Goal: Navigation & Orientation: Find specific page/section

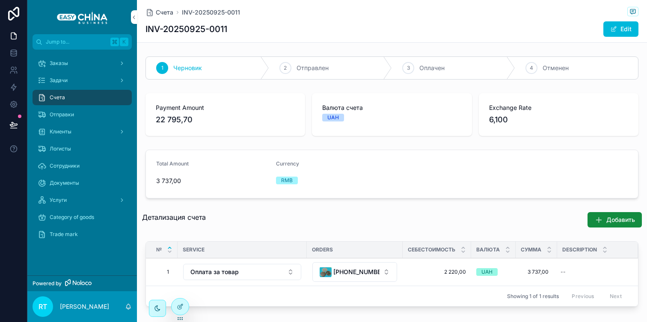
click at [61, 62] on span "Заказы" at bounding box center [59, 63] width 18 height 7
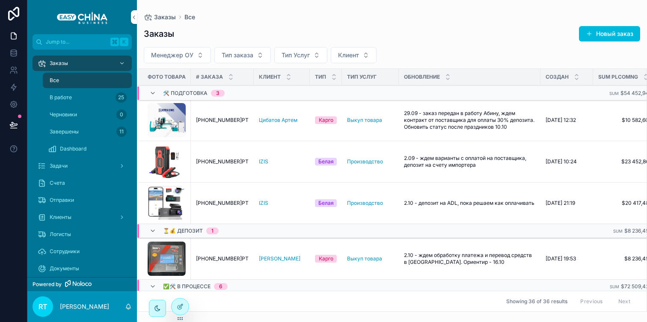
click at [235, 120] on span "[PHONE_NUMBER]РТ" at bounding box center [222, 120] width 53 height 7
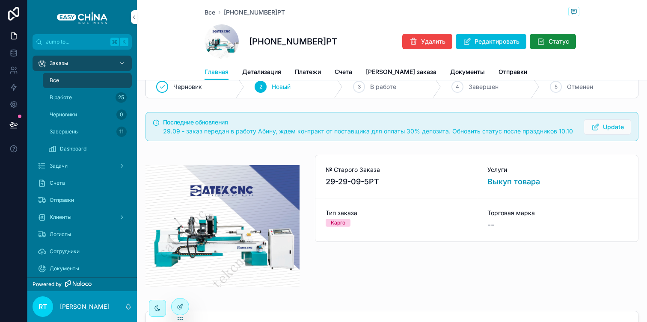
scroll to position [0, 0]
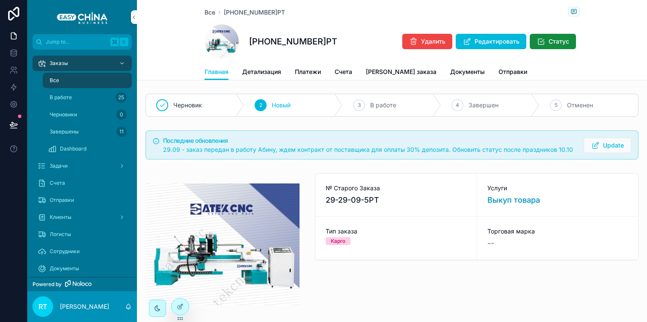
click at [606, 143] on span "Update" at bounding box center [613, 145] width 21 height 9
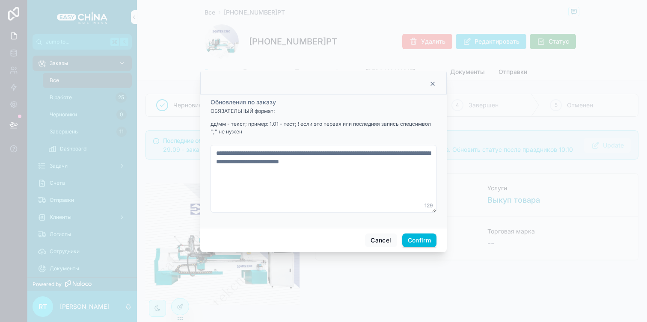
click at [432, 83] on icon at bounding box center [432, 83] width 7 height 7
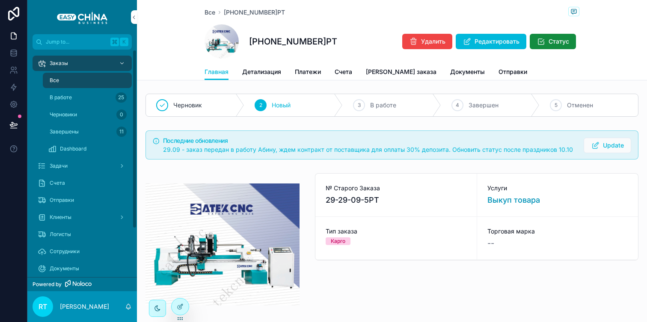
click at [89, 96] on div "В работе 25" at bounding box center [87, 98] width 79 height 14
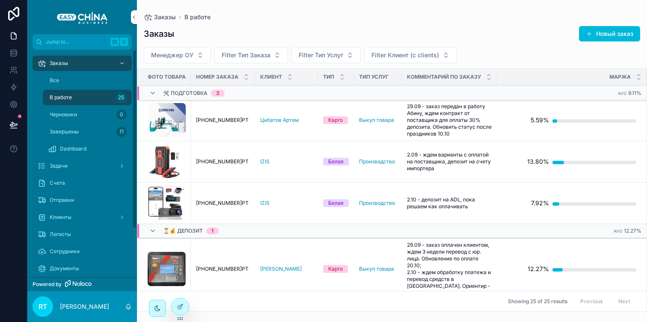
click at [104, 79] on div "Все" at bounding box center [87, 81] width 79 height 14
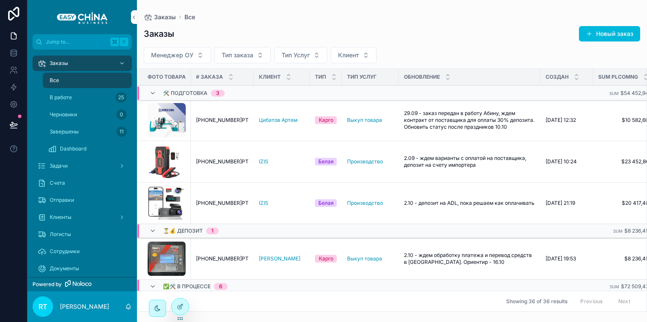
click at [246, 51] on span "Тип заказа" at bounding box center [238, 55] width 32 height 9
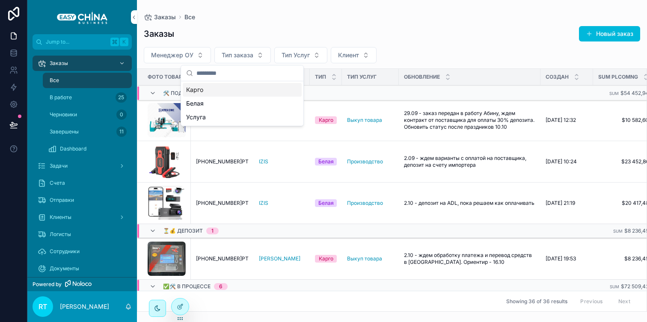
click at [180, 55] on span "Менеджер ОУ" at bounding box center [172, 55] width 42 height 9
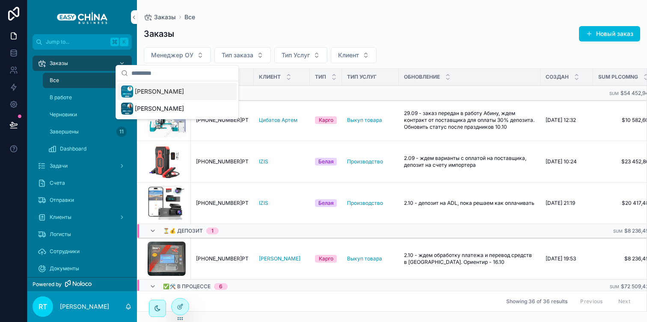
click at [180, 55] on span "Менеджер ОУ" at bounding box center [172, 55] width 42 height 9
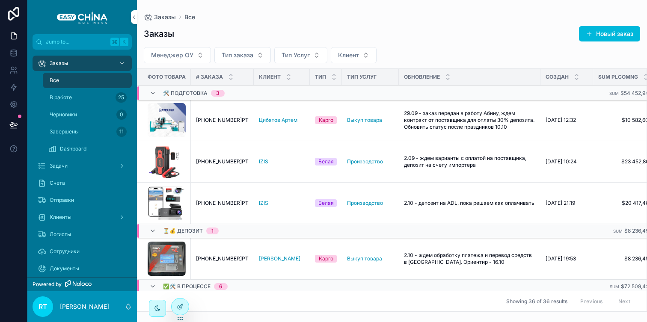
click at [310, 52] on button "Тип Услуг" at bounding box center [300, 55] width 53 height 16
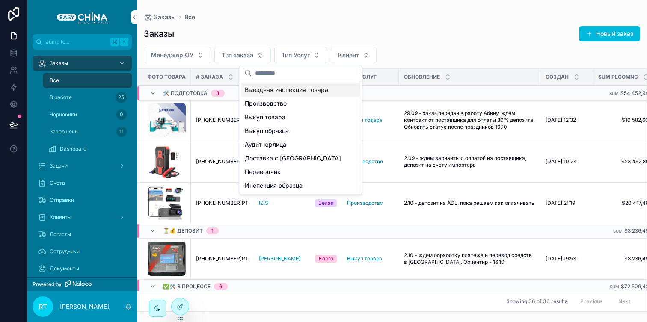
click at [307, 60] on button "Тип Услуг" at bounding box center [300, 55] width 53 height 16
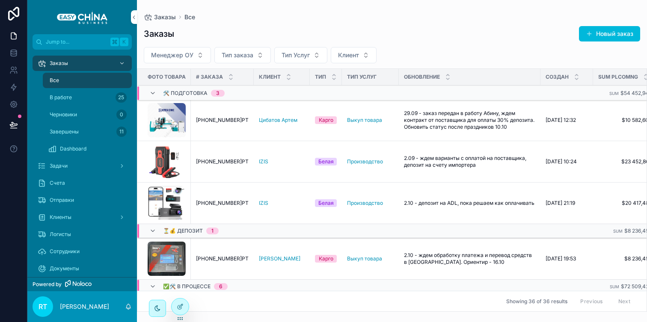
click at [341, 54] on span "Клиент" at bounding box center [348, 55] width 21 height 9
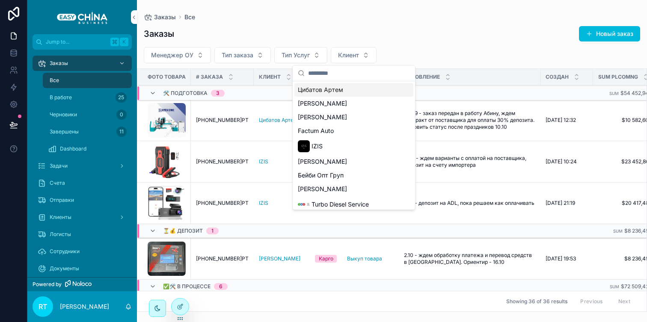
click at [318, 29] on div "Заказы Новый заказ" at bounding box center [392, 34] width 496 height 16
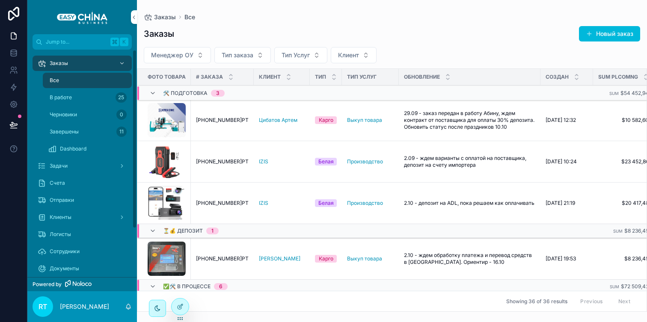
click at [89, 67] on div "Заказы" at bounding box center [82, 63] width 89 height 14
click at [87, 83] on div "Все" at bounding box center [87, 81] width 79 height 14
click at [80, 161] on div "Задачи" at bounding box center [82, 166] width 89 height 14
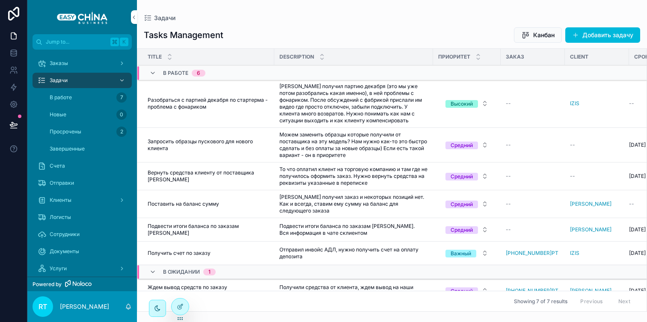
click at [65, 134] on span "Просрочены" at bounding box center [66, 131] width 32 height 7
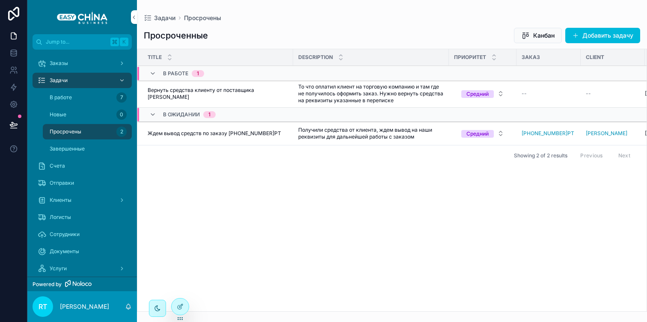
click at [82, 145] on div "Завершенные" at bounding box center [87, 149] width 79 height 14
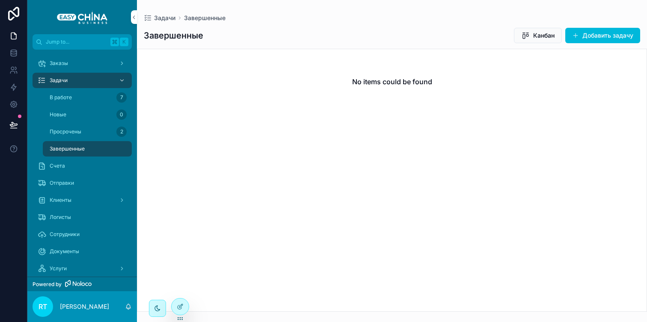
click at [72, 164] on div "Счета" at bounding box center [82, 166] width 89 height 14
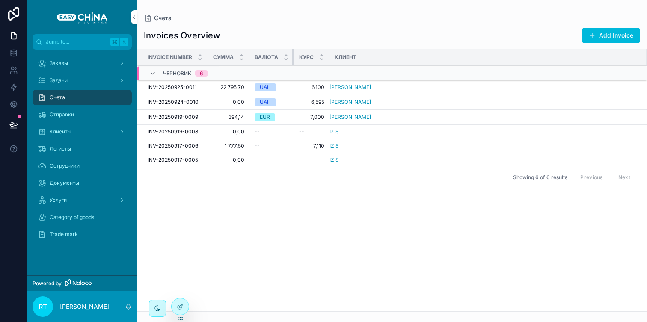
drag, startPoint x: 293, startPoint y: 59, endPoint x: 285, endPoint y: 59, distance: 8.1
click at [285, 59] on th "Валюта" at bounding box center [271, 57] width 44 height 17
click at [89, 129] on div "Клиенты" at bounding box center [82, 132] width 89 height 14
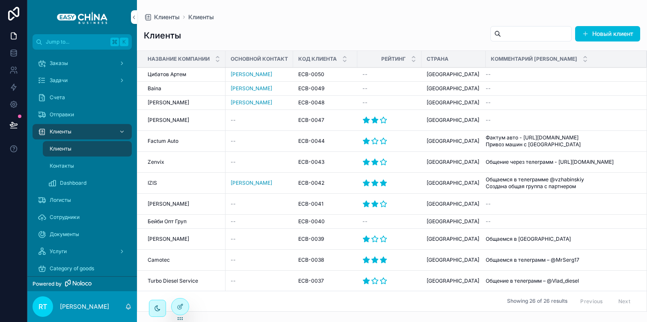
click at [73, 164] on div "Контакты" at bounding box center [87, 166] width 79 height 14
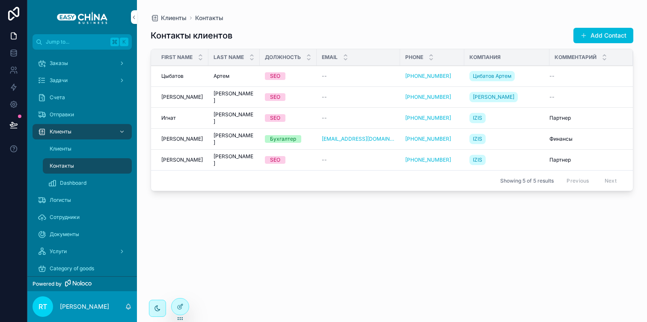
click at [74, 181] on span "Dashboard" at bounding box center [73, 183] width 27 height 7
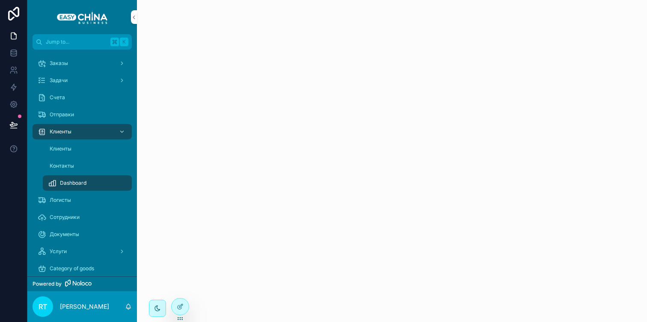
click at [79, 148] on div "Клиенты" at bounding box center [87, 149] width 79 height 14
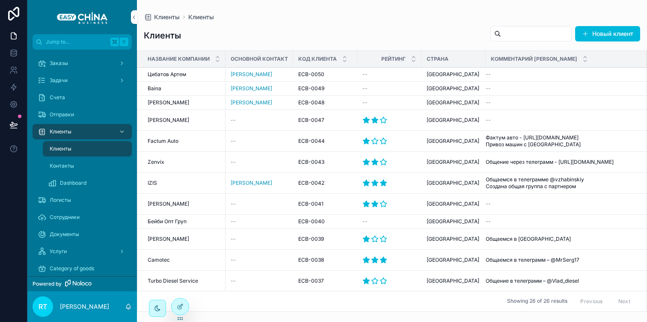
click at [75, 162] on div "Контакты" at bounding box center [87, 166] width 79 height 14
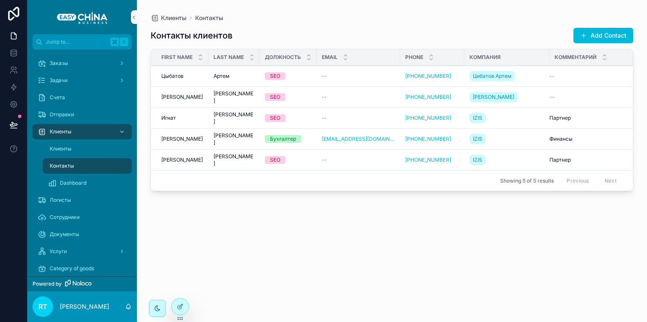
click at [75, 181] on span "Dashboard" at bounding box center [73, 183] width 27 height 7
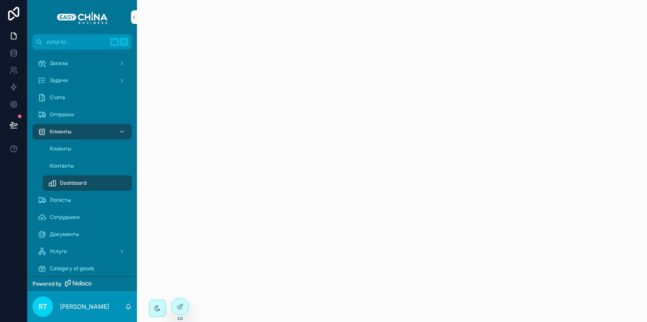
click at [63, 130] on span "Клиенты" at bounding box center [61, 131] width 22 height 7
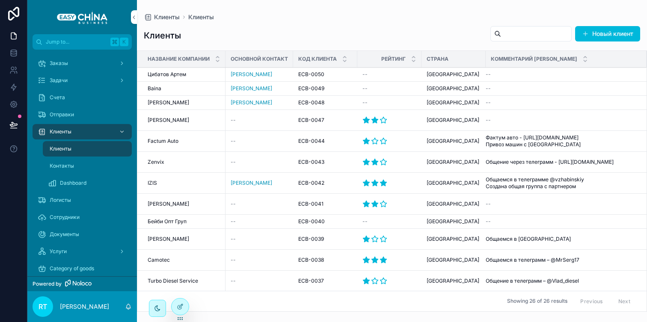
click at [82, 119] on div "Отправки" at bounding box center [82, 115] width 89 height 14
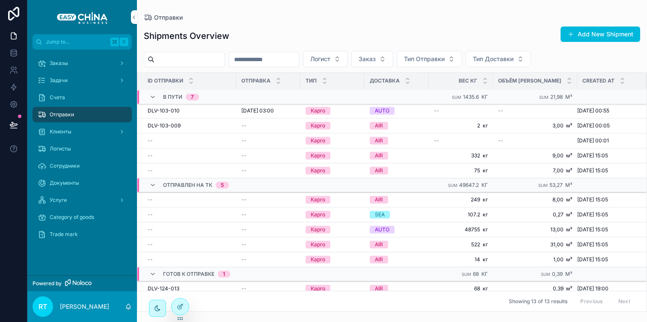
scroll to position [46, 0]
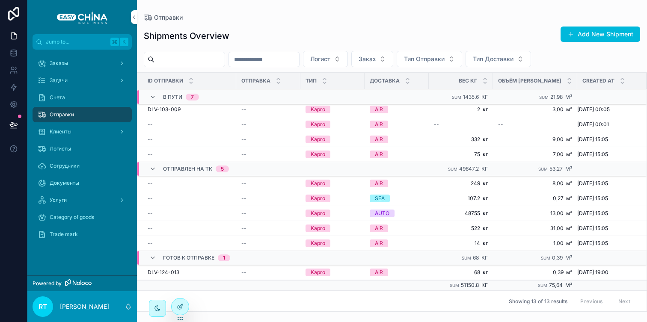
click at [80, 131] on div "Клиенты" at bounding box center [82, 132] width 89 height 14
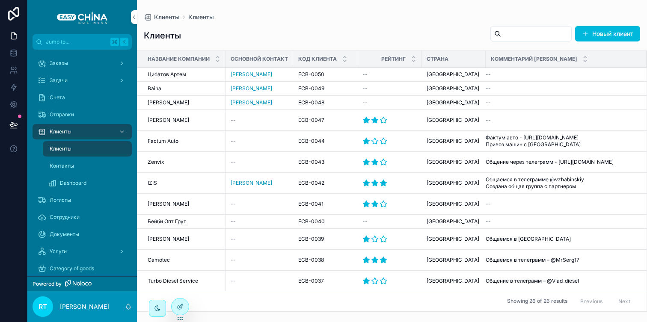
click at [80, 131] on div "Клиенты" at bounding box center [82, 132] width 89 height 14
click at [121, 135] on div "scrollable content" at bounding box center [120, 132] width 11 height 14
click at [83, 114] on div "Отправки" at bounding box center [82, 115] width 89 height 14
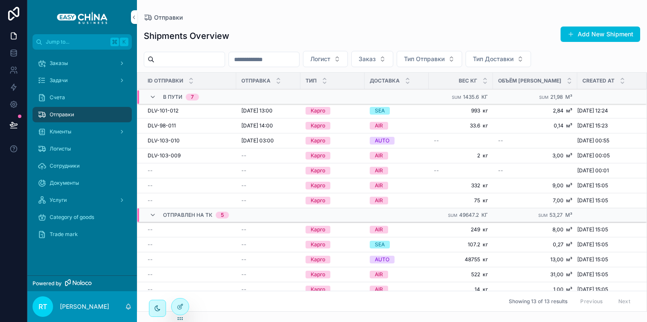
click at [80, 149] on div "Логисты" at bounding box center [82, 149] width 89 height 14
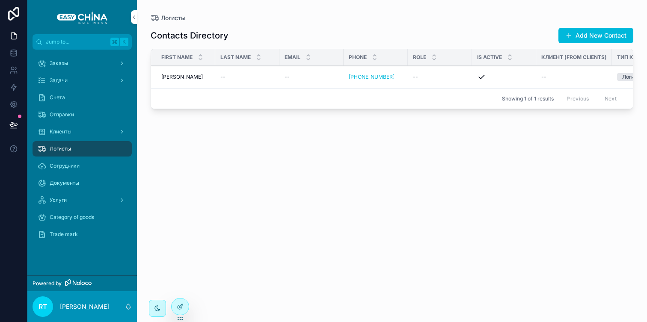
click at [92, 167] on div "Сотрудники" at bounding box center [82, 166] width 89 height 14
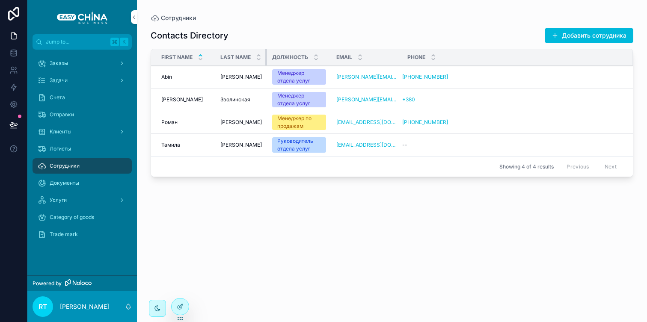
drag, startPoint x: 278, startPoint y: 56, endPoint x: 260, endPoint y: 56, distance: 17.5
click at [260, 56] on th "Last Name" at bounding box center [241, 57] width 52 height 17
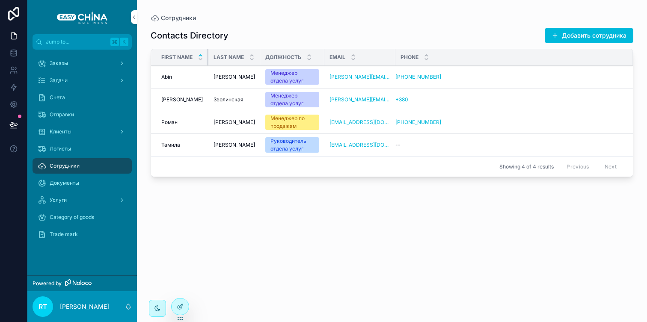
drag, startPoint x: 214, startPoint y: 55, endPoint x: 199, endPoint y: 55, distance: 15.0
click at [199, 55] on th "First Name" at bounding box center [179, 57] width 57 height 17
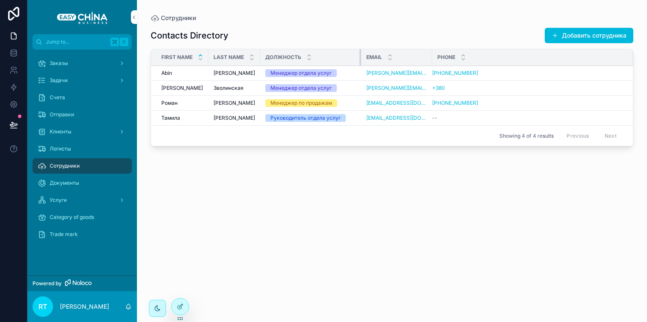
drag, startPoint x: 323, startPoint y: 56, endPoint x: 360, endPoint y: 58, distance: 36.8
click at [360, 58] on div "scrollable content" at bounding box center [360, 57] width 3 height 16
click at [84, 183] on div "Документы" at bounding box center [82, 183] width 89 height 14
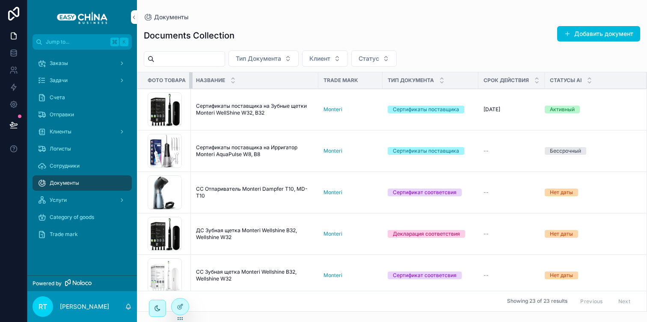
drag, startPoint x: 201, startPoint y: 77, endPoint x: 185, endPoint y: 77, distance: 16.3
click at [185, 77] on th "Фото товара" at bounding box center [163, 80] width 53 height 17
click at [62, 202] on span "Услуги" at bounding box center [58, 200] width 17 height 7
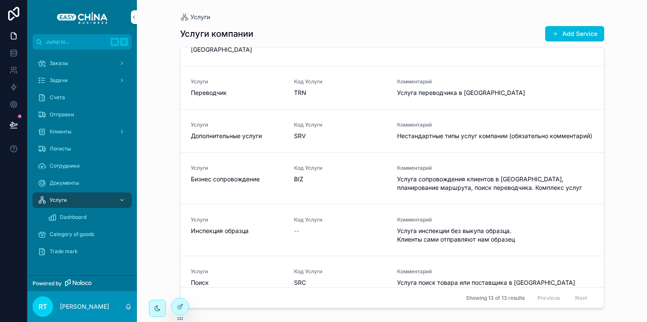
scroll to position [399, 0]
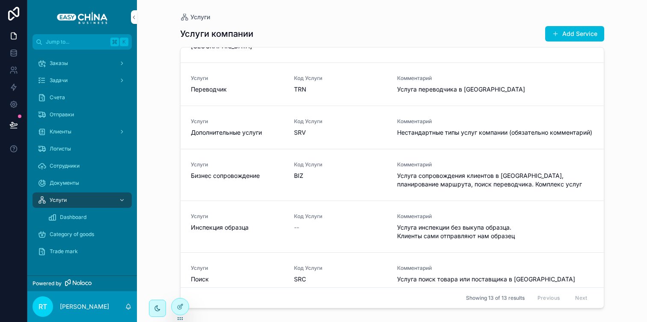
click at [88, 234] on span "Category of goods" at bounding box center [72, 234] width 44 height 7
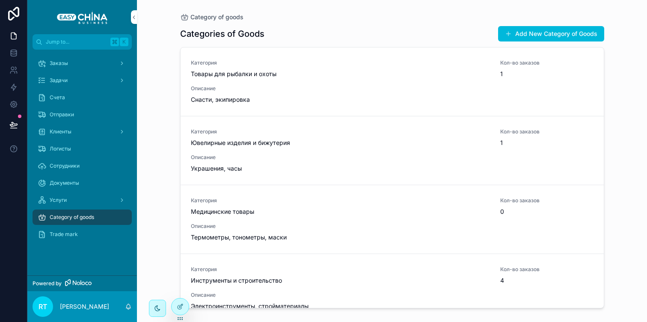
click at [86, 203] on div "Услуги" at bounding box center [82, 200] width 89 height 14
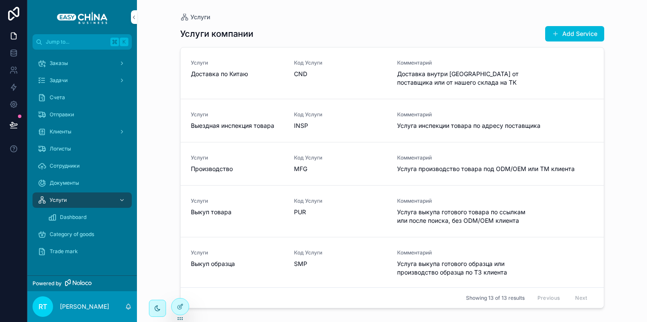
click at [84, 216] on span "Dashboard" at bounding box center [73, 217] width 27 height 7
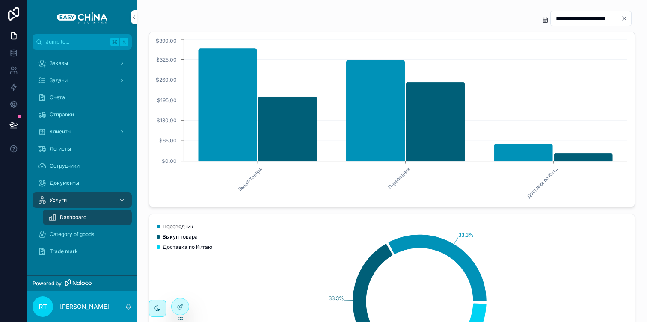
click at [72, 234] on span "Category of goods" at bounding box center [72, 234] width 44 height 7
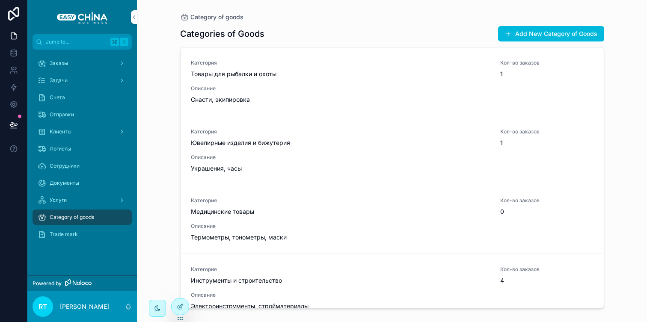
click at [74, 129] on div "Клиенты" at bounding box center [82, 132] width 89 height 14
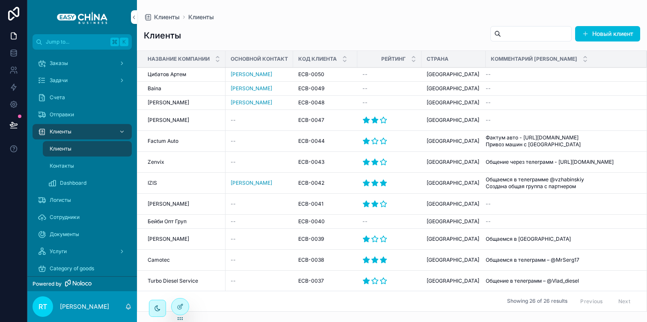
click at [69, 115] on span "Отправки" at bounding box center [62, 114] width 24 height 7
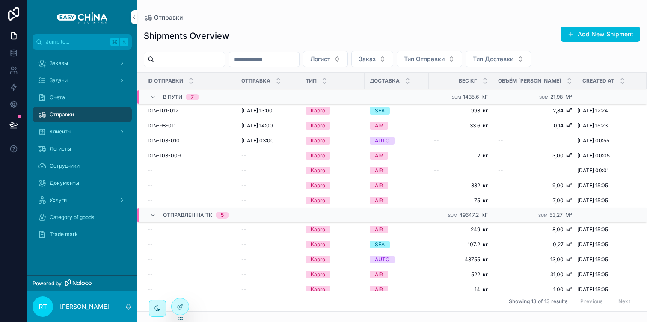
click at [69, 129] on span "Клиенты" at bounding box center [61, 131] width 22 height 7
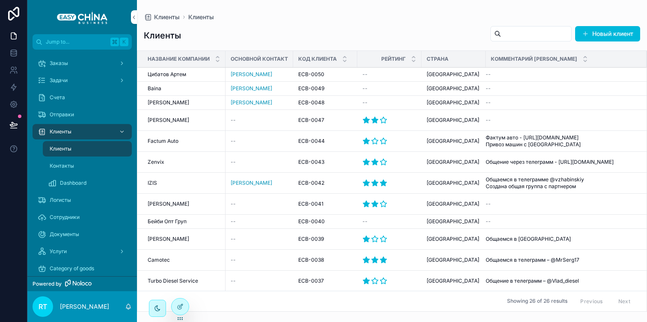
click at [598, 33] on button "Новый клиент" at bounding box center [607, 33] width 65 height 15
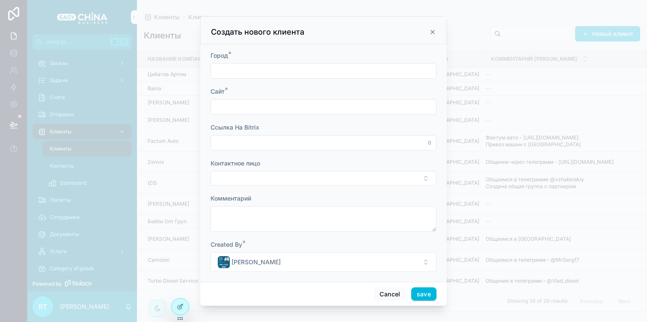
scroll to position [73, 0]
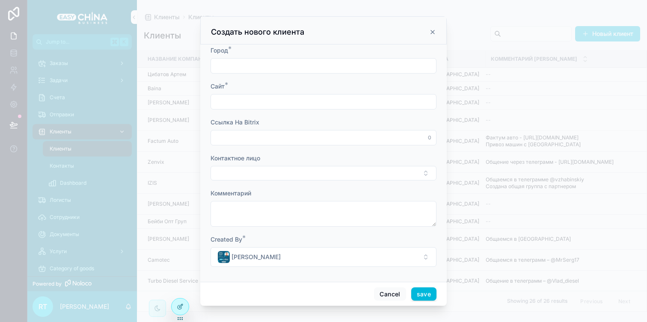
click at [367, 171] on button "Select Button" at bounding box center [323, 173] width 226 height 15
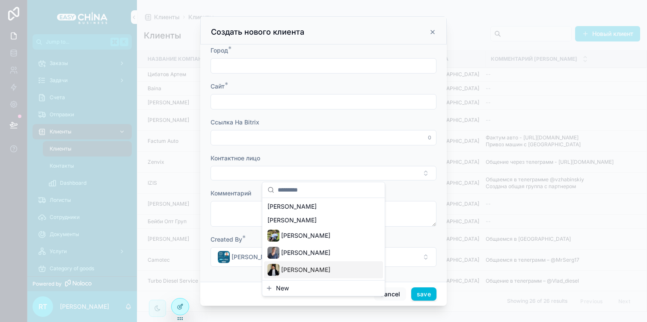
click at [317, 290] on button "New" at bounding box center [323, 288] width 115 height 9
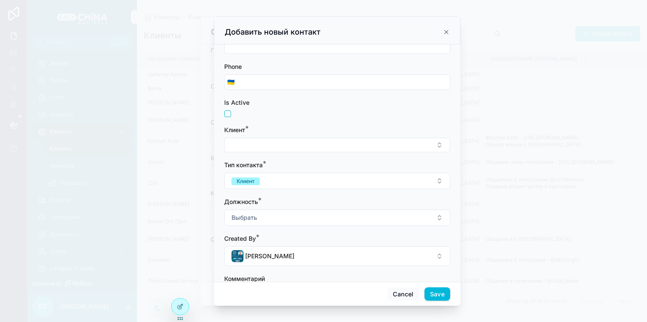
scroll to position [192, 0]
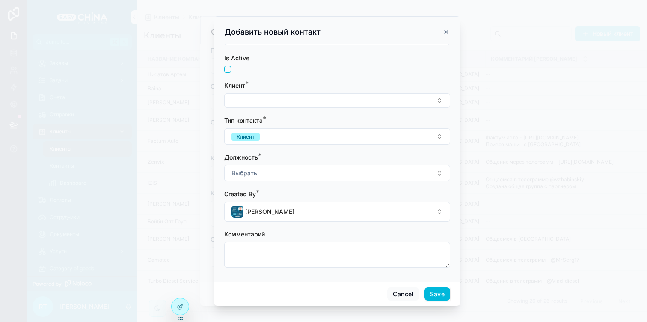
click at [314, 102] on button "Select Button" at bounding box center [337, 100] width 226 height 15
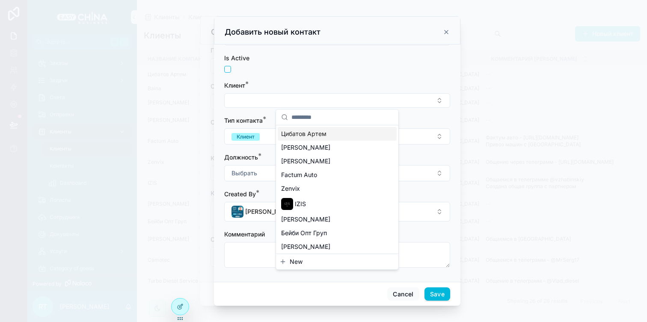
click at [314, 102] on button "Select Button" at bounding box center [337, 100] width 226 height 15
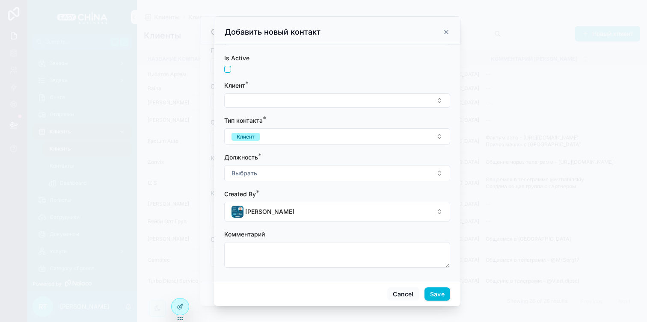
click at [314, 102] on button "Select Button" at bounding box center [337, 100] width 226 height 15
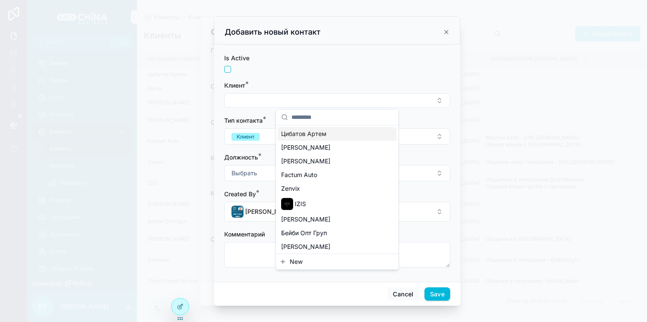
click at [314, 102] on button "Select Button" at bounding box center [337, 100] width 226 height 15
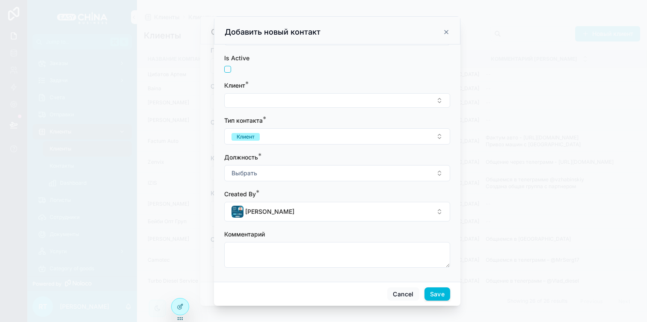
click at [305, 141] on button "Клиент" at bounding box center [337, 136] width 226 height 16
click at [306, 138] on button "Клиент" at bounding box center [337, 136] width 226 height 16
click at [297, 172] on button "Выбрать" at bounding box center [337, 173] width 226 height 16
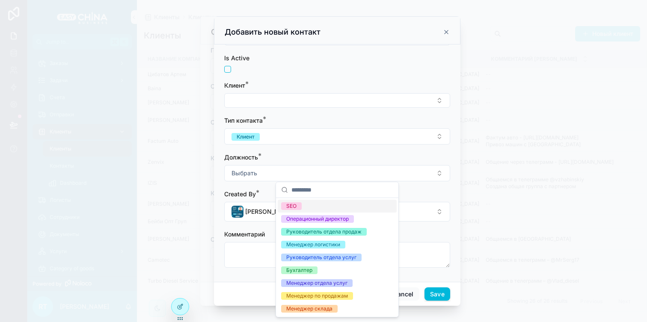
click at [297, 172] on button "Выбрать" at bounding box center [337, 173] width 226 height 16
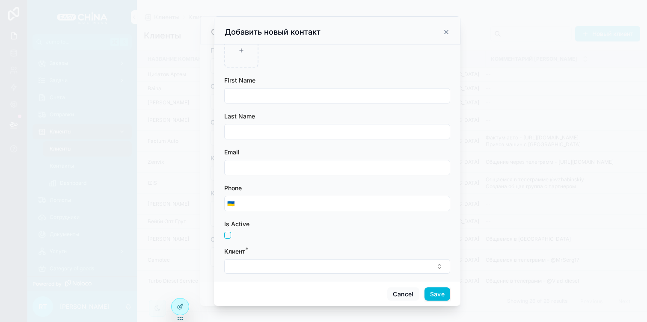
scroll to position [0, 0]
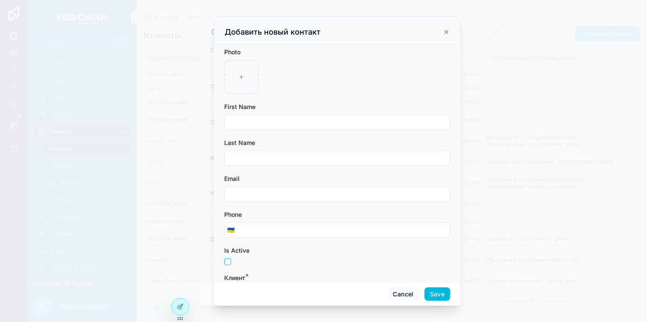
click at [445, 29] on icon "scrollable content" at bounding box center [446, 32] width 7 height 7
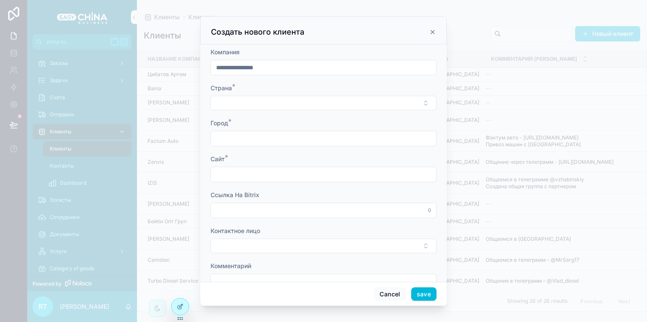
click at [329, 102] on button "Select Button" at bounding box center [323, 103] width 226 height 15
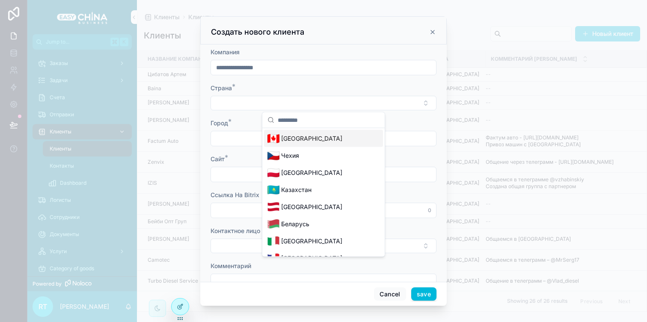
click at [329, 102] on button "Select Button" at bounding box center [323, 103] width 226 height 15
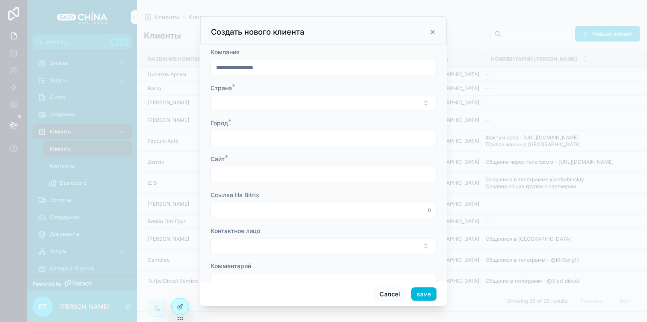
click at [435, 33] on icon "scrollable content" at bounding box center [432, 32] width 7 height 7
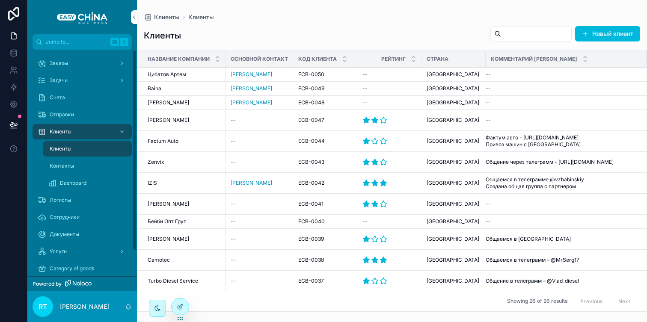
click at [59, 64] on span "Заказы" at bounding box center [59, 63] width 18 height 7
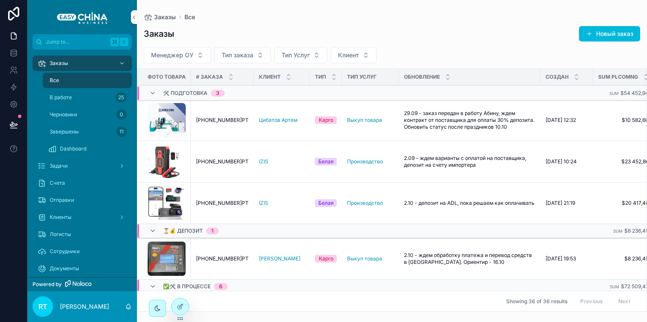
click at [78, 147] on span "Dashboard" at bounding box center [73, 148] width 27 height 7
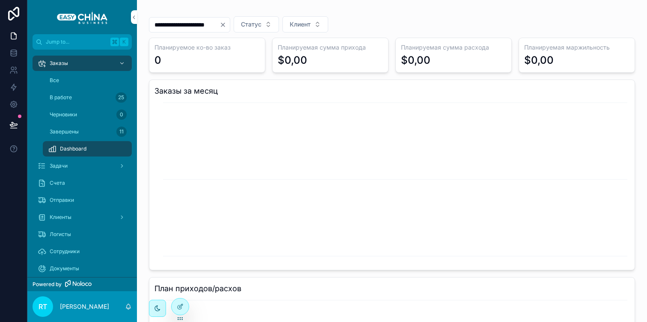
click at [226, 25] on icon "Clear" at bounding box center [222, 24] width 7 height 7
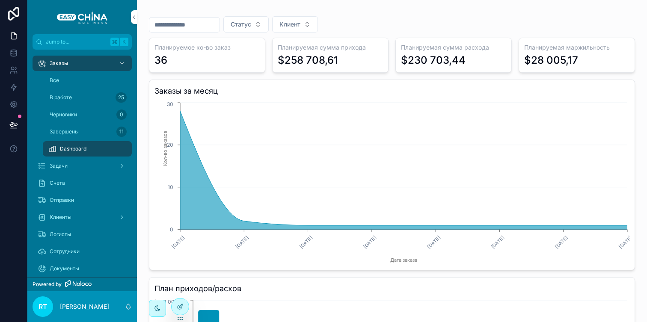
click at [243, 25] on span "Статус" at bounding box center [241, 24] width 21 height 9
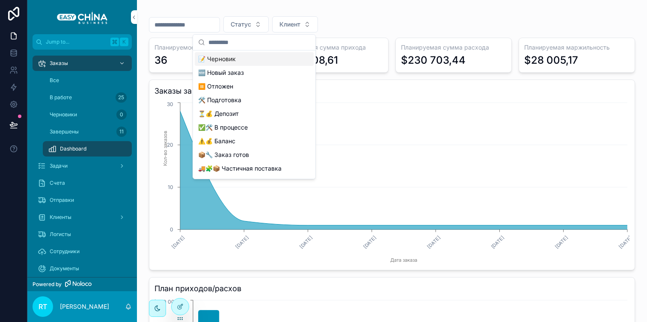
click at [261, 25] on button "Статус" at bounding box center [245, 24] width 45 height 16
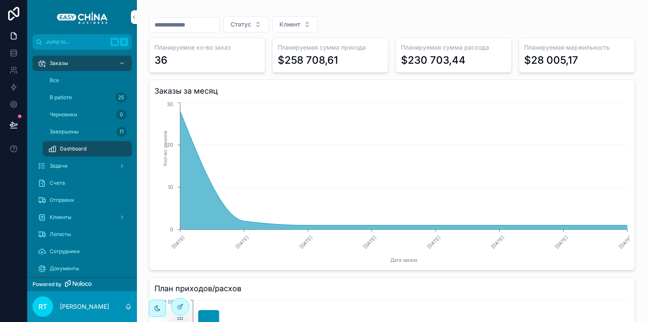
click at [261, 25] on button "Статус" at bounding box center [245, 24] width 45 height 16
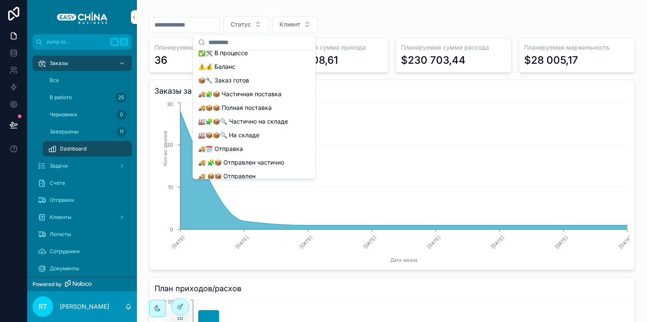
scroll to position [149, 0]
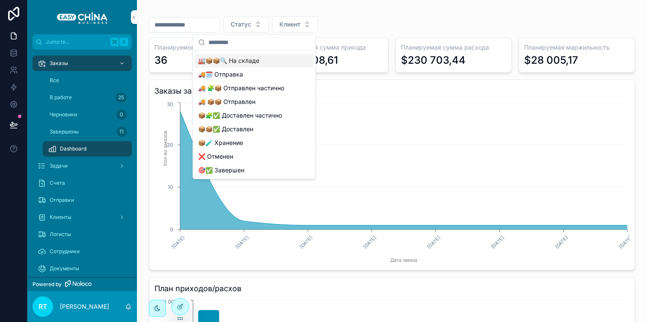
click at [289, 23] on span "Клиент" at bounding box center [289, 24] width 21 height 9
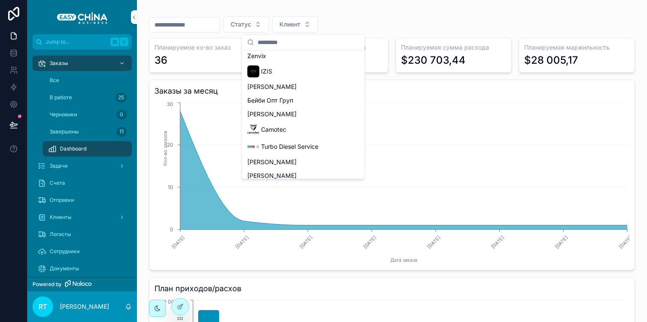
scroll to position [0, 0]
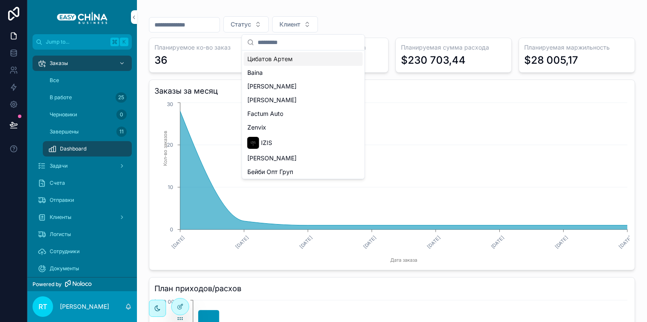
click at [261, 11] on div "scrollable content" at bounding box center [392, 10] width 486 height 1
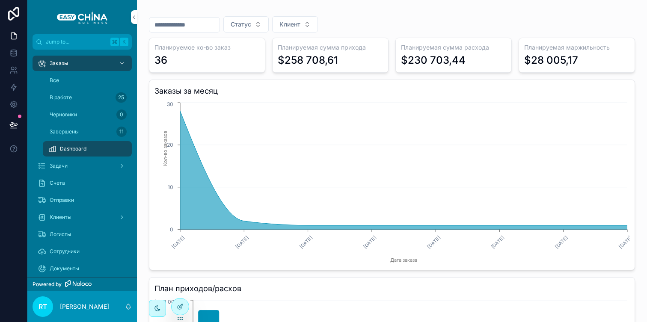
click at [213, 30] on input "scrollable content" at bounding box center [184, 25] width 70 height 12
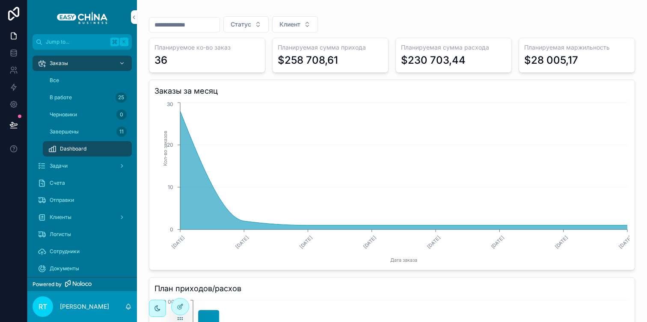
click at [517, 25] on div "Статус Клиент" at bounding box center [392, 24] width 486 height 16
click at [93, 190] on link "Счета" at bounding box center [82, 182] width 99 height 15
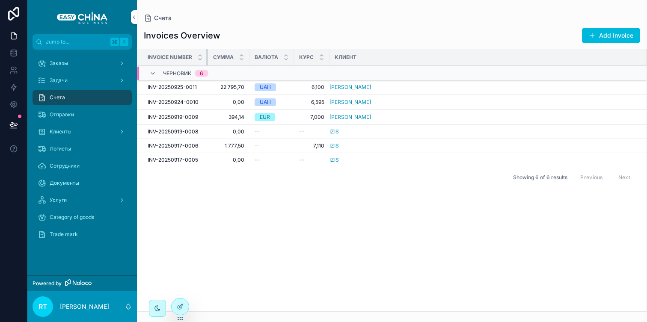
click at [204, 58] on th "Invoice Number" at bounding box center [172, 57] width 71 height 17
click at [181, 86] on span "INV-20250925-0011" at bounding box center [172, 87] width 49 height 7
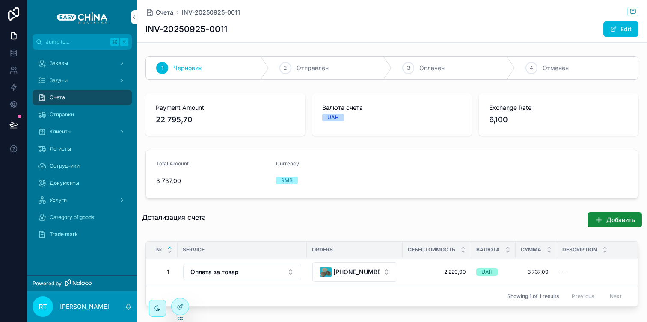
click at [77, 60] on div "Заказы" at bounding box center [82, 63] width 89 height 14
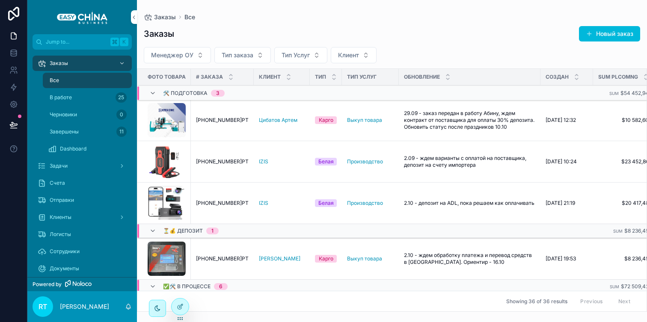
click at [222, 118] on span "[PHONE_NUMBER]РТ" at bounding box center [222, 120] width 53 height 7
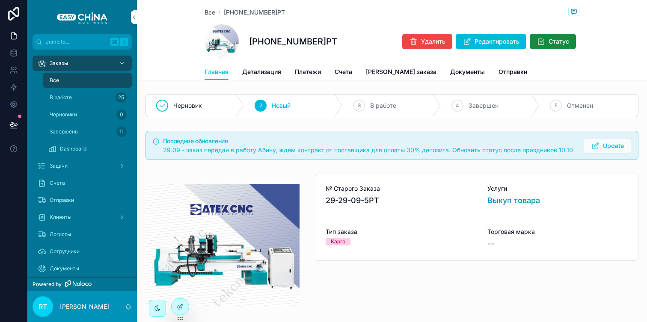
click at [450, 71] on span "Документы" at bounding box center [467, 72] width 35 height 9
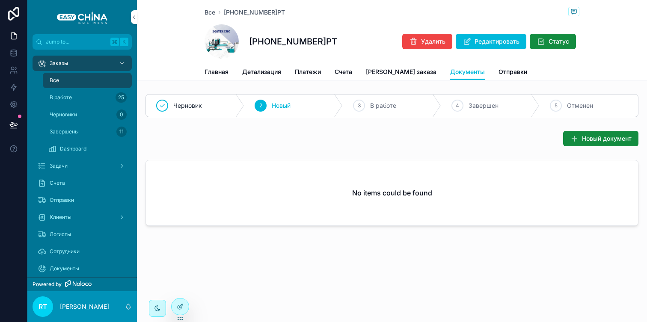
click at [583, 139] on span "Новый документ" at bounding box center [607, 138] width 50 height 9
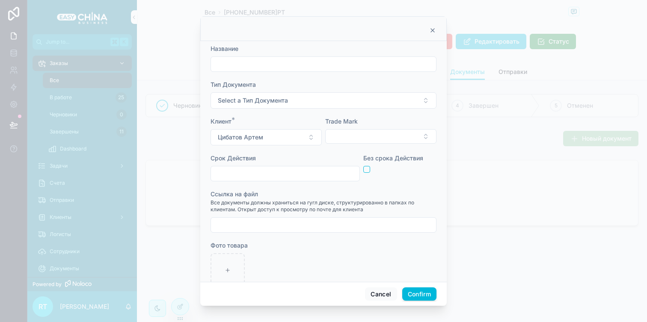
scroll to position [21, 0]
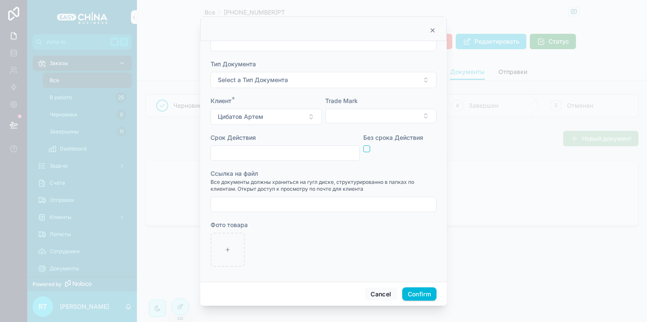
click at [362, 122] on button "Select Button" at bounding box center [380, 116] width 111 height 15
click at [361, 115] on button "Select Button" at bounding box center [380, 116] width 111 height 15
click at [296, 112] on button "Цибатов Артем" at bounding box center [265, 117] width 111 height 16
click at [291, 115] on button "Цибатов Артем" at bounding box center [265, 117] width 111 height 16
click at [295, 82] on button "Select a Тип Документа" at bounding box center [323, 80] width 226 height 16
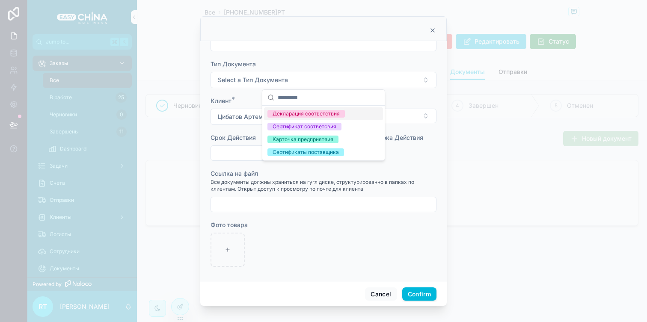
click at [296, 82] on button "Select a Тип Документа" at bounding box center [323, 80] width 226 height 16
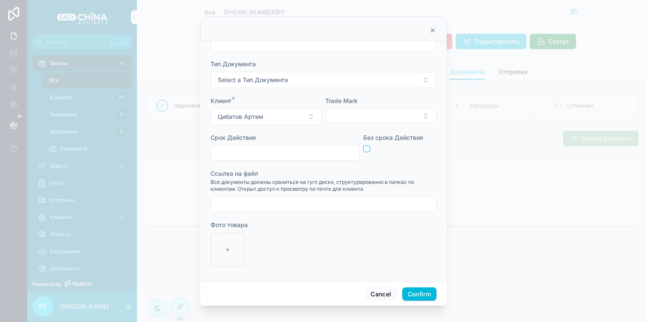
scroll to position [0, 0]
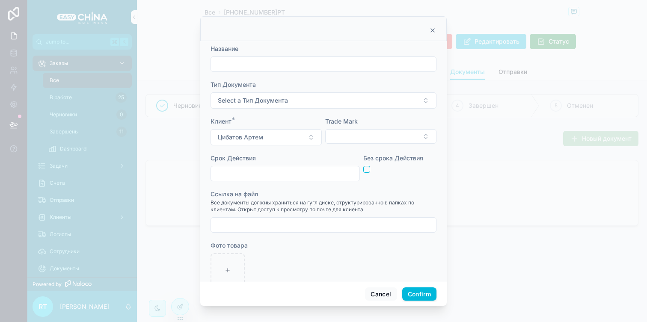
click at [433, 30] on icon at bounding box center [432, 30] width 7 height 7
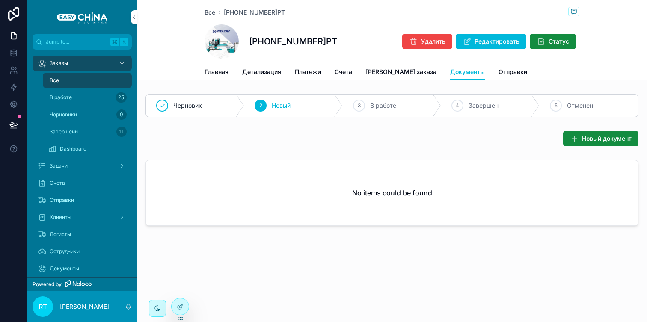
click at [385, 73] on span "[PERSON_NAME] заказа" at bounding box center [401, 72] width 71 height 9
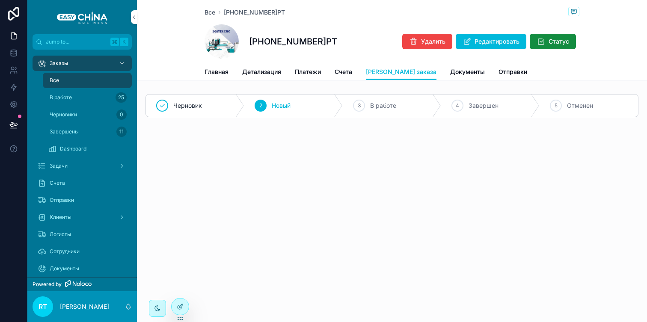
click at [275, 71] on span "Детализация" at bounding box center [261, 72] width 39 height 9
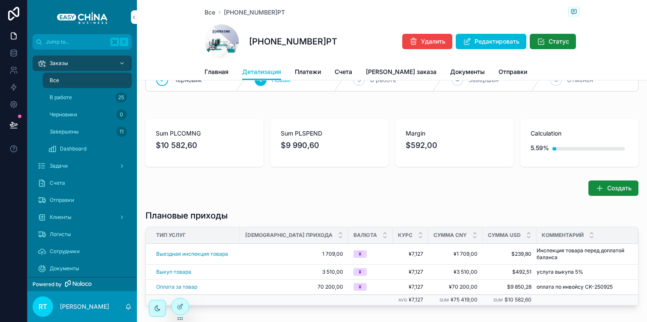
scroll to position [23, 0]
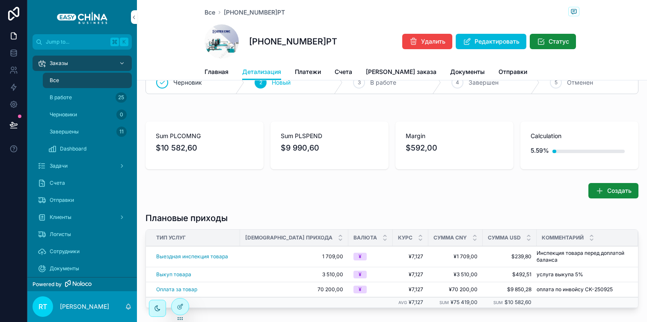
click at [313, 73] on span "Платежи" at bounding box center [308, 72] width 26 height 9
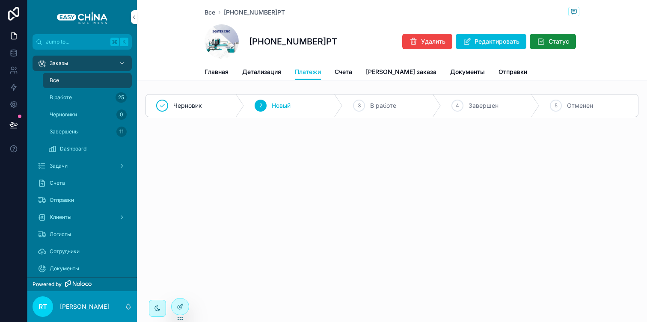
click at [340, 68] on span "Счета" at bounding box center [343, 72] width 18 height 9
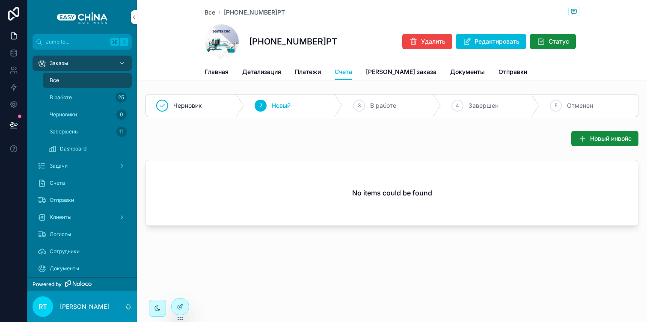
click at [384, 74] on span "[PERSON_NAME] заказа" at bounding box center [401, 72] width 71 height 9
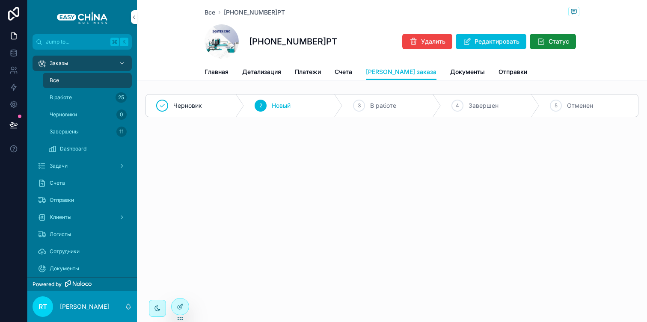
click at [450, 72] on span "Документы" at bounding box center [467, 72] width 35 height 9
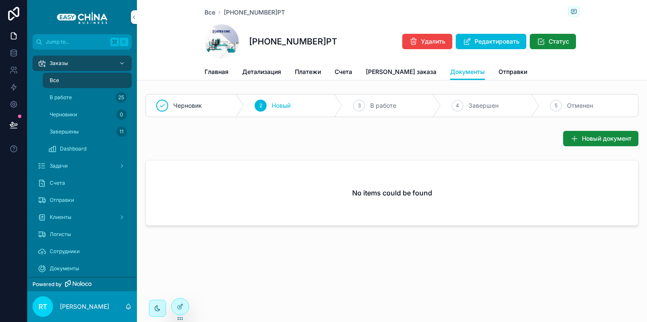
click at [583, 140] on span "Новый документ" at bounding box center [607, 138] width 50 height 9
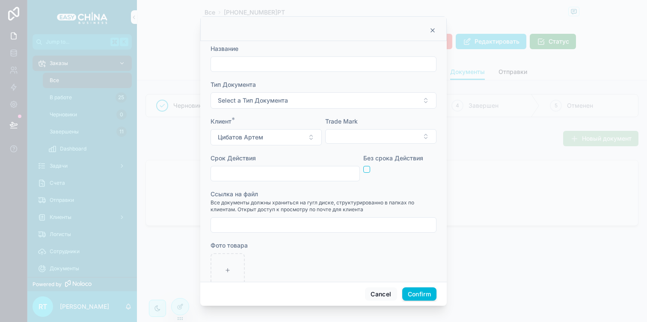
click at [252, 69] on input "text" at bounding box center [323, 64] width 225 height 12
click at [276, 45] on div "Название" at bounding box center [323, 48] width 226 height 9
click at [435, 28] on icon at bounding box center [432, 30] width 7 height 7
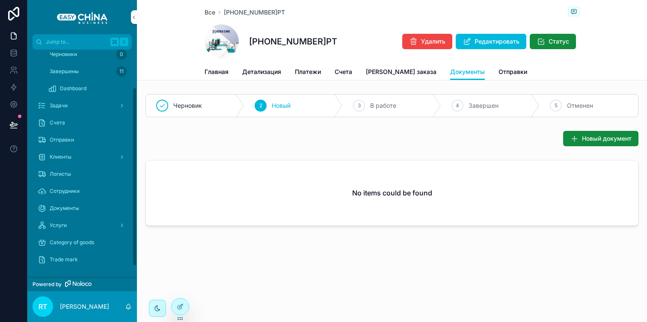
scroll to position [61, 0]
click at [79, 242] on span "Category of goods" at bounding box center [72, 241] width 44 height 7
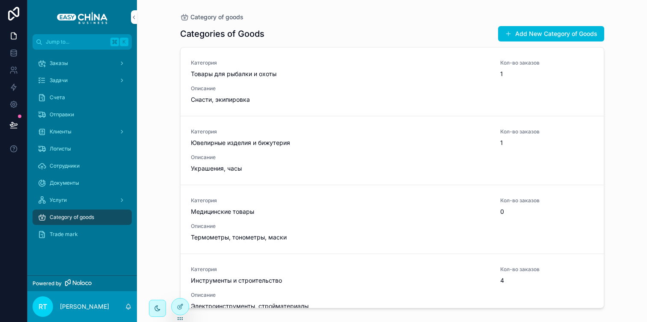
click at [184, 305] on div at bounding box center [180, 307] width 17 height 16
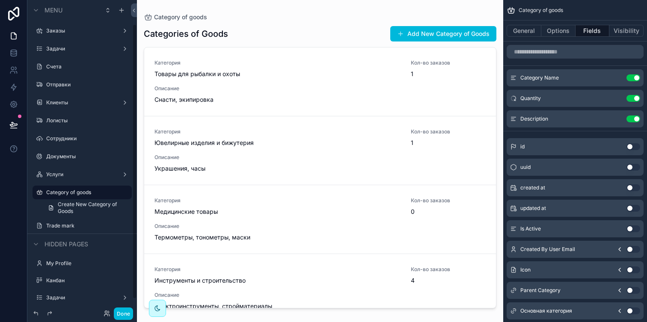
scroll to position [27, 0]
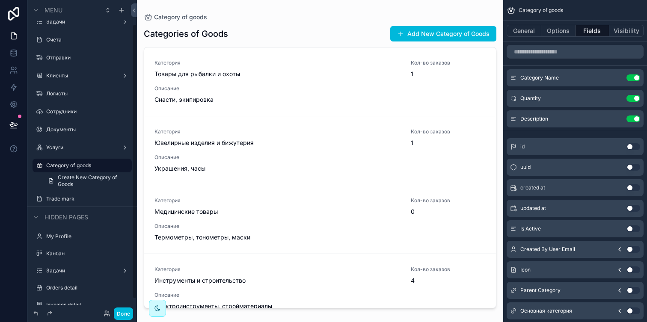
click at [397, 80] on div "scrollable content" at bounding box center [320, 156] width 366 height 312
click at [533, 28] on button "General" at bounding box center [523, 31] width 35 height 12
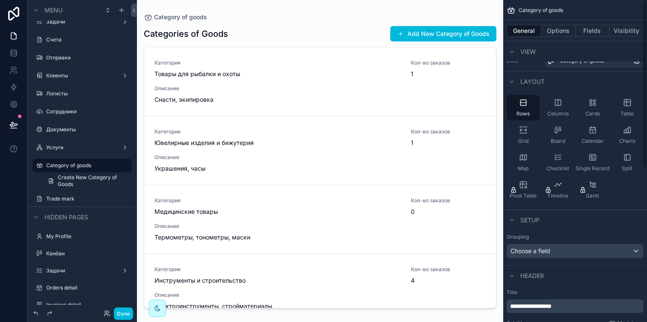
scroll to position [0, 0]
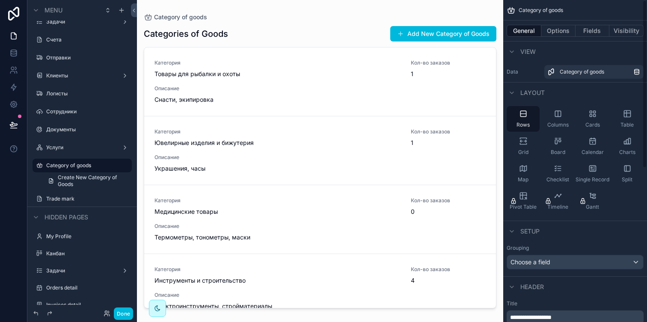
click at [556, 30] on button "Options" at bounding box center [558, 31] width 34 height 12
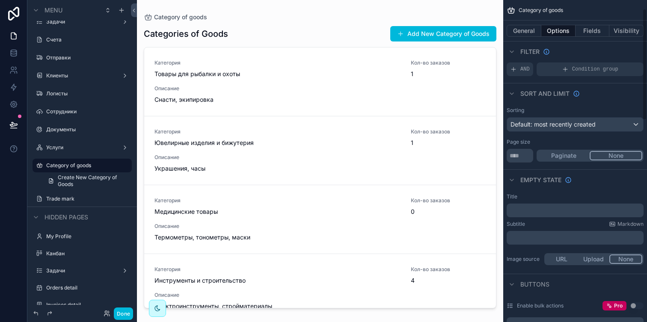
scroll to position [32, 0]
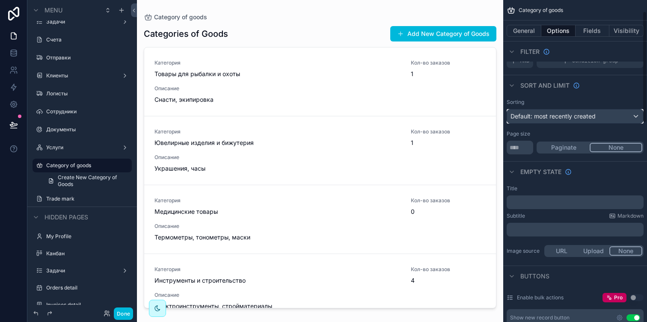
click at [577, 114] on span "Default: most recently created" at bounding box center [552, 115] width 85 height 7
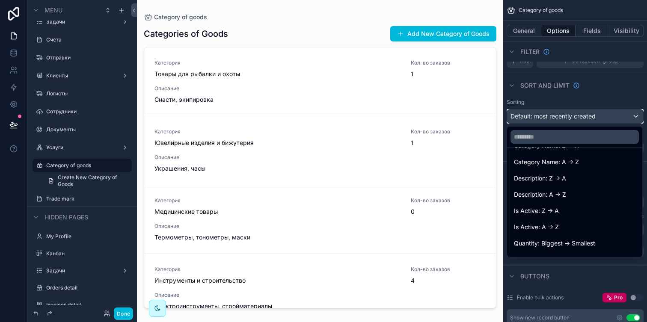
scroll to position [110, 0]
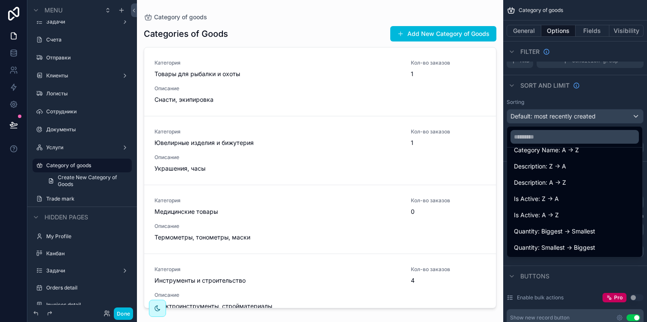
click at [568, 232] on span "Quantity: Biggest -> Smallest" at bounding box center [554, 231] width 81 height 10
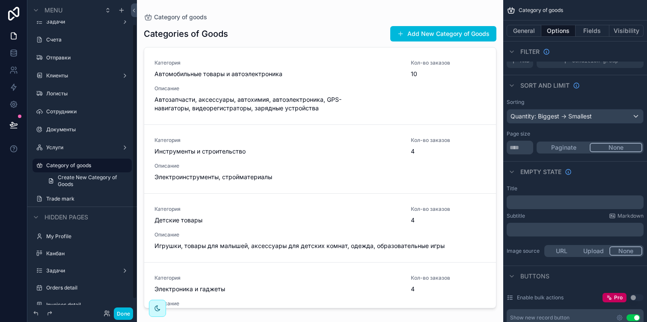
click at [121, 306] on div "Done" at bounding box center [82, 313] width 110 height 17
click at [122, 309] on button "Done" at bounding box center [123, 314] width 19 height 12
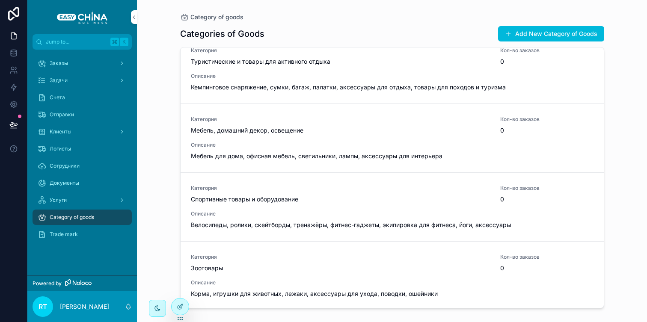
scroll to position [987, 0]
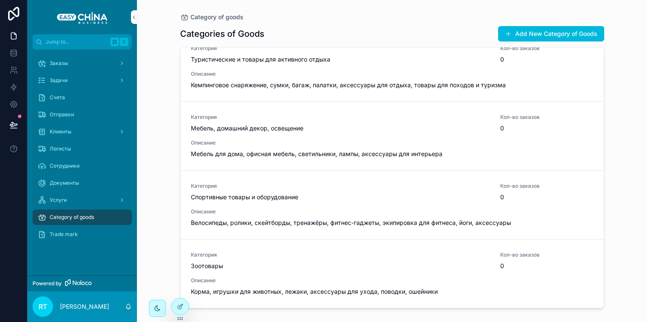
click at [96, 68] on div "Заказы" at bounding box center [82, 63] width 89 height 14
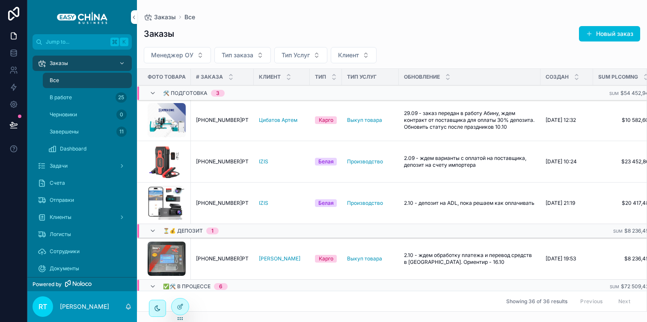
click at [213, 120] on span "[PHONE_NUMBER]РТ" at bounding box center [222, 120] width 53 height 7
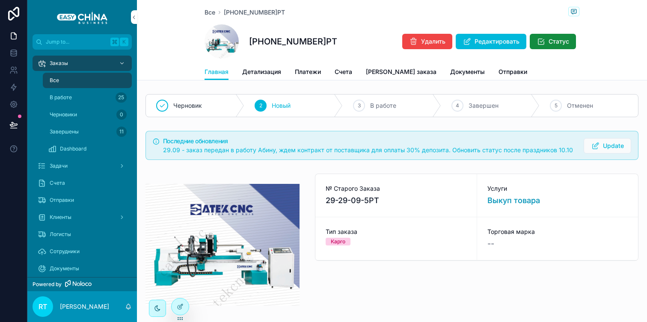
click at [272, 72] on span "Детализация" at bounding box center [261, 72] width 39 height 9
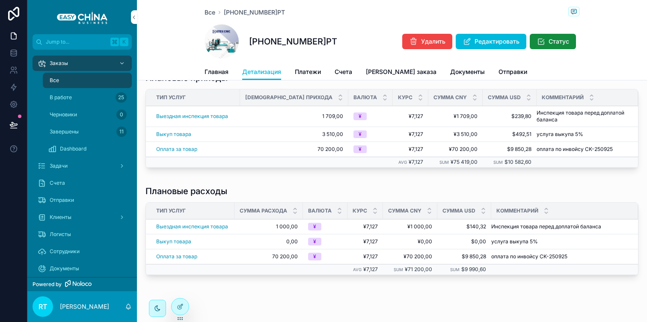
scroll to position [165, 0]
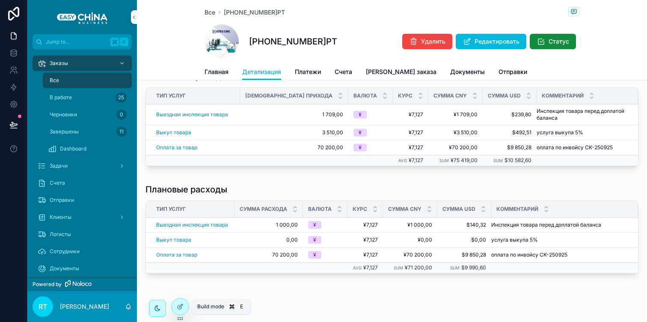
click at [186, 307] on div at bounding box center [180, 307] width 17 height 16
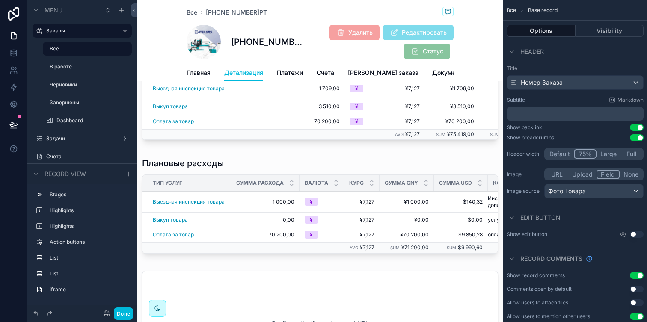
scroll to position [300, 0]
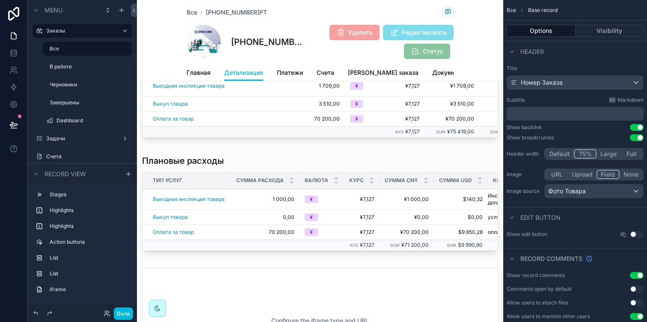
click at [335, 213] on div "scrollable content" at bounding box center [320, 204] width 366 height 107
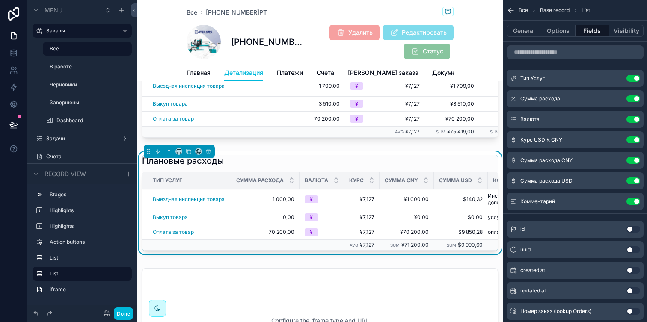
click at [551, 39] on div "General Options Fields Visibility" at bounding box center [575, 31] width 144 height 21
click at [551, 38] on div "General Options Fields Visibility" at bounding box center [575, 31] width 144 height 21
click at [554, 27] on button "Options" at bounding box center [558, 31] width 34 height 12
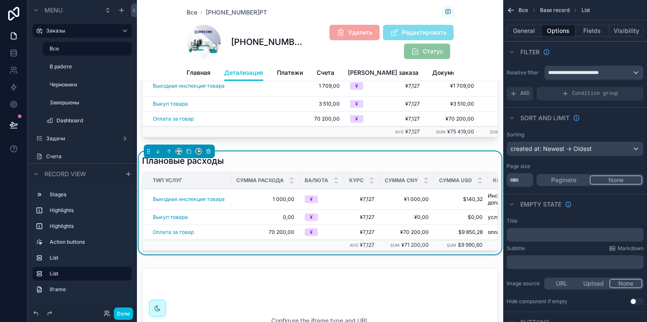
click at [525, 94] on span "AND" at bounding box center [524, 93] width 9 height 7
click at [556, 91] on div "Add a filter" at bounding box center [574, 94] width 137 height 14
click at [0, 0] on icon "scrollable content" at bounding box center [0, 0] width 0 height 0
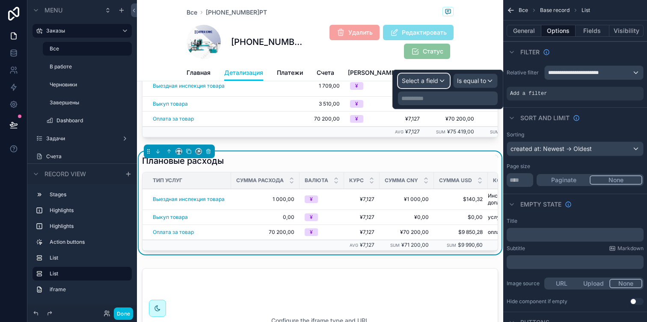
click at [432, 85] on span "Select a field" at bounding box center [420, 81] width 36 height 9
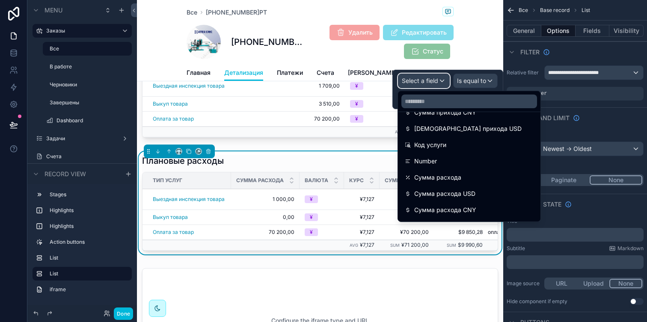
scroll to position [177, 0]
click at [441, 177] on span "Сумма расхода" at bounding box center [437, 177] width 47 height 10
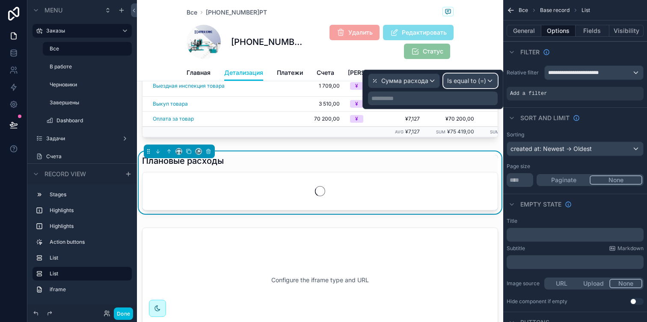
click at [471, 86] on div "Is equal to (=)" at bounding box center [470, 81] width 53 height 14
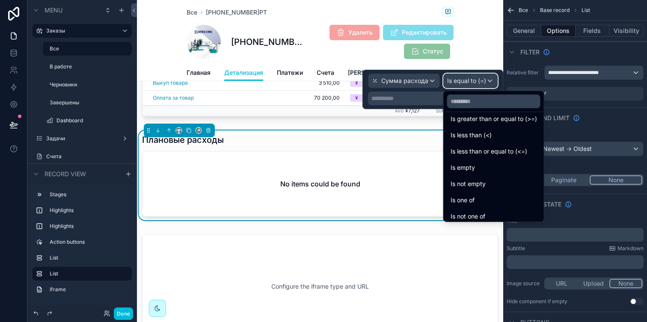
scroll to position [61, 0]
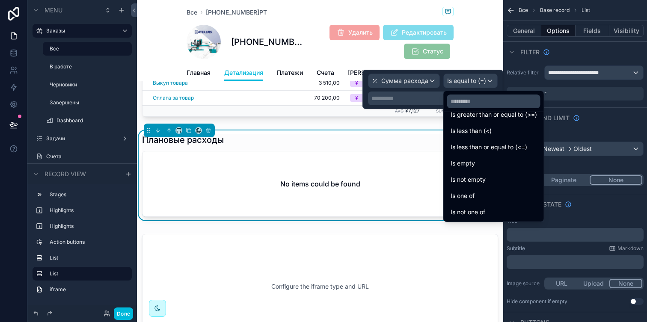
click at [492, 183] on div "Is not empty" at bounding box center [493, 180] width 86 height 10
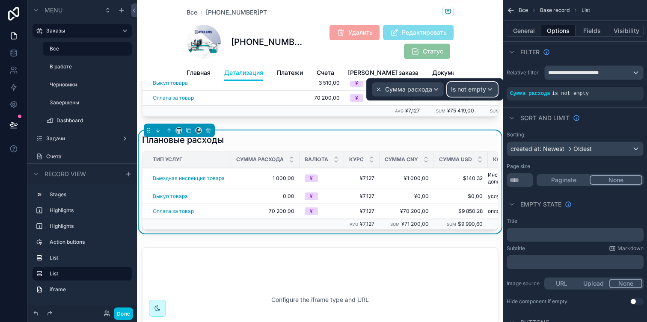
click at [471, 89] on span "Is not empty" at bounding box center [468, 89] width 35 height 9
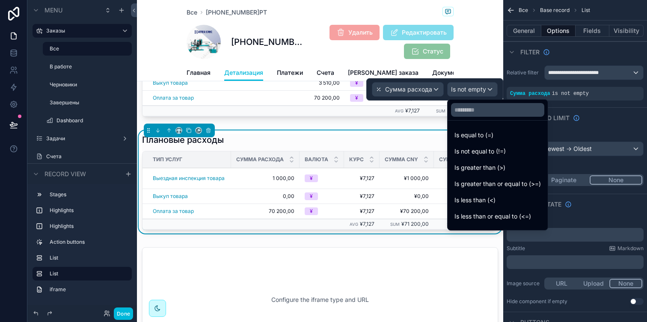
click at [471, 89] on div at bounding box center [434, 89] width 137 height 22
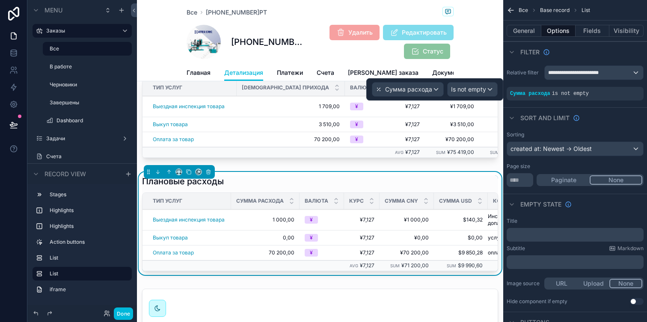
scroll to position [288, 0]
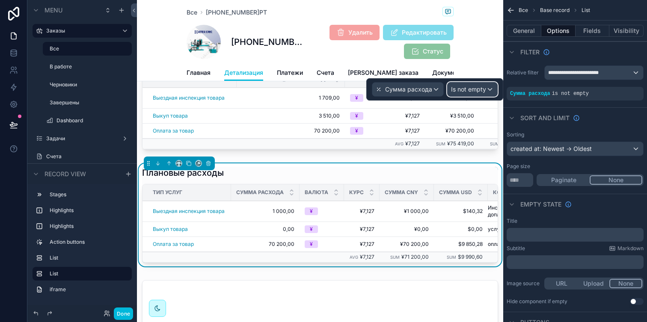
click at [464, 89] on span "Is not empty" at bounding box center [468, 89] width 35 height 9
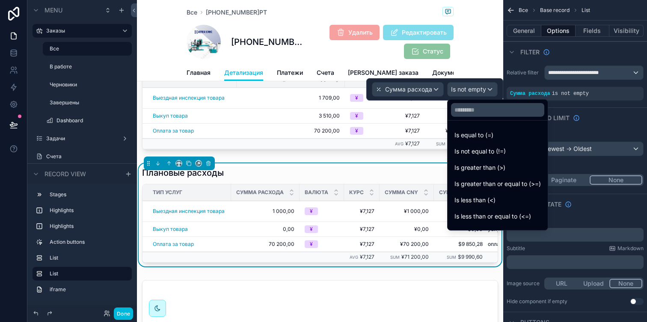
click at [497, 136] on div "Is equal to (=)" at bounding box center [497, 135] width 86 height 10
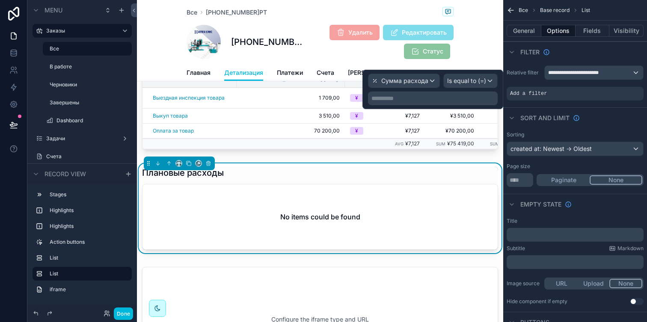
click at [447, 98] on p "**********" at bounding box center [433, 98] width 124 height 9
click at [464, 77] on span "Is equal to (=)" at bounding box center [466, 81] width 39 height 9
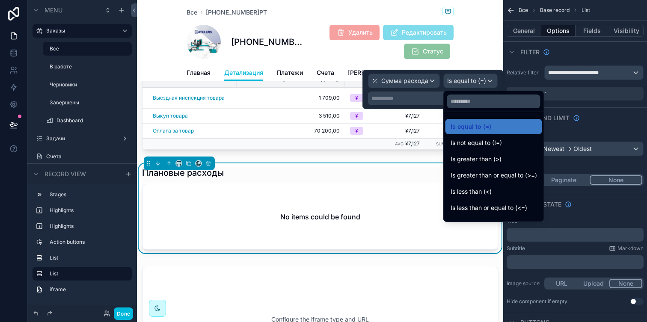
click at [474, 163] on span "Is greater than (>)" at bounding box center [475, 159] width 51 height 10
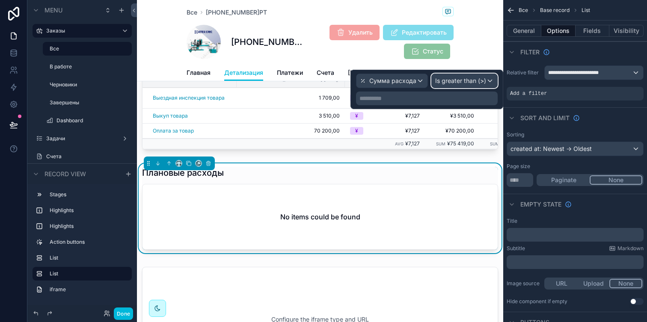
click at [471, 85] on span "Is greater than (>)" at bounding box center [460, 81] width 51 height 9
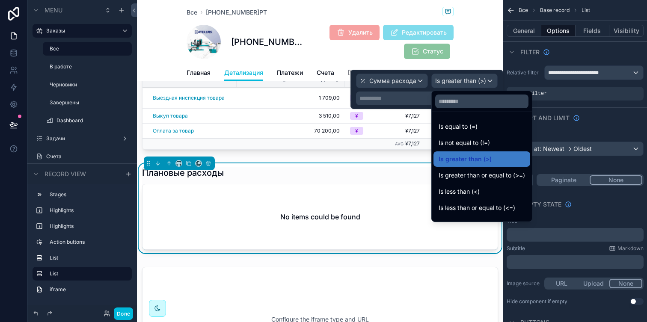
click at [474, 181] on div "Is greater than or equal to (>=)" at bounding box center [481, 175] width 97 height 15
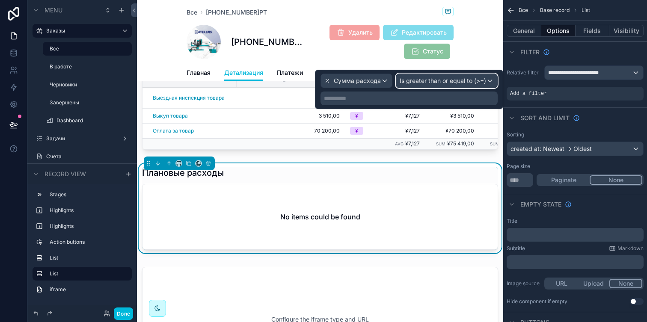
click at [461, 82] on span "Is greater than or equal to (>=)" at bounding box center [443, 81] width 86 height 9
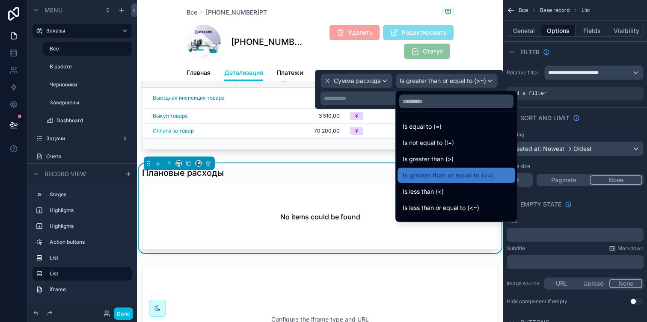
click at [450, 186] on div "Is less than (<)" at bounding box center [456, 191] width 107 height 10
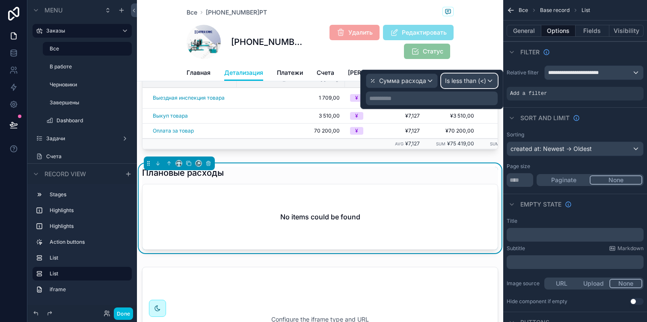
click at [451, 83] on span "Is less than (<)" at bounding box center [465, 81] width 41 height 9
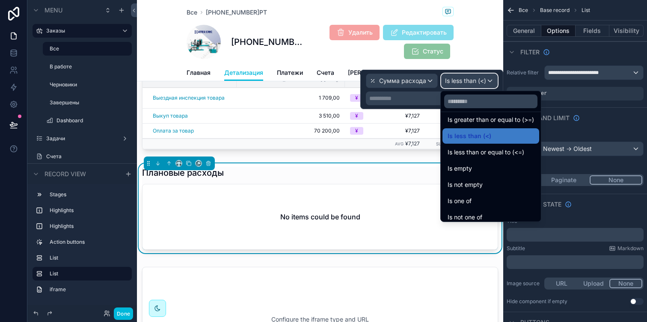
scroll to position [61, 0]
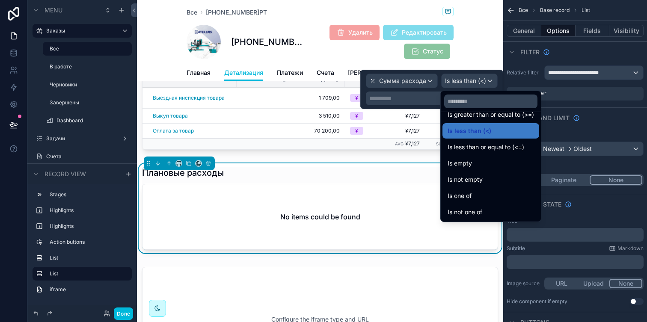
click at [472, 166] on div "Is empty" at bounding box center [490, 163] width 86 height 10
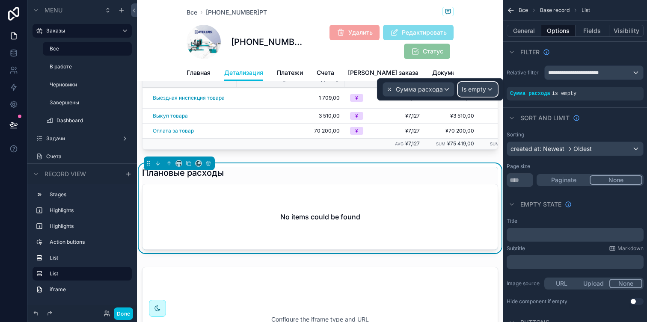
click at [476, 86] on span "Is empty" at bounding box center [474, 89] width 24 height 9
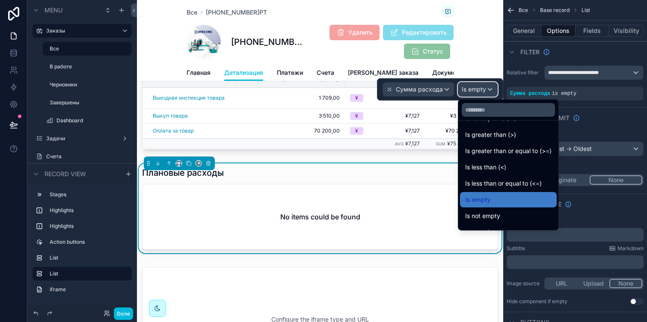
scroll to position [42, 0]
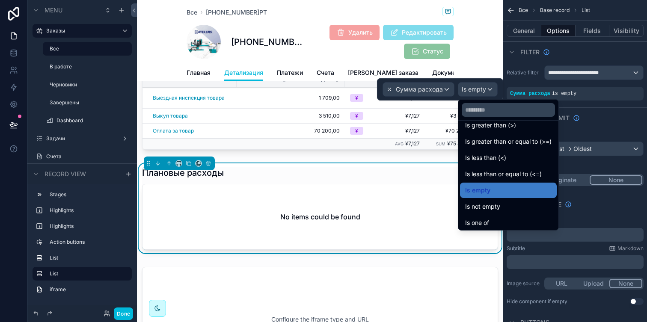
click at [489, 208] on span "Is not empty" at bounding box center [482, 206] width 35 height 10
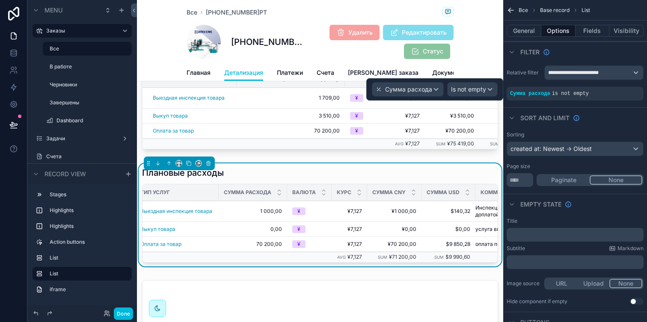
scroll to position [0, 18]
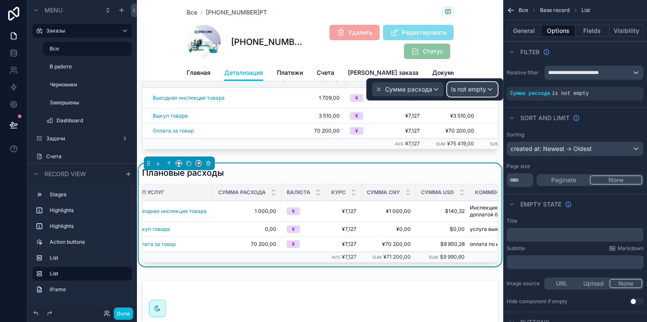
click at [463, 91] on span "Is not empty" at bounding box center [468, 89] width 35 height 9
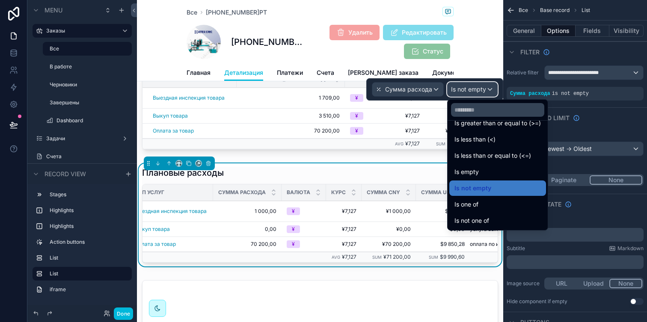
scroll to position [0, 0]
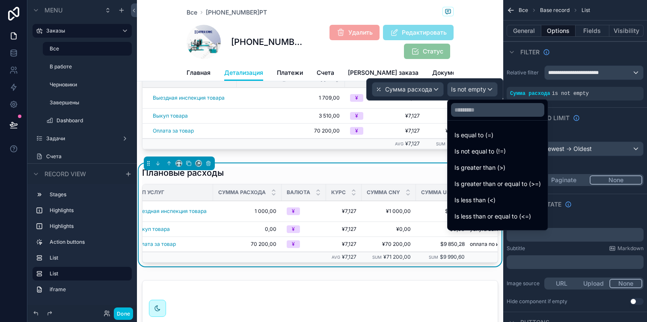
click at [490, 171] on span "Is greater than (>)" at bounding box center [479, 168] width 51 height 10
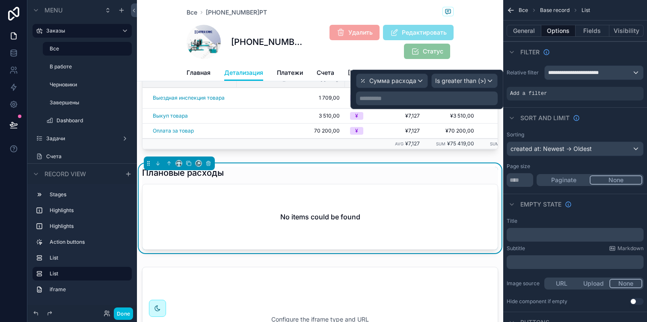
click at [414, 102] on p "**********" at bounding box center [427, 98] width 136 height 9
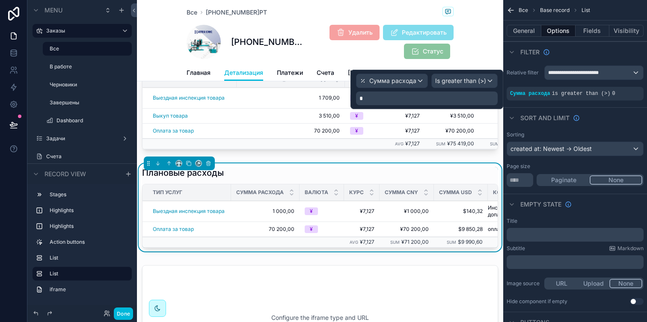
click at [430, 87] on div "Сумма расхода Is greater than (>)" at bounding box center [427, 81] width 142 height 15
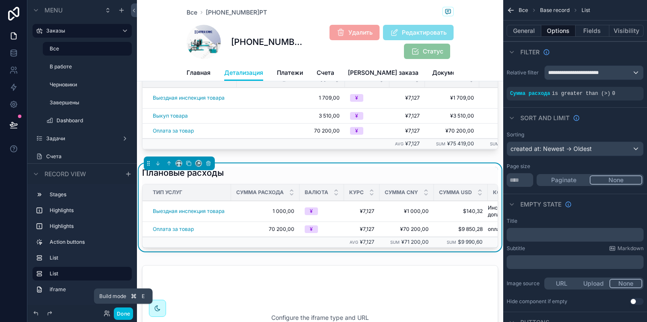
click at [118, 314] on button "Done" at bounding box center [123, 314] width 19 height 12
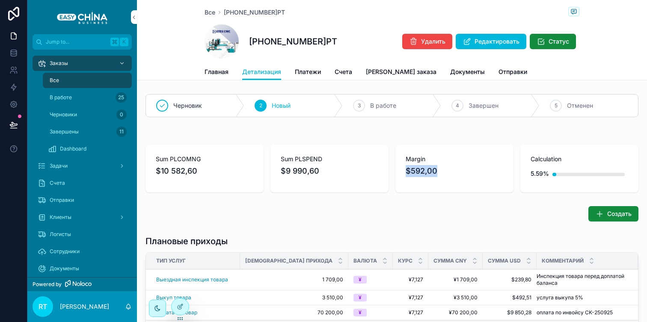
drag, startPoint x: 405, startPoint y: 169, endPoint x: 439, endPoint y: 169, distance: 33.8
click at [439, 169] on span "$592,00" at bounding box center [454, 171] width 98 height 12
click at [422, 207] on div "Создать" at bounding box center [391, 213] width 493 height 15
click at [365, 106] on div "3 В работе" at bounding box center [392, 106] width 98 height 22
click at [217, 70] on span "Главная" at bounding box center [216, 72] width 24 height 9
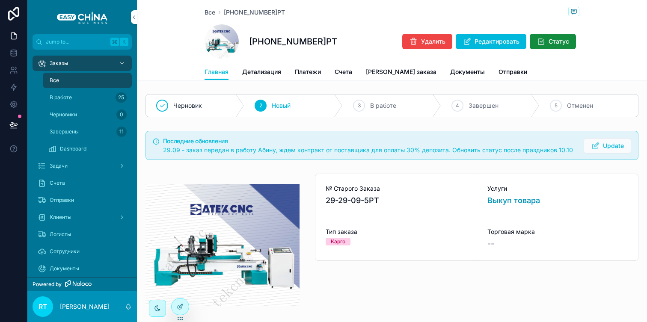
click at [565, 44] on span "Статус" at bounding box center [558, 41] width 21 height 9
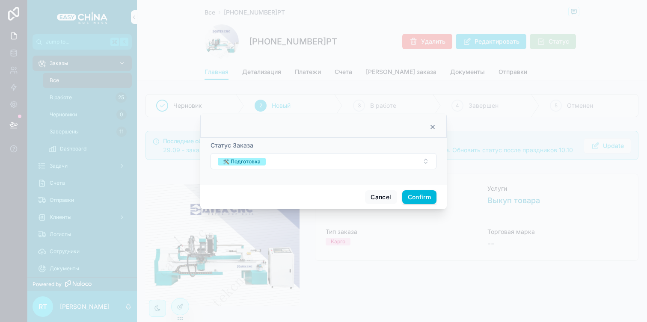
click at [435, 127] on icon at bounding box center [432, 127] width 7 height 7
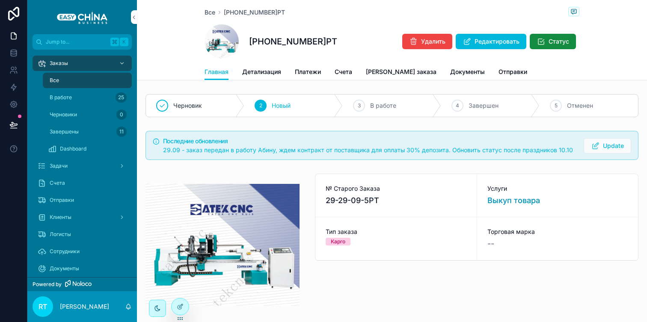
click at [82, 86] on div "Все" at bounding box center [87, 81] width 79 height 14
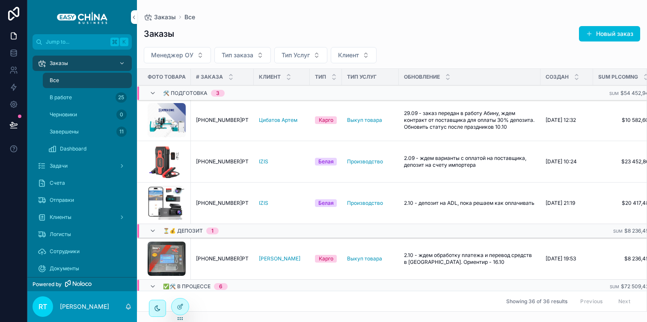
click at [82, 94] on div "В работе 25" at bounding box center [87, 98] width 79 height 14
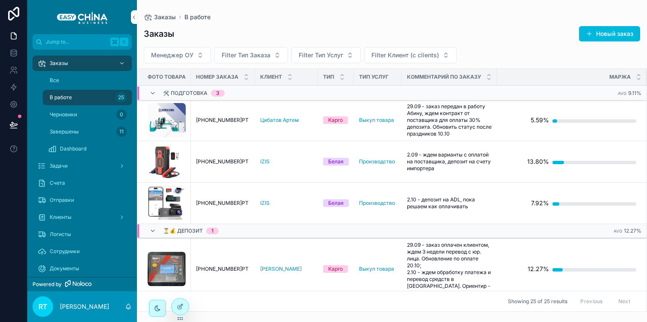
click at [80, 77] on div "Все" at bounding box center [87, 81] width 79 height 14
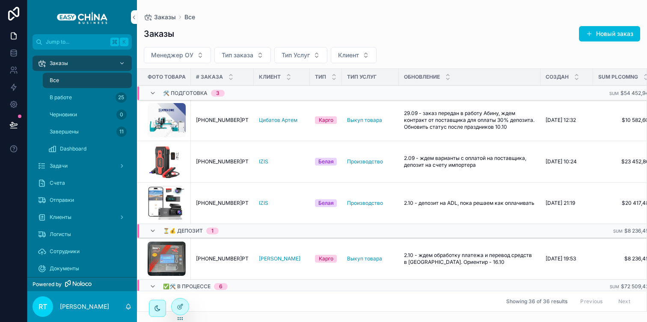
click at [162, 18] on span "Заказы" at bounding box center [165, 17] width 22 height 9
click at [72, 178] on div "Счета" at bounding box center [82, 183] width 89 height 14
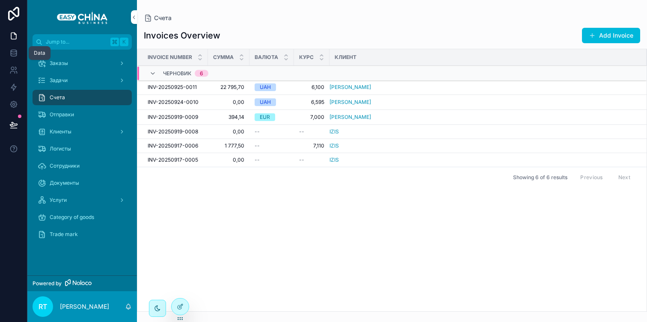
click at [11, 56] on icon at bounding box center [14, 54] width 6 height 3
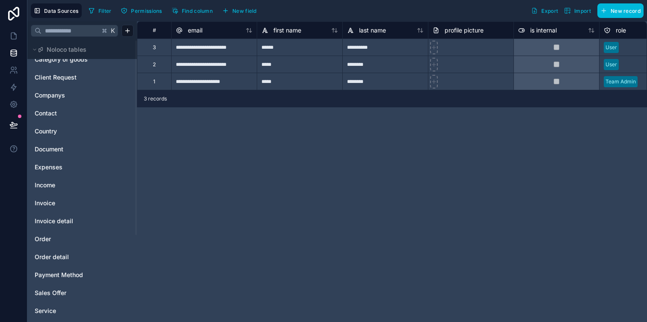
scroll to position [33, 0]
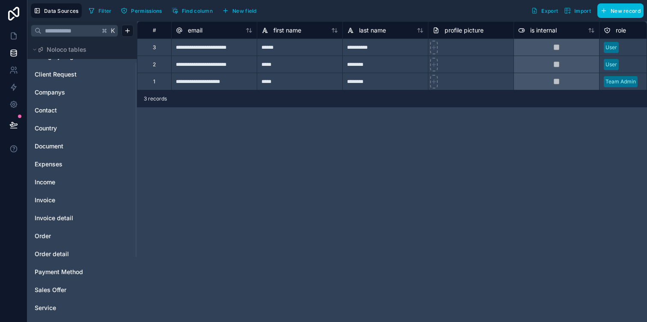
click at [55, 204] on link "Invoice" at bounding box center [69, 200] width 69 height 9
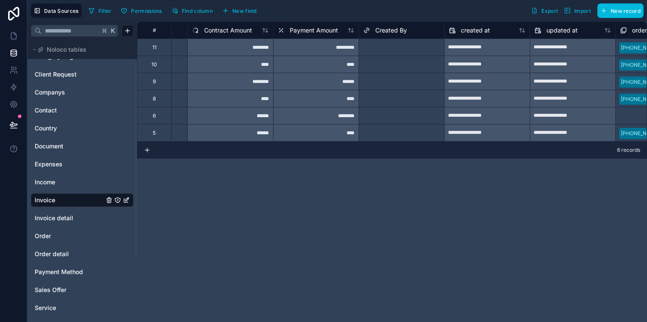
scroll to position [0, 583]
click at [13, 33] on icon at bounding box center [13, 36] width 9 height 9
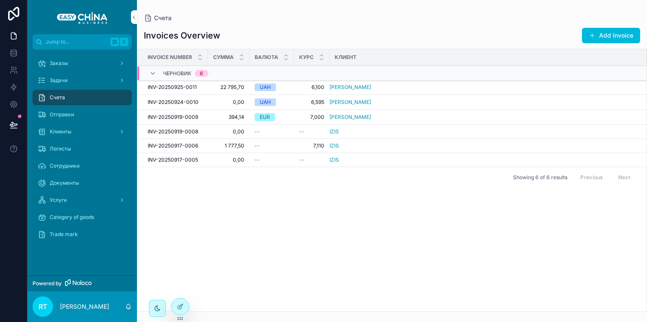
click at [74, 198] on div "Услуги" at bounding box center [82, 200] width 89 height 14
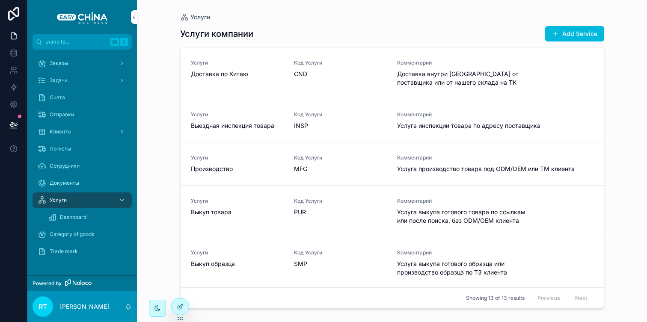
click at [63, 95] on span "Счета" at bounding box center [57, 97] width 15 height 7
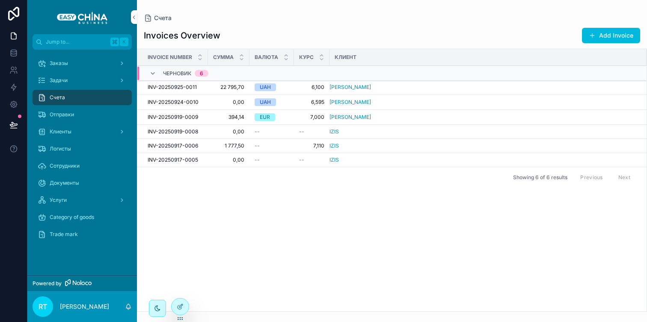
click at [174, 84] on span "INV-20250925-0011" at bounding box center [172, 87] width 49 height 7
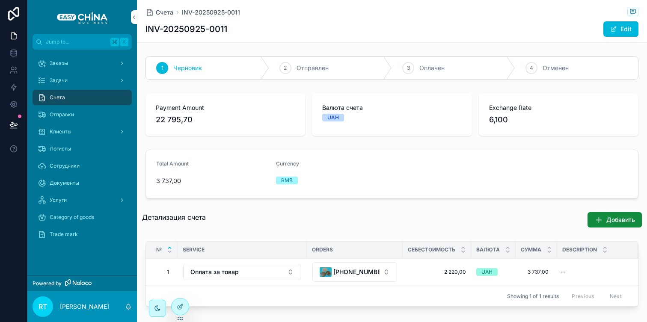
click at [167, 11] on span "Счета" at bounding box center [165, 12] width 18 height 9
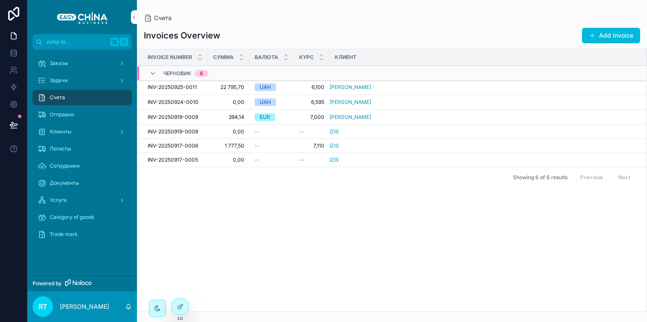
click at [179, 304] on icon at bounding box center [180, 306] width 7 height 7
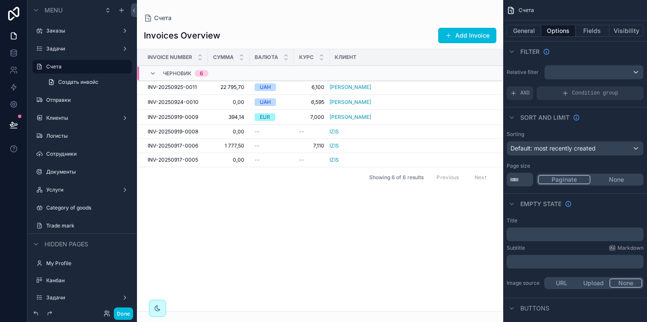
click at [125, 314] on button "Done" at bounding box center [123, 314] width 19 height 12
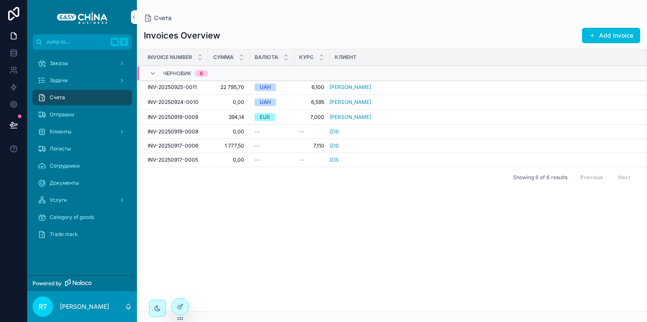
click at [66, 112] on span "Отправки" at bounding box center [62, 114] width 24 height 7
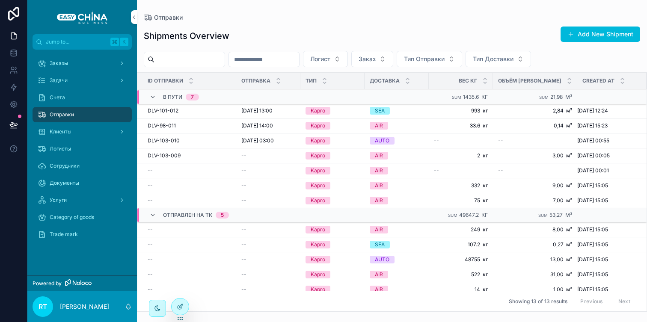
click at [263, 61] on input "scrollable content" at bounding box center [264, 59] width 70 height 12
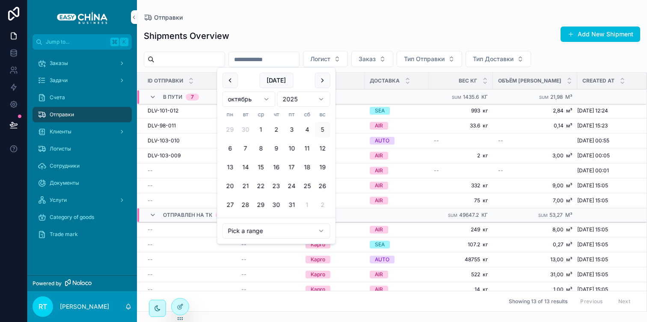
click at [273, 40] on div "Shipments Overview Add New Shipment" at bounding box center [392, 36] width 496 height 20
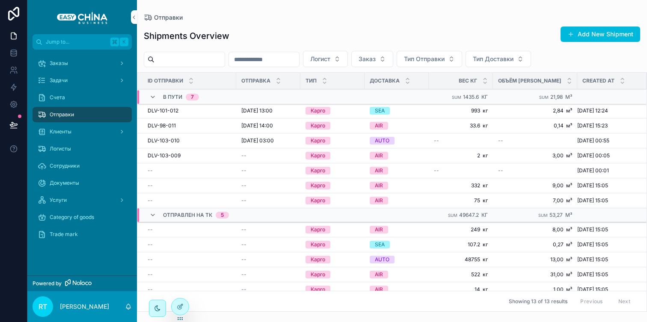
click at [441, 62] on span "Тип Отправки" at bounding box center [424, 59] width 41 height 9
click at [376, 62] on span "Заказ" at bounding box center [366, 59] width 17 height 9
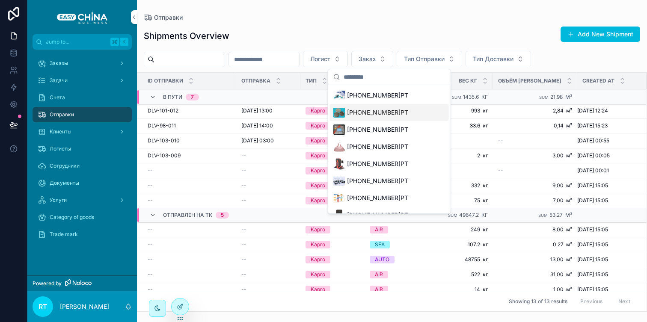
click at [371, 117] on div "[PHONE_NUMBER]РТ" at bounding box center [370, 113] width 75 height 12
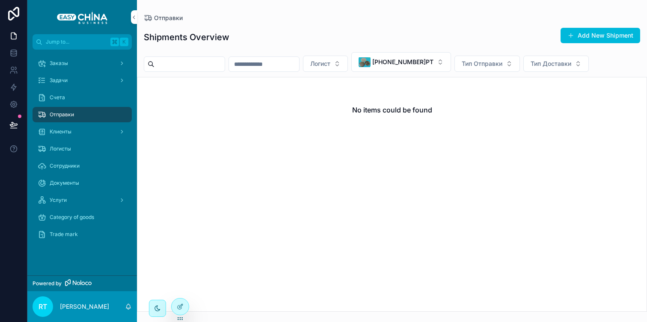
click at [411, 65] on span "[PHONE_NUMBER]РТ" at bounding box center [402, 62] width 61 height 9
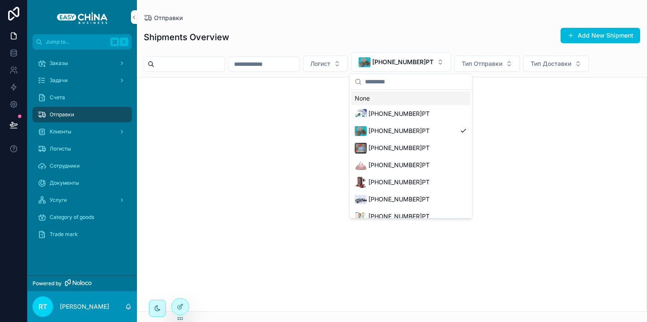
click at [397, 99] on div "None" at bounding box center [410, 99] width 119 height 14
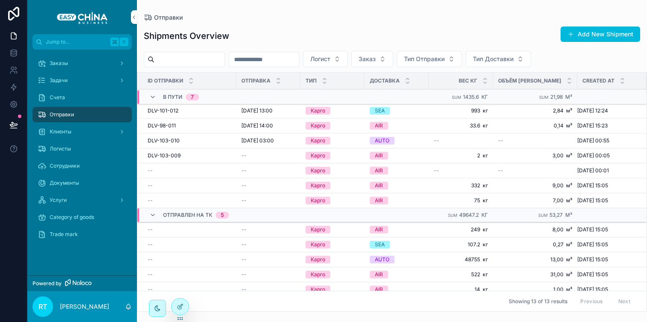
click at [513, 62] on span "Тип Доставки" at bounding box center [493, 59] width 41 height 9
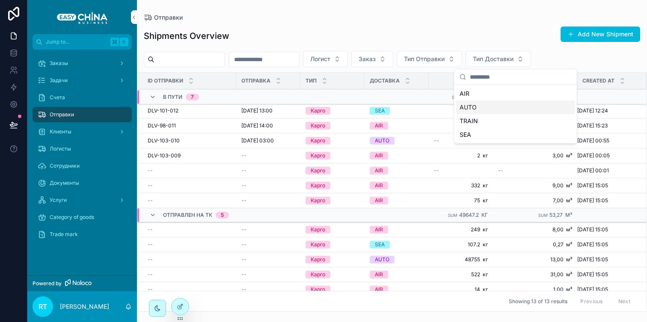
click at [497, 108] on div "AUTO" at bounding box center [515, 108] width 119 height 14
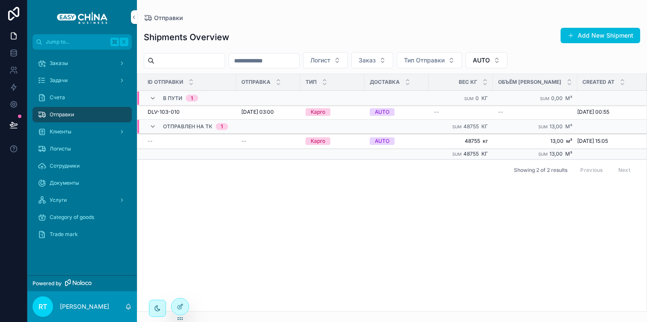
click at [507, 65] on button "AUTO" at bounding box center [486, 60] width 42 height 16
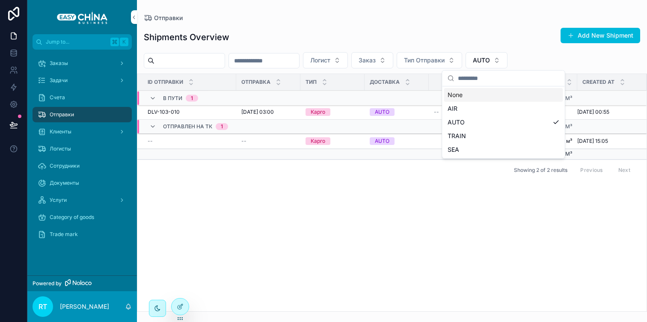
click at [480, 92] on div "None" at bounding box center [503, 95] width 119 height 14
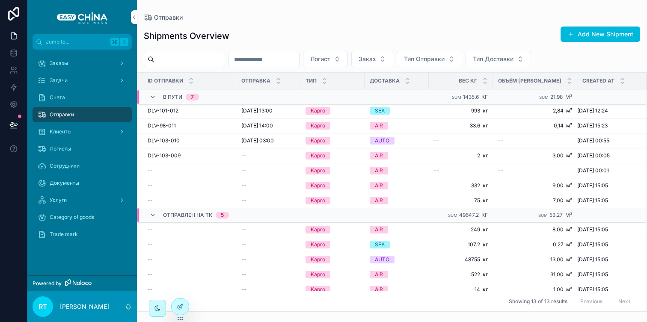
click at [92, 57] on div "Заказы" at bounding box center [82, 63] width 89 height 14
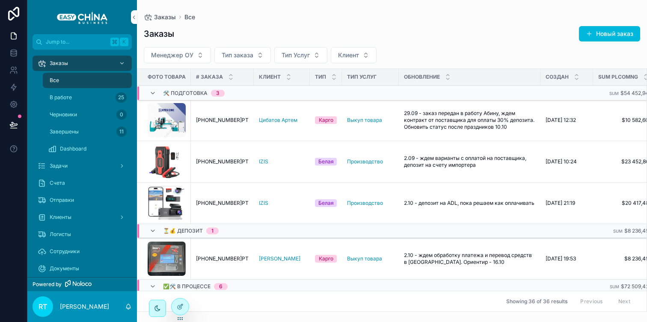
click at [59, 166] on span "Задачи" at bounding box center [59, 166] width 18 height 7
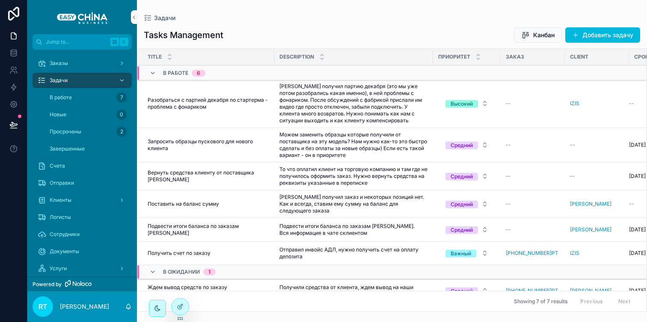
click at [72, 69] on div "Заказы" at bounding box center [82, 63] width 89 height 14
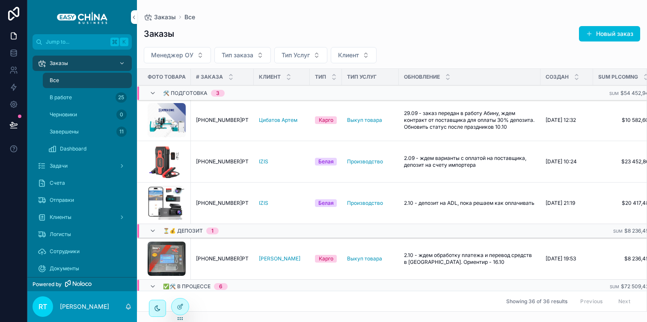
click at [73, 152] on div "Dashboard" at bounding box center [87, 149] width 79 height 14
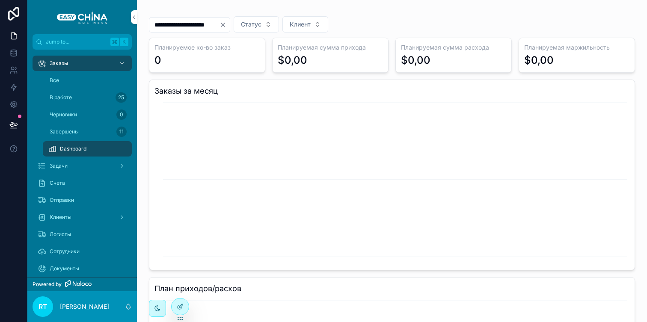
click at [230, 25] on button "Clear" at bounding box center [224, 24] width 10 height 7
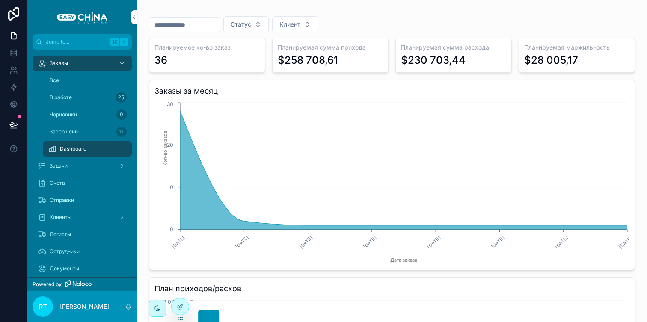
click at [259, 25] on button "Статус" at bounding box center [245, 24] width 45 height 16
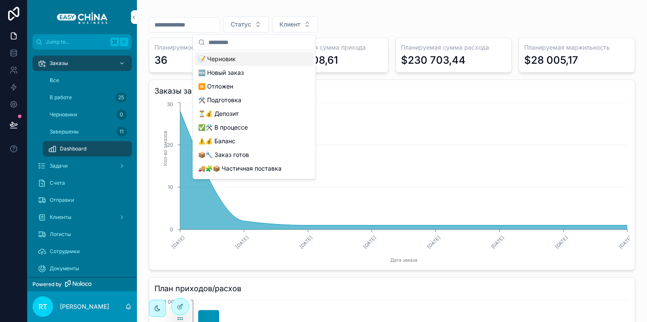
click at [259, 25] on button "Статус" at bounding box center [245, 24] width 45 height 16
click at [300, 25] on span "Клиент" at bounding box center [289, 24] width 21 height 9
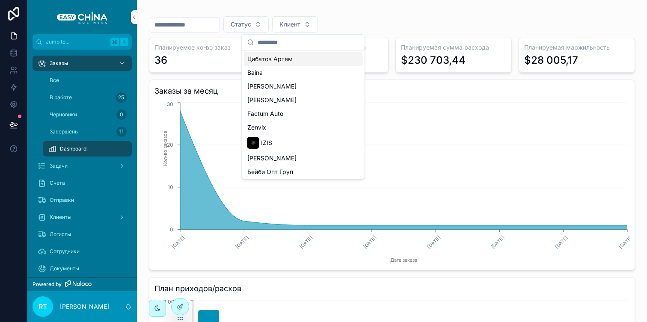
click at [300, 25] on span "Клиент" at bounding box center [289, 24] width 21 height 9
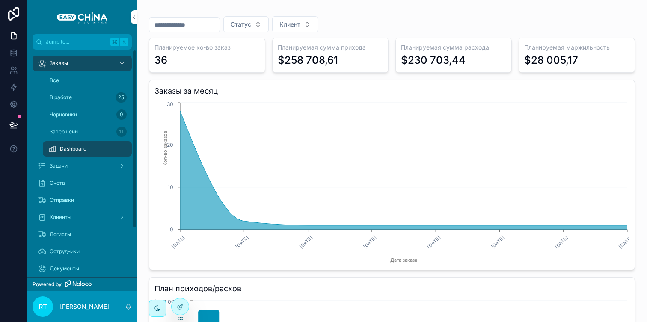
click at [62, 59] on div "Заказы" at bounding box center [82, 63] width 89 height 14
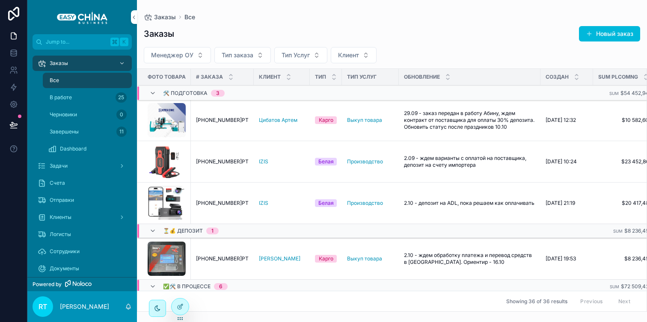
click at [67, 150] on span "Dashboard" at bounding box center [73, 148] width 27 height 7
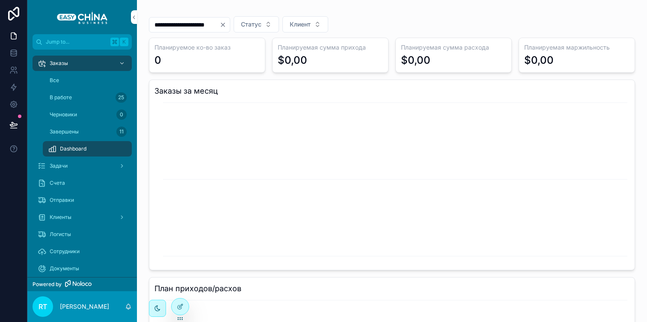
click at [226, 22] on icon "Clear" at bounding box center [222, 24] width 7 height 7
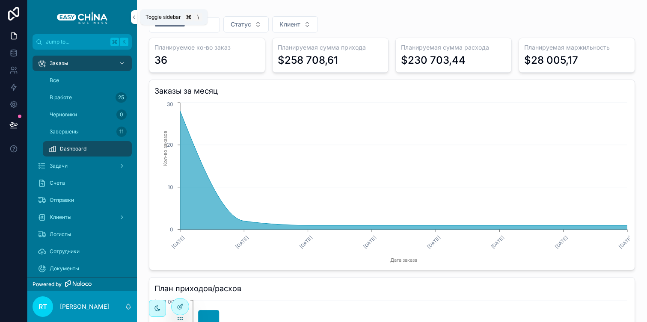
click at [132, 12] on button "scrollable content" at bounding box center [134, 17] width 6 height 14
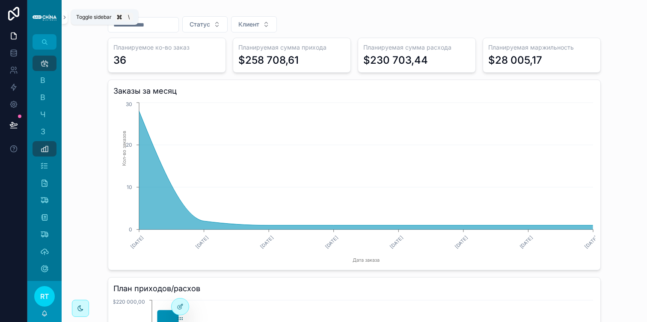
click at [63, 17] on icon "scrollable content" at bounding box center [65, 17] width 6 height 6
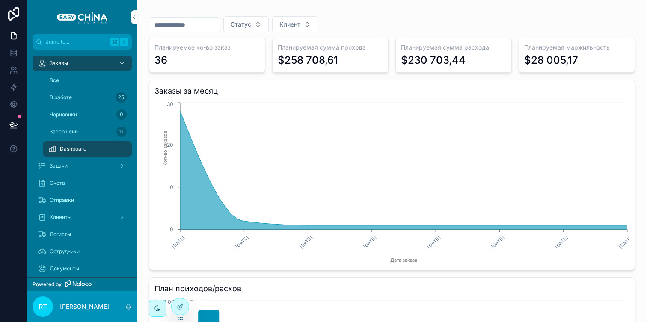
click at [93, 170] on div "Задачи" at bounding box center [82, 166] width 89 height 14
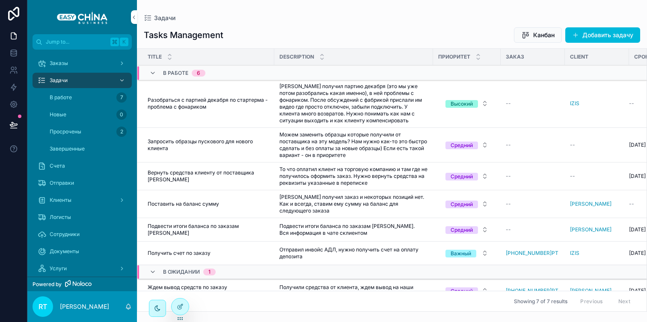
click at [78, 59] on div "Заказы" at bounding box center [82, 63] width 89 height 14
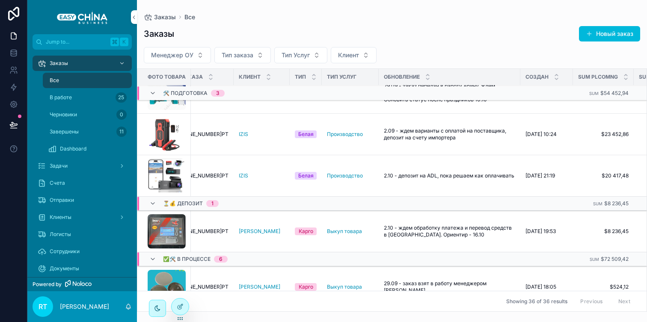
scroll to position [0, 20]
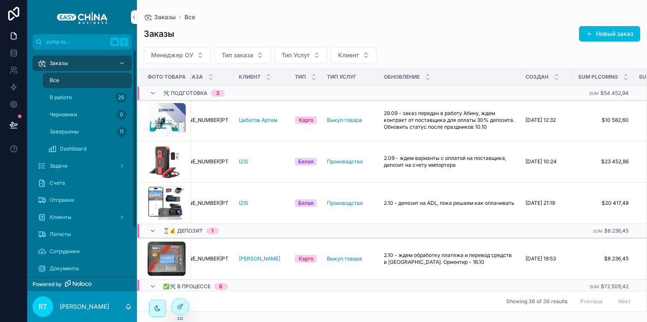
click at [90, 98] on div "В работе 25" at bounding box center [87, 98] width 79 height 14
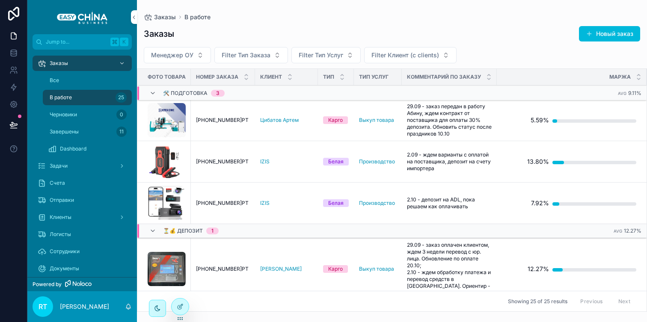
click at [64, 173] on link "Задачи" at bounding box center [82, 165] width 99 height 15
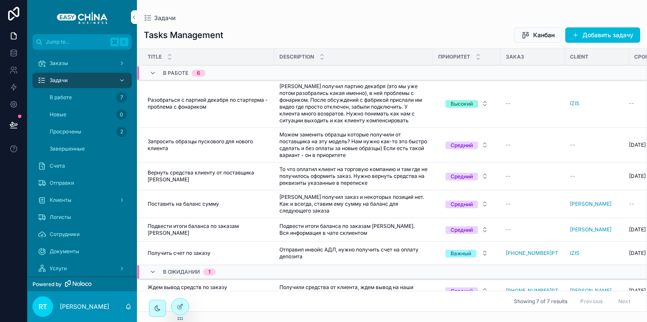
click at [74, 204] on div "Клиенты" at bounding box center [82, 200] width 89 height 14
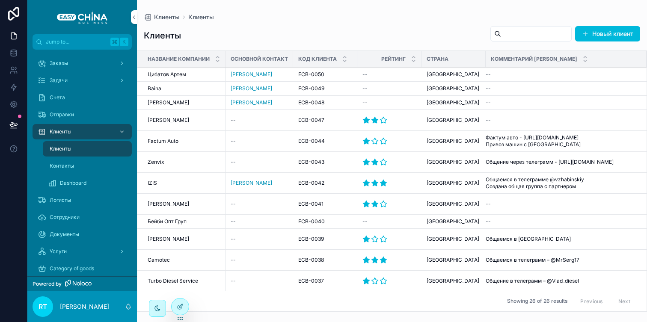
click at [608, 32] on button "Новый клиент" at bounding box center [607, 33] width 65 height 15
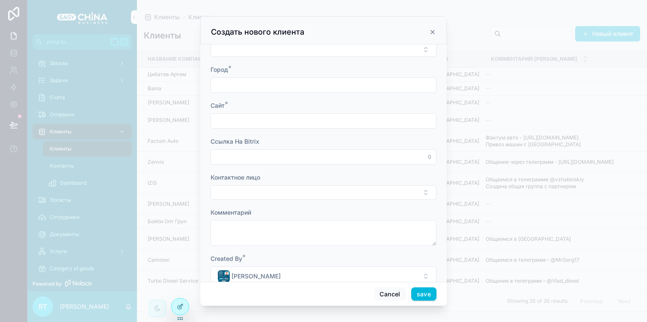
scroll to position [54, 0]
click at [181, 306] on icon at bounding box center [180, 306] width 7 height 7
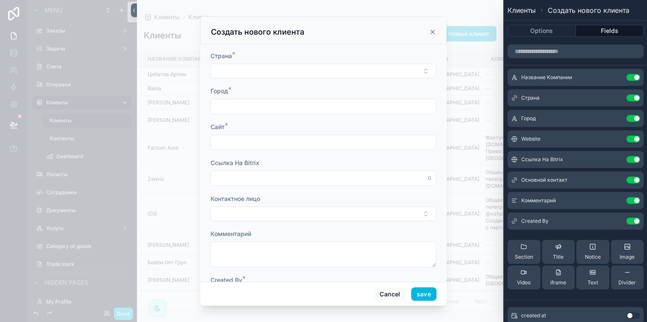
scroll to position [36, 0]
click at [300, 121] on div "Сайт *" at bounding box center [323, 123] width 226 height 9
click at [0, 0] on icon at bounding box center [0, 0] width 0 height 0
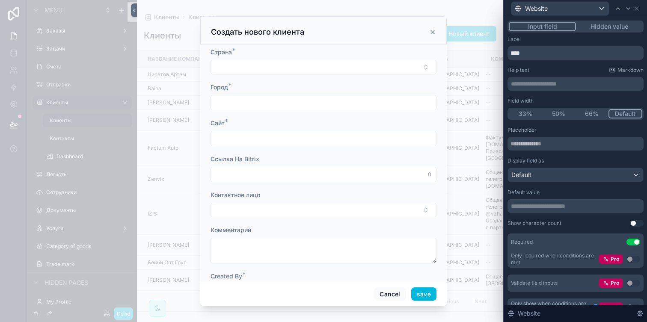
click at [630, 244] on button "Use setting" at bounding box center [633, 242] width 14 height 7
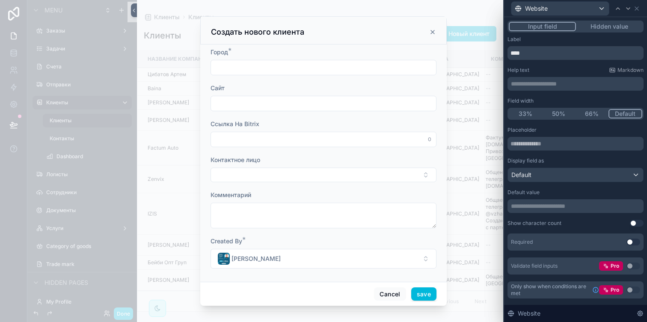
scroll to position [73, 0]
click at [633, 7] on icon at bounding box center [636, 8] width 7 height 7
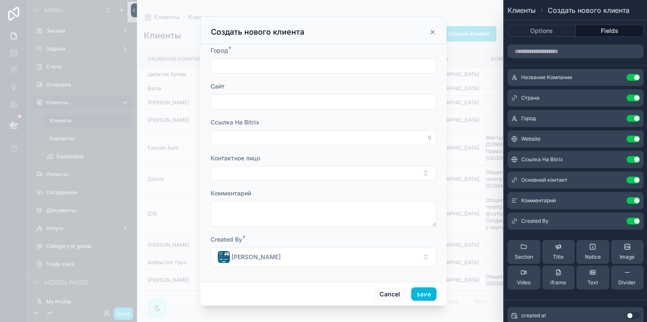
click at [0, 0] on icon at bounding box center [0, 0] width 0 height 0
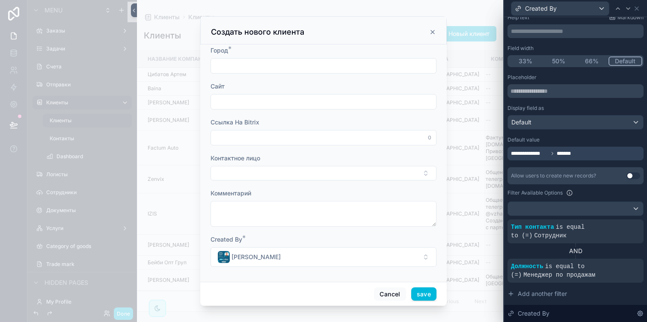
scroll to position [0, 0]
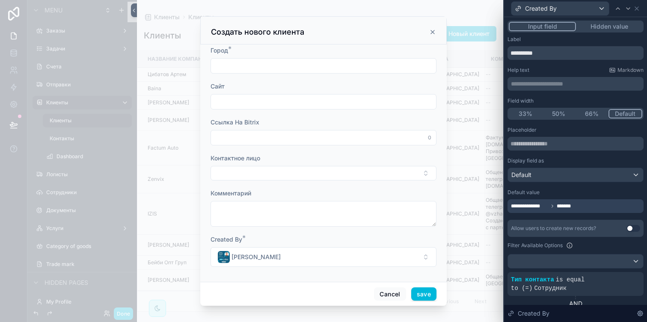
click at [606, 30] on button "Hidden value" at bounding box center [609, 26] width 66 height 9
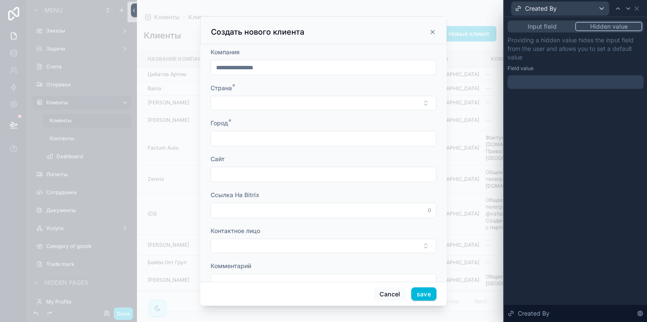
click at [577, 83] on div at bounding box center [575, 82] width 136 height 14
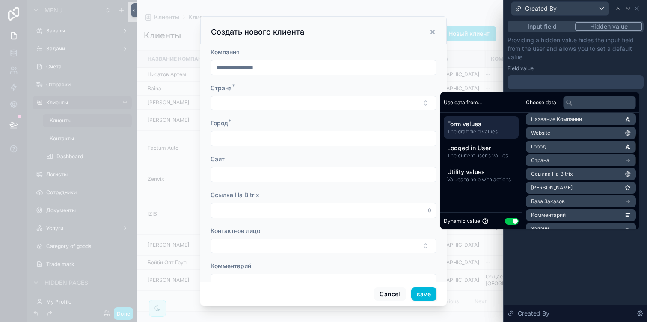
scroll to position [72, 0]
click at [482, 147] on span "Logged in User" at bounding box center [481, 148] width 68 height 9
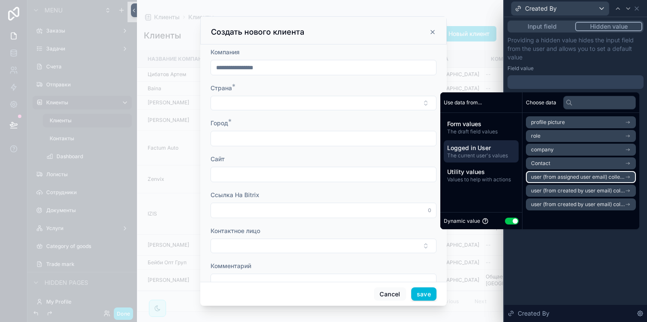
click at [557, 175] on span "user (from assigned user email) collection" at bounding box center [578, 177] width 94 height 7
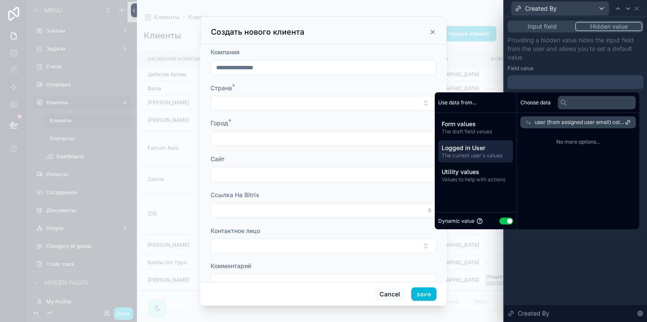
click at [499, 174] on span "Utility values" at bounding box center [475, 172] width 68 height 9
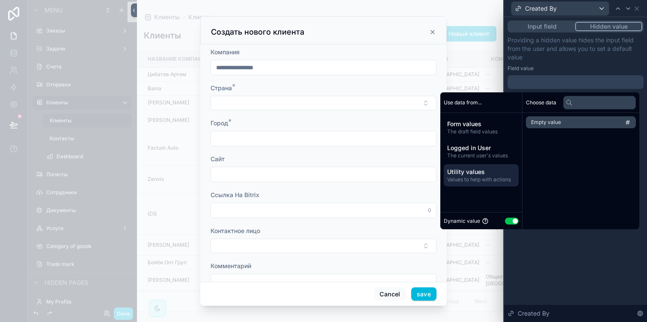
click at [494, 154] on span "The current user's values" at bounding box center [481, 155] width 68 height 7
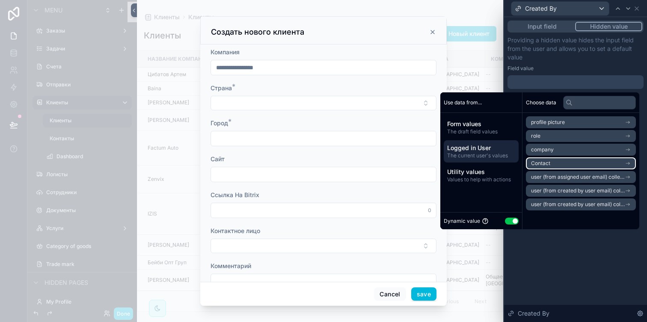
click at [546, 164] on li "Contact" at bounding box center [581, 163] width 110 height 12
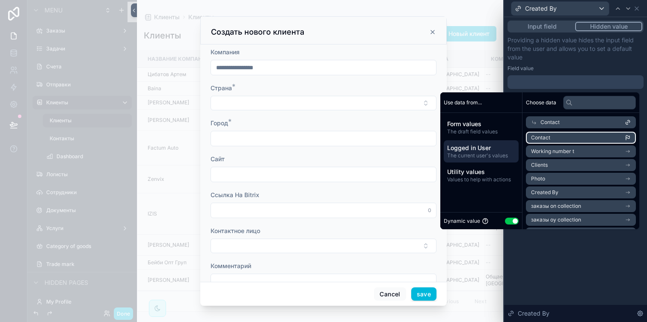
click at [550, 134] on li "Contact" at bounding box center [581, 138] width 110 height 12
click at [556, 72] on div "**********" at bounding box center [575, 62] width 136 height 53
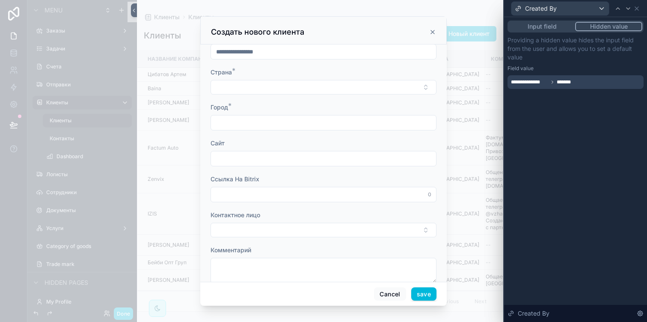
scroll to position [33, 0]
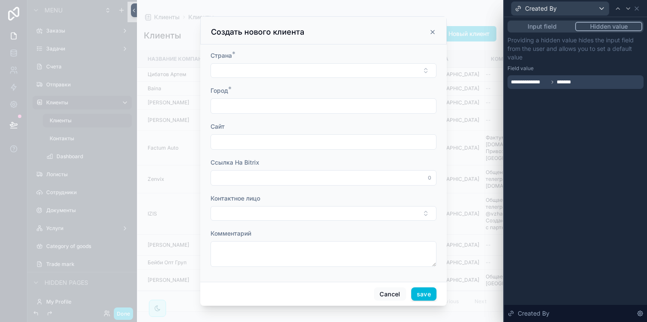
click at [552, 25] on button "Input field" at bounding box center [542, 26] width 66 height 9
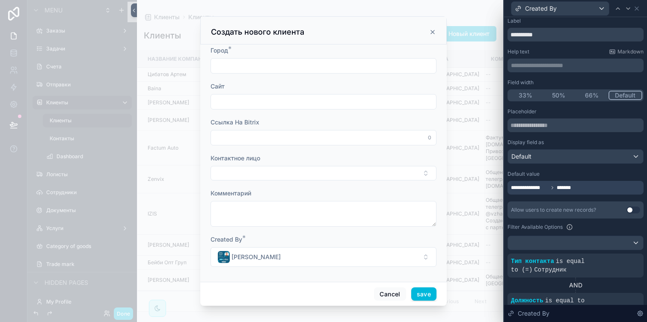
scroll to position [0, 0]
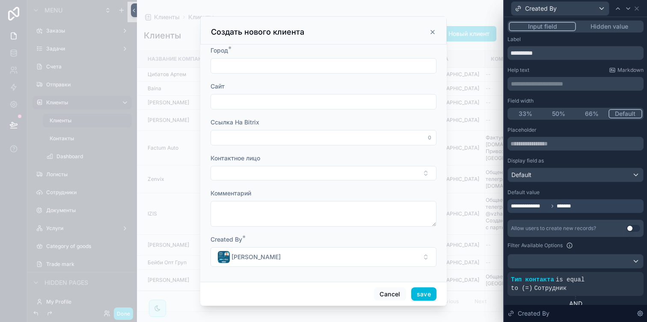
click at [600, 28] on button "Hidden value" at bounding box center [609, 26] width 66 height 9
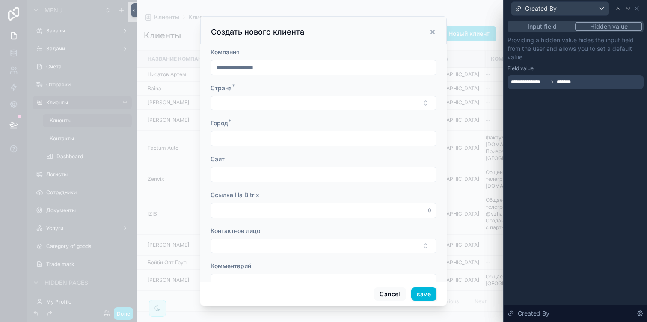
click at [346, 67] on input "scrollable content" at bounding box center [323, 68] width 225 height 12
click at [352, 53] on div "Компания" at bounding box center [323, 52] width 226 height 9
click at [639, 10] on icon at bounding box center [636, 8] width 7 height 7
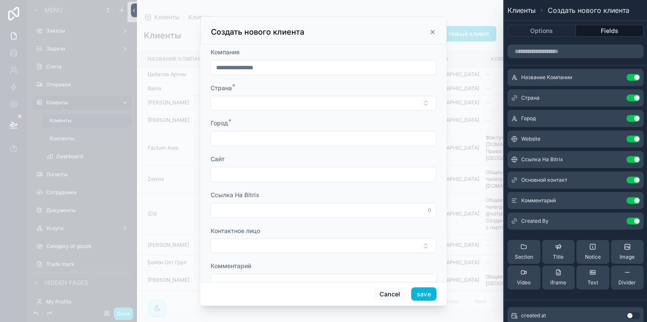
click at [0, 0] on icon at bounding box center [0, 0] width 0 height 0
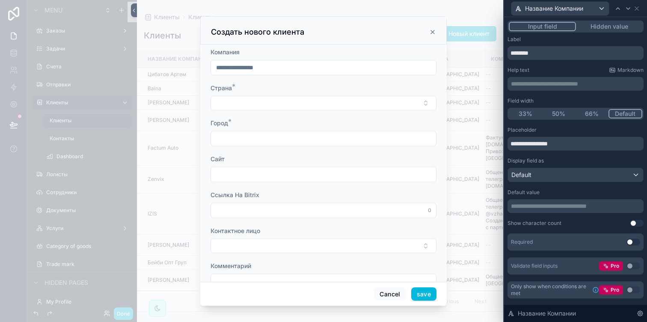
click at [630, 242] on button "Use setting" at bounding box center [633, 242] width 14 height 7
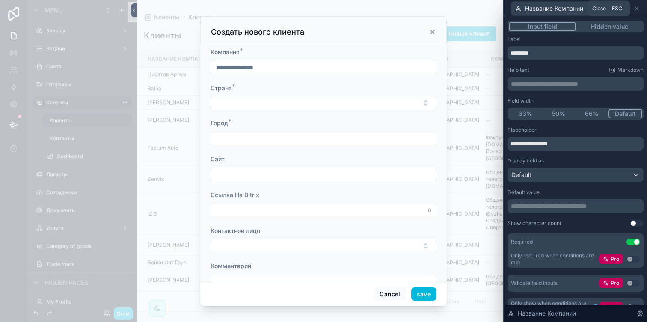
click at [636, 8] on icon at bounding box center [636, 8] width 3 height 3
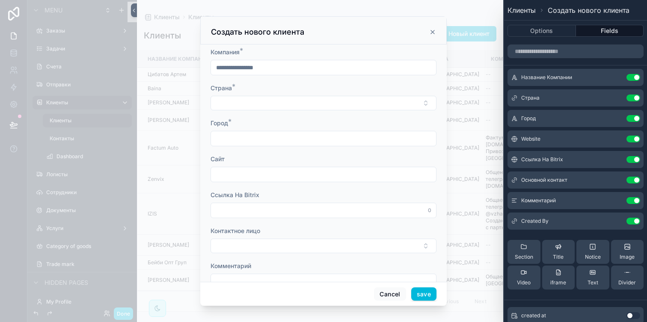
click at [189, 223] on div "scrollable content" at bounding box center [323, 161] width 647 height 322
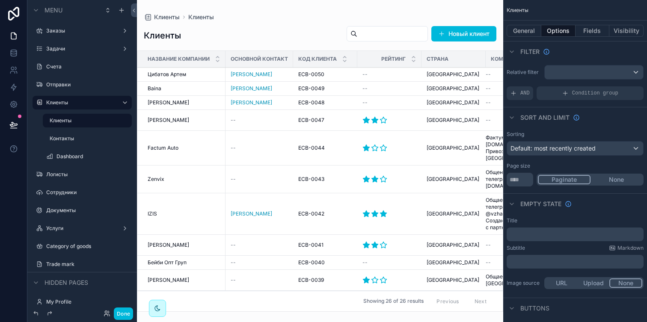
click at [73, 46] on label "Задачи" at bounding box center [80, 48] width 68 height 7
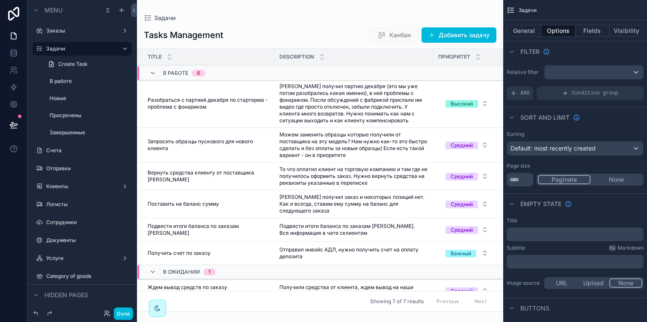
click at [456, 36] on div "scrollable content" at bounding box center [320, 161] width 366 height 322
click at [443, 36] on button "Добавить задачу" at bounding box center [458, 34] width 75 height 15
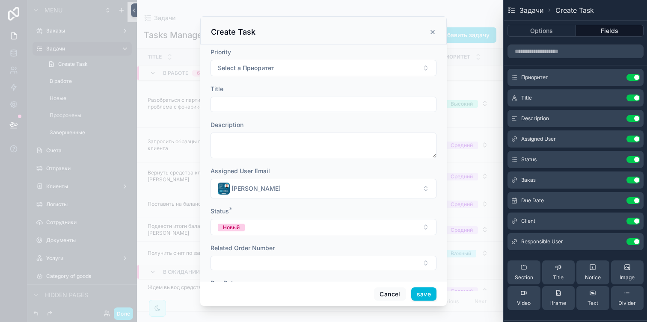
click at [338, 67] on button "Select a Приоритет" at bounding box center [323, 68] width 226 height 16
click at [432, 31] on icon "scrollable content" at bounding box center [432, 32] width 7 height 7
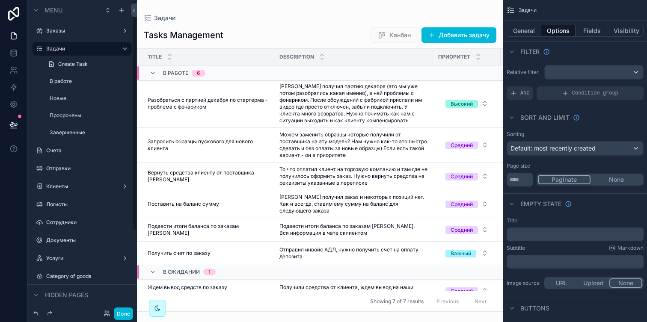
click at [50, 34] on label "Заказы" at bounding box center [80, 30] width 68 height 7
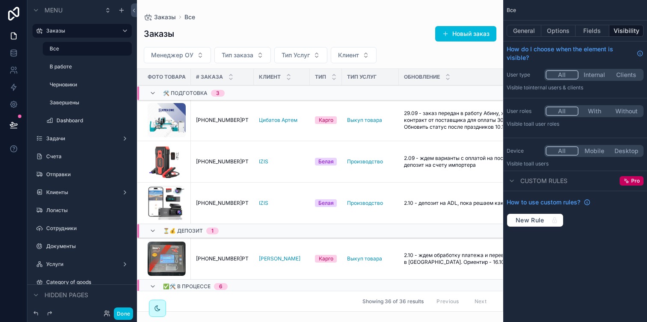
click at [475, 37] on div "scrollable content" at bounding box center [320, 161] width 366 height 322
click at [465, 37] on button "Новый заказ" at bounding box center [465, 33] width 61 height 15
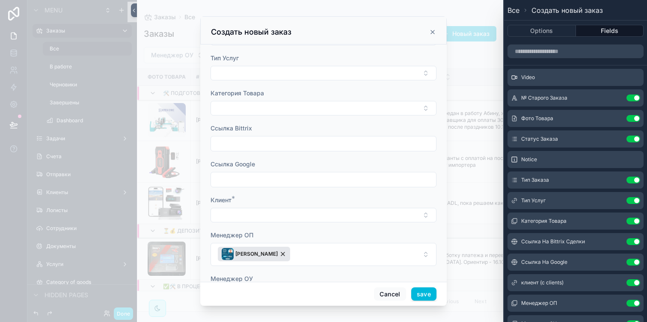
scroll to position [362, 0]
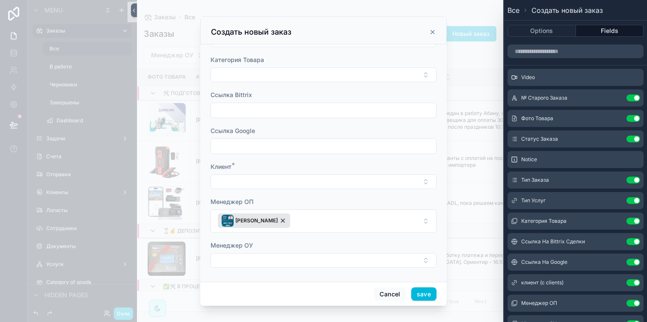
click at [325, 223] on button "[PERSON_NAME]" at bounding box center [323, 221] width 226 height 23
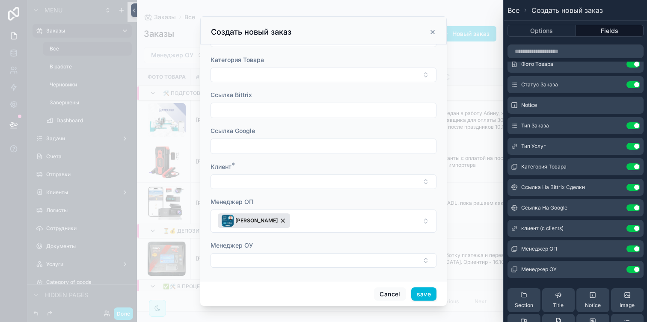
scroll to position [78, 0]
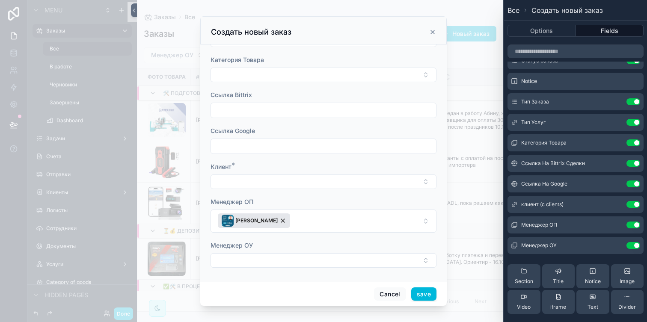
click at [0, 0] on icon at bounding box center [0, 0] width 0 height 0
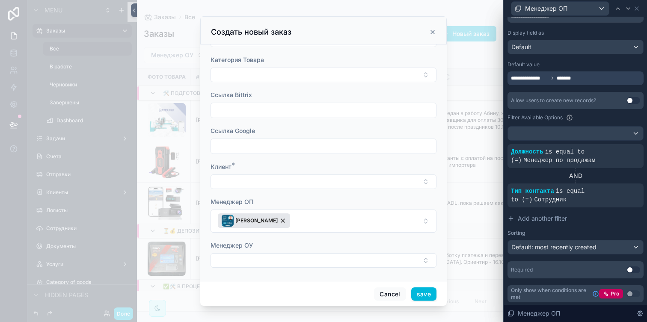
scroll to position [129, 0]
click at [308, 215] on button "[PERSON_NAME]" at bounding box center [323, 221] width 226 height 23
click at [310, 215] on button "[PERSON_NAME]" at bounding box center [323, 221] width 226 height 23
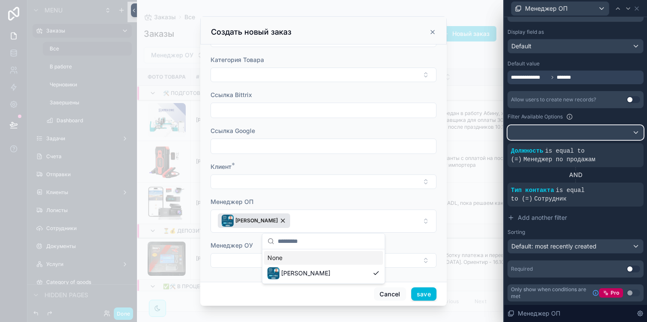
click at [540, 136] on div at bounding box center [575, 133] width 135 height 14
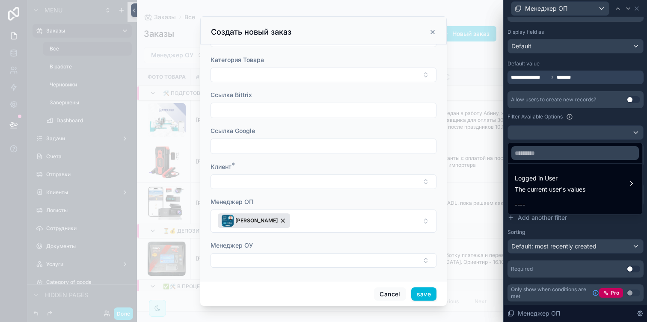
click at [540, 136] on div at bounding box center [575, 161] width 143 height 322
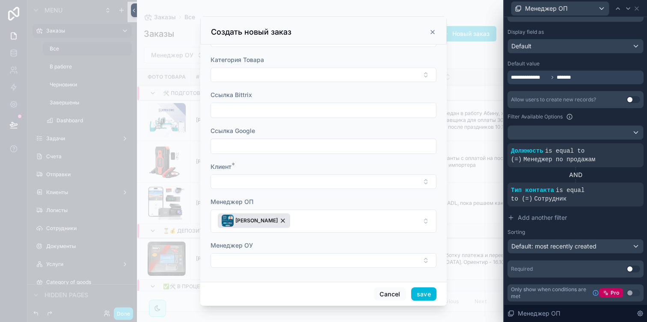
click at [281, 219] on div "[PERSON_NAME]" at bounding box center [254, 220] width 72 height 15
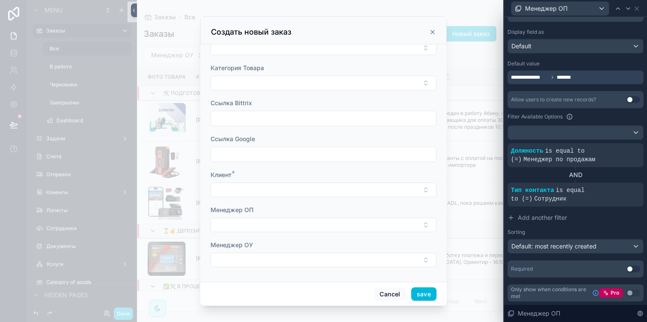
click at [274, 221] on button "Select Button" at bounding box center [323, 225] width 226 height 15
click at [296, 277] on span "[PERSON_NAME]" at bounding box center [305, 273] width 49 height 9
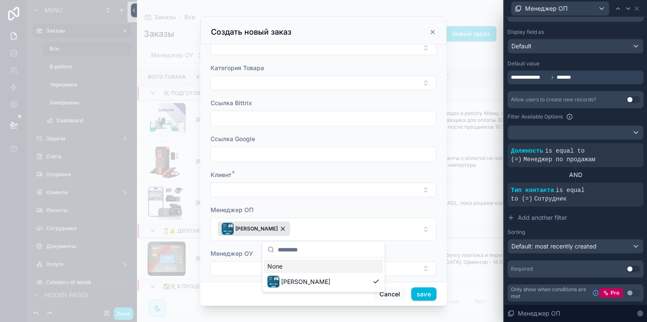
click at [335, 227] on button "[PERSON_NAME]" at bounding box center [323, 229] width 226 height 23
click at [0, 0] on icon at bounding box center [0, 0] width 0 height 0
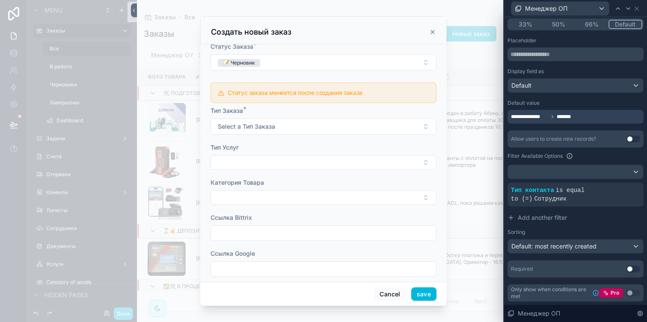
scroll to position [362, 0]
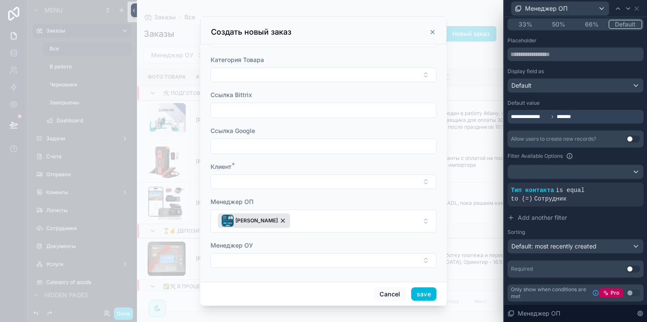
click at [312, 221] on button "[PERSON_NAME]" at bounding box center [323, 221] width 226 height 23
type input "*"
click at [398, 201] on div "Менеджер ОП" at bounding box center [323, 202] width 226 height 9
click at [322, 217] on button "[PERSON_NAME]" at bounding box center [323, 221] width 226 height 23
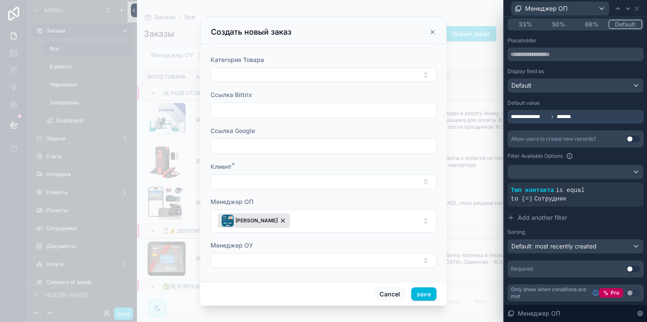
scroll to position [0, 0]
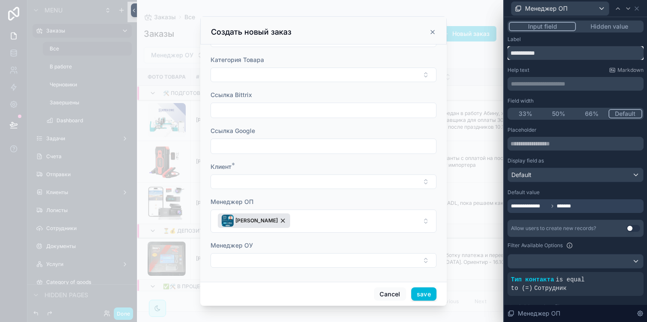
click at [559, 56] on input "**********" at bounding box center [575, 53] width 136 height 14
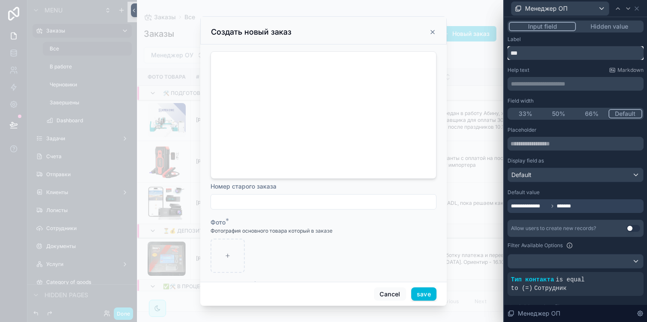
type input "*"
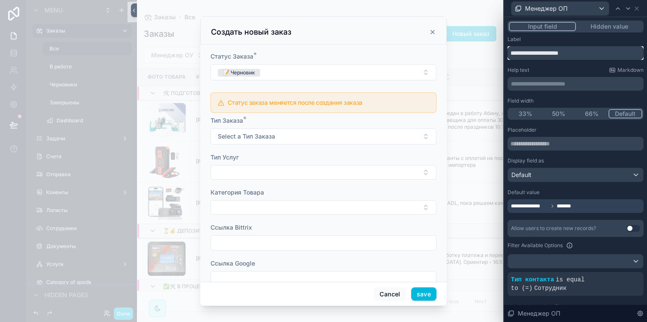
scroll to position [208, 0]
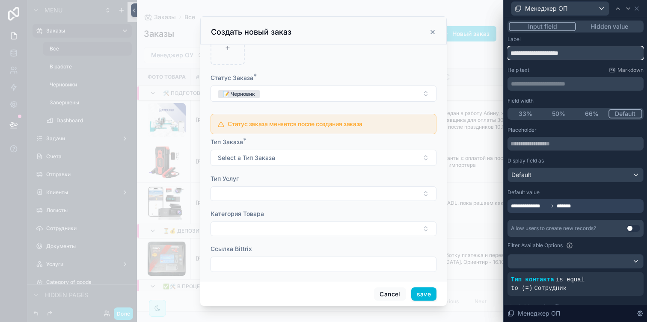
type input "**********"
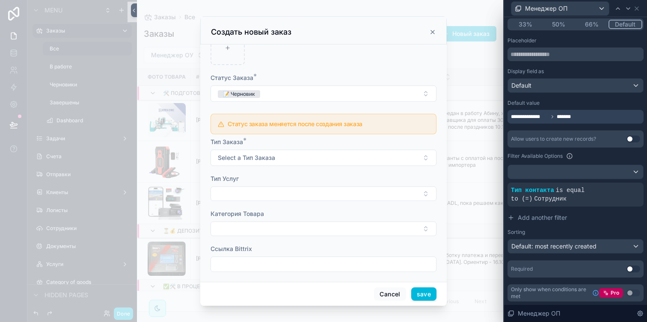
scroll to position [362, 0]
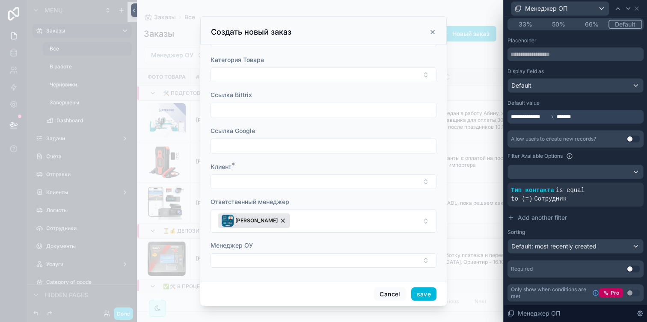
click at [300, 218] on button "[PERSON_NAME]" at bounding box center [323, 221] width 226 height 23
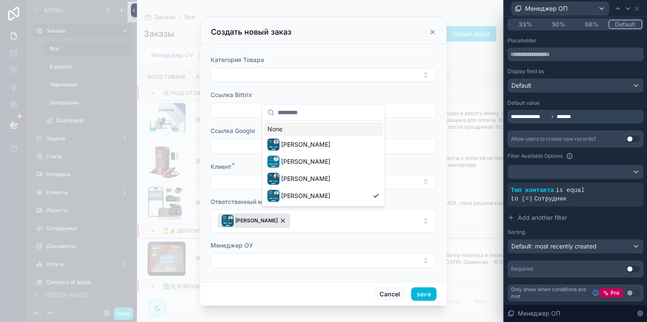
click at [300, 218] on button "[PERSON_NAME]" at bounding box center [323, 221] width 226 height 23
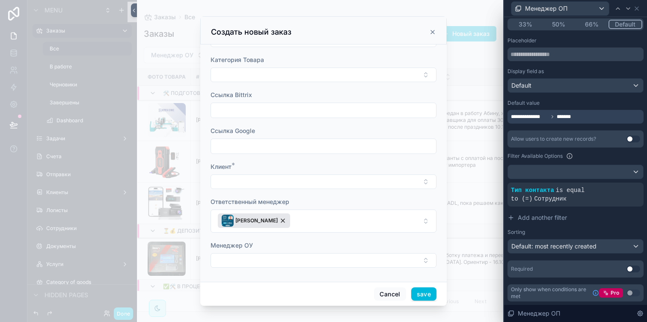
click at [299, 243] on div "Менеджер ОУ" at bounding box center [323, 245] width 226 height 9
click at [636, 9] on icon at bounding box center [636, 8] width 7 height 7
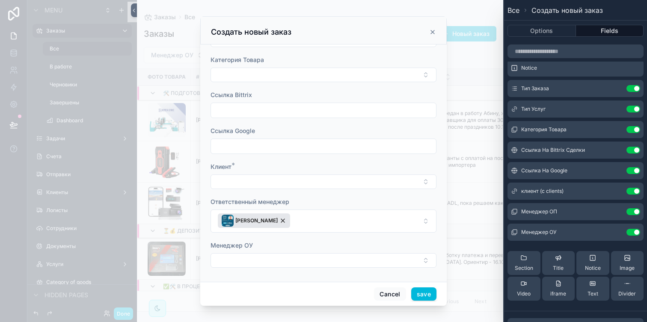
scroll to position [105, 0]
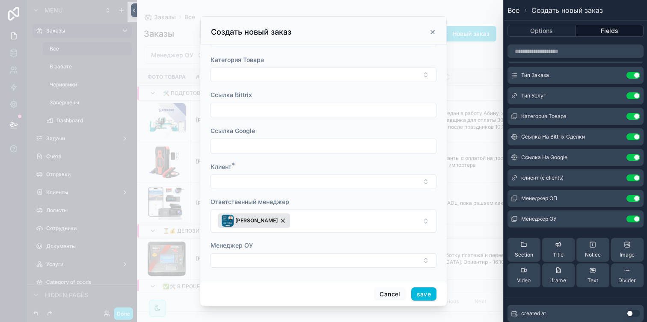
click at [0, 0] on button at bounding box center [0, 0] width 0 height 0
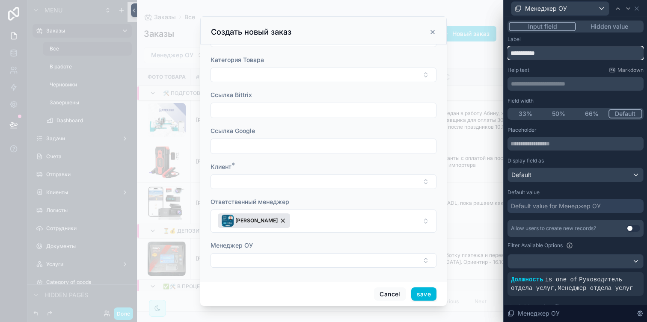
drag, startPoint x: 557, startPoint y: 55, endPoint x: 509, endPoint y: 52, distance: 48.4
click at [509, 52] on input "**********" at bounding box center [575, 53] width 136 height 14
type input "*"
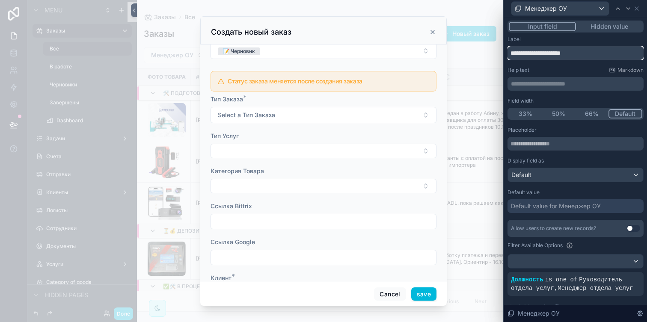
scroll to position [362, 0]
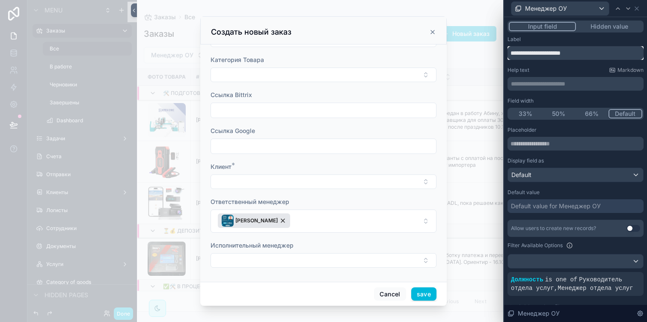
type input "**********"
click at [299, 260] on button "Select Button" at bounding box center [323, 260] width 226 height 15
click at [307, 243] on div "Исполнительный менеджер" at bounding box center [323, 245] width 226 height 9
click at [309, 220] on button "[PERSON_NAME]" at bounding box center [323, 221] width 226 height 23
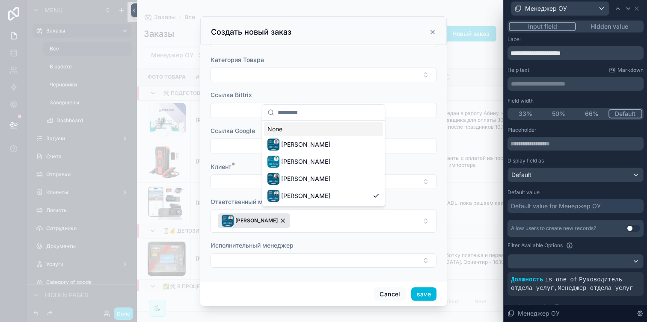
click at [309, 220] on button "[PERSON_NAME]" at bounding box center [323, 221] width 226 height 23
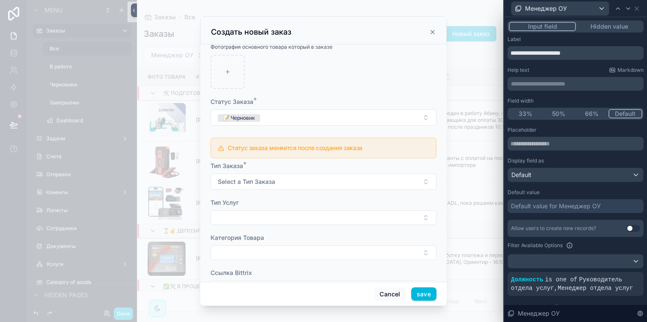
scroll to position [0, 0]
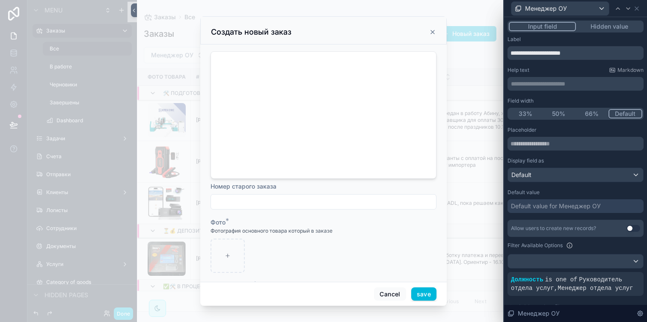
click at [431, 33] on icon "scrollable content" at bounding box center [432, 32] width 7 height 7
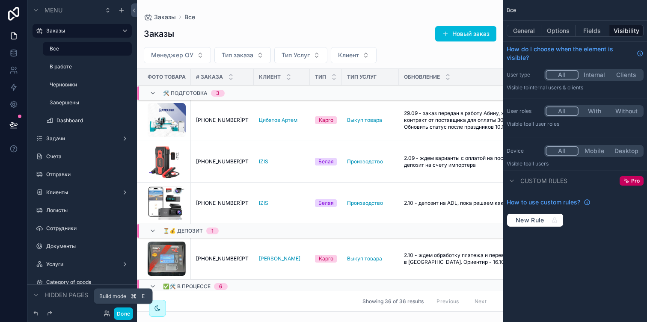
click at [128, 316] on button "Done" at bounding box center [123, 314] width 19 height 12
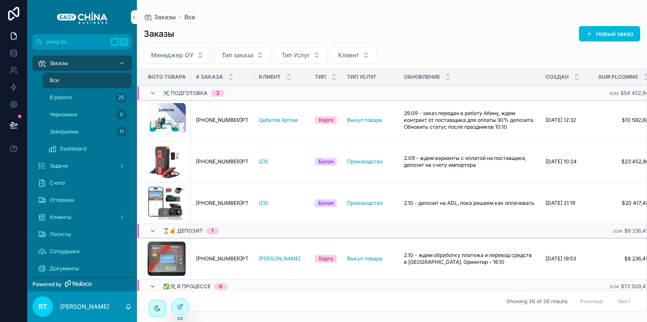
click at [207, 52] on button "Менеджер ОУ" at bounding box center [177, 55] width 67 height 16
click at [213, 36] on div "Заказы Новый заказ" at bounding box center [392, 34] width 496 height 16
click at [82, 161] on div "Задачи" at bounding box center [82, 166] width 89 height 14
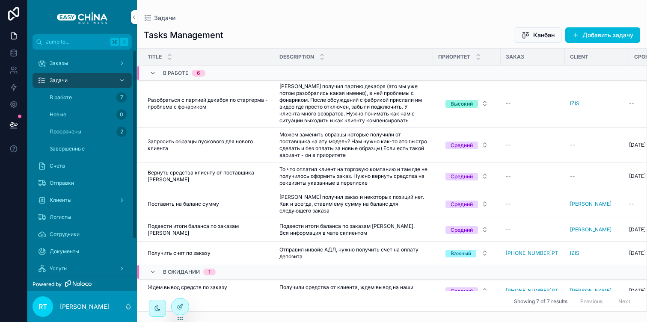
click at [80, 207] on link "Клиенты" at bounding box center [82, 199] width 99 height 15
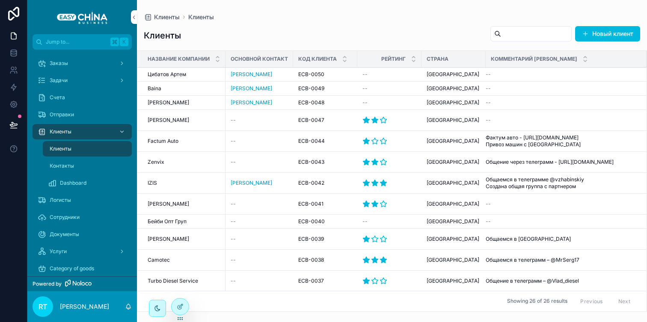
click at [70, 130] on span "Клиенты" at bounding box center [61, 131] width 22 height 7
click at [122, 132] on icon "scrollable content" at bounding box center [122, 132] width 6 height 6
click at [65, 198] on span "Логисты" at bounding box center [60, 200] width 21 height 7
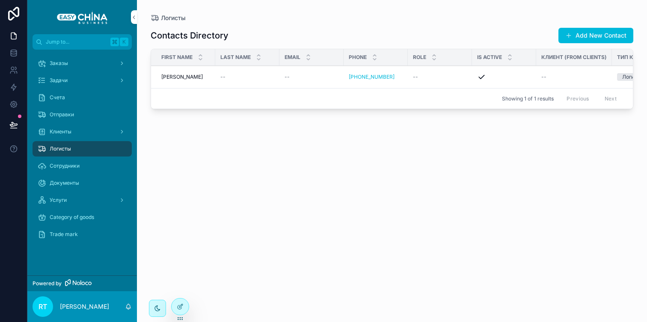
click at [183, 301] on div at bounding box center [180, 307] width 17 height 16
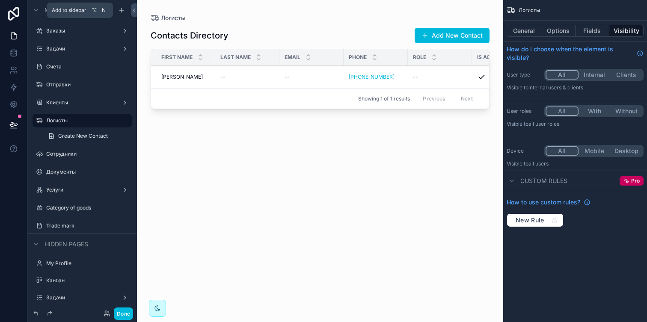
click at [122, 11] on icon "scrollable content" at bounding box center [121, 10] width 7 height 7
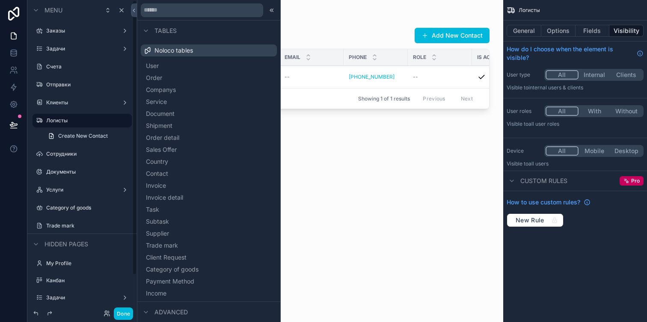
scroll to position [77, 0]
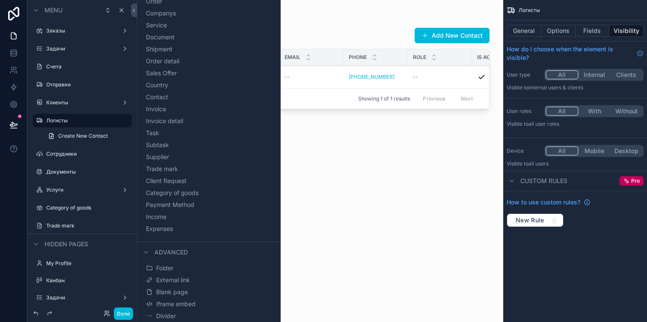
click at [179, 266] on button "Folder" at bounding box center [208, 268] width 129 height 12
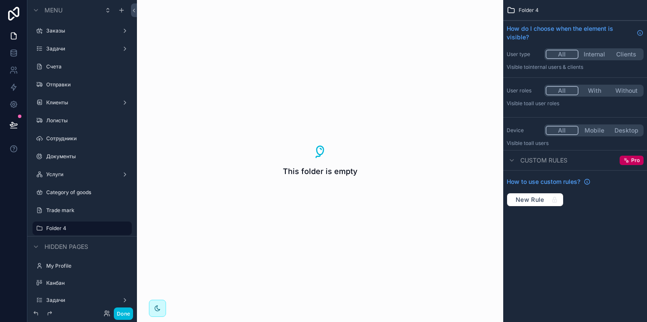
click at [0, 0] on icon "scrollable content" at bounding box center [0, 0] width 0 height 0
click at [90, 225] on input "********" at bounding box center [75, 228] width 58 height 10
type input "*******"
click at [115, 228] on icon "scrollable content" at bounding box center [113, 228] width 7 height 7
click at [77, 229] on label "Логисты" at bounding box center [86, 228] width 80 height 7
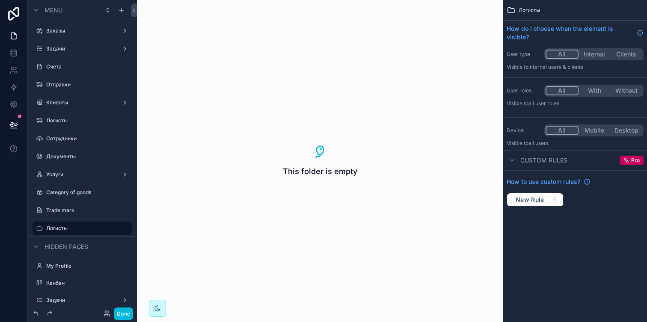
click at [0, 0] on icon "scrollable content" at bounding box center [0, 0] width 0 height 0
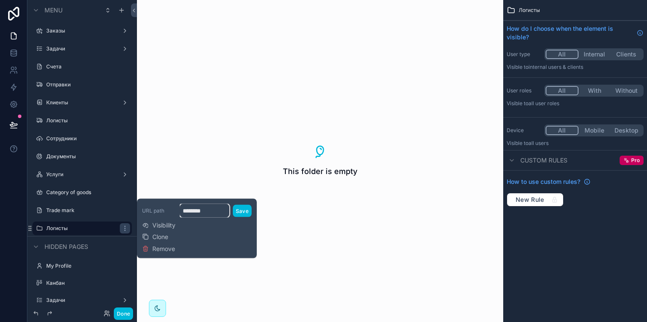
click at [205, 208] on input "********" at bounding box center [205, 211] width 50 height 14
type input "*"
type input "*******"
type input "**********"
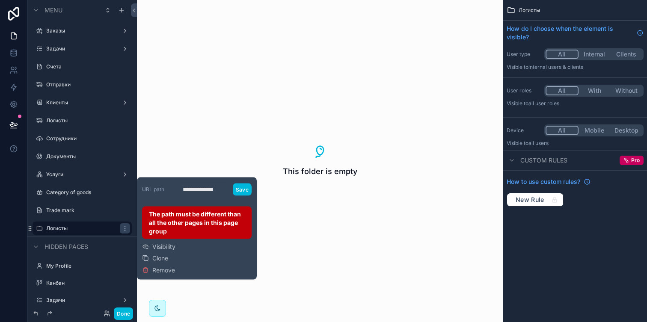
click at [77, 123] on label "Логисты" at bounding box center [86, 120] width 80 height 7
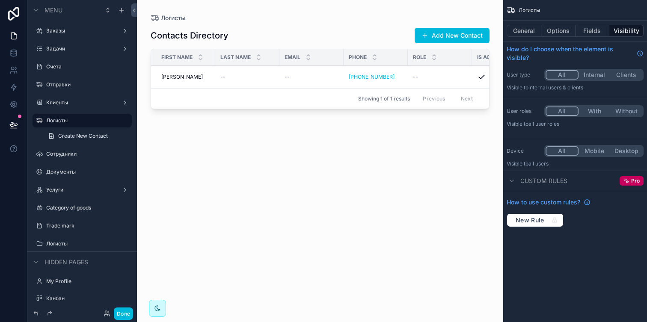
click at [528, 33] on button "General" at bounding box center [523, 31] width 35 height 12
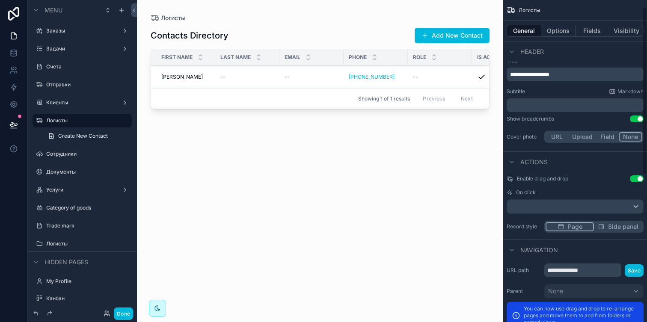
scroll to position [295, 0]
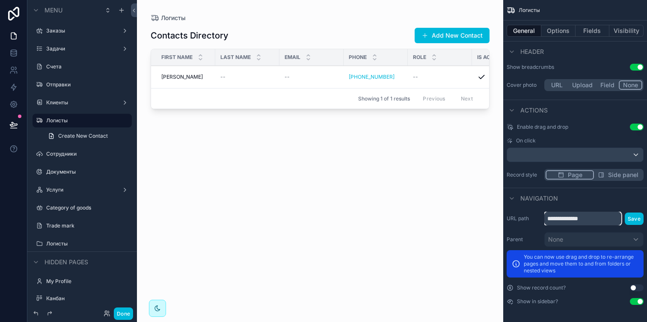
click at [587, 222] on input "**********" at bounding box center [582, 219] width 77 height 14
type input "********"
click at [632, 217] on button "Save" at bounding box center [633, 219] width 19 height 12
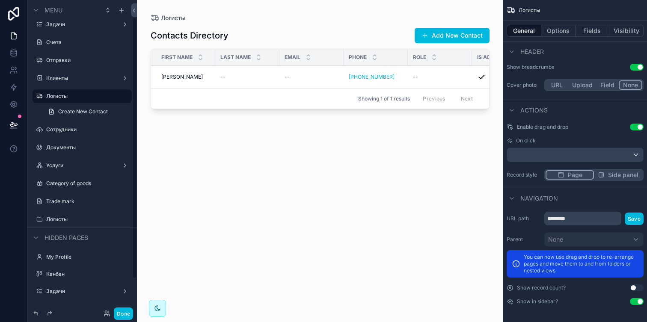
scroll to position [26, 0]
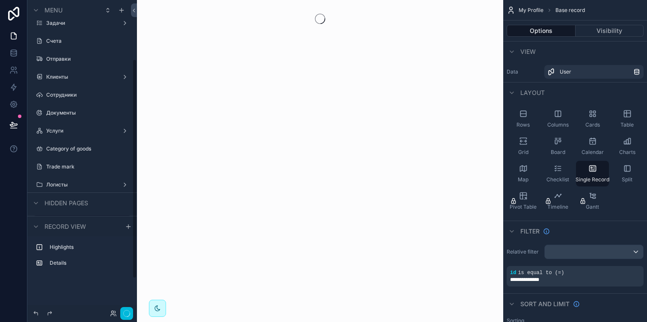
scroll to position [83, 0]
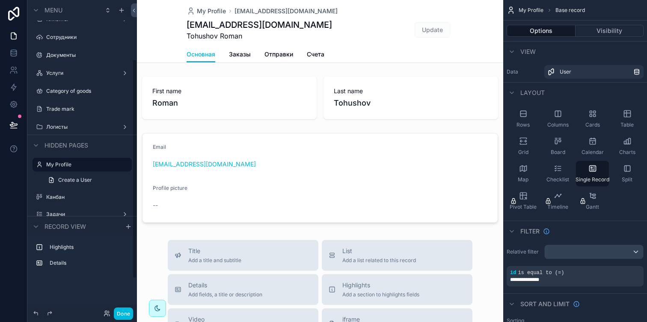
click at [69, 126] on label "Логисты" at bounding box center [80, 127] width 68 height 7
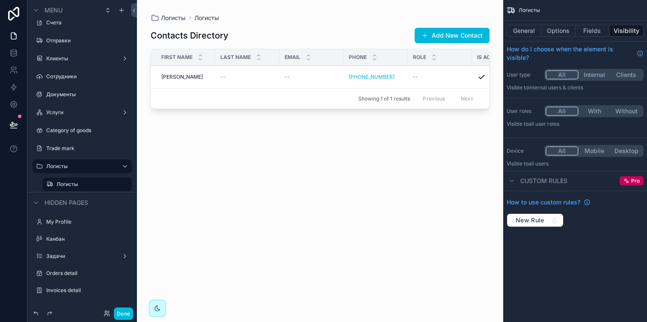
click at [49, 186] on icon "scrollable content" at bounding box center [49, 184] width 7 height 7
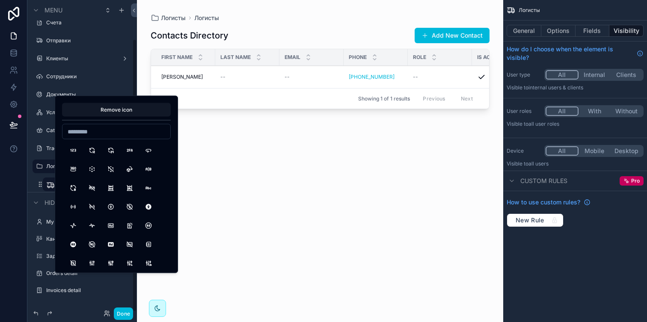
click at [101, 108] on button "Remove icon" at bounding box center [116, 110] width 109 height 14
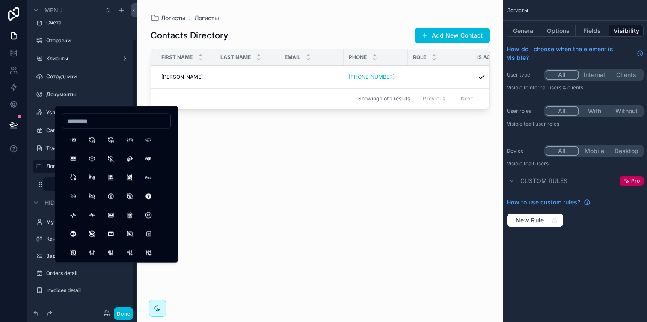
click at [39, 168] on icon "scrollable content" at bounding box center [39, 166] width 7 height 7
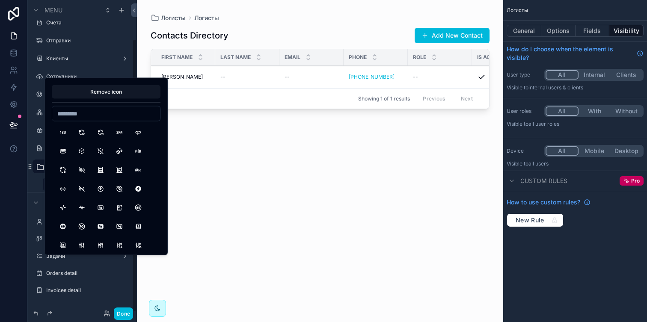
click at [79, 113] on input at bounding box center [106, 114] width 108 height 12
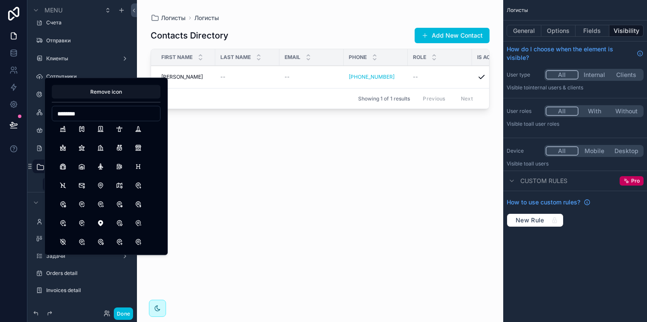
type input "********"
click at [83, 169] on button "BuildingWarehouse" at bounding box center [81, 166] width 15 height 15
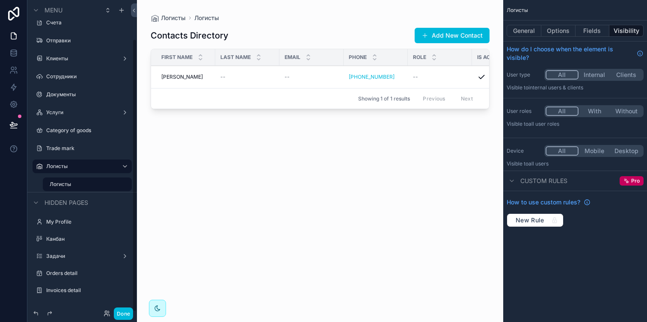
click at [32, 177] on div "Логисты Логисты" at bounding box center [82, 175] width 110 height 34
click at [62, 183] on label "Логисты" at bounding box center [88, 184] width 77 height 7
click at [0, 0] on button "scrollable content" at bounding box center [0, 0] width 0 height 0
click at [86, 182] on input "*******" at bounding box center [77, 184] width 55 height 10
type input "*"
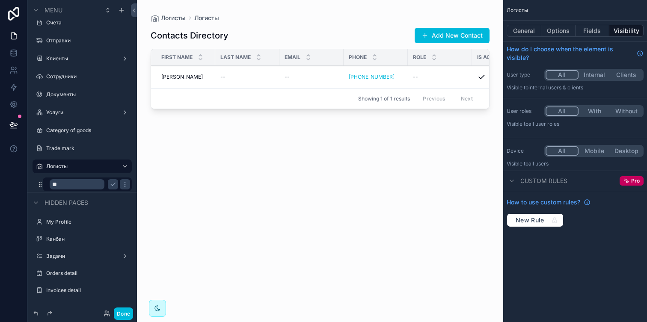
type input "*"
type input "********"
click at [113, 184] on icon "scrollable content" at bounding box center [113, 184] width 7 height 7
click at [92, 219] on div "My Profile" at bounding box center [88, 222] width 84 height 7
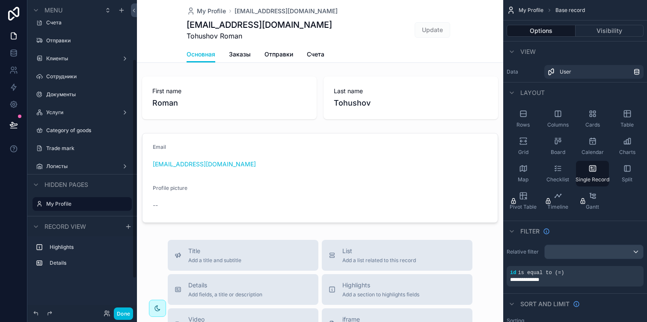
scroll to position [83, 0]
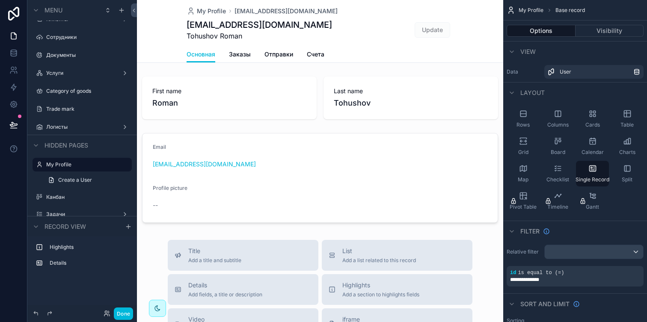
click at [88, 124] on label "Логисты" at bounding box center [80, 127] width 68 height 7
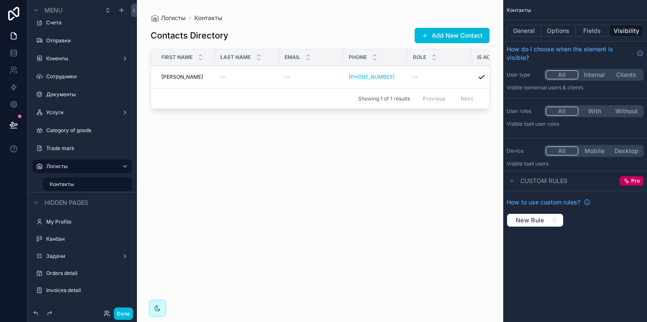
click at [0, 0] on icon "scrollable content" at bounding box center [0, 0] width 0 height 0
click at [113, 167] on icon "scrollable content" at bounding box center [113, 166] width 4 height 3
click at [120, 11] on icon "scrollable content" at bounding box center [121, 10] width 7 height 7
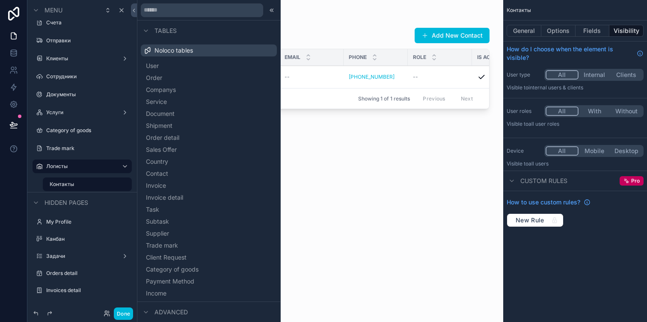
click at [189, 88] on button "Companys" at bounding box center [208, 90] width 129 height 12
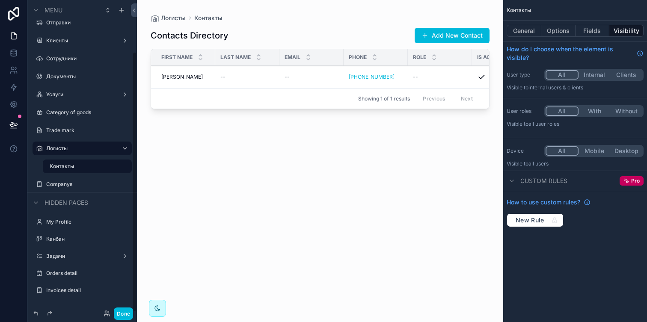
scroll to position [59, 0]
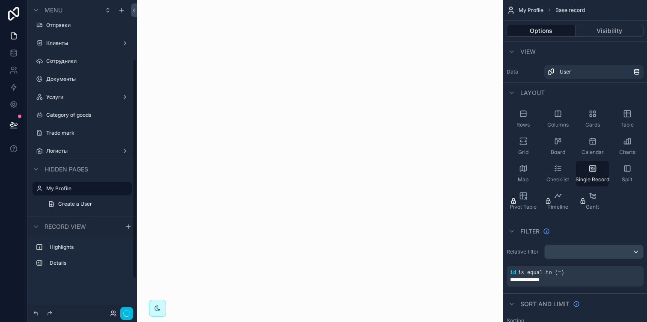
scroll to position [83, 0]
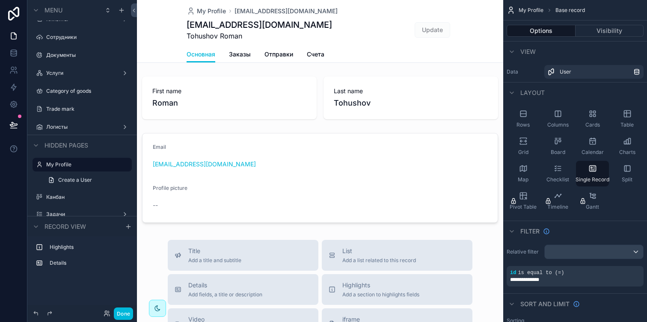
click at [56, 126] on label "Логисты" at bounding box center [80, 127] width 68 height 7
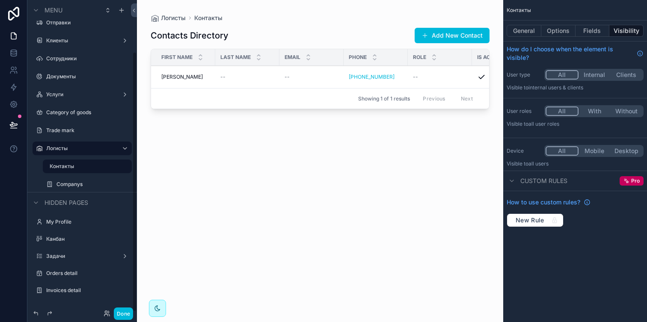
scroll to position [62, 0]
click at [50, 167] on icon "scrollable content" at bounding box center [49, 166] width 7 height 7
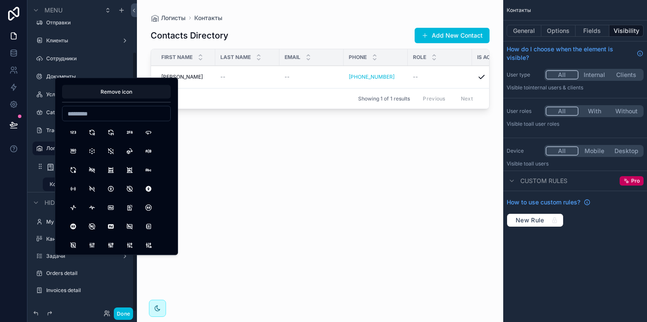
click at [101, 94] on button "Remove icon" at bounding box center [116, 92] width 109 height 14
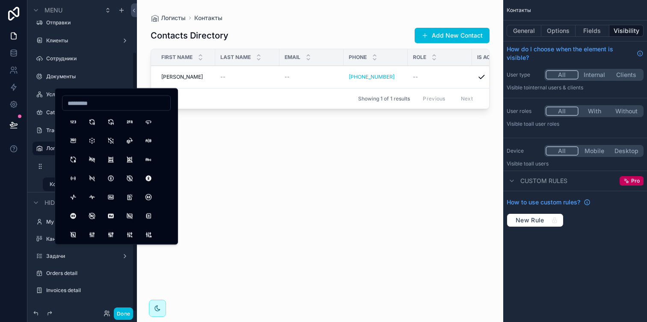
click at [33, 180] on div "Логисты ******** Контакты" at bounding box center [82, 166] width 110 height 52
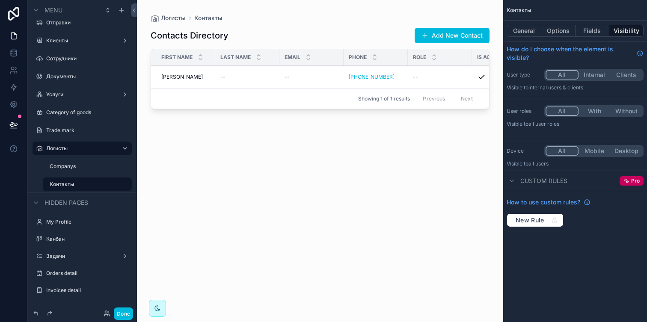
click at [67, 168] on label "Companys" at bounding box center [88, 166] width 77 height 7
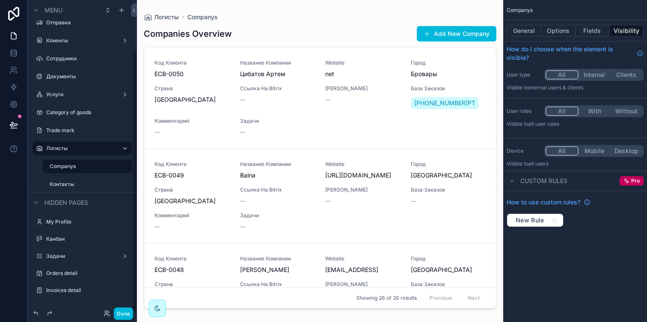
click at [0, 0] on icon "scrollable content" at bounding box center [0, 0] width 0 height 0
click at [89, 166] on input "********" at bounding box center [77, 166] width 55 height 10
type input "******"
click at [111, 163] on icon "scrollable content" at bounding box center [113, 166] width 7 height 7
click at [77, 166] on label "Агенты" at bounding box center [88, 166] width 77 height 7
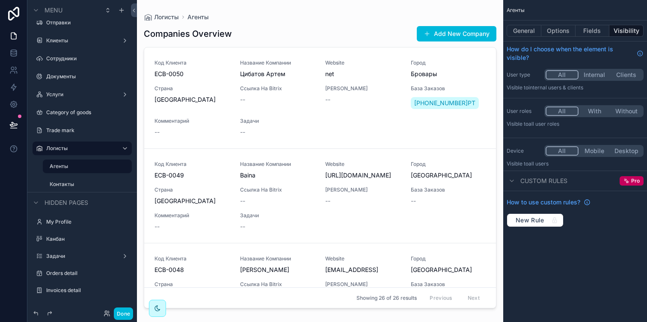
click at [523, 28] on button "General" at bounding box center [523, 31] width 35 height 12
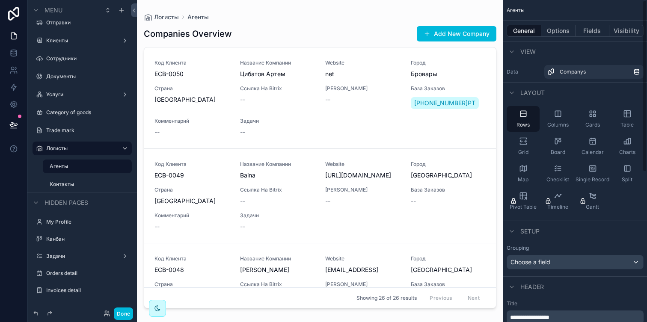
click at [561, 33] on button "Options" at bounding box center [558, 31] width 34 height 12
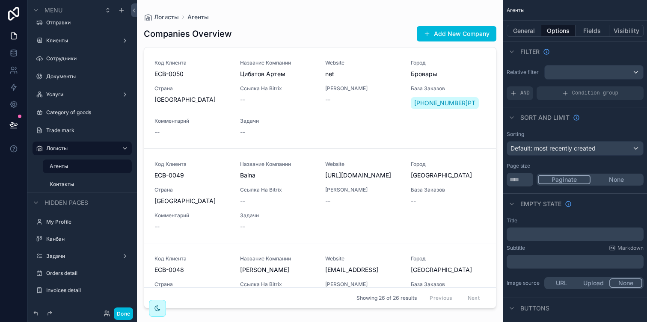
click at [523, 96] on span "AND" at bounding box center [524, 93] width 9 height 7
click at [0, 0] on icon "scrollable content" at bounding box center [0, 0] width 0 height 0
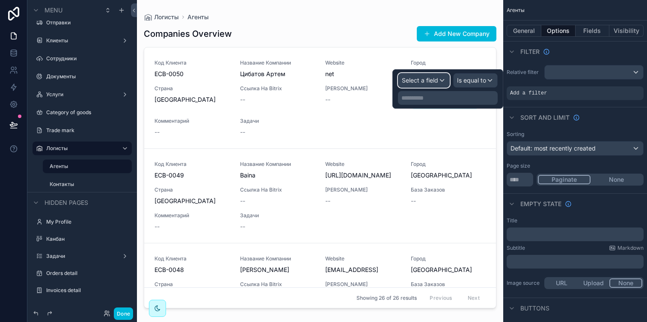
click at [430, 74] on div "Select a field" at bounding box center [423, 81] width 51 height 14
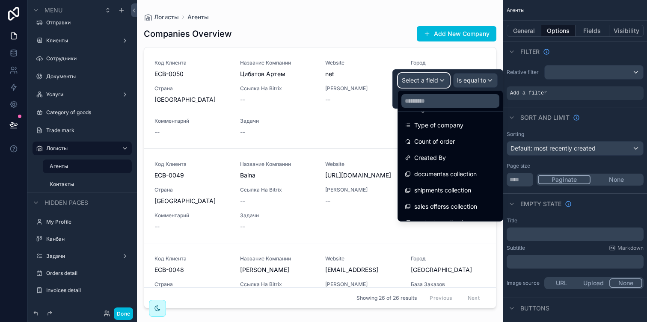
scroll to position [286, 0]
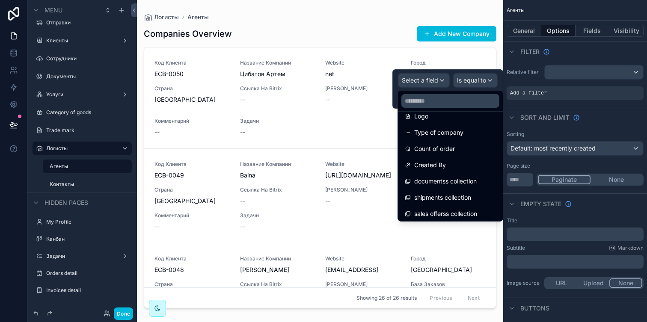
click at [441, 133] on span "Type of company" at bounding box center [438, 132] width 49 height 10
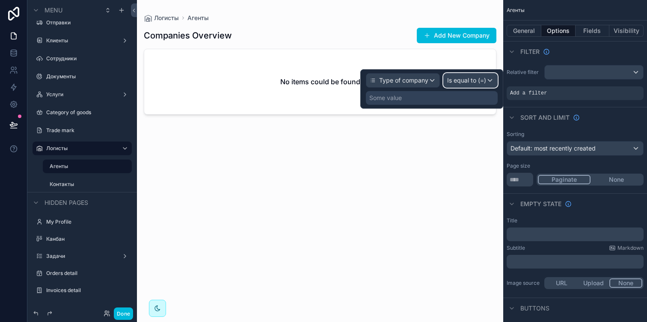
click at [460, 86] on div "Is equal to (=)" at bounding box center [470, 81] width 53 height 14
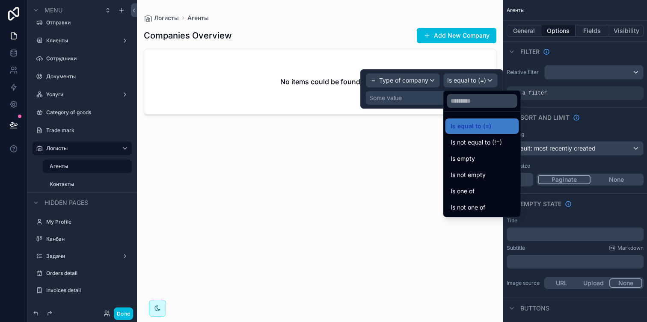
click at [429, 98] on div at bounding box center [431, 88] width 143 height 39
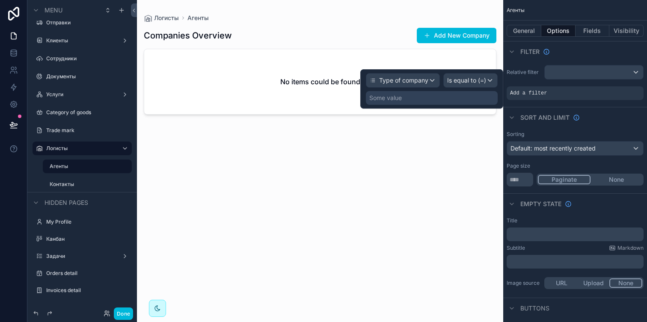
click at [420, 100] on div "Some value" at bounding box center [432, 98] width 132 height 14
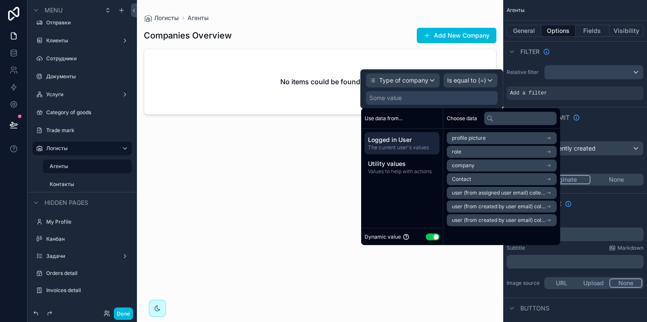
click at [432, 231] on div "Dynamic value Use setting" at bounding box center [402, 236] width 82 height 17
click at [432, 237] on button "Use setting" at bounding box center [433, 237] width 14 height 7
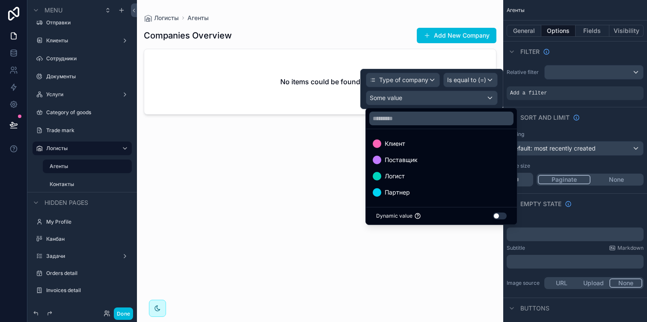
click at [424, 172] on div "Логист" at bounding box center [441, 176] width 137 height 10
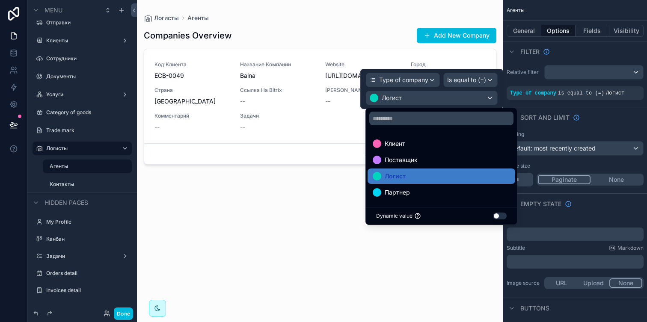
click at [272, 189] on div "scrollable content" at bounding box center [320, 156] width 366 height 312
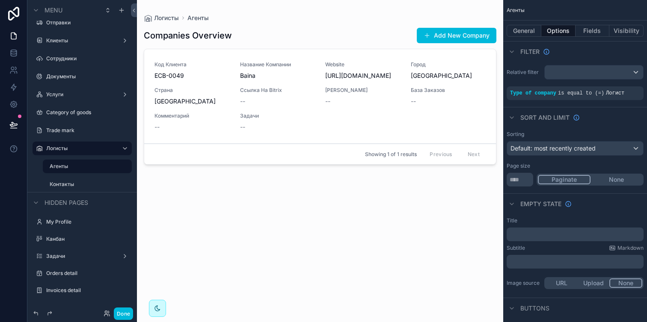
click at [124, 310] on button "Done" at bounding box center [123, 314] width 19 height 12
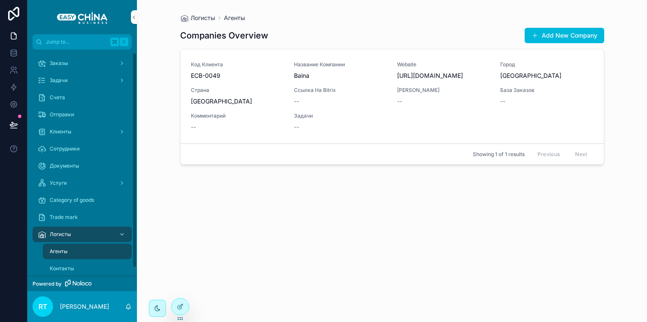
scroll to position [12, 0]
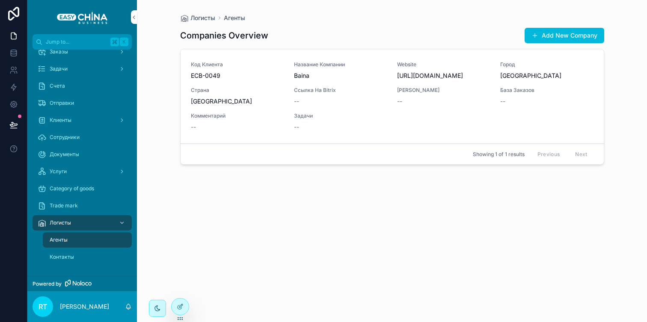
click at [68, 252] on div "Контакты" at bounding box center [87, 257] width 79 height 14
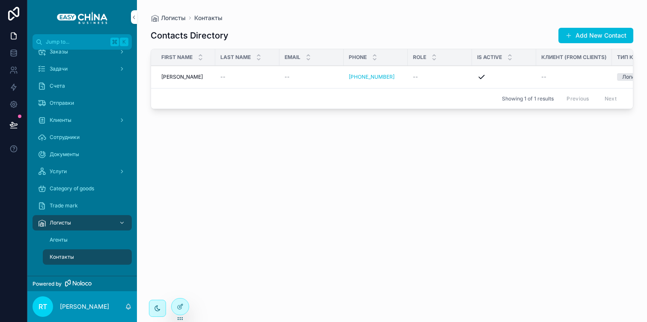
click at [74, 243] on div "Агенты" at bounding box center [87, 240] width 79 height 14
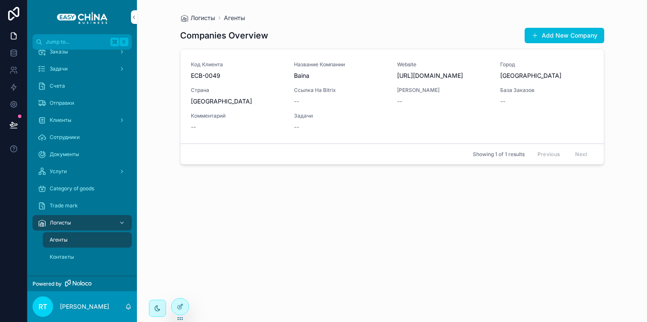
click at [69, 261] on div "Контакты" at bounding box center [87, 257] width 79 height 14
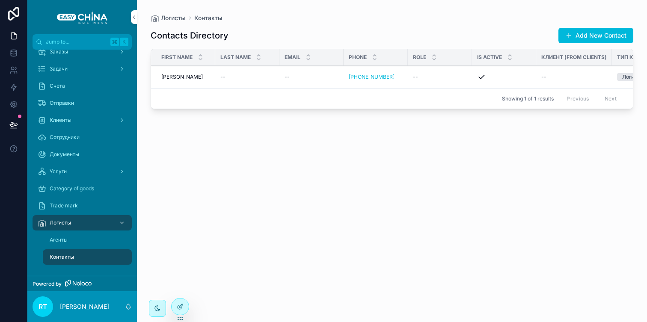
click at [75, 249] on div "Контакты" at bounding box center [87, 257] width 99 height 17
click at [77, 240] on div "Агенты" at bounding box center [87, 240] width 79 height 14
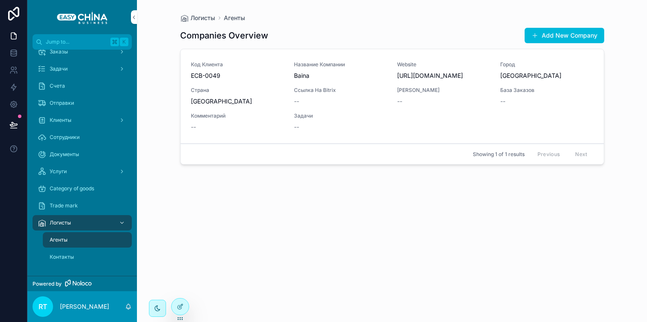
click at [75, 262] on div "Контакты" at bounding box center [87, 257] width 79 height 14
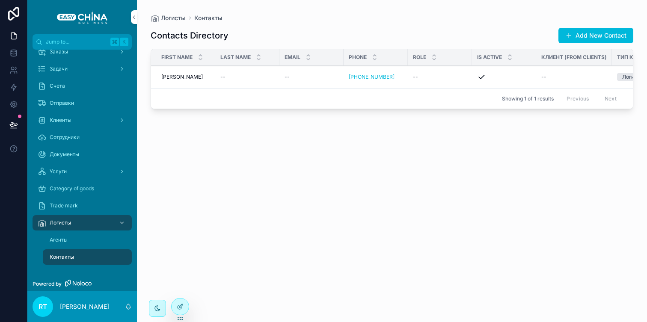
click at [71, 121] on span "Клиенты" at bounding box center [61, 120] width 22 height 7
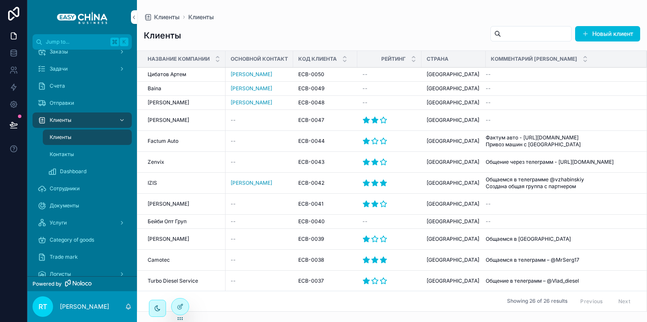
click at [68, 153] on span "Контакты" at bounding box center [62, 154] width 24 height 7
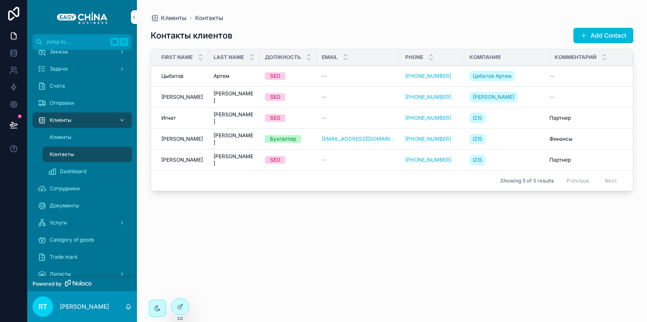
scroll to position [28, 0]
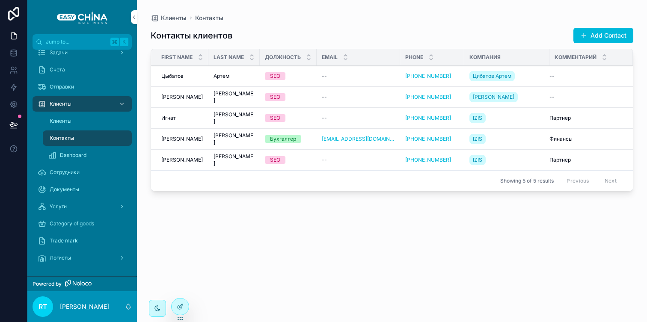
click at [77, 204] on div "Услуги" at bounding box center [82, 207] width 89 height 14
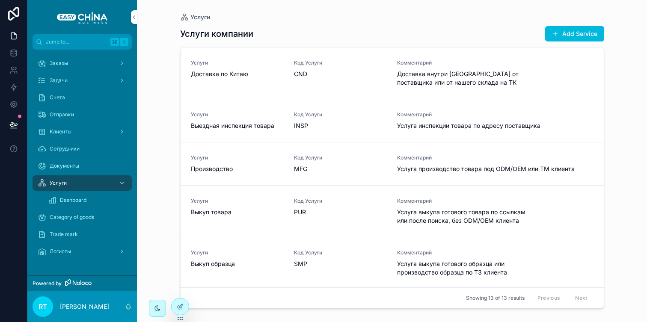
click at [72, 249] on div "Логисты" at bounding box center [82, 252] width 89 height 14
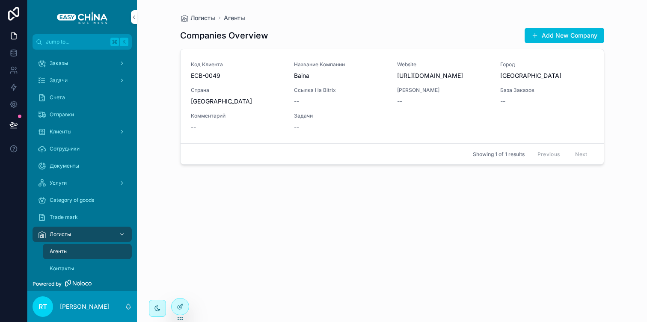
click at [180, 305] on icon at bounding box center [180, 306] width 7 height 7
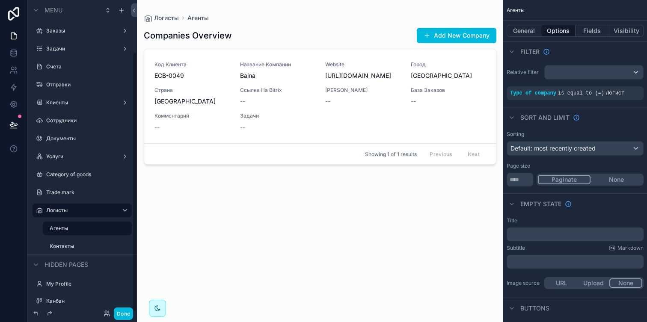
scroll to position [62, 0]
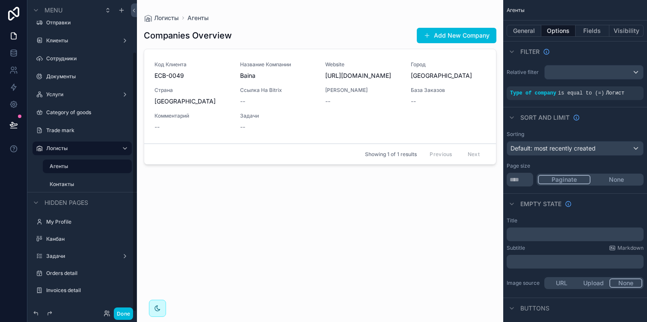
click at [0, 0] on div "scrollable content" at bounding box center [0, 0] width 0 height 0
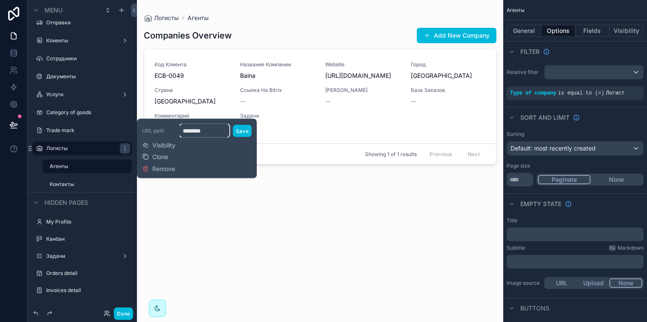
click at [201, 133] on input "********" at bounding box center [205, 131] width 50 height 14
type input "*"
type input "**********"
click at [249, 133] on button "Save" at bounding box center [242, 130] width 19 height 12
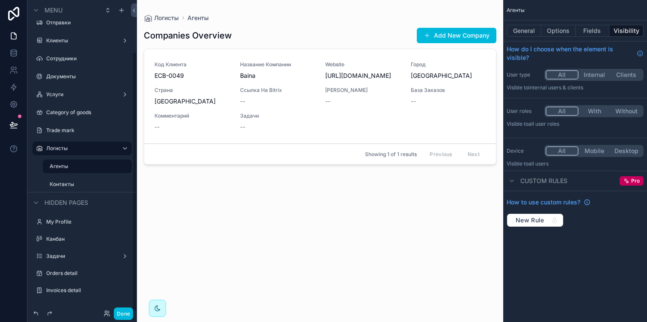
click at [81, 165] on label "Агенты" at bounding box center [88, 166] width 77 height 7
click at [0, 0] on icon "scrollable content" at bounding box center [0, 0] width 0 height 0
click at [114, 167] on icon "scrollable content" at bounding box center [113, 166] width 7 height 7
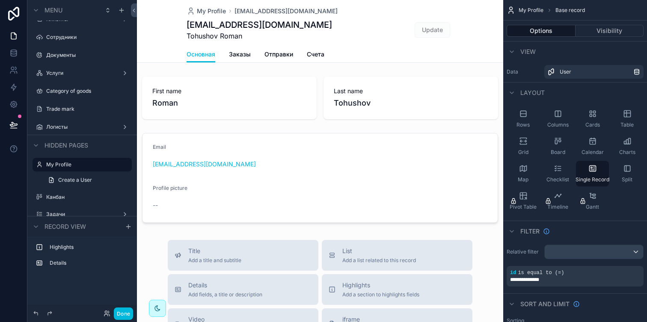
click at [93, 124] on label "Логисты" at bounding box center [80, 127] width 68 height 7
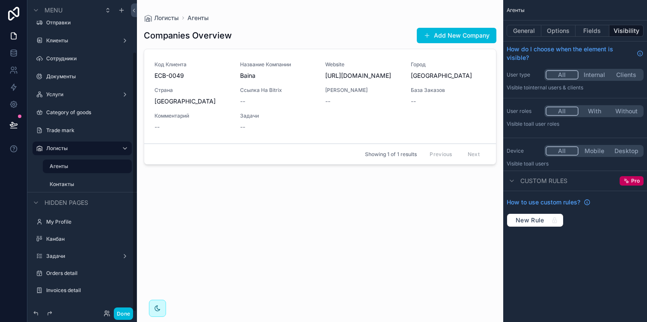
click at [69, 184] on label "Контакты" at bounding box center [88, 184] width 77 height 7
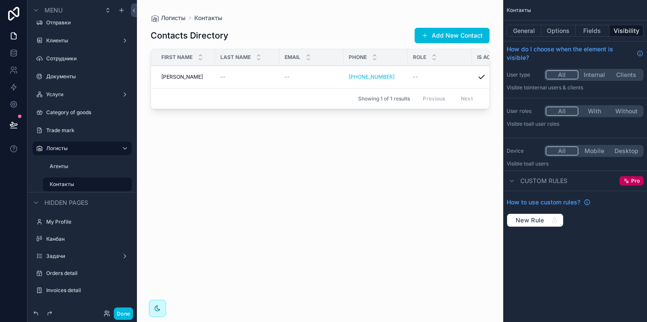
click at [71, 165] on label "Агенты" at bounding box center [88, 166] width 77 height 7
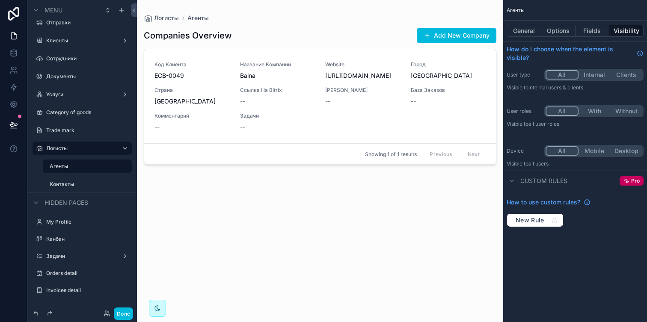
click at [0, 0] on icon "scrollable content" at bounding box center [0, 0] width 0 height 0
click at [52, 150] on label "Логисты" at bounding box center [80, 148] width 68 height 7
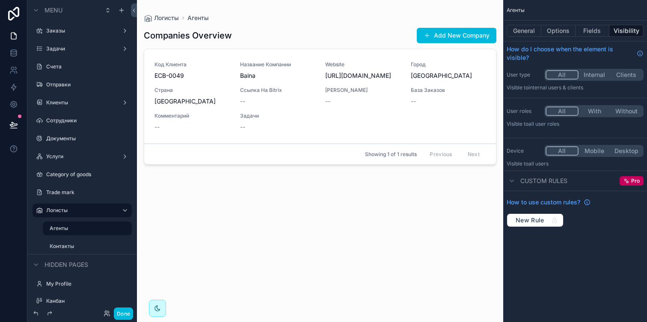
click at [41, 121] on icon "scrollable content" at bounding box center [39, 120] width 7 height 7
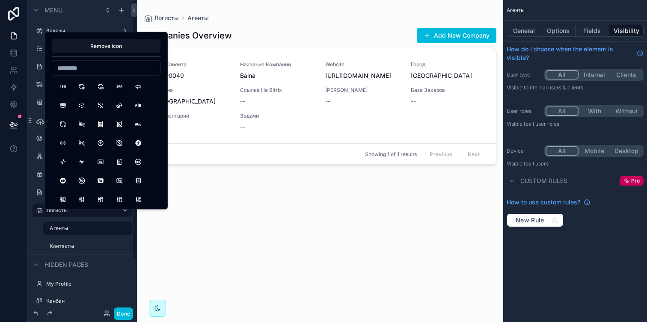
click at [86, 68] on input at bounding box center [106, 68] width 108 height 12
type input "***"
click at [65, 88] on button "Man" at bounding box center [62, 86] width 15 height 15
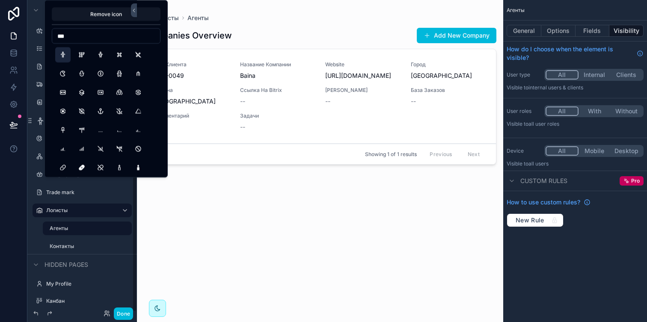
scroll to position [62, 0]
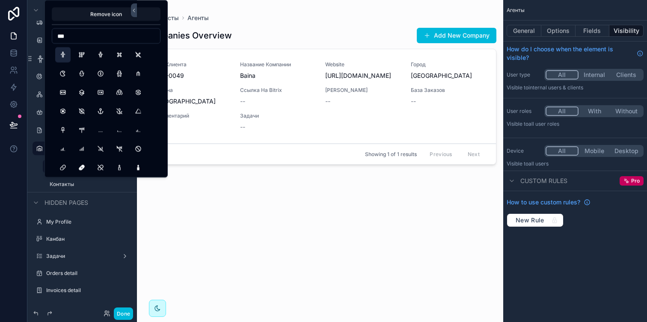
click at [208, 225] on div "scrollable content" at bounding box center [320, 156] width 366 height 312
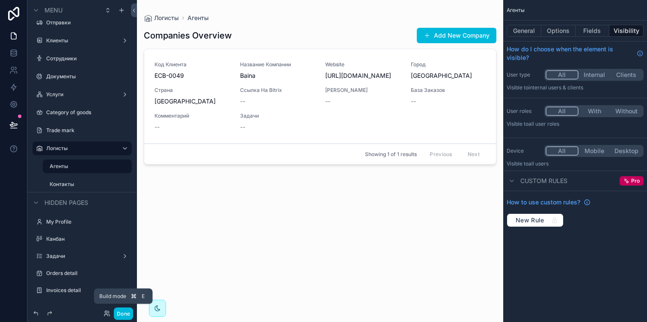
click at [129, 314] on button "Done" at bounding box center [123, 314] width 19 height 12
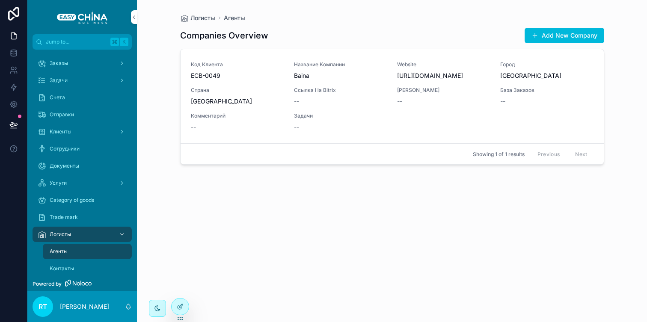
click at [185, 306] on div at bounding box center [180, 307] width 17 height 16
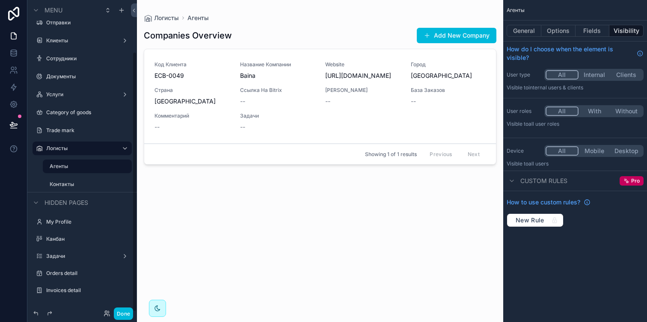
click at [352, 70] on div "scrollable content" at bounding box center [320, 156] width 366 height 312
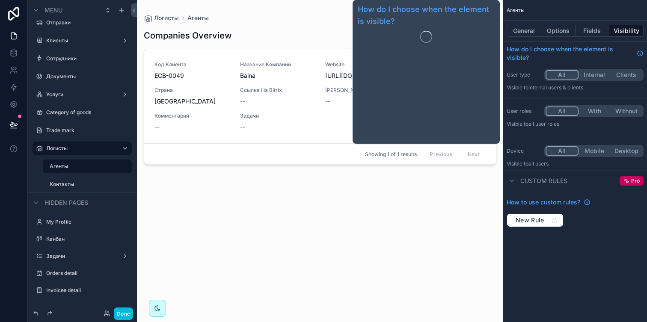
click at [589, 25] on button "Fields" at bounding box center [592, 31] width 34 height 12
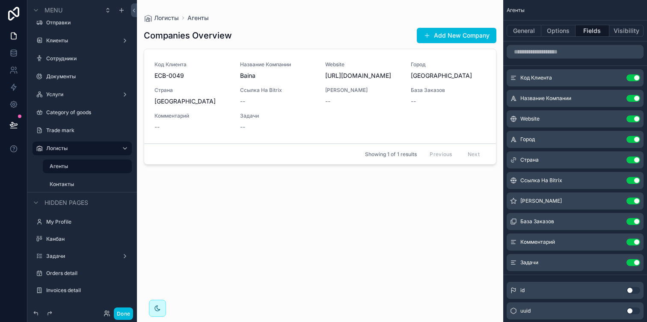
click at [0, 0] on icon "scrollable content" at bounding box center [0, 0] width 0 height 0
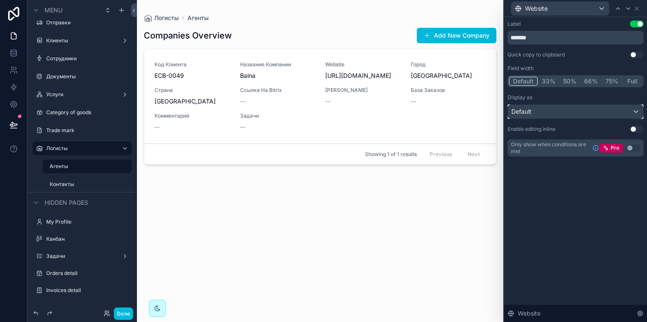
click at [572, 114] on div "Default" at bounding box center [575, 112] width 135 height 14
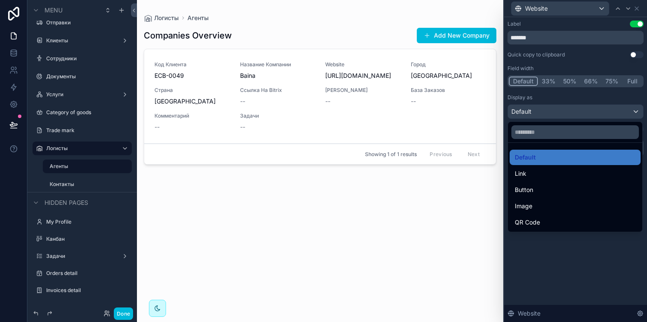
click at [545, 175] on div "Link" at bounding box center [575, 174] width 121 height 10
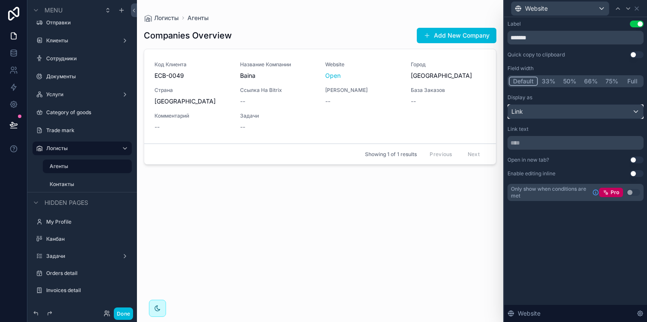
click at [536, 113] on div "Link" at bounding box center [575, 112] width 135 height 14
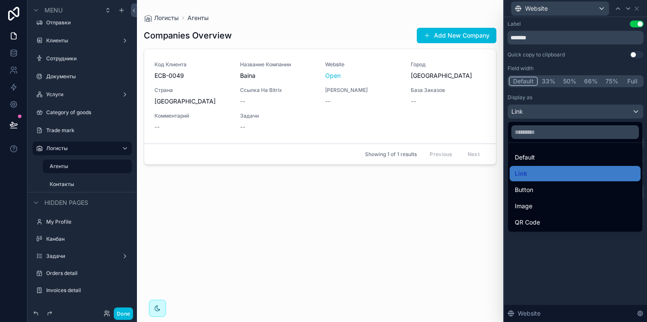
click at [536, 98] on div at bounding box center [575, 161] width 143 height 322
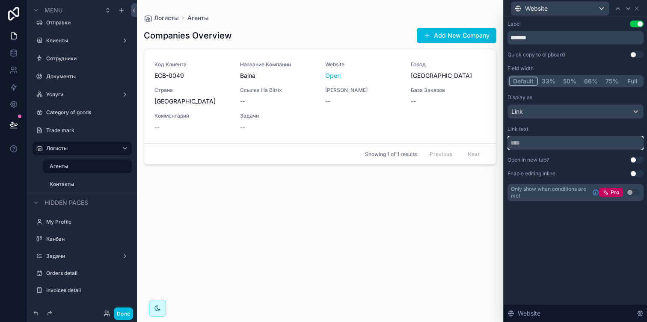
click at [529, 140] on input "text" at bounding box center [575, 143] width 136 height 14
click at [548, 141] on input "text" at bounding box center [575, 143] width 136 height 14
click at [544, 143] on input "text" at bounding box center [575, 143] width 136 height 14
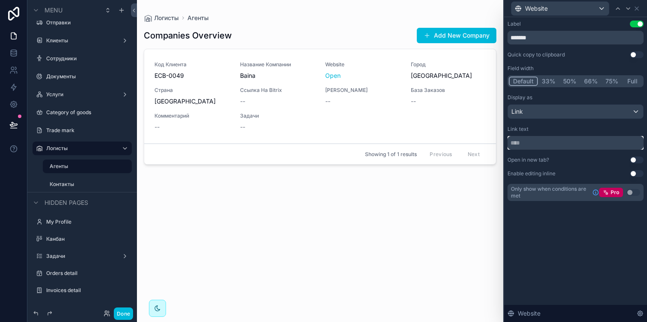
click at [544, 143] on input "text" at bounding box center [575, 143] width 136 height 14
click at [524, 111] on div "Link" at bounding box center [575, 112] width 135 height 14
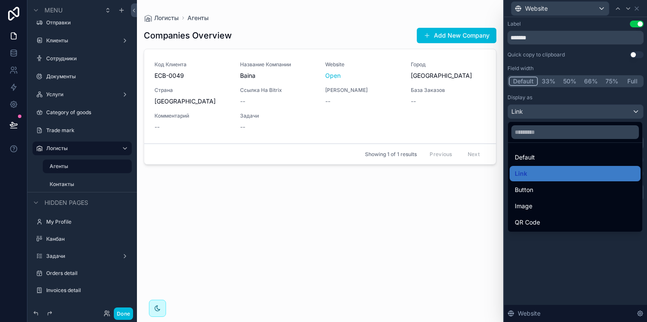
click at [525, 152] on span "Default" at bounding box center [525, 157] width 20 height 10
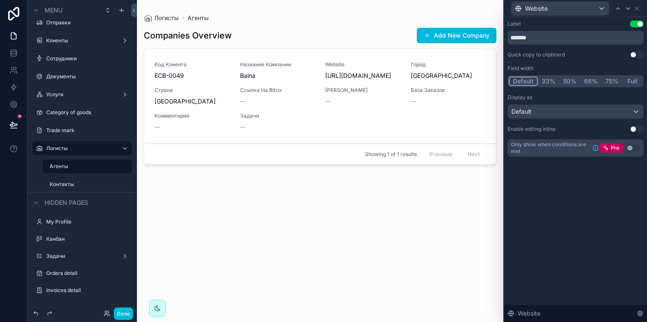
click at [313, 198] on div "Companies Overview Add New Company Код Клиента ECB-0049 Название Компании Baina…" at bounding box center [320, 167] width 352 height 290
click at [640, 315] on icon at bounding box center [639, 313] width 7 height 7
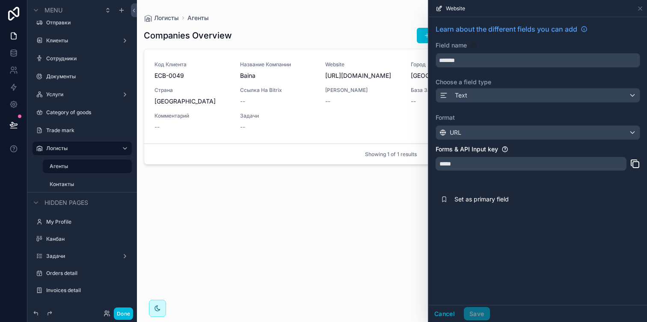
click at [479, 166] on div "*****" at bounding box center [530, 164] width 191 height 14
click at [644, 10] on div "Website" at bounding box center [538, 8] width 218 height 17
click at [642, 10] on icon at bounding box center [639, 8] width 7 height 7
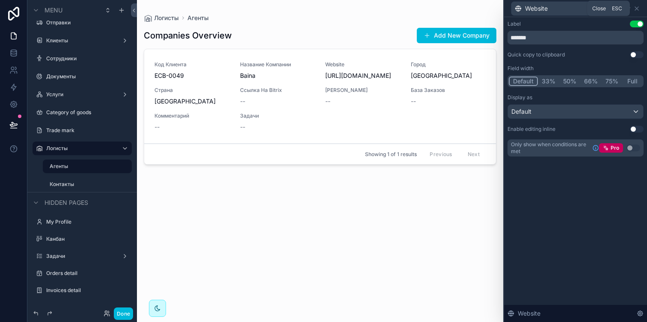
click at [639, 10] on icon at bounding box center [636, 8] width 7 height 7
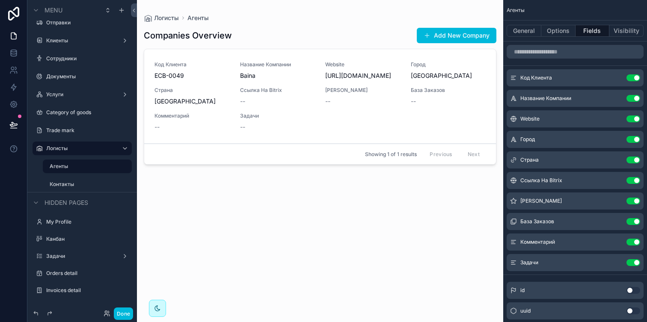
click at [632, 181] on button "Use setting" at bounding box center [633, 180] width 14 height 7
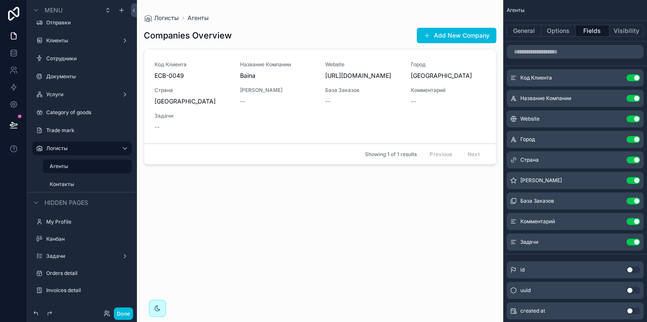
click at [633, 181] on button "Use setting" at bounding box center [633, 180] width 14 height 7
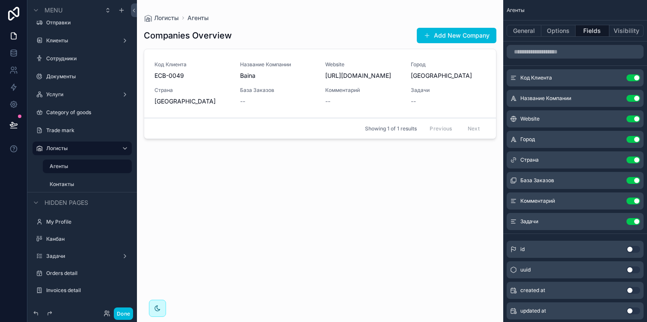
click at [633, 181] on button "Use setting" at bounding box center [633, 180] width 14 height 7
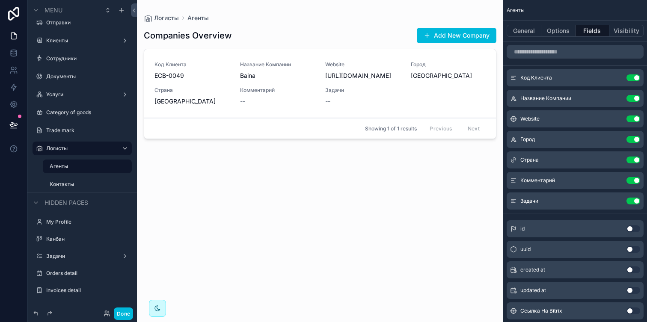
click at [632, 198] on button "Use setting" at bounding box center [633, 201] width 14 height 7
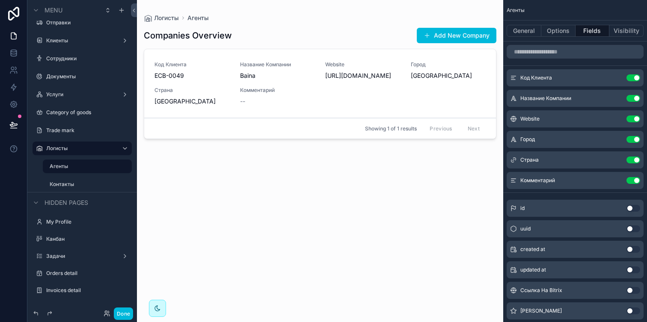
click at [0, 0] on icon "scrollable content" at bounding box center [0, 0] width 0 height 0
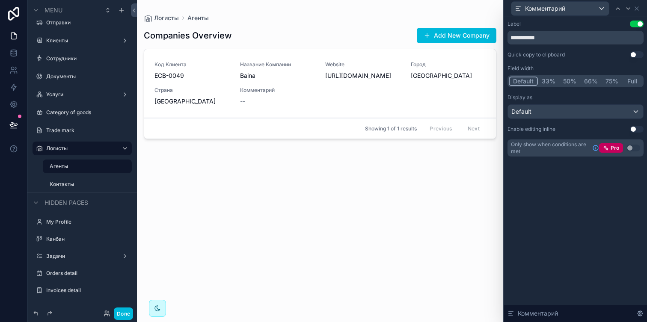
click at [626, 82] on button "Full" at bounding box center [632, 81] width 20 height 9
click at [638, 7] on icon at bounding box center [636, 8] width 7 height 7
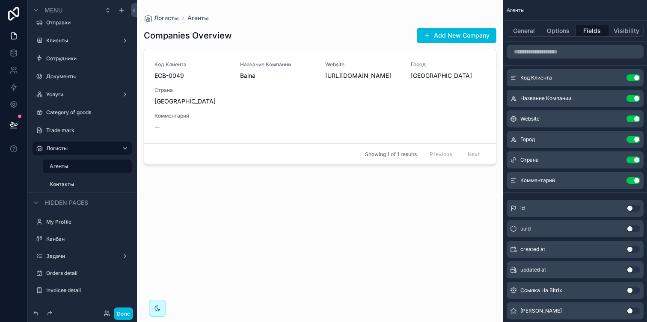
click at [0, 0] on icon "scrollable content" at bounding box center [0, 0] width 0 height 0
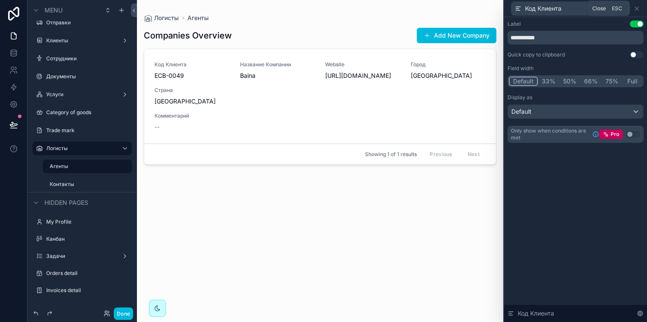
click at [637, 11] on icon at bounding box center [636, 8] width 7 height 7
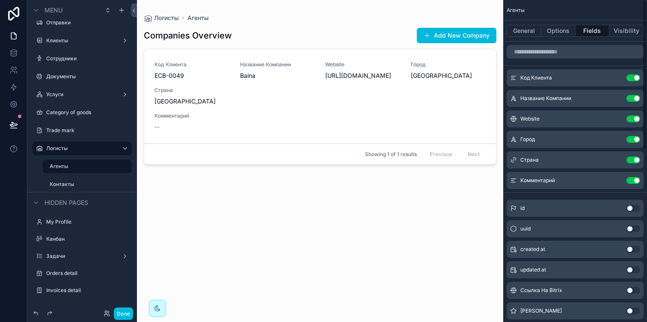
click at [632, 76] on button "Use setting" at bounding box center [633, 77] width 14 height 7
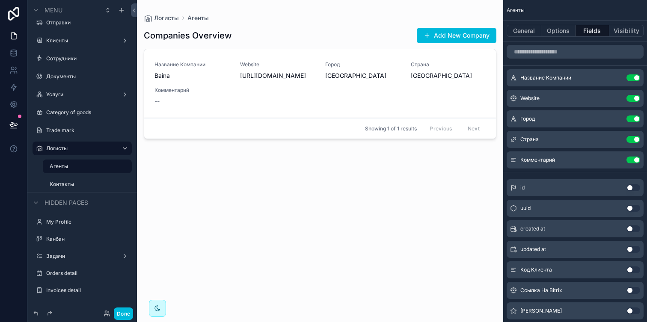
click at [125, 313] on button "Done" at bounding box center [123, 314] width 19 height 12
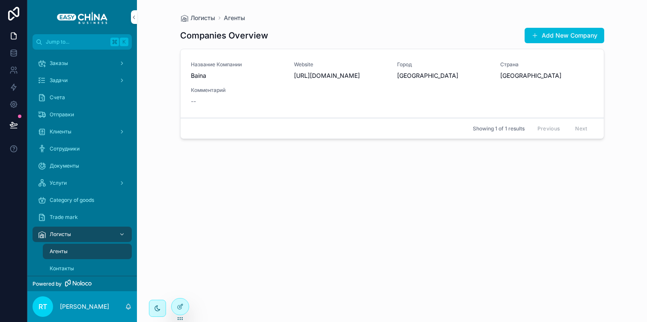
click at [571, 38] on button "Add New Company" at bounding box center [564, 35] width 80 height 15
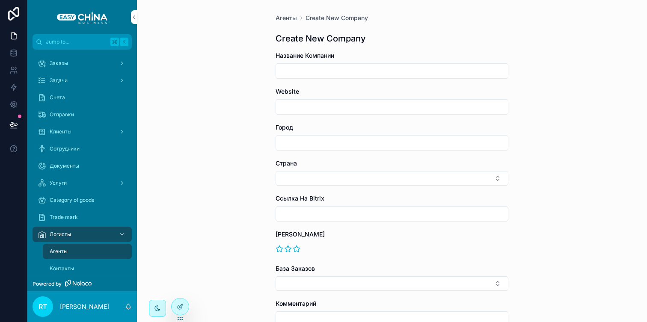
click at [277, 18] on span "Агенты" at bounding box center [285, 18] width 21 height 9
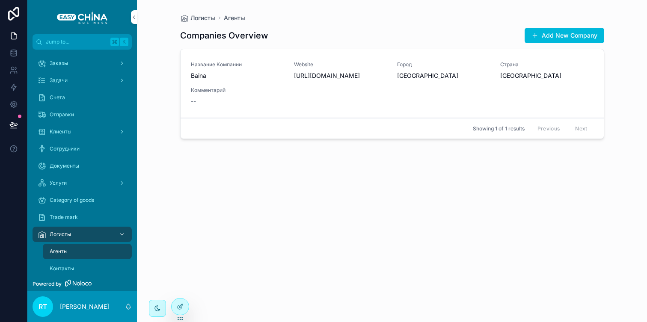
click at [253, 75] on span "Baina" at bounding box center [237, 75] width 93 height 9
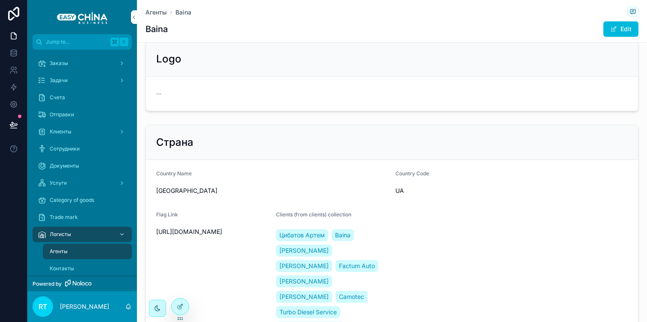
scroll to position [487, 0]
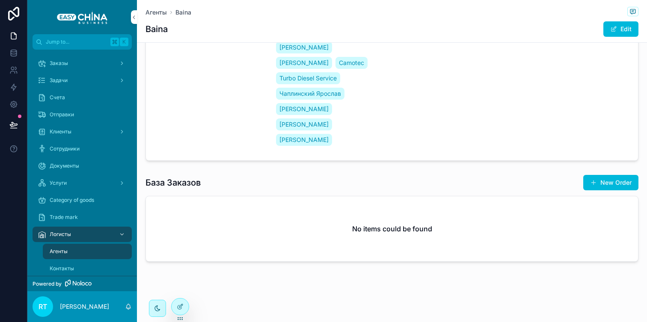
click at [613, 182] on button "New Order" at bounding box center [610, 182] width 55 height 15
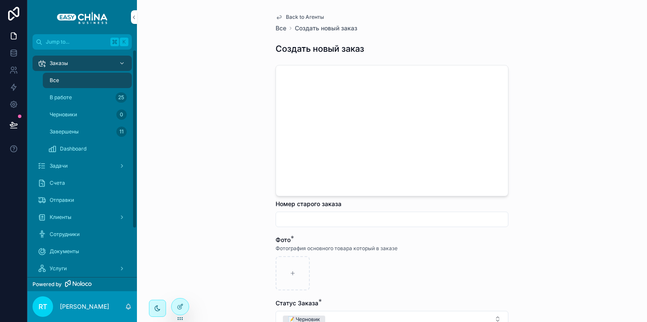
scroll to position [61, 0]
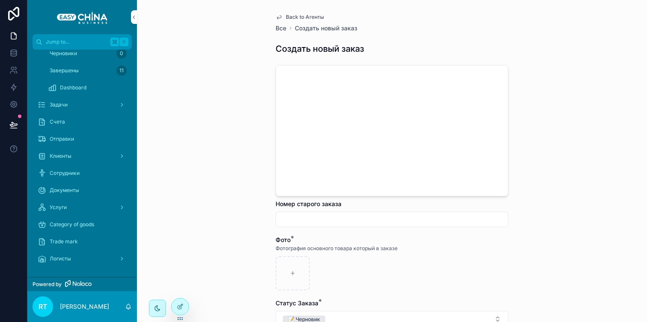
click at [79, 260] on div "Логисты" at bounding box center [82, 259] width 89 height 14
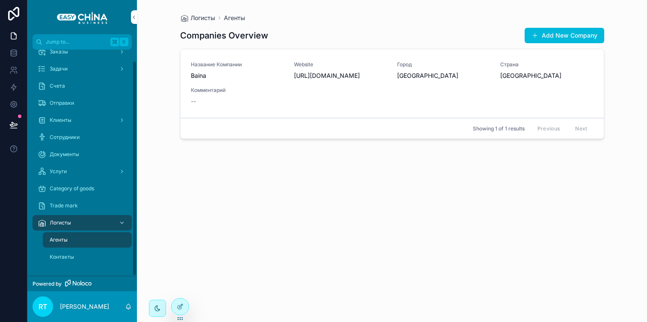
scroll to position [12, 0]
click at [316, 101] on div "--" at bounding box center [392, 101] width 403 height 9
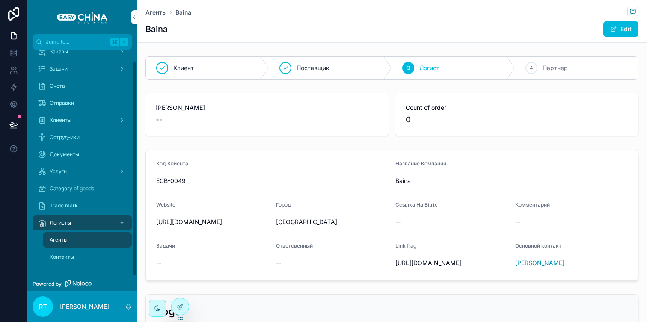
click at [83, 255] on div "Контакты" at bounding box center [87, 257] width 79 height 14
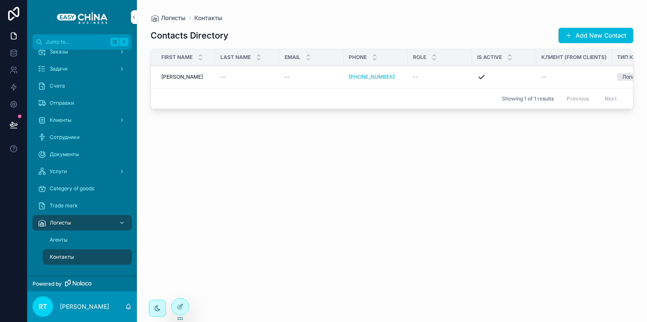
click at [69, 118] on span "Клиенты" at bounding box center [61, 120] width 22 height 7
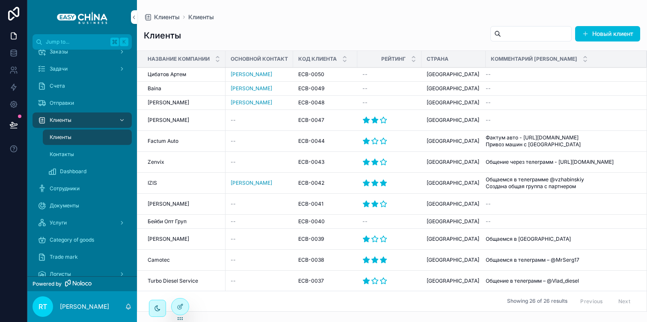
click at [68, 171] on span "Dashboard" at bounding box center [73, 171] width 27 height 7
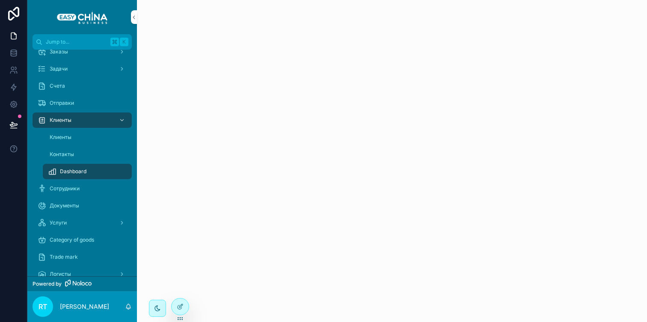
click at [73, 130] on link "Клиенты" at bounding box center [87, 137] width 89 height 15
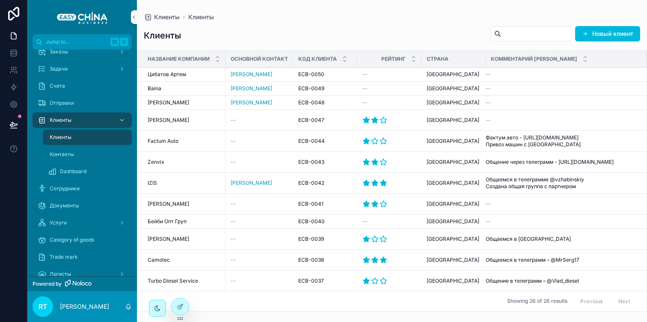
click at [77, 119] on div "Клиенты" at bounding box center [82, 120] width 89 height 14
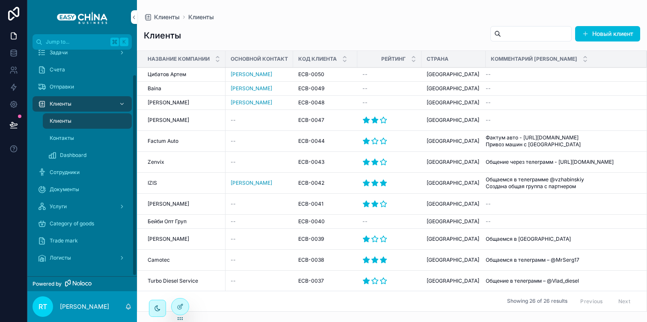
click at [81, 263] on div "Логисты" at bounding box center [82, 258] width 89 height 14
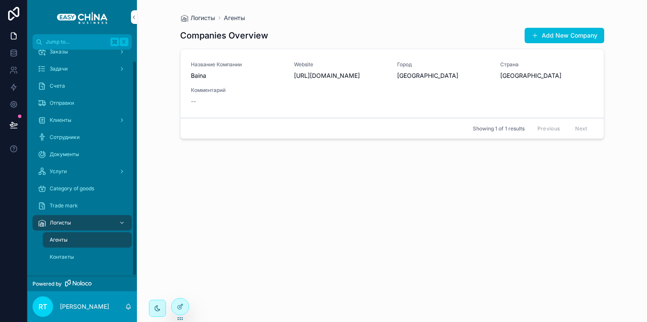
click at [71, 243] on div "Агенты" at bounding box center [87, 240] width 79 height 14
click at [245, 65] on span "Название Компании" at bounding box center [237, 64] width 93 height 7
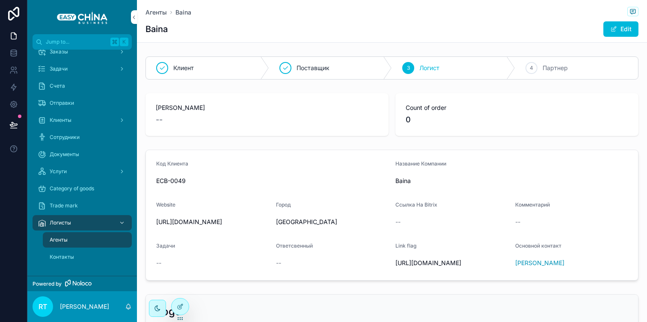
click at [181, 305] on icon at bounding box center [180, 305] width 3 height 3
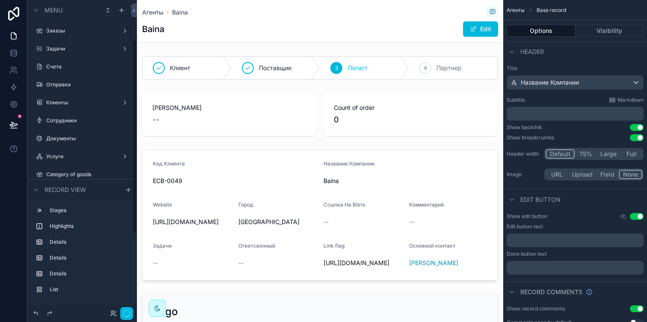
scroll to position [63, 0]
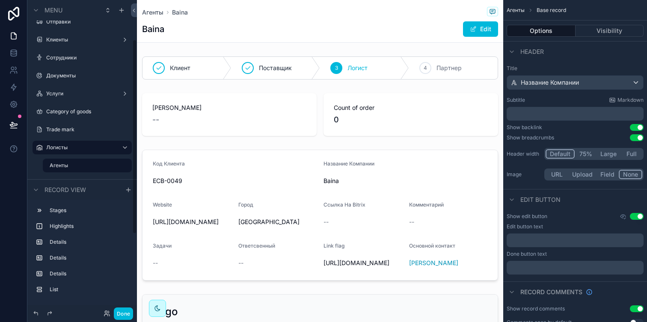
click at [260, 69] on div "scrollable content" at bounding box center [320, 68] width 366 height 30
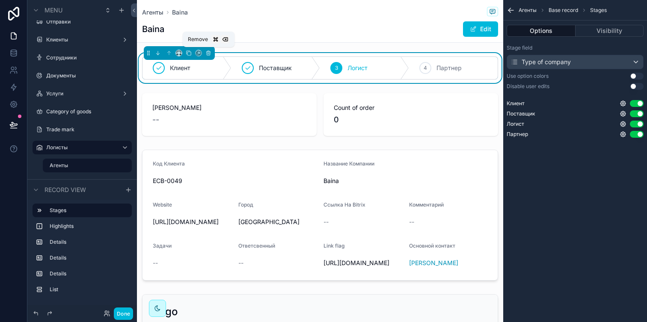
click at [210, 52] on icon "scrollable content" at bounding box center [208, 53] width 6 height 6
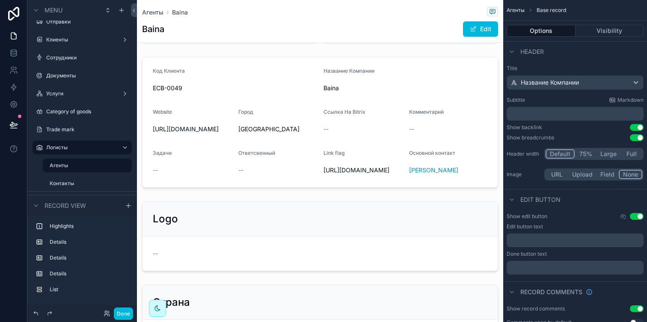
scroll to position [0, 0]
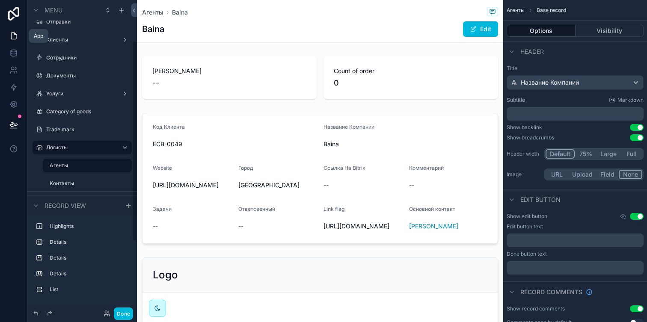
click at [11, 48] on link at bounding box center [13, 52] width 27 height 17
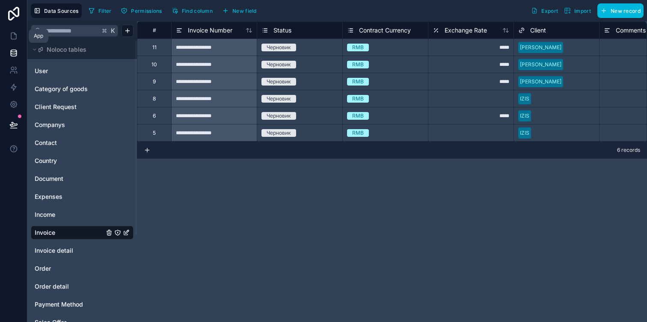
click at [12, 41] on link at bounding box center [13, 35] width 27 height 17
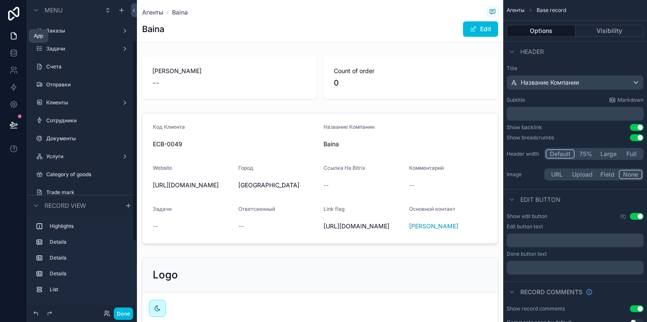
scroll to position [63, 0]
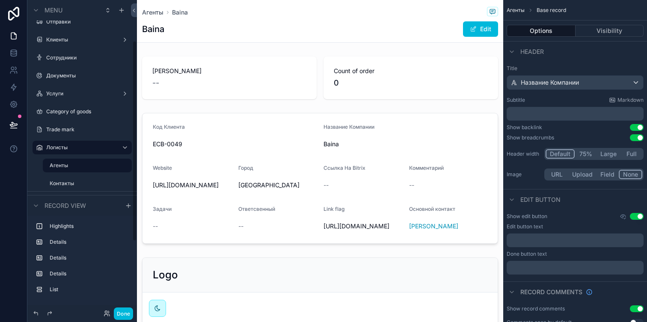
click at [129, 309] on button "Done" at bounding box center [123, 314] width 19 height 12
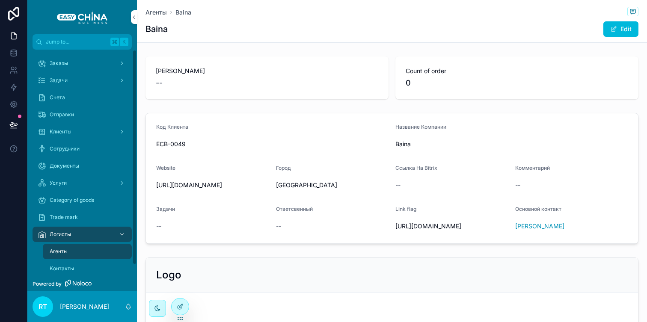
scroll to position [12, 0]
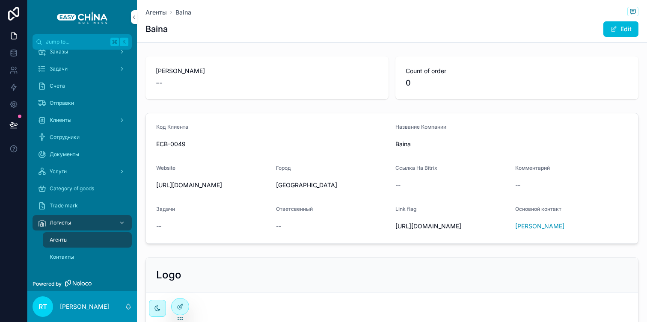
click at [86, 224] on div "Логисты" at bounding box center [82, 223] width 89 height 14
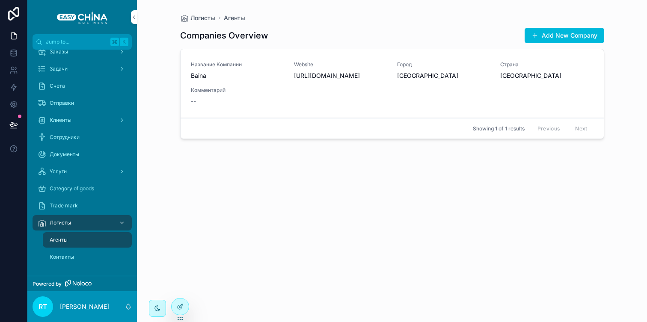
click at [182, 301] on div at bounding box center [180, 307] width 17 height 16
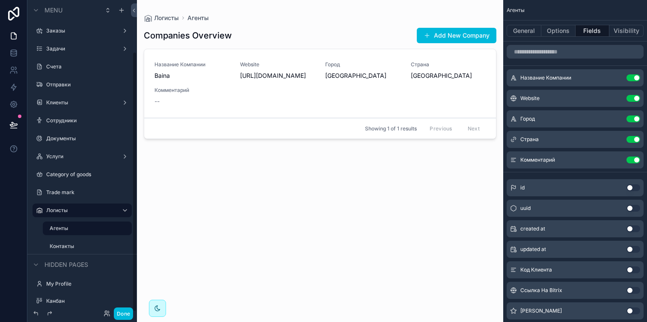
scroll to position [62, 0]
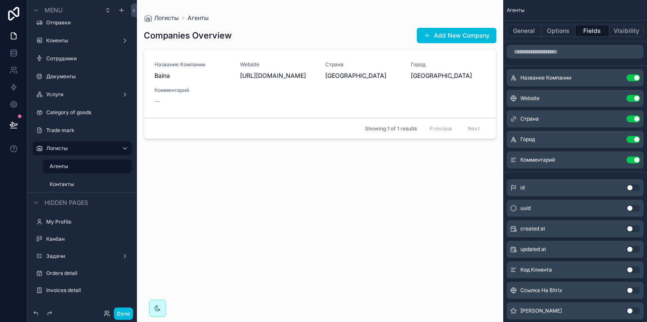
click at [126, 309] on button "Done" at bounding box center [123, 314] width 19 height 12
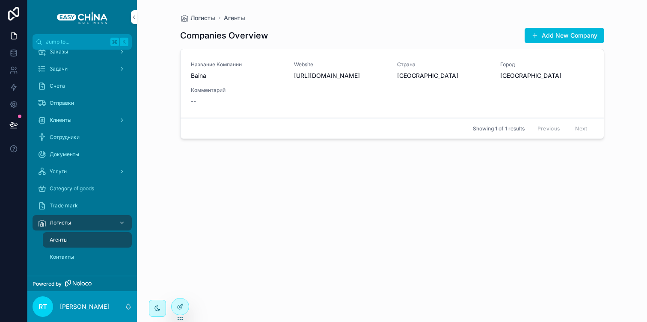
click at [240, 71] on div "Название Компании Baina" at bounding box center [237, 70] width 93 height 19
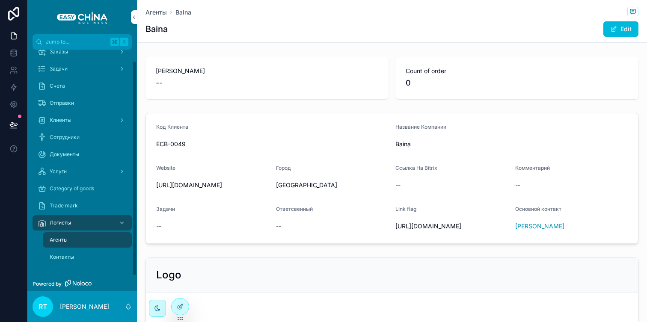
click at [62, 226] on div "Логисты" at bounding box center [82, 223] width 89 height 14
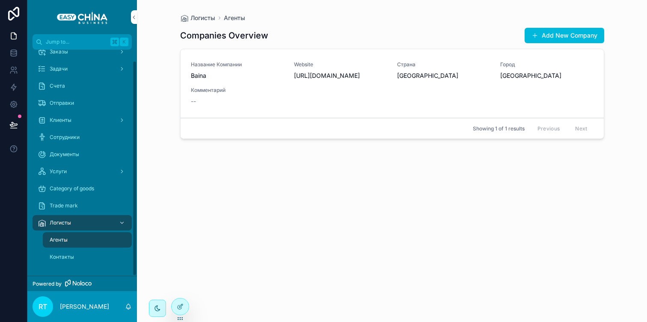
click at [65, 260] on span "Контакты" at bounding box center [62, 257] width 24 height 7
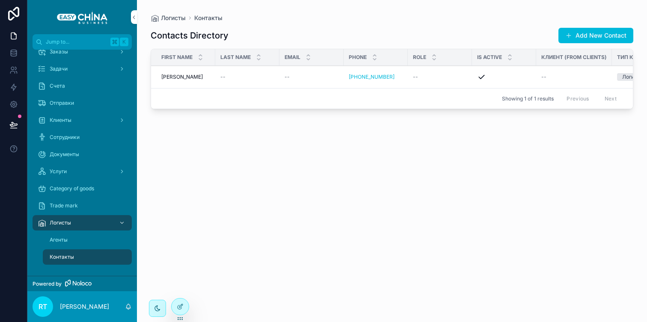
click at [175, 303] on div at bounding box center [180, 307] width 17 height 16
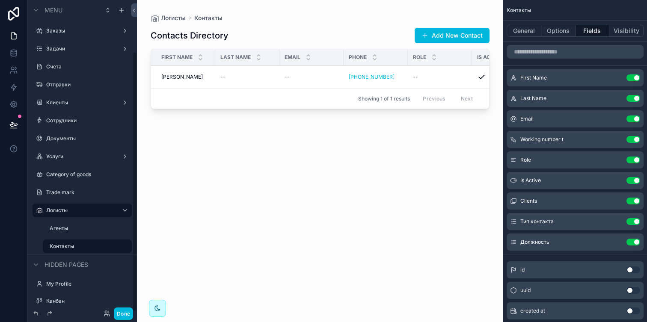
scroll to position [62, 0]
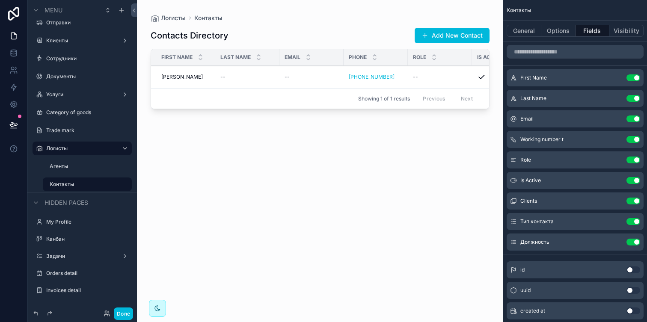
click at [0, 0] on icon "scrollable content" at bounding box center [0, 0] width 0 height 0
click at [87, 184] on input "********" at bounding box center [77, 184] width 55 height 10
type input "**********"
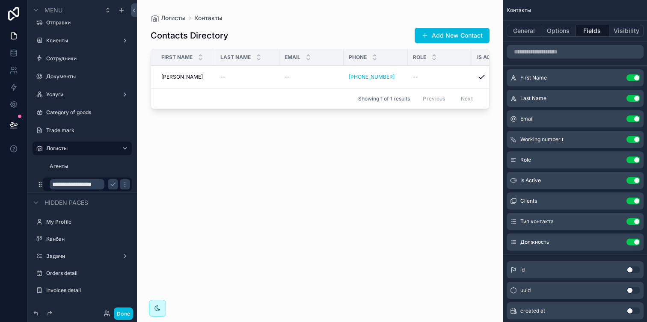
click at [113, 186] on icon "scrollable content" at bounding box center [113, 184] width 7 height 7
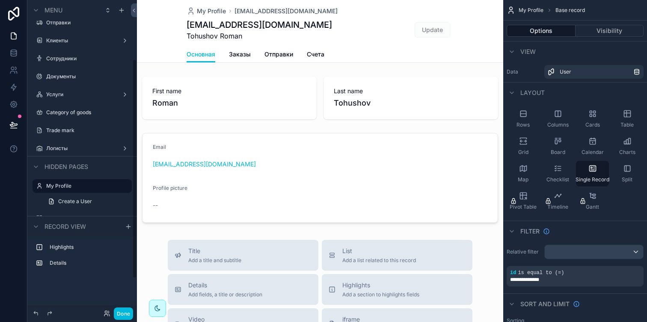
scroll to position [83, 0]
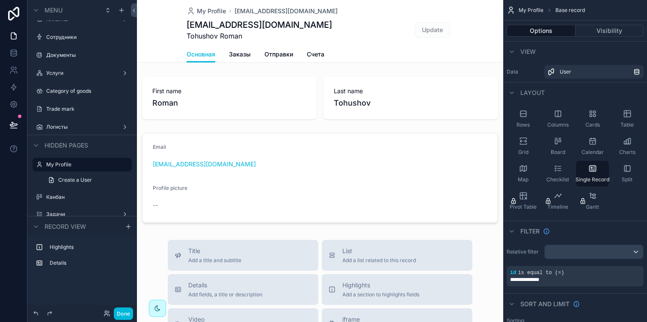
click at [44, 128] on div "Логисты" at bounding box center [82, 127] width 96 height 14
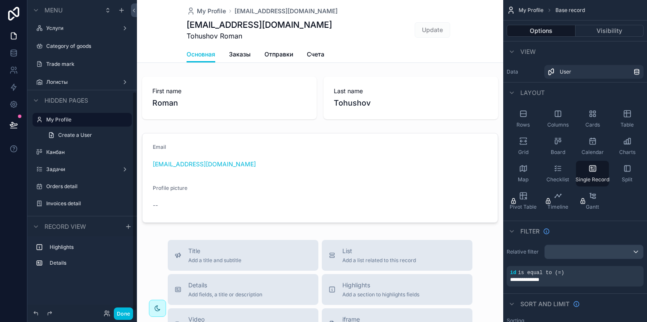
scroll to position [110, 0]
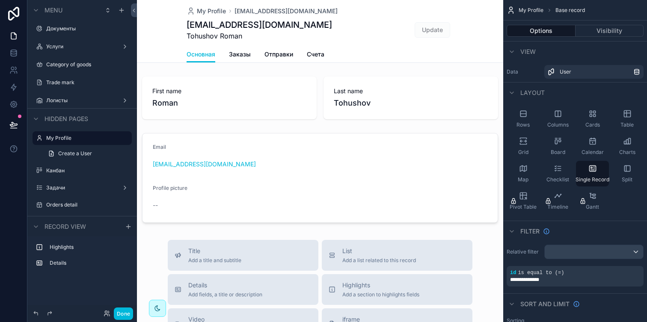
click at [100, 100] on label "Логисты" at bounding box center [80, 100] width 68 height 7
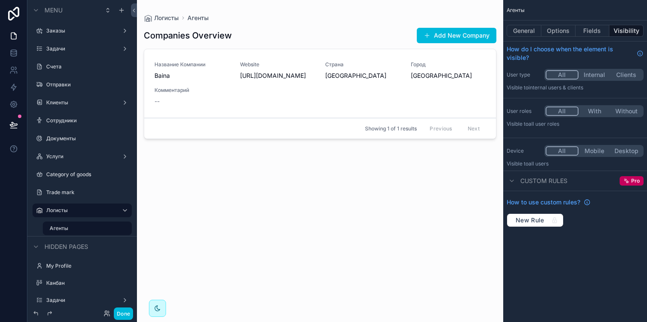
click at [84, 99] on label "Клиенты" at bounding box center [80, 102] width 68 height 7
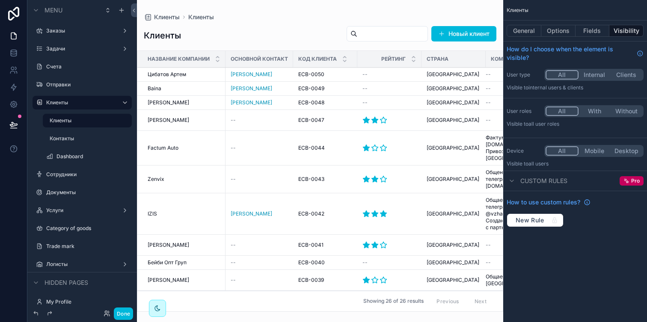
click at [0, 0] on icon "scrollable content" at bounding box center [0, 0] width 0 height 0
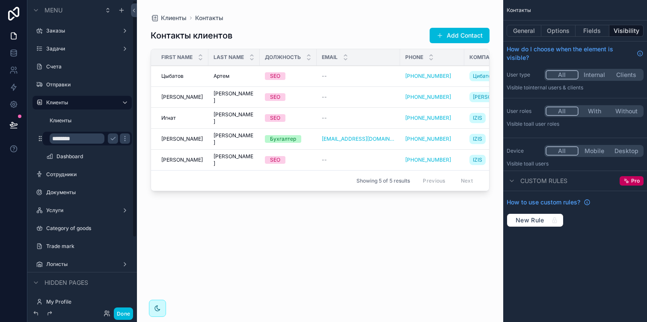
click at [83, 137] on input "********" at bounding box center [77, 138] width 55 height 10
type input "**********"
click at [114, 139] on icon "scrollable content" at bounding box center [113, 138] width 7 height 7
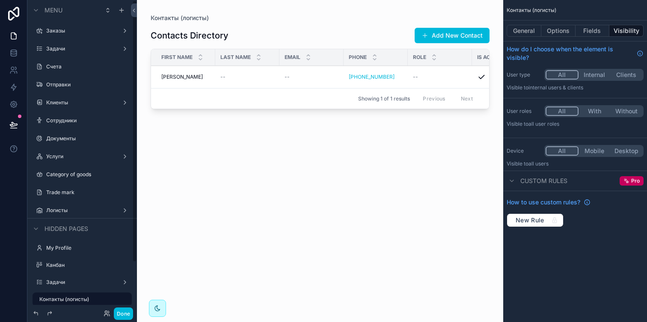
click at [83, 106] on div "Клиенты" at bounding box center [82, 102] width 72 height 7
click at [83, 103] on label "Клиенты" at bounding box center [80, 102] width 68 height 7
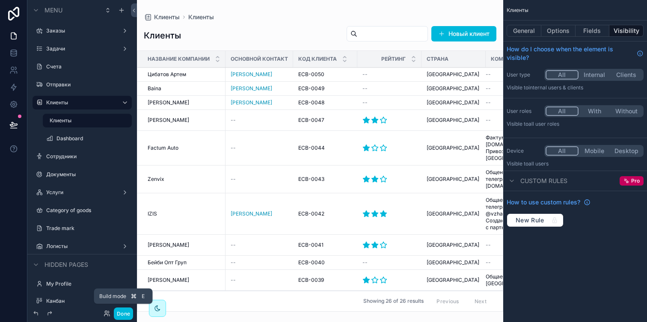
click at [126, 313] on button "Done" at bounding box center [123, 314] width 19 height 12
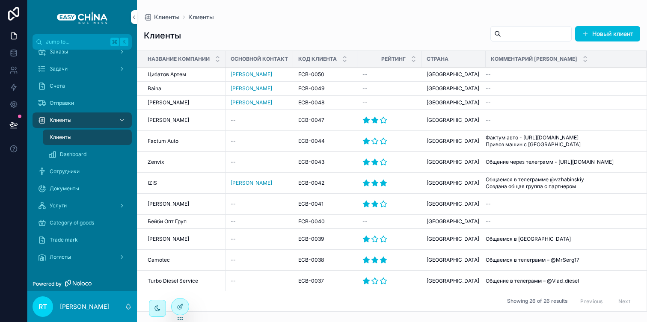
click at [80, 143] on div "Клиенты" at bounding box center [87, 137] width 79 height 14
click at [241, 73] on span "[PERSON_NAME]" at bounding box center [251, 74] width 41 height 7
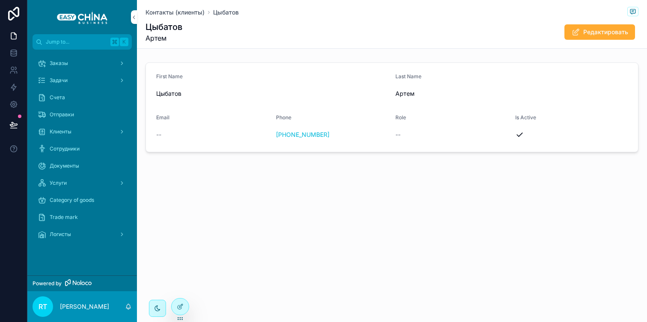
click at [83, 130] on div "Клиенты" at bounding box center [82, 132] width 89 height 14
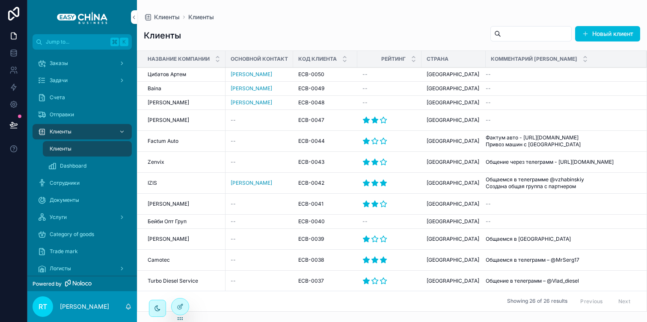
click at [178, 73] on span "Цибатов Артем" at bounding box center [167, 74] width 38 height 7
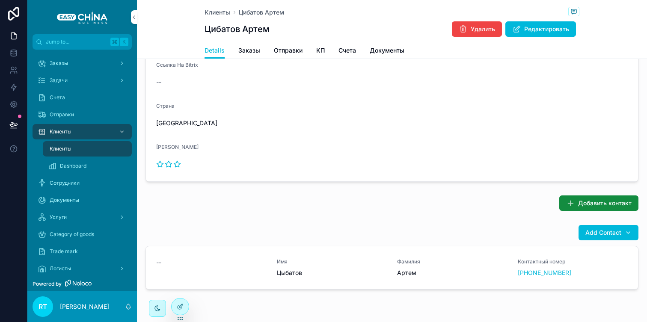
scroll to position [147, 0]
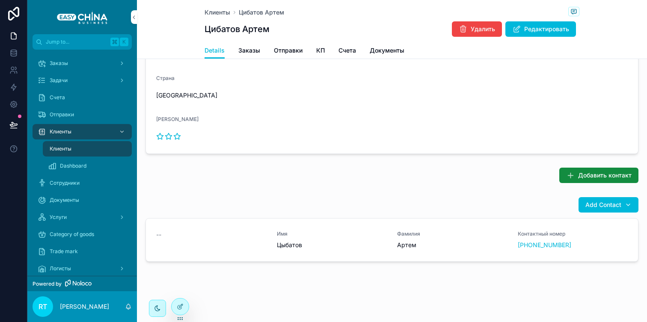
click at [592, 175] on span "Добавить контакт" at bounding box center [604, 175] width 53 height 9
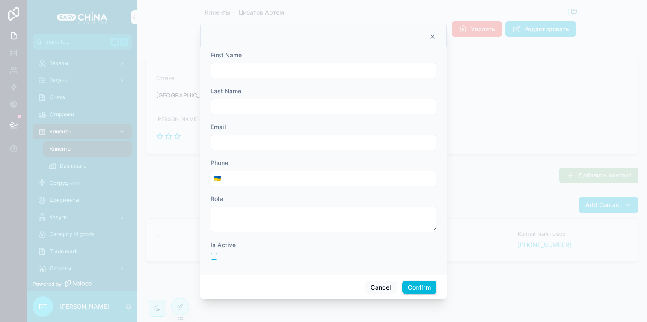
click at [433, 38] on icon at bounding box center [432, 36] width 7 height 7
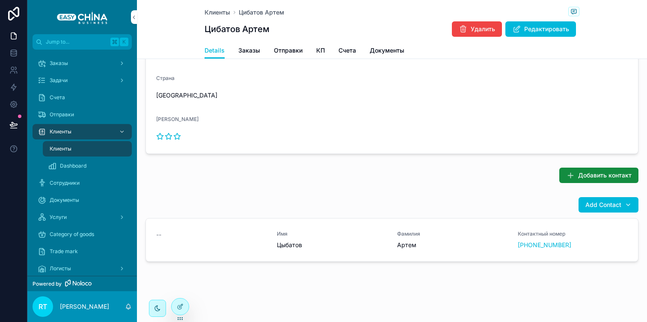
click at [609, 201] on span "Add Contact" at bounding box center [603, 205] width 36 height 9
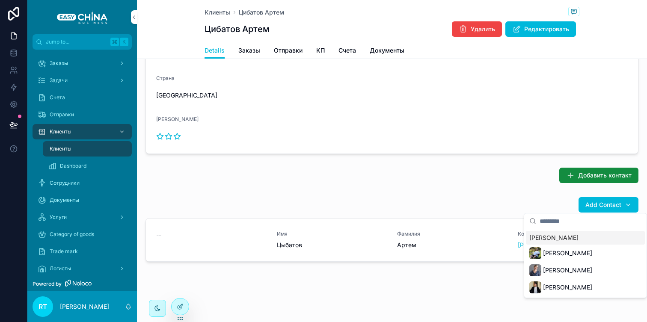
click at [531, 194] on div "Add Contact -- Имя [PERSON_NAME] [PERSON_NAME] номер [PHONE_NUMBER] Unlink reco…" at bounding box center [392, 230] width 510 height 75
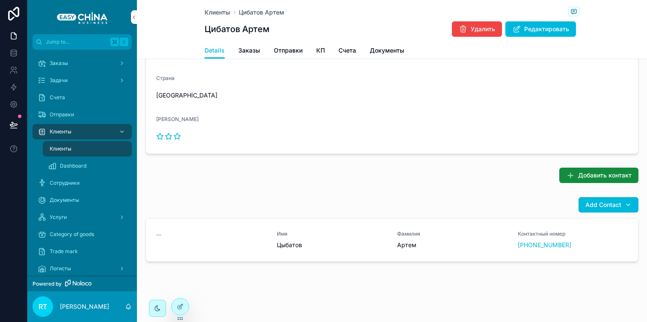
click at [174, 305] on div at bounding box center [180, 307] width 17 height 16
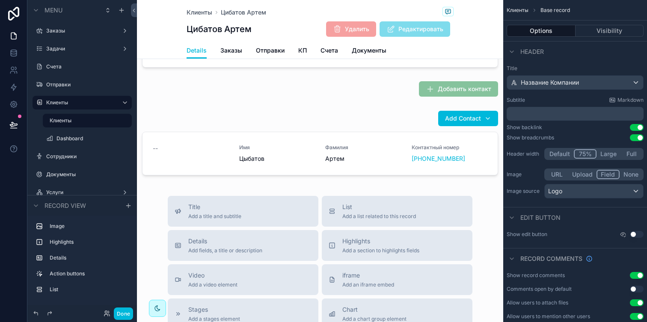
scroll to position [293, 0]
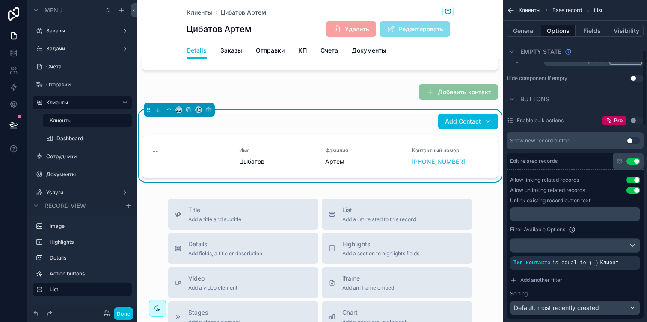
scroll to position [228, 0]
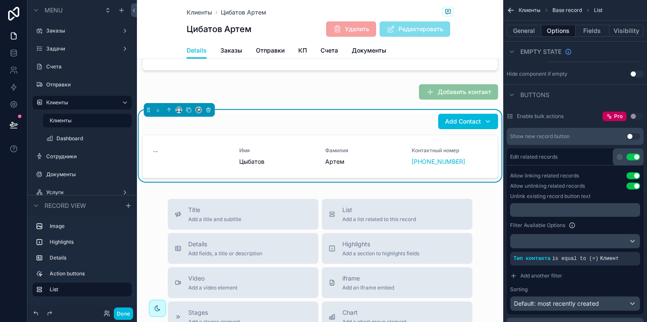
click at [633, 158] on button "Use setting" at bounding box center [633, 157] width 14 height 7
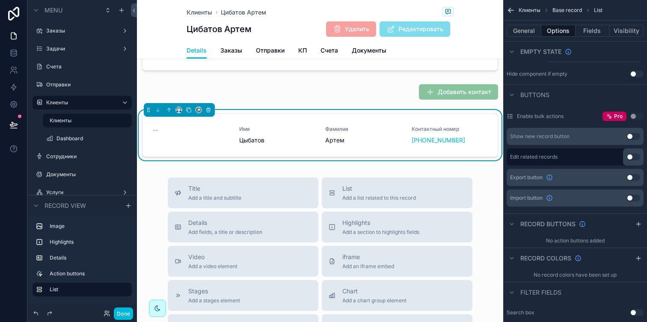
click at [130, 316] on button "Done" at bounding box center [123, 314] width 19 height 12
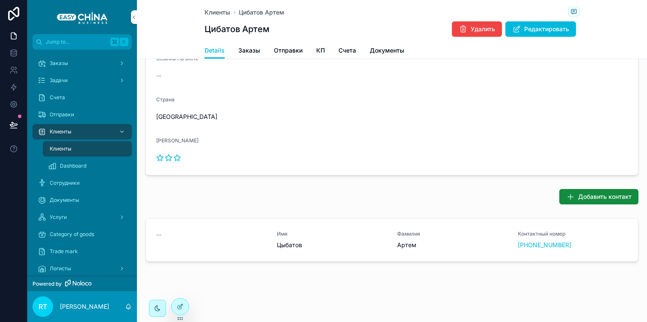
click at [575, 191] on button "Добавить контакт" at bounding box center [598, 196] width 79 height 15
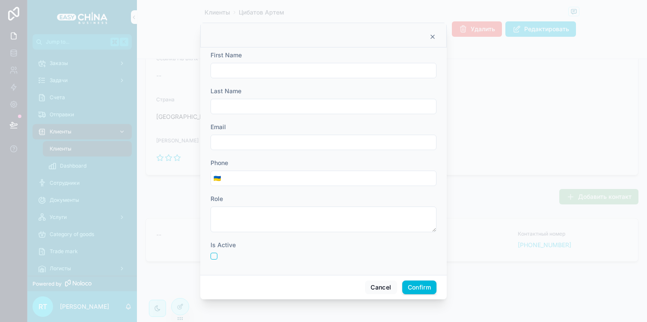
click at [432, 38] on icon at bounding box center [432, 36] width 7 height 7
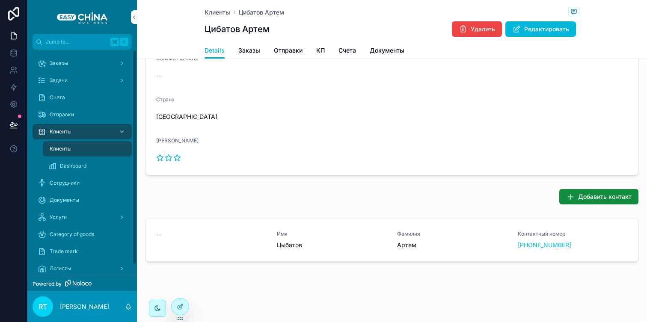
click at [58, 65] on span "Заказы" at bounding box center [59, 63] width 18 height 7
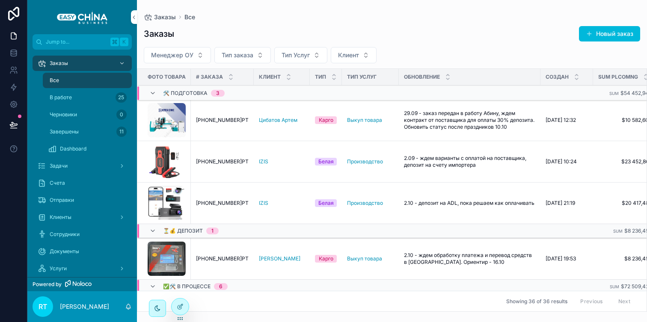
click at [614, 32] on button "Новый заказ" at bounding box center [609, 33] width 61 height 15
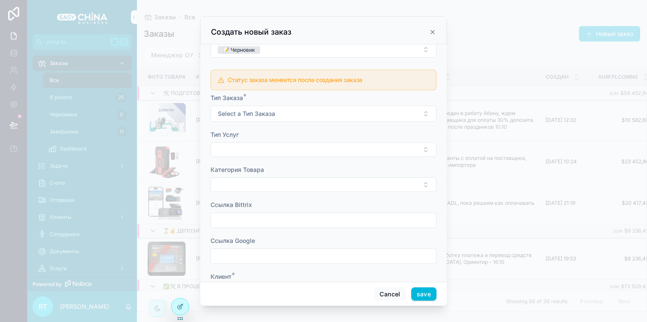
scroll to position [362, 0]
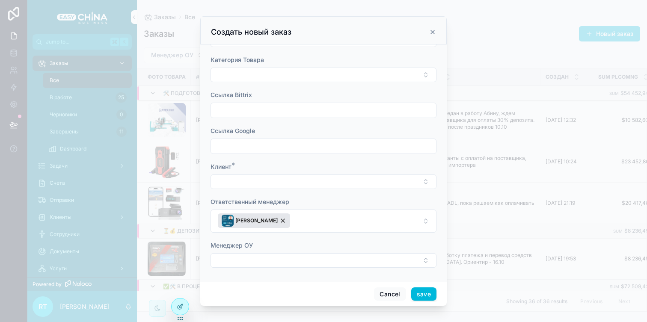
click at [288, 175] on button "Select Button" at bounding box center [323, 182] width 226 height 15
click at [294, 201] on div "Ответственный менеджер" at bounding box center [323, 202] width 226 height 9
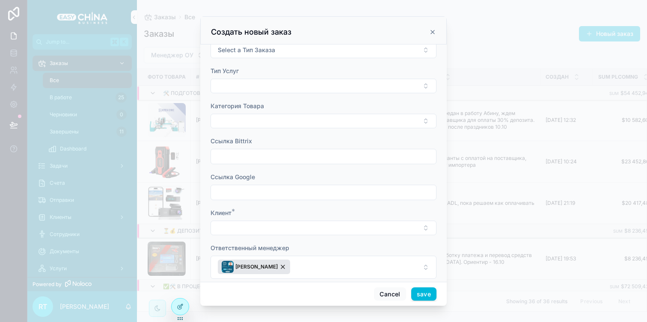
scroll to position [272, 0]
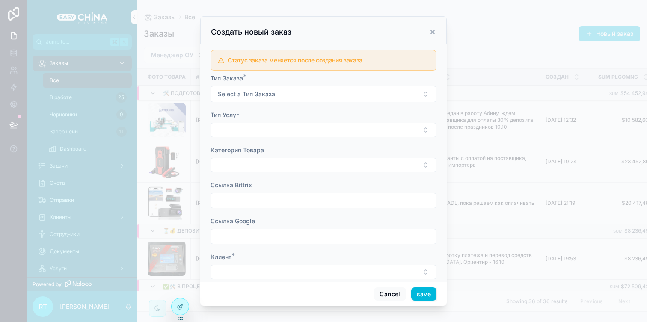
click at [434, 32] on icon "scrollable content" at bounding box center [432, 32] width 7 height 7
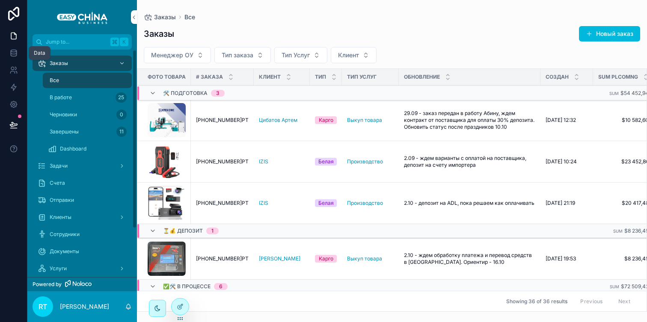
click at [17, 49] on icon at bounding box center [13, 53] width 9 height 9
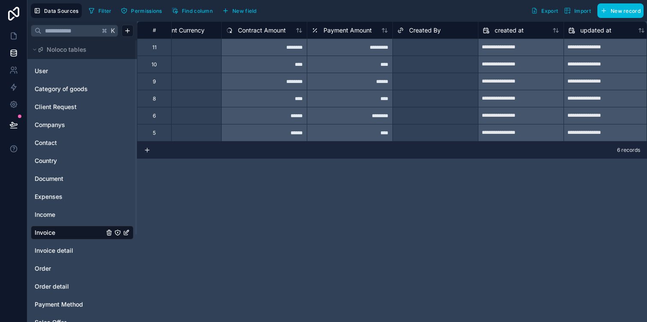
scroll to position [0, 808]
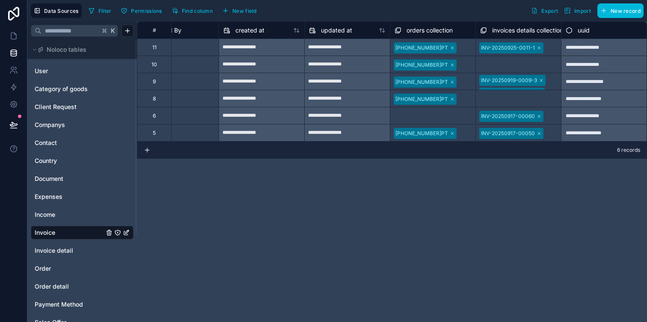
click at [239, 14] on button "New field" at bounding box center [239, 10] width 41 height 13
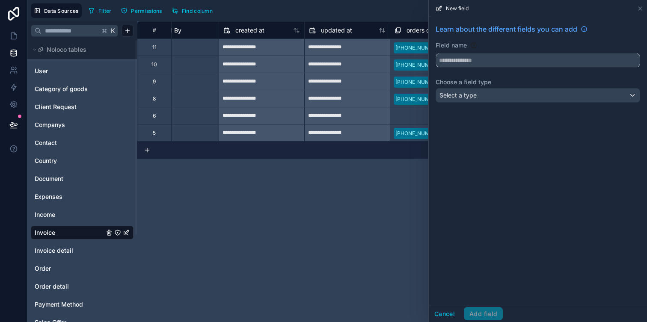
click at [456, 62] on input "text" at bounding box center [538, 60] width 204 height 14
type input "*"
click at [435, 53] on button "*******" at bounding box center [537, 60] width 204 height 15
type input "*"
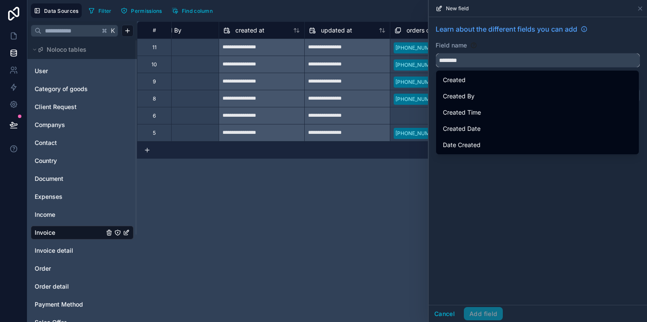
click at [435, 53] on button "*******" at bounding box center [537, 60] width 204 height 15
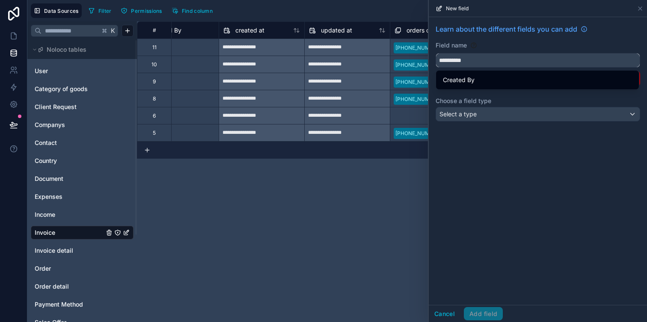
type input "**********"
click at [524, 90] on div "**********" at bounding box center [538, 74] width 218 height 115
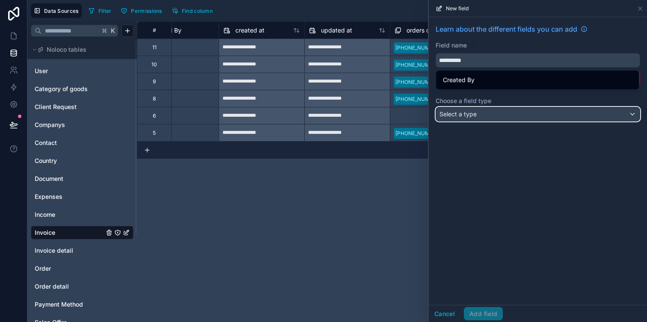
click at [512, 113] on div "Select a type" at bounding box center [538, 114] width 204 height 14
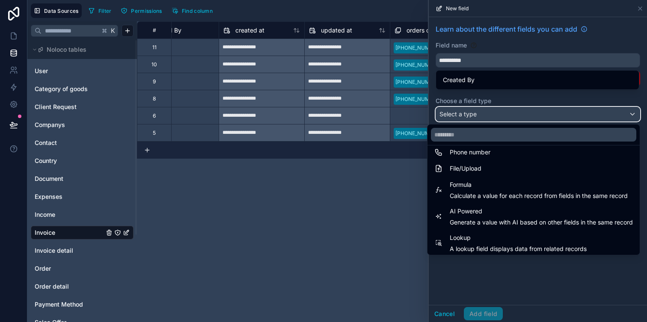
scroll to position [248, 0]
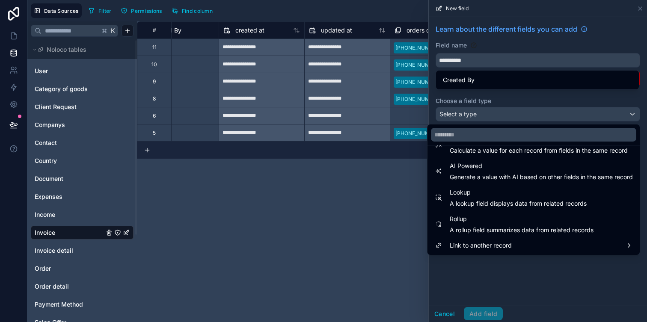
click at [490, 242] on span "Link to another record" at bounding box center [481, 245] width 62 height 10
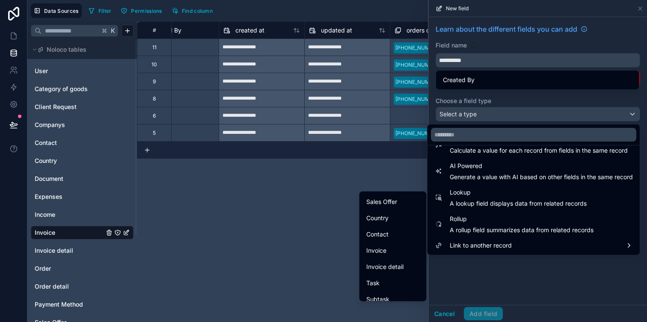
scroll to position [126, 0]
click at [393, 230] on div "Contact" at bounding box center [392, 234] width 53 height 10
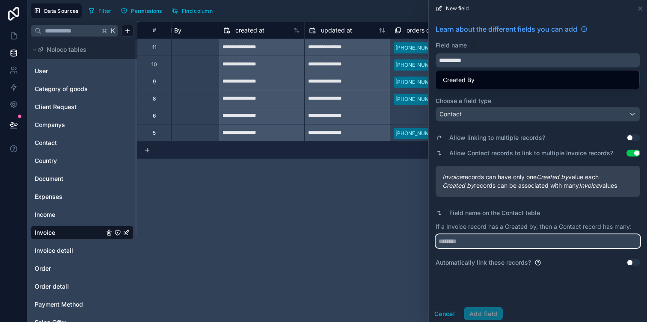
click at [468, 241] on input "text" at bounding box center [537, 241] width 204 height 14
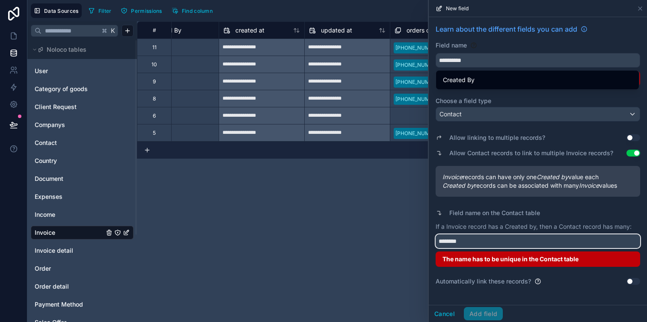
type input "********"
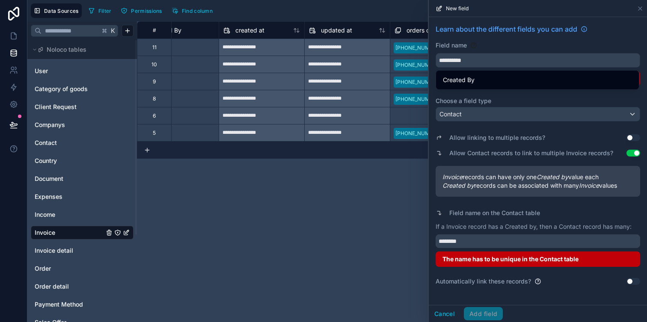
click at [380, 195] on div "**********" at bounding box center [392, 171] width 510 height 301
click at [638, 5] on icon at bounding box center [639, 8] width 7 height 7
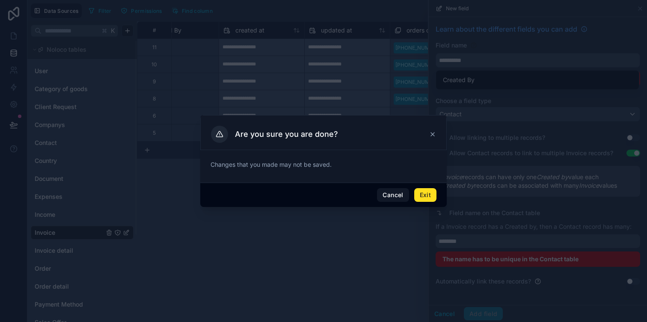
drag, startPoint x: 393, startPoint y: 194, endPoint x: 426, endPoint y: 196, distance: 33.0
click at [426, 196] on div "Cancel Exit" at bounding box center [323, 195] width 246 height 24
click at [426, 196] on button "Exit" at bounding box center [425, 195] width 22 height 14
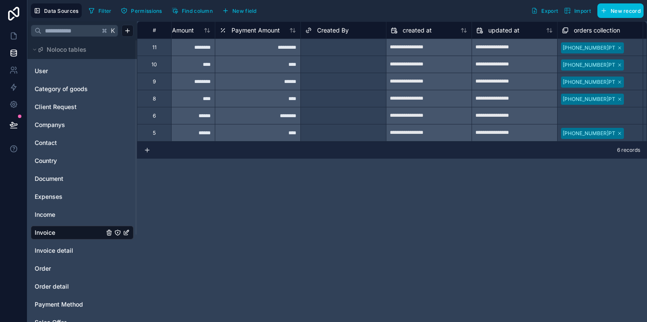
scroll to position [0, 636]
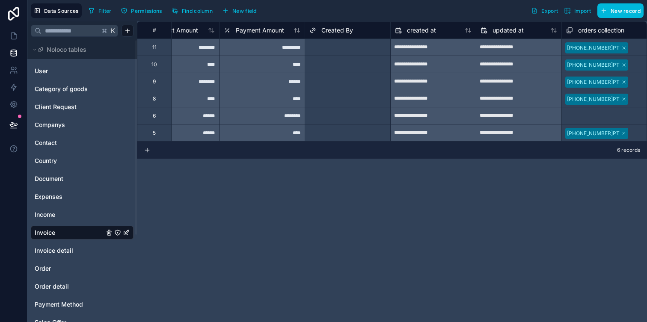
click at [345, 31] on span "Created By" at bounding box center [337, 30] width 32 height 9
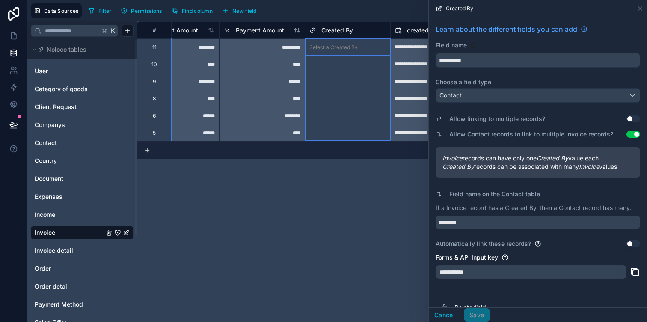
click at [345, 31] on span "Created By" at bounding box center [337, 30] width 32 height 9
click at [475, 60] on input "**********" at bounding box center [538, 60] width 204 height 14
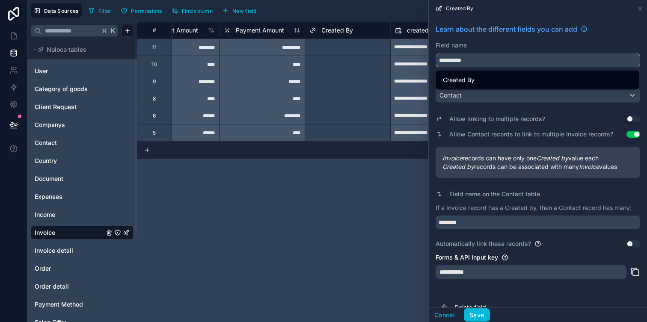
type input "**********"
click at [515, 43] on div "Field name" at bounding box center [537, 45] width 204 height 9
click at [473, 317] on button "Save" at bounding box center [477, 315] width 26 height 14
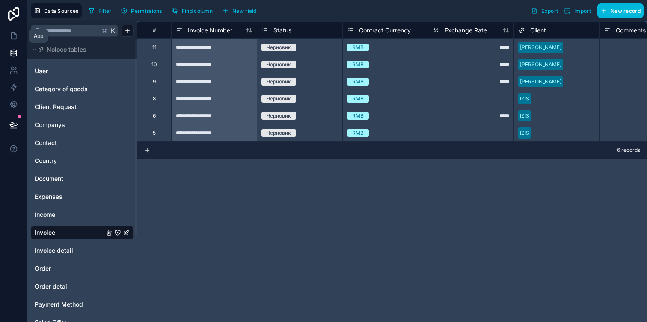
click at [18, 41] on link at bounding box center [13, 35] width 27 height 17
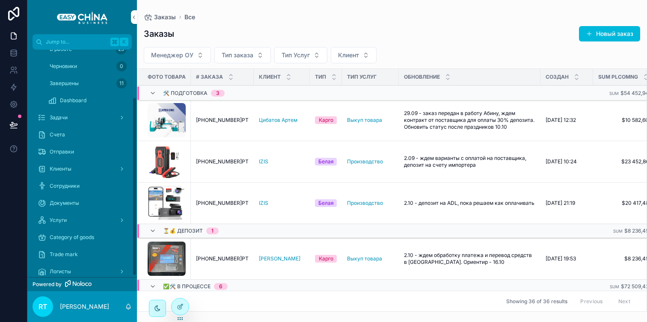
scroll to position [52, 0]
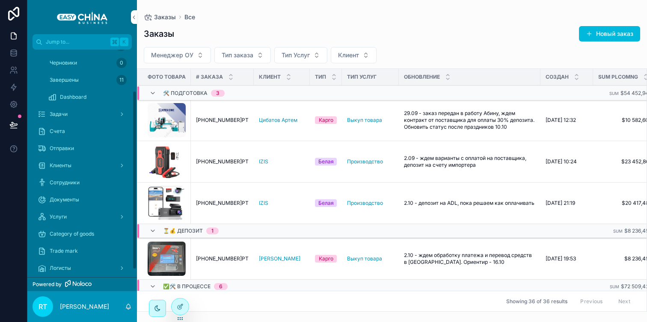
click at [78, 130] on div "Счета" at bounding box center [82, 131] width 89 height 14
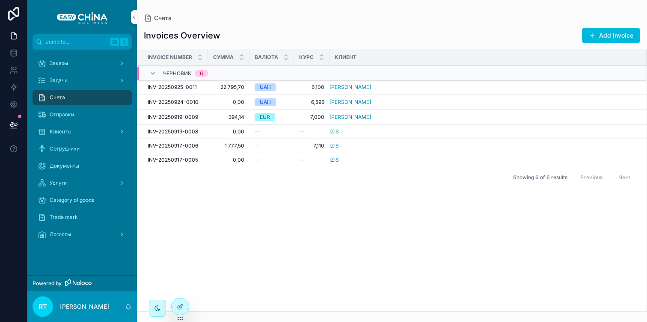
click at [601, 34] on button "Add Invoice" at bounding box center [611, 35] width 58 height 15
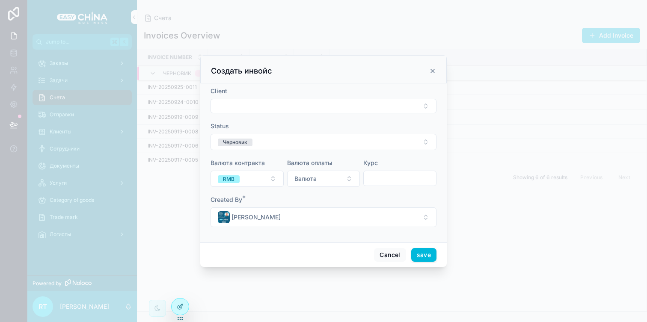
click at [181, 299] on div at bounding box center [180, 307] width 17 height 16
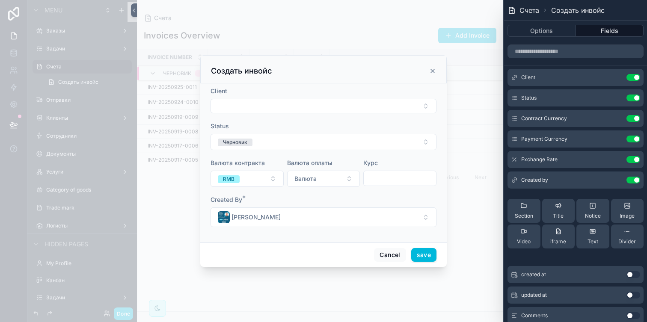
click at [0, 0] on icon at bounding box center [0, 0] width 0 height 0
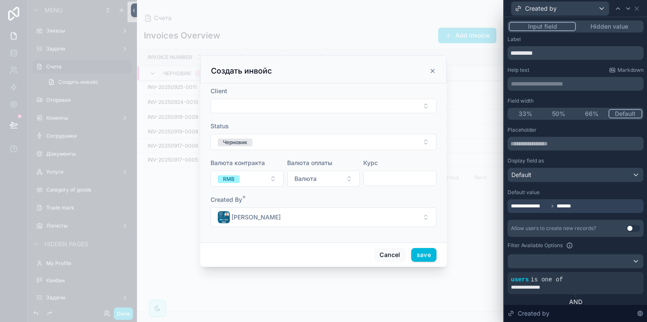
click at [606, 31] on div "Input field Hidden value" at bounding box center [575, 27] width 136 height 12
click at [605, 30] on button "Hidden value" at bounding box center [609, 26] width 66 height 9
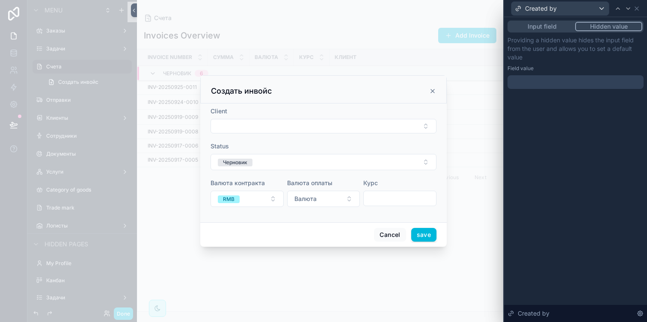
click at [540, 91] on div "Input field Hidden value Providing a hidden value hides the input field from th…" at bounding box center [575, 63] width 143 height 92
click at [540, 84] on div at bounding box center [575, 82] width 136 height 14
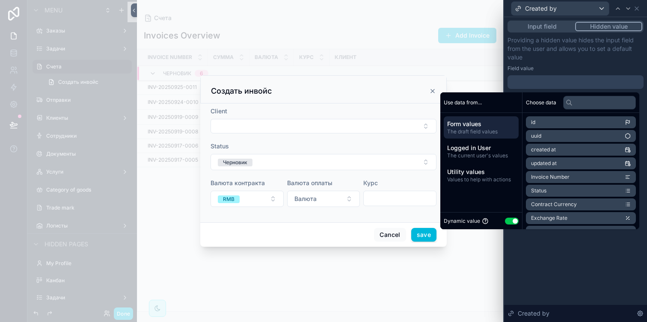
click at [487, 148] on span "Logged in User" at bounding box center [481, 148] width 68 height 9
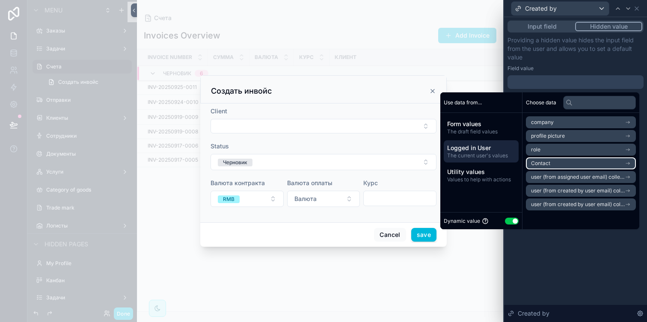
click at [548, 163] on li "Contact" at bounding box center [581, 163] width 110 height 12
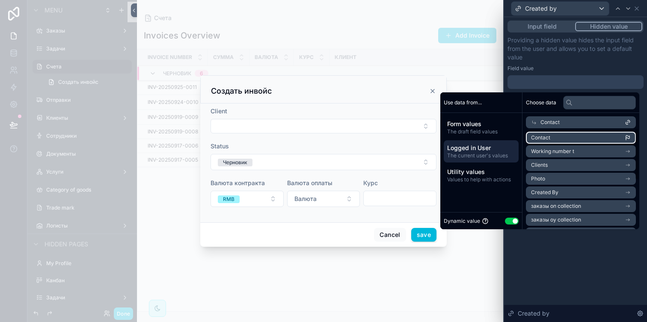
click at [561, 136] on li "Contact" at bounding box center [581, 138] width 110 height 12
click at [541, 60] on p "Providing a hidden value hides the input field from the user and allows you to …" at bounding box center [575, 49] width 136 height 26
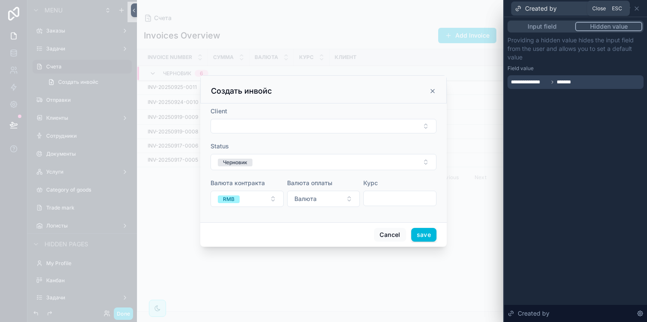
click at [639, 8] on icon at bounding box center [636, 8] width 7 height 7
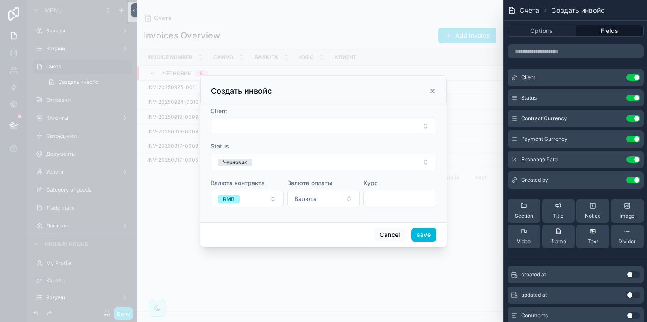
click at [397, 128] on button "Select Button" at bounding box center [323, 126] width 226 height 15
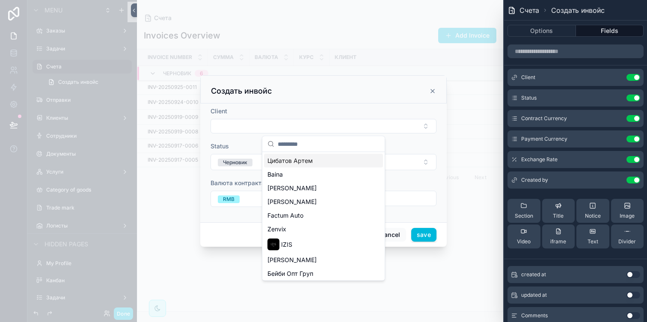
click at [299, 161] on span "Цибатов Артем" at bounding box center [289, 161] width 45 height 9
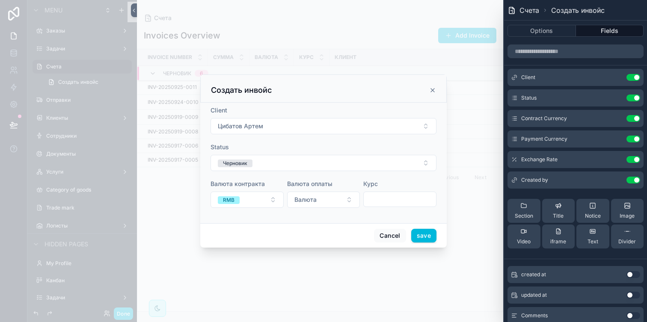
click at [358, 166] on button "Черновик" at bounding box center [323, 163] width 226 height 16
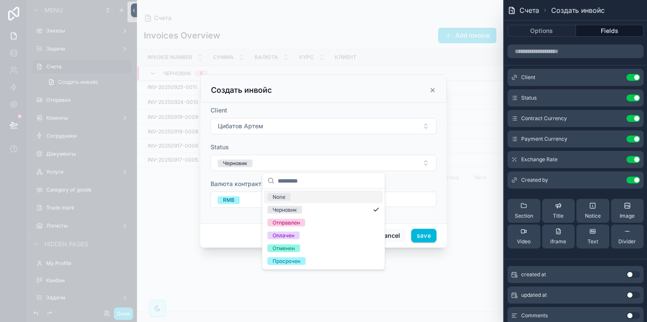
click at [358, 166] on button "Черновик" at bounding box center [323, 163] width 226 height 16
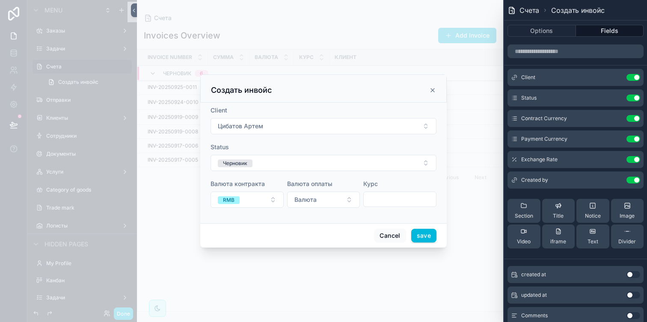
click at [361, 132] on button "Цибатов Артем" at bounding box center [323, 126] width 226 height 16
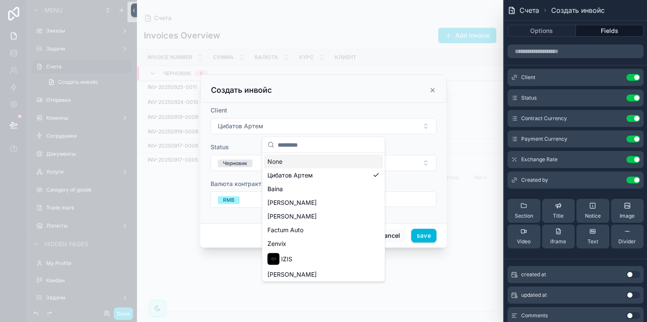
click at [420, 111] on div "Client" at bounding box center [323, 110] width 226 height 9
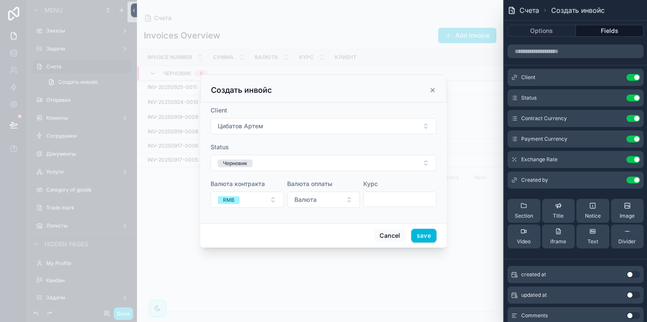
click at [430, 92] on icon "scrollable content" at bounding box center [432, 90] width 7 height 7
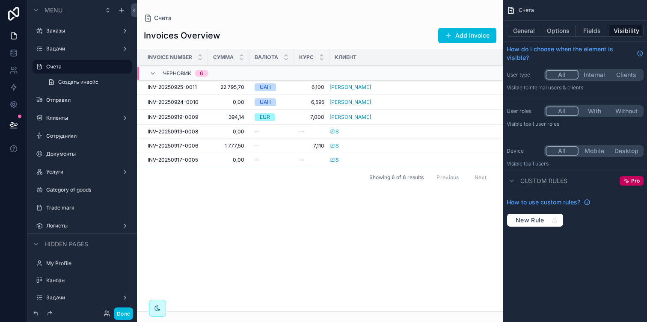
click at [182, 87] on div "scrollable content" at bounding box center [320, 161] width 366 height 322
click at [187, 87] on span "INV-20250925-0011" at bounding box center [172, 87] width 49 height 7
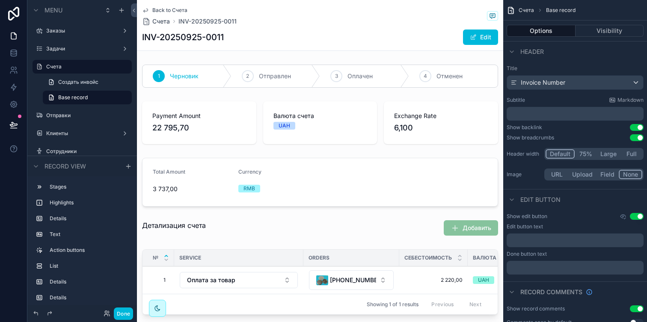
click at [125, 311] on button "Done" at bounding box center [123, 314] width 19 height 12
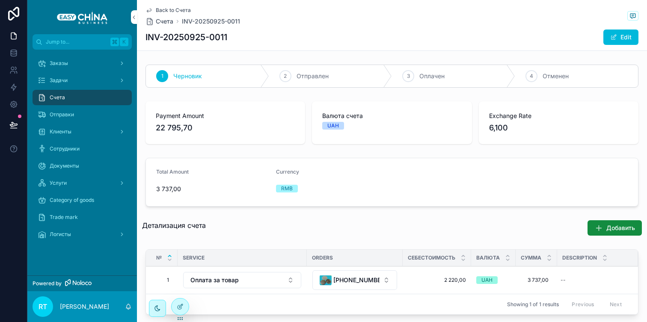
click at [172, 12] on span "Back to Счета" at bounding box center [173, 10] width 35 height 7
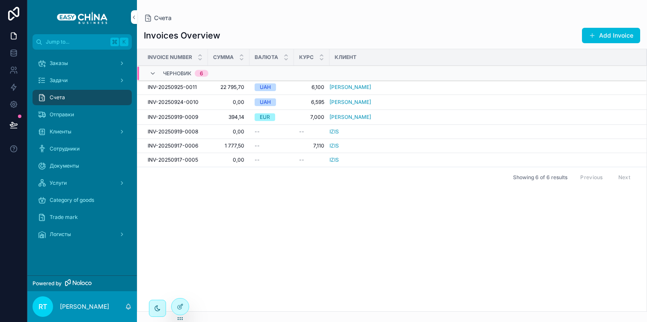
click at [69, 114] on span "Отправки" at bounding box center [62, 114] width 24 height 7
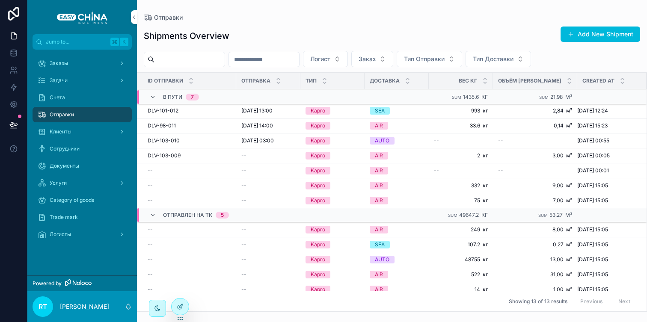
click at [90, 62] on div "Заказы" at bounding box center [82, 63] width 89 height 14
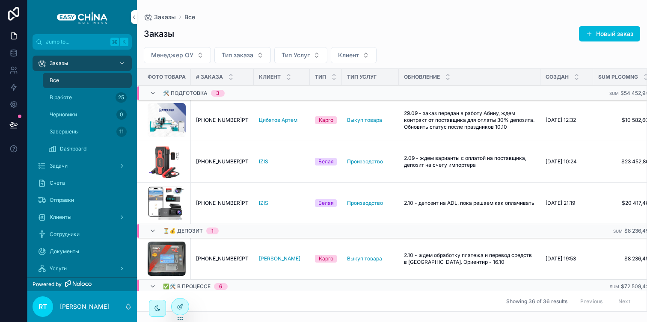
click at [70, 98] on span "В работе" at bounding box center [61, 97] width 22 height 7
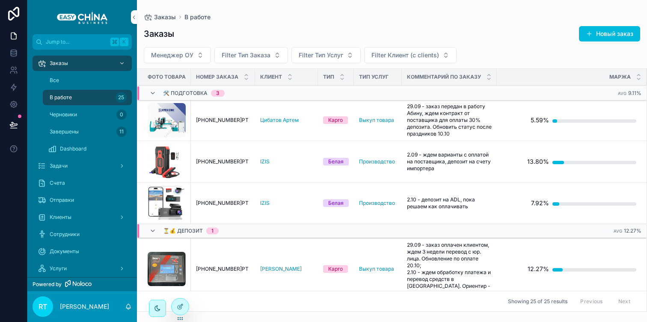
click at [74, 85] on div "Все" at bounding box center [87, 81] width 79 height 14
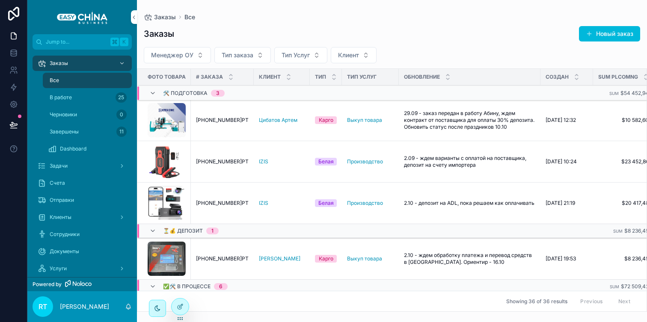
click at [71, 94] on span "В работе" at bounding box center [61, 97] width 22 height 7
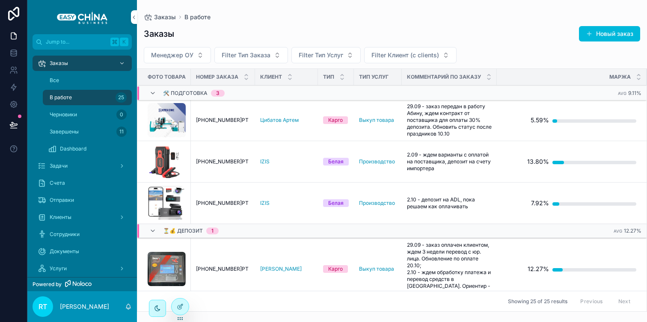
click at [70, 83] on div "Все" at bounding box center [87, 81] width 79 height 14
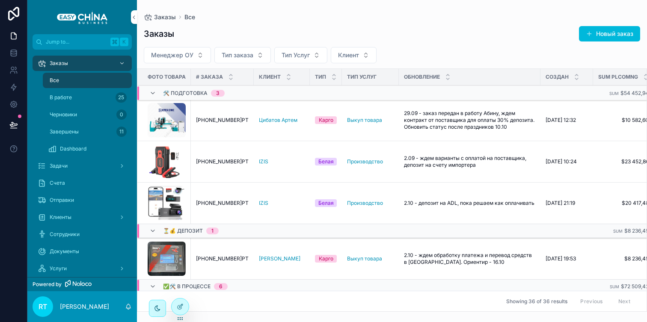
click at [56, 169] on div "Задачи" at bounding box center [82, 166] width 89 height 14
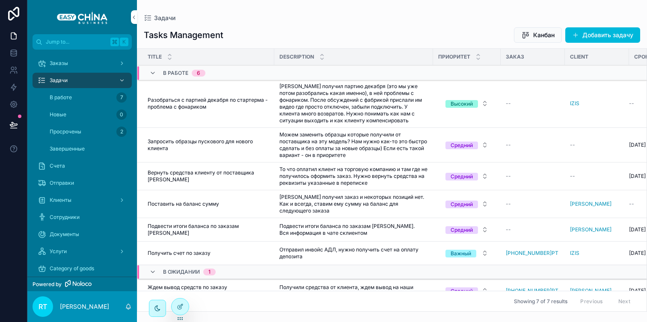
click at [585, 33] on button "Добавить задачу" at bounding box center [602, 34] width 75 height 15
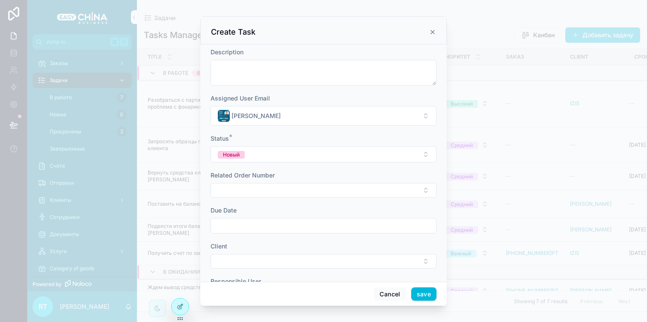
scroll to position [109, 0]
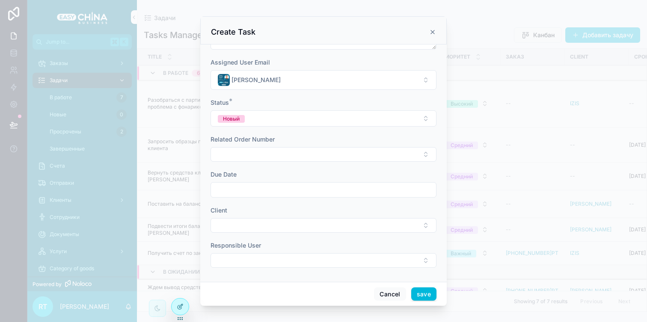
click at [179, 221] on div "scrollable content" at bounding box center [323, 161] width 647 height 322
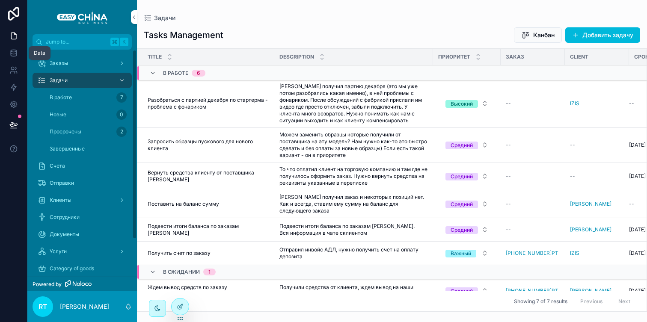
click at [12, 49] on icon at bounding box center [13, 53] width 9 height 9
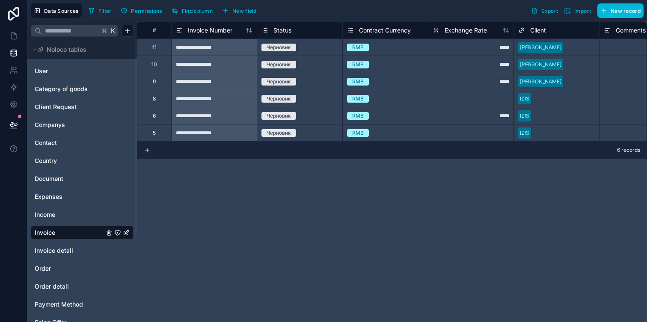
click at [66, 89] on span "Category of goods" at bounding box center [61, 89] width 53 height 9
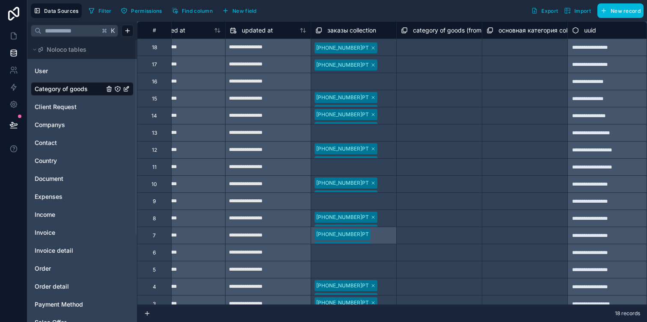
scroll to position [0, 722]
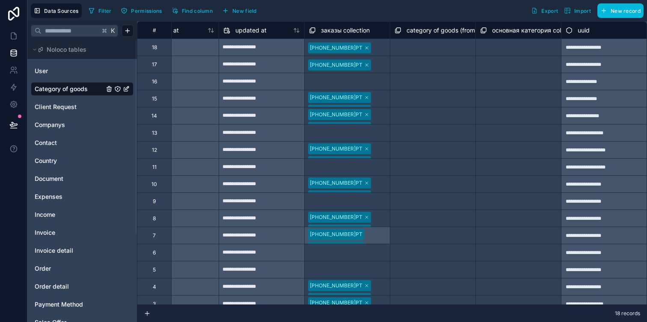
click at [57, 110] on span "Client Request" at bounding box center [56, 107] width 42 height 9
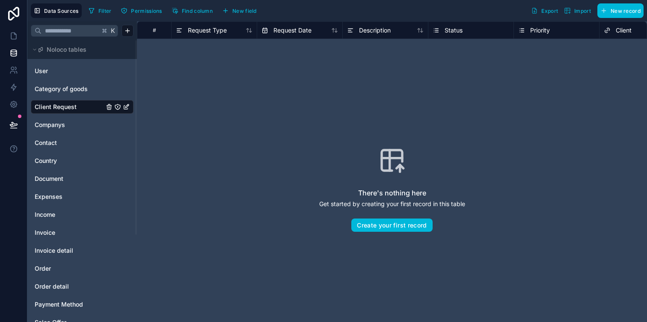
click at [65, 143] on link "Contact" at bounding box center [69, 143] width 69 height 9
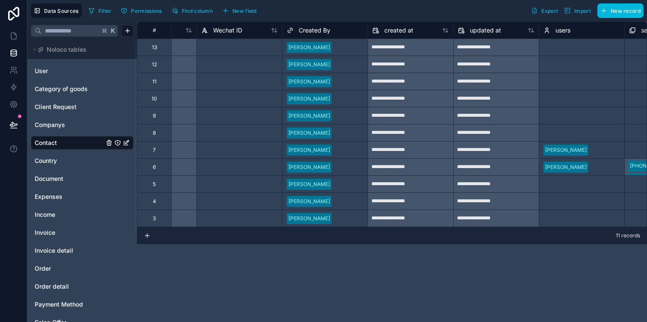
scroll to position [0, 1173]
click at [14, 36] on icon at bounding box center [13, 36] width 9 height 9
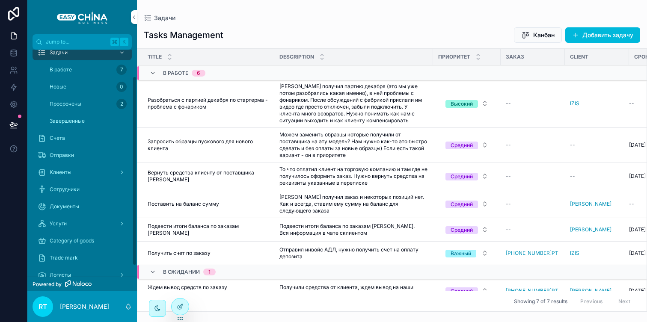
scroll to position [32, 0]
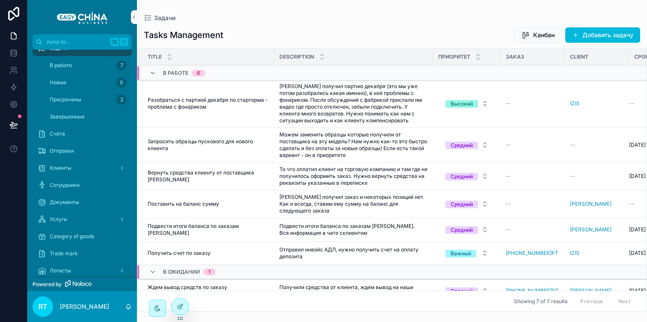
click at [79, 168] on div "Клиенты" at bounding box center [82, 168] width 89 height 14
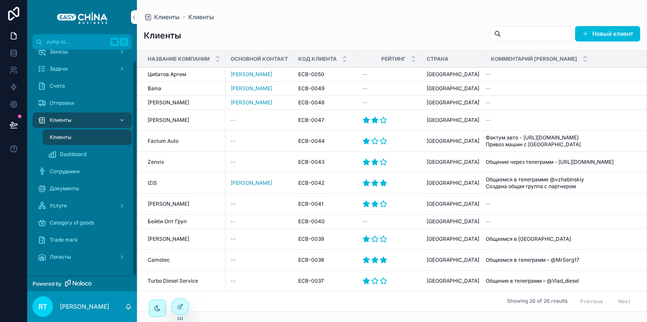
scroll to position [12, 0]
click at [608, 38] on button "Новый клиент" at bounding box center [607, 33] width 65 height 15
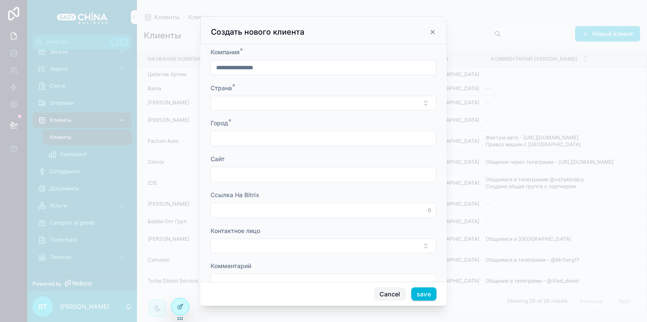
click at [396, 291] on button "Cancel" at bounding box center [390, 294] width 32 height 14
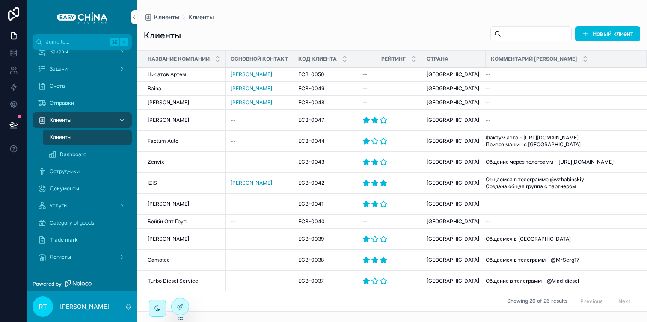
click at [180, 303] on icon at bounding box center [180, 306] width 7 height 7
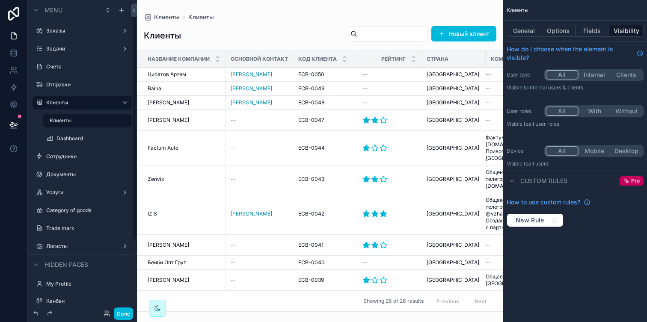
scroll to position [96, 0]
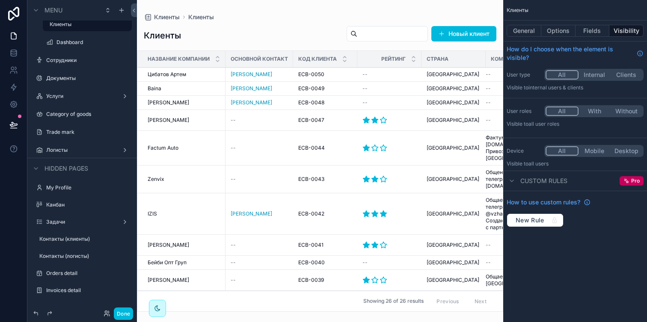
click at [84, 237] on label "Контакты (клиенты)" at bounding box center [82, 239] width 87 height 7
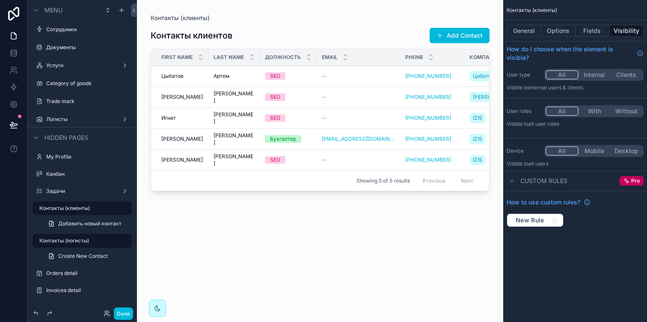
click at [437, 36] on div "scrollable content" at bounding box center [320, 156] width 366 height 312
click at [450, 36] on button "Add Contact" at bounding box center [459, 35] width 60 height 15
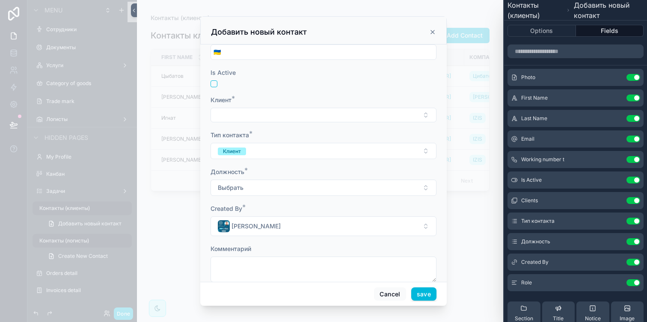
scroll to position [192, 0]
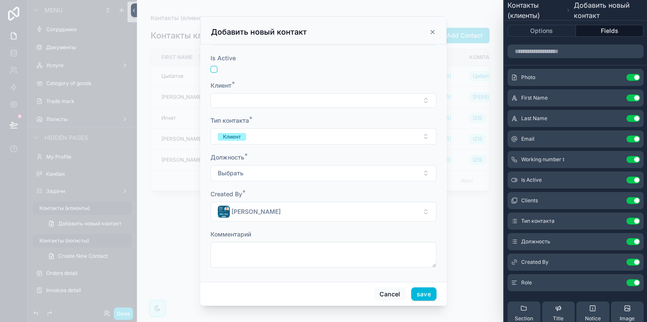
click at [0, 0] on icon at bounding box center [0, 0] width 0 height 0
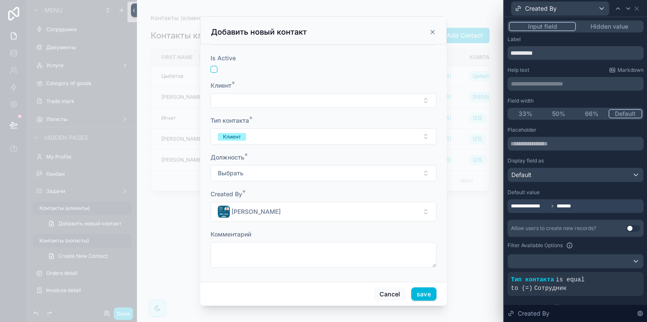
click at [607, 30] on button "Hidden value" at bounding box center [609, 26] width 66 height 9
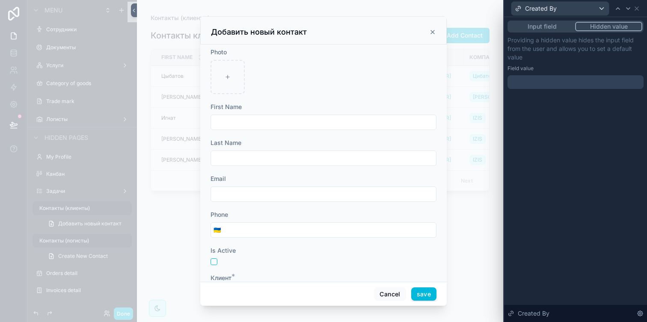
click at [542, 87] on div at bounding box center [575, 82] width 136 height 14
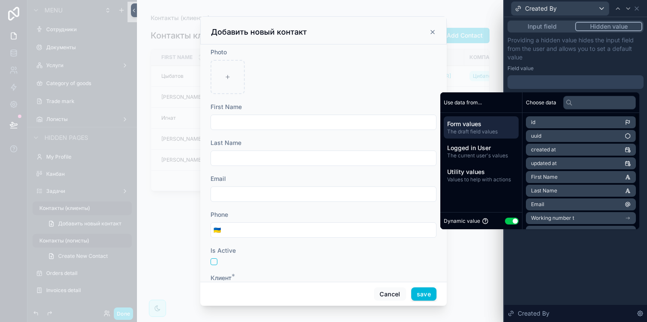
click at [490, 145] on span "Logged in User" at bounding box center [481, 148] width 68 height 9
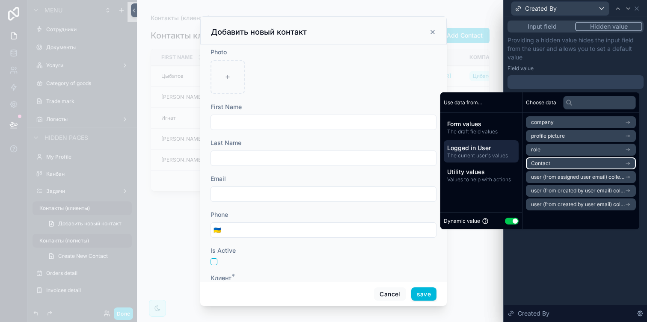
click at [551, 164] on li "Contact" at bounding box center [581, 163] width 110 height 12
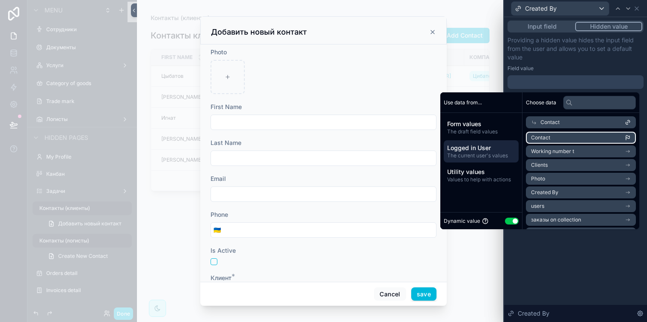
click at [555, 141] on li "Contact" at bounding box center [581, 138] width 110 height 12
click at [534, 61] on p "Providing a hidden value hides the input field from the user and allows you to …" at bounding box center [575, 49] width 136 height 26
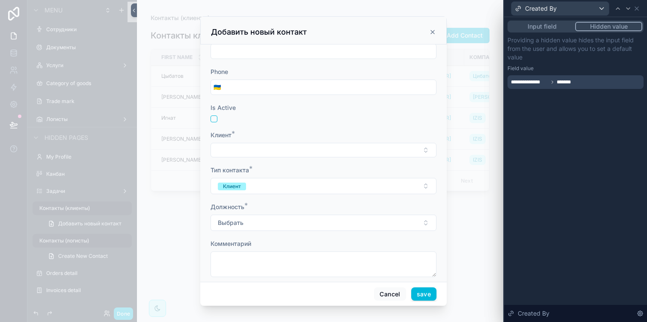
scroll to position [152, 0]
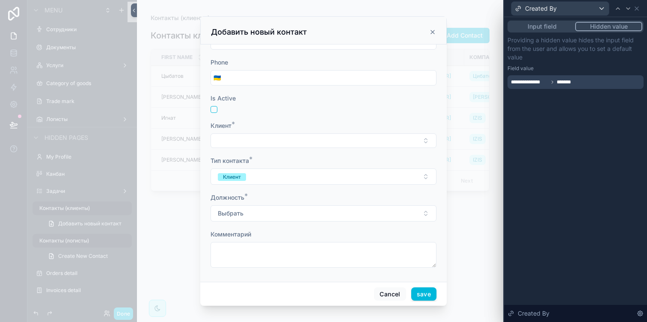
click at [309, 166] on div "Тип контакта * Клиент" at bounding box center [323, 171] width 226 height 28
click at [308, 172] on button "Клиент" at bounding box center [323, 177] width 226 height 16
click at [634, 11] on icon at bounding box center [636, 8] width 7 height 7
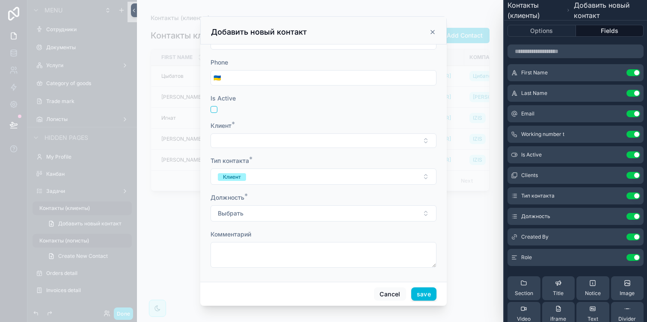
scroll to position [26, 0]
click at [0, 0] on icon at bounding box center [0, 0] width 0 height 0
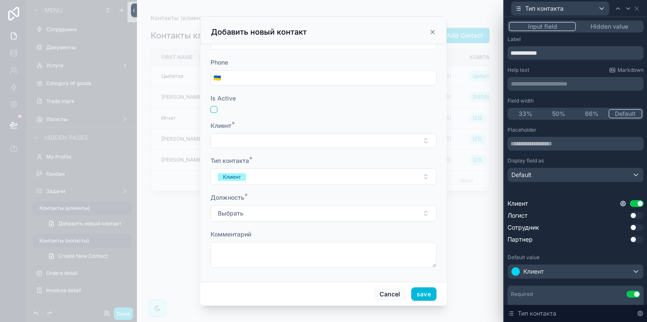
click at [602, 30] on button "Hidden value" at bounding box center [609, 26] width 66 height 9
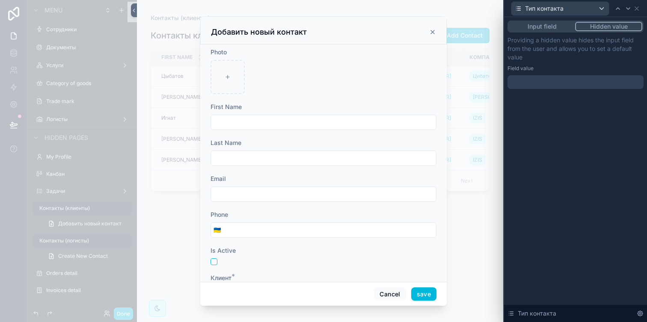
click at [559, 27] on button "Input field" at bounding box center [542, 26] width 66 height 9
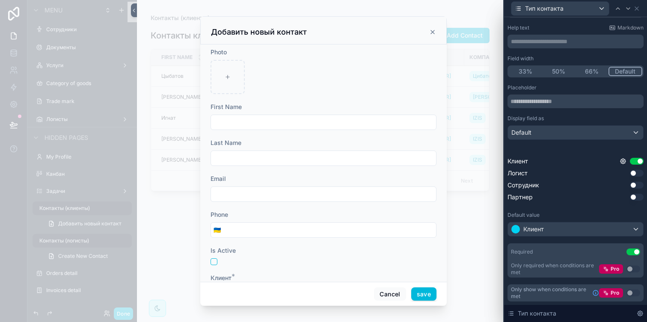
scroll to position [0, 0]
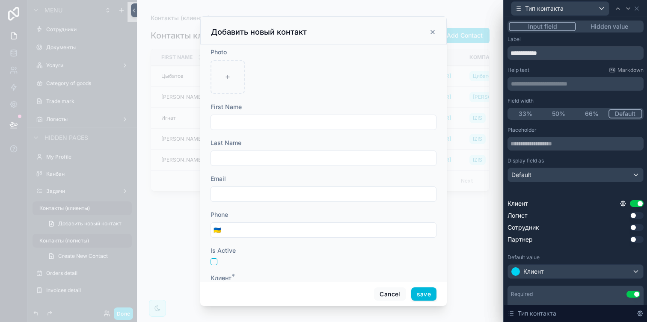
click at [597, 26] on button "Hidden value" at bounding box center [609, 26] width 66 height 9
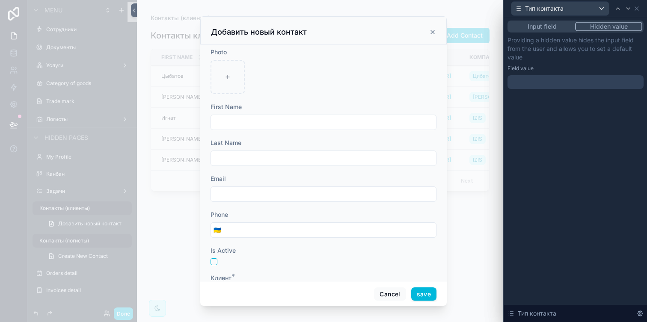
click at [545, 79] on div at bounding box center [575, 82] width 136 height 14
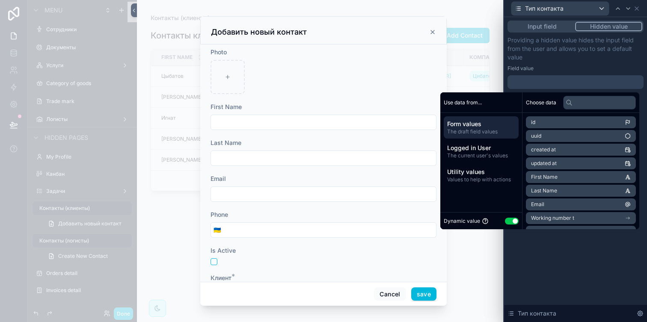
click at [511, 222] on button "Use setting" at bounding box center [512, 221] width 14 height 7
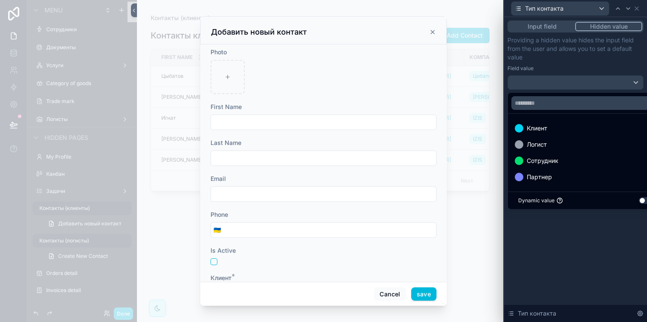
click at [552, 133] on div "Клиент" at bounding box center [585, 128] width 141 height 10
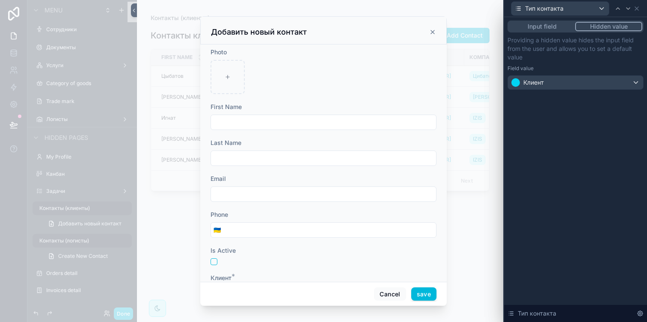
click at [561, 65] on div "Field value" at bounding box center [575, 68] width 136 height 7
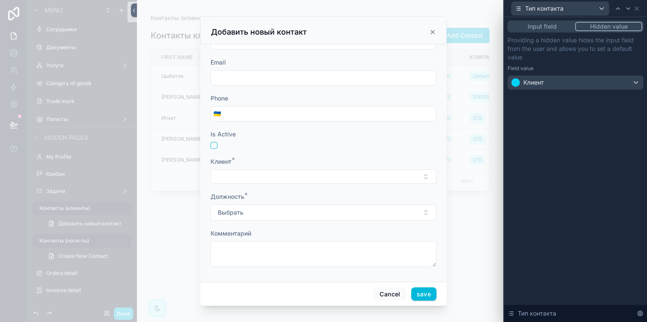
click at [313, 179] on button "Select Button" at bounding box center [323, 176] width 226 height 15
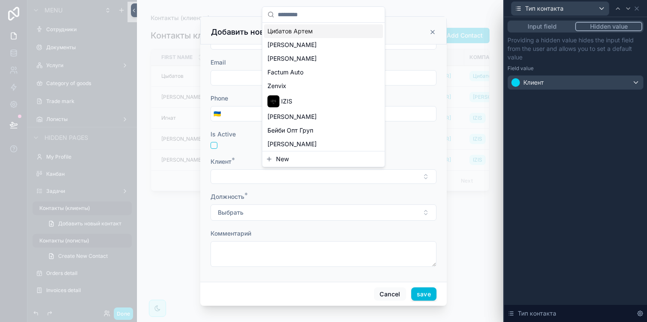
click at [313, 179] on button "Select Button" at bounding box center [323, 176] width 226 height 15
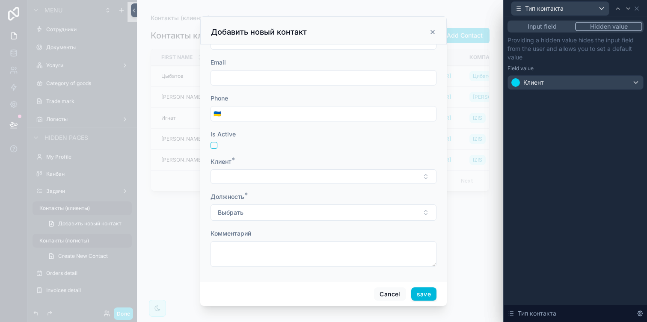
click at [302, 210] on button "Выбрать" at bounding box center [323, 212] width 226 height 16
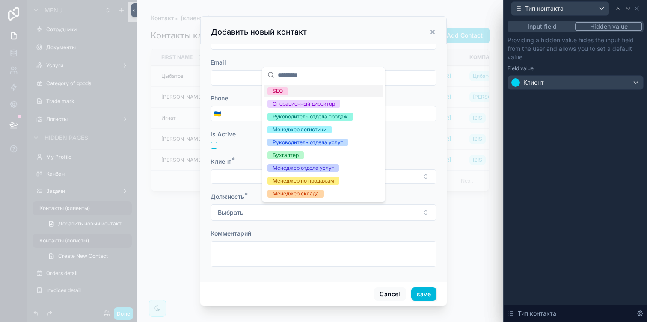
click at [302, 210] on button "Выбрать" at bounding box center [323, 212] width 226 height 16
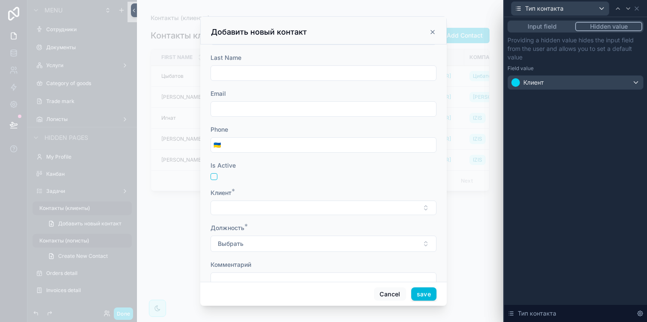
scroll to position [0, 0]
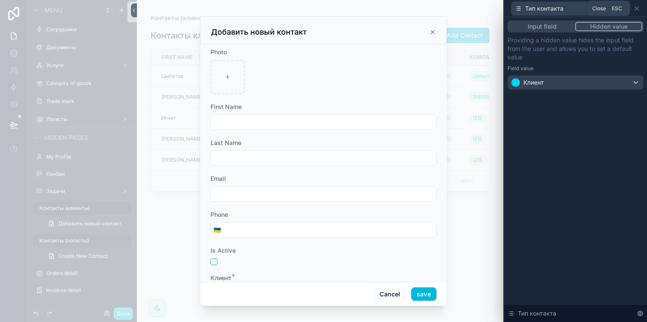
click at [639, 9] on icon at bounding box center [636, 8] width 7 height 7
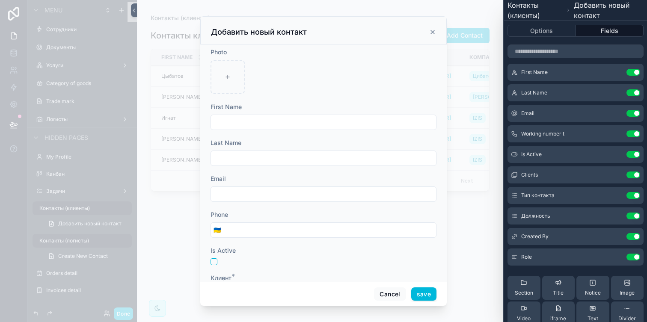
click at [459, 67] on div "scrollable content" at bounding box center [323, 161] width 647 height 322
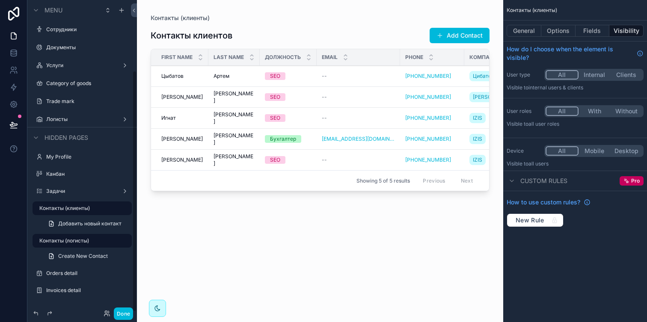
click at [79, 240] on label "Контакты (логисты)" at bounding box center [82, 240] width 87 height 7
click at [80, 213] on div "Контакты (клиенты)" at bounding box center [84, 208] width 91 height 10
click at [73, 244] on div "Контакты (логисты)" at bounding box center [84, 241] width 91 height 10
click at [58, 242] on label "Контакты (логисты)" at bounding box center [82, 240] width 87 height 7
click at [74, 211] on label "Контакты (клиенты)" at bounding box center [82, 208] width 87 height 7
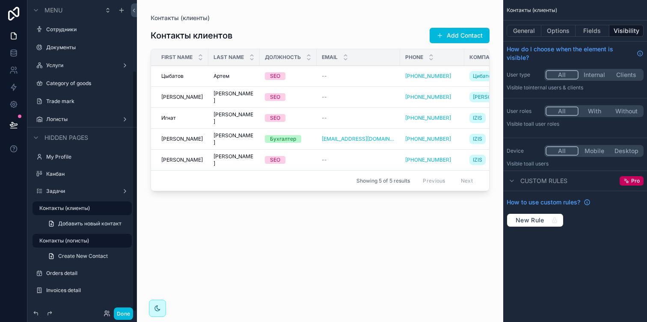
click at [65, 241] on label "Контакты (логисты)" at bounding box center [82, 240] width 87 height 7
click at [530, 30] on button "General" at bounding box center [523, 31] width 35 height 12
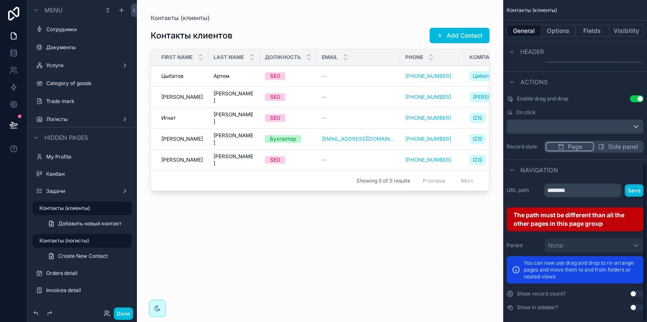
scroll to position [329, 0]
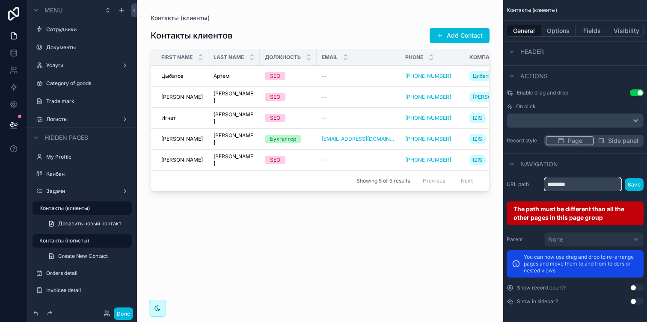
click at [582, 184] on input "********" at bounding box center [582, 185] width 77 height 14
click at [79, 206] on label "Контакты (клиенты)" at bounding box center [82, 208] width 87 height 7
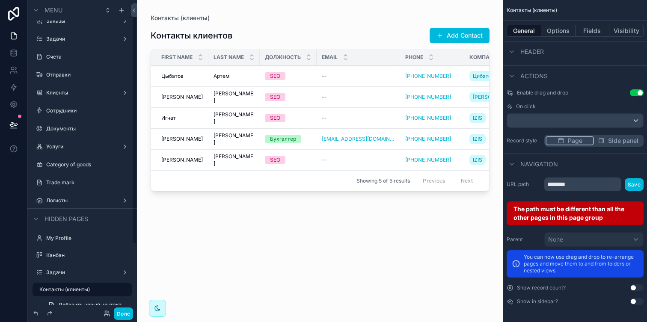
scroll to position [0, 0]
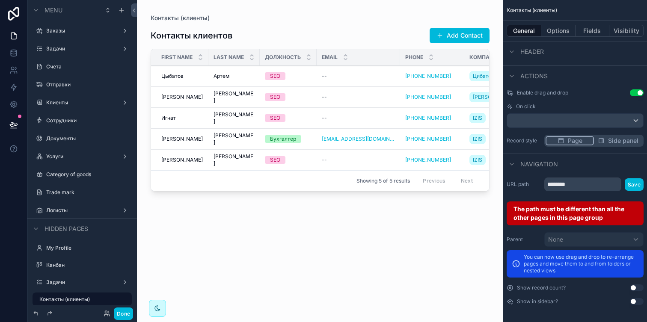
click at [72, 104] on label "Клиенты" at bounding box center [80, 102] width 68 height 7
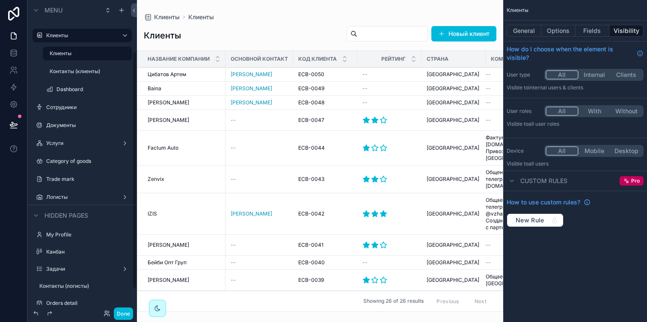
scroll to position [97, 0]
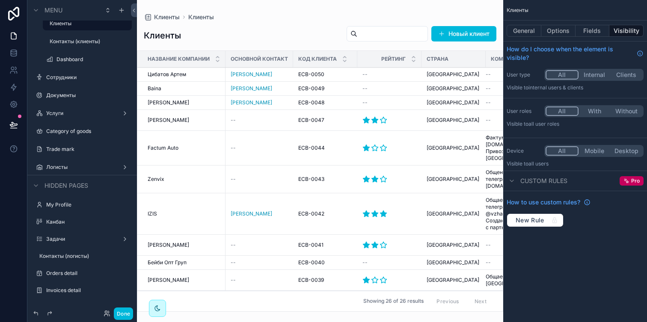
click at [0, 0] on icon "scrollable content" at bounding box center [0, 0] width 0 height 0
click at [33, 49] on div "Клиенты Клиенты Контакты (клиенты) Dashboard" at bounding box center [82, 32] width 110 height 70
click at [70, 165] on label "Логисты" at bounding box center [80, 167] width 68 height 7
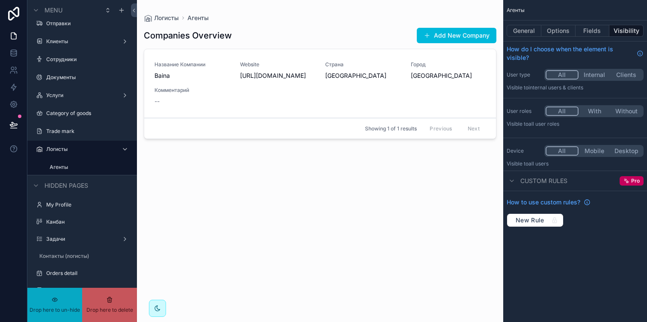
scroll to position [62, 0]
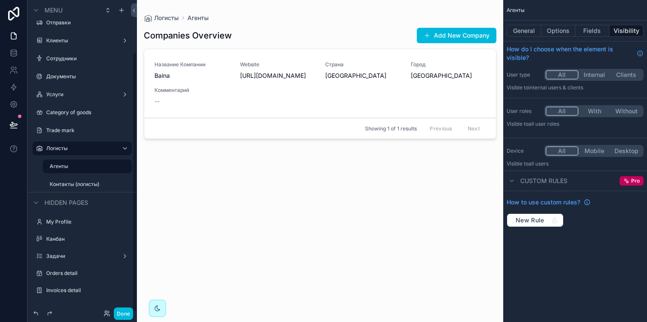
click at [118, 314] on button "Done" at bounding box center [123, 314] width 19 height 12
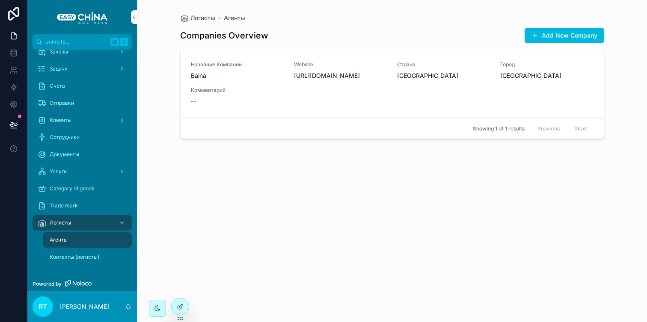
click at [104, 262] on div "Контакты (логисты)" at bounding box center [87, 257] width 79 height 14
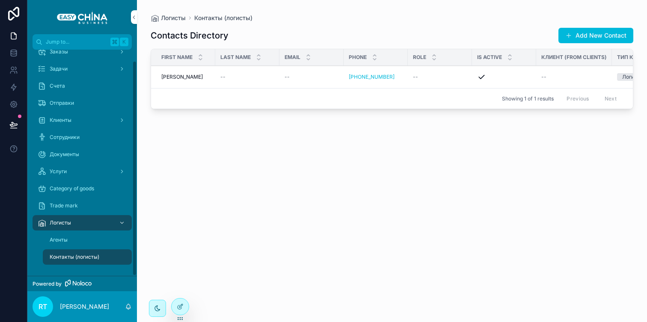
click at [86, 238] on div "Агенты" at bounding box center [87, 240] width 79 height 14
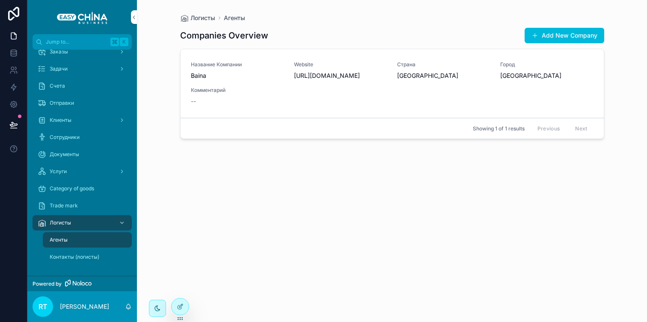
click at [78, 255] on span "Контакты (логисты)" at bounding box center [75, 257] width 50 height 7
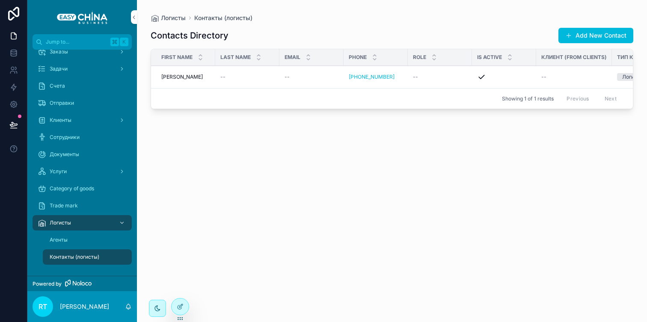
click at [68, 240] on div "Агенты" at bounding box center [87, 240] width 79 height 14
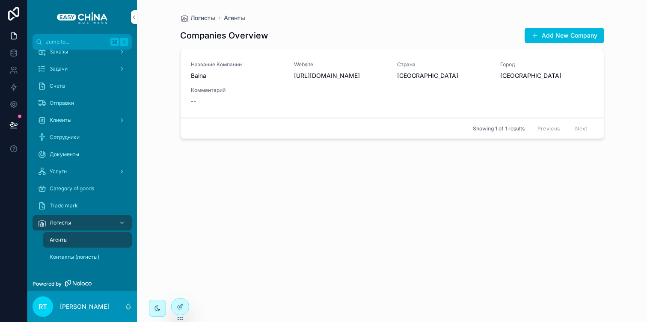
click at [548, 42] on button "Add New Company" at bounding box center [564, 35] width 80 height 15
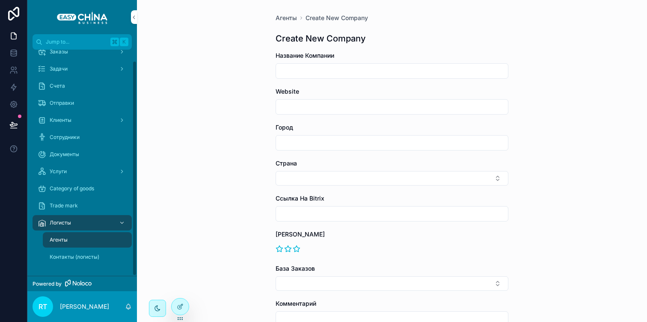
click at [182, 304] on icon at bounding box center [180, 306] width 7 height 7
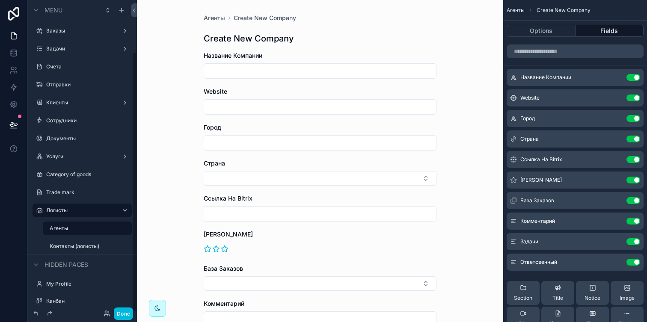
click at [68, 281] on label "My Profile" at bounding box center [86, 284] width 80 height 7
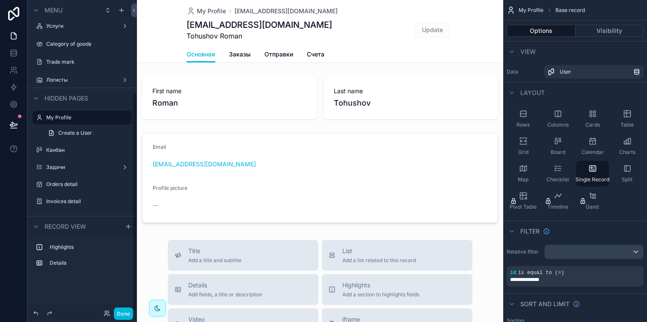
click at [76, 83] on label "Логисты" at bounding box center [80, 80] width 68 height 7
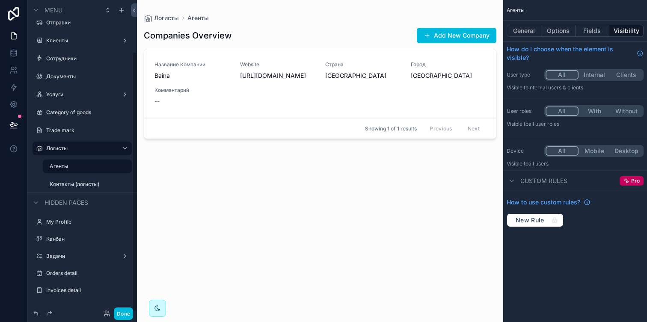
scroll to position [62, 0]
click at [402, 39] on div "scrollable content" at bounding box center [320, 156] width 366 height 312
click at [562, 32] on button "Options" at bounding box center [558, 31] width 34 height 12
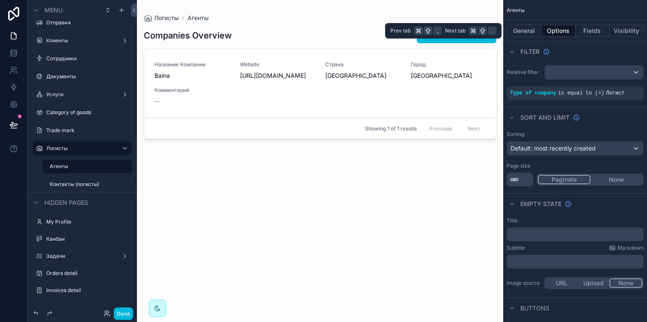
click at [591, 26] on button "Fields" at bounding box center [592, 31] width 34 height 12
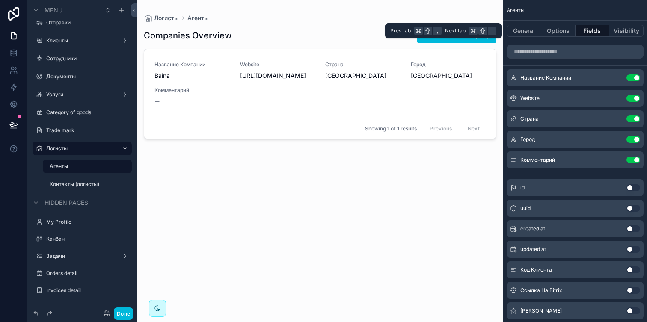
click at [518, 31] on button "General" at bounding box center [523, 31] width 35 height 12
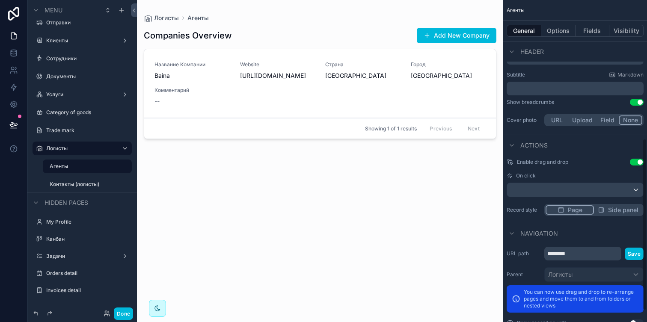
scroll to position [272, 0]
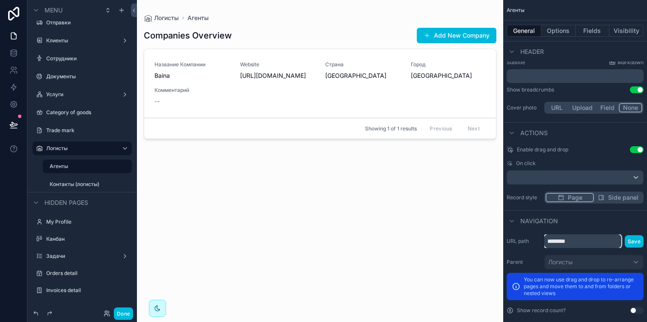
click at [596, 240] on input "********" at bounding box center [582, 241] width 77 height 14
type input "*******"
click at [636, 241] on button "Save" at bounding box center [633, 241] width 19 height 12
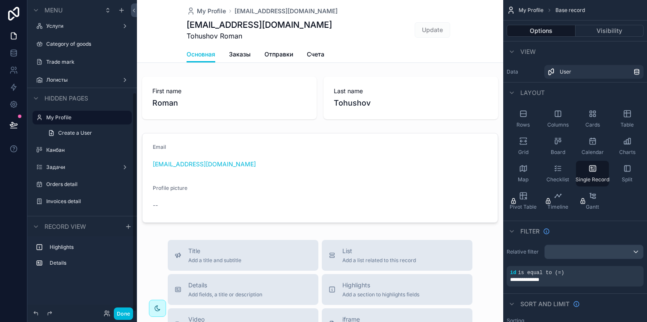
click at [71, 81] on label "Логисты" at bounding box center [80, 80] width 68 height 7
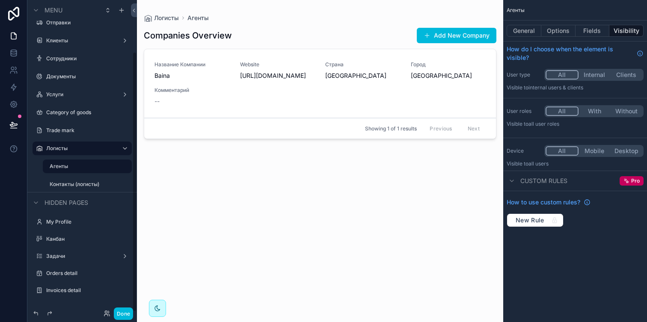
scroll to position [62, 0]
click at [565, 30] on button "Options" at bounding box center [558, 31] width 34 height 12
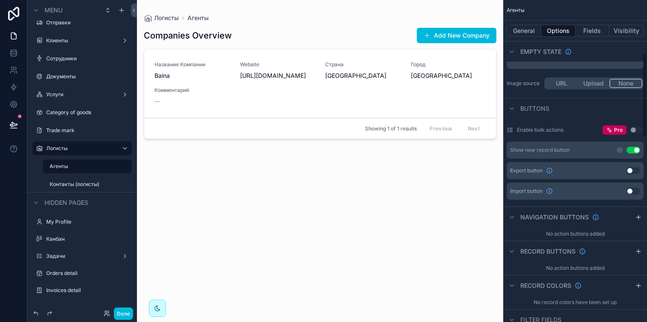
scroll to position [197, 0]
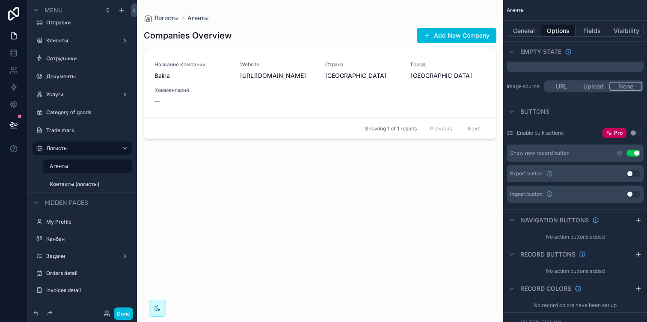
click at [622, 153] on icon "scrollable content" at bounding box center [619, 153] width 5 height 5
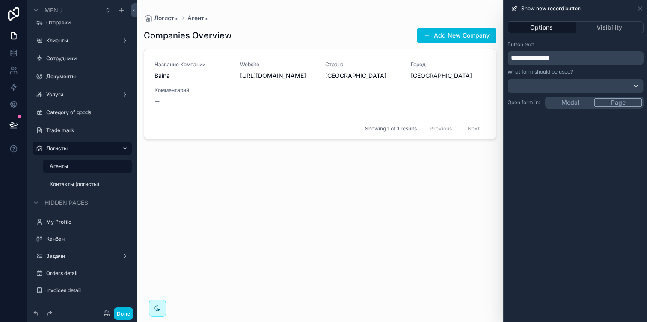
click at [558, 105] on div "**********" at bounding box center [575, 169] width 143 height 305
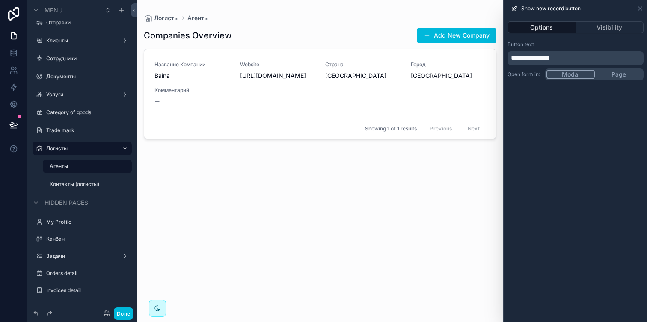
click at [576, 51] on div "**********" at bounding box center [575, 58] width 136 height 14
click at [576, 57] on p "**********" at bounding box center [576, 58] width 131 height 10
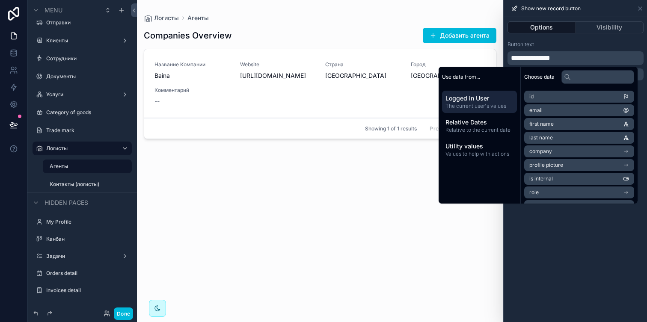
click at [591, 45] on div "Button text" at bounding box center [575, 44] width 136 height 7
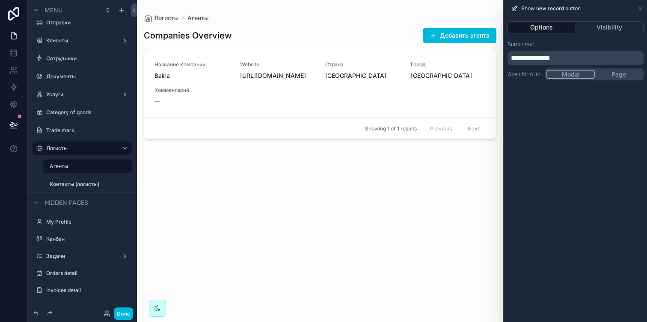
click at [459, 40] on button "Добавить агента" at bounding box center [460, 35] width 74 height 15
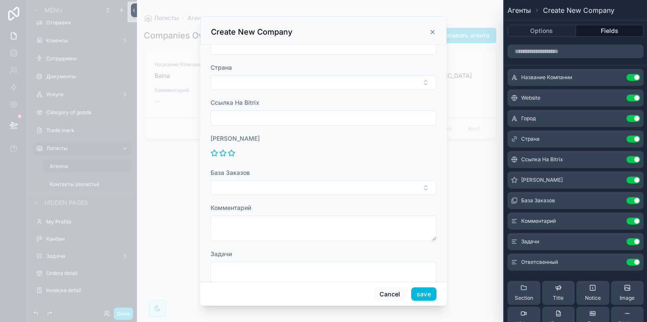
scroll to position [93, 0]
click at [633, 159] on button "Use setting" at bounding box center [633, 159] width 14 height 7
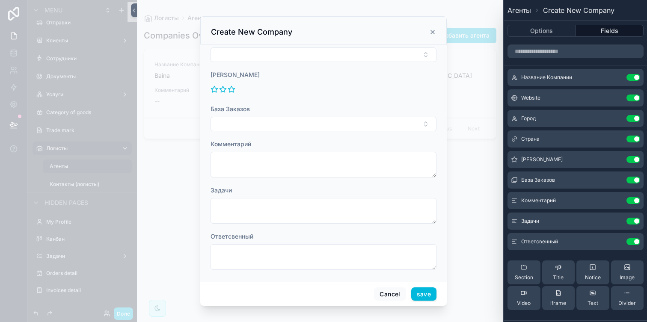
scroll to position [123, 0]
click at [630, 180] on button "Use setting" at bounding box center [633, 180] width 14 height 7
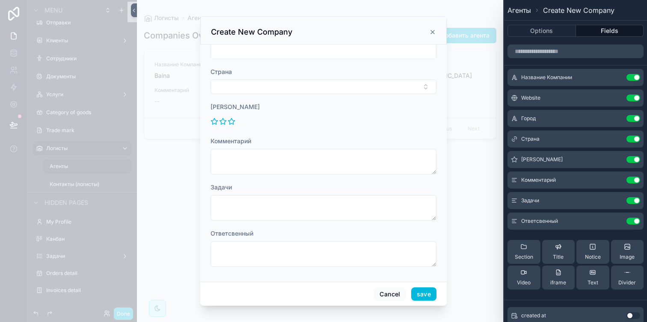
scroll to position [81, 0]
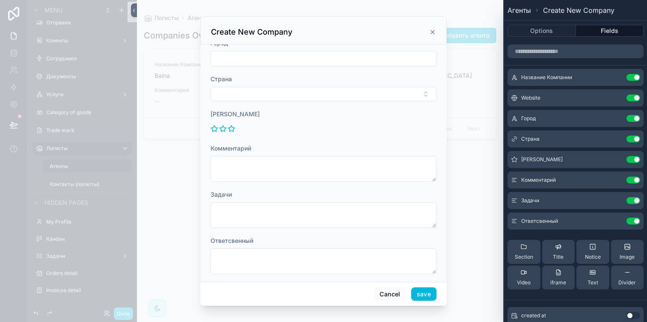
click at [634, 199] on button "Use setting" at bounding box center [633, 200] width 14 height 7
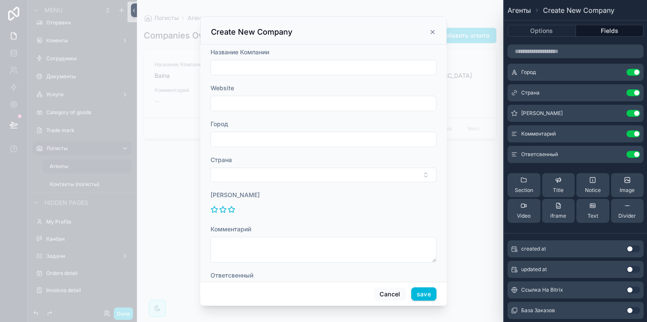
scroll to position [42, 0]
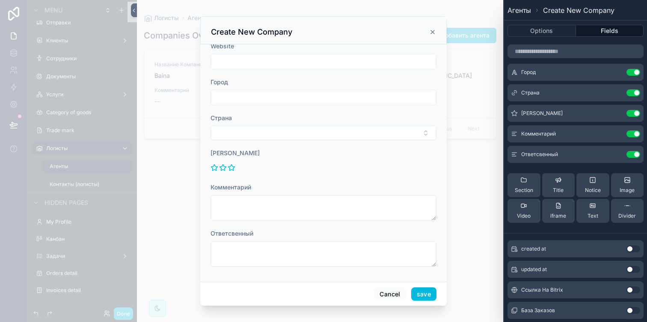
click at [633, 154] on button "Use setting" at bounding box center [633, 154] width 14 height 7
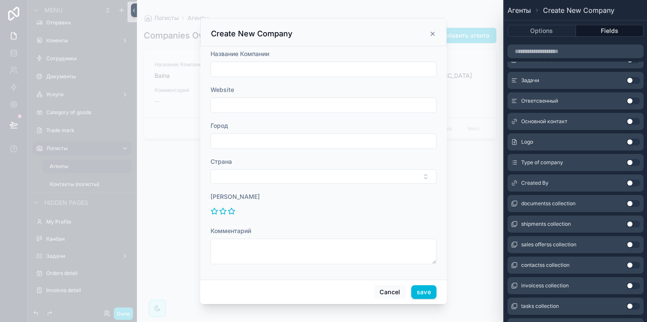
scroll to position [268, 0]
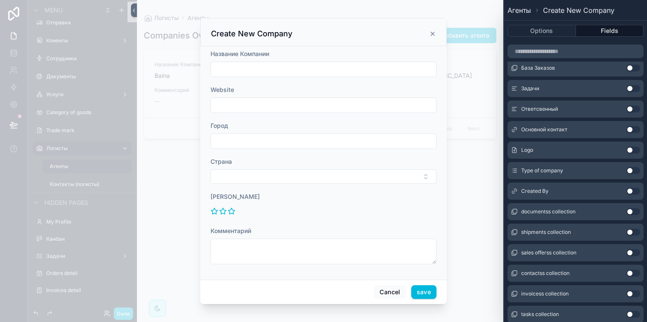
click at [634, 191] on button "Use setting" at bounding box center [633, 191] width 14 height 7
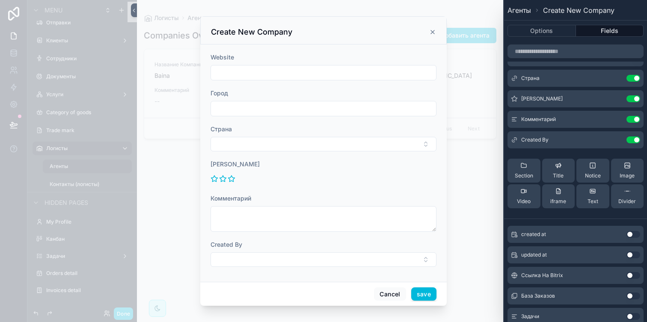
scroll to position [49, 0]
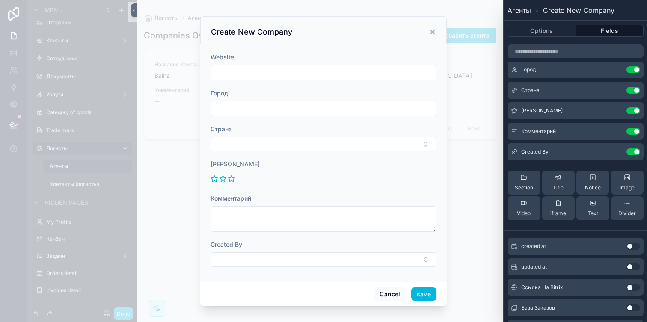
click at [0, 0] on icon at bounding box center [0, 0] width 0 height 0
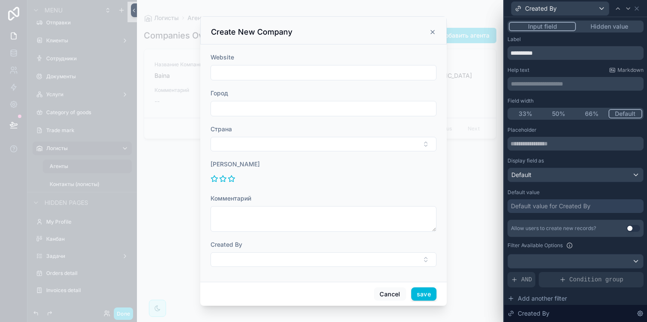
click at [607, 27] on button "Hidden value" at bounding box center [609, 26] width 66 height 9
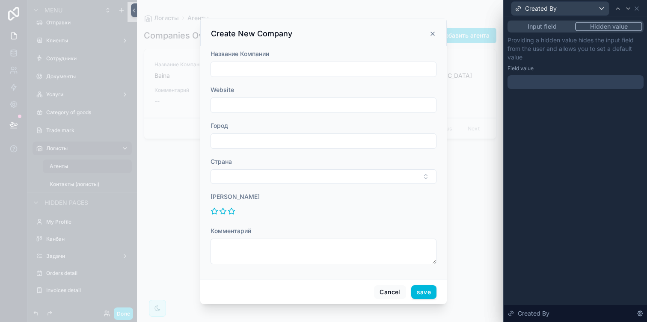
click at [550, 83] on div at bounding box center [575, 82] width 136 height 14
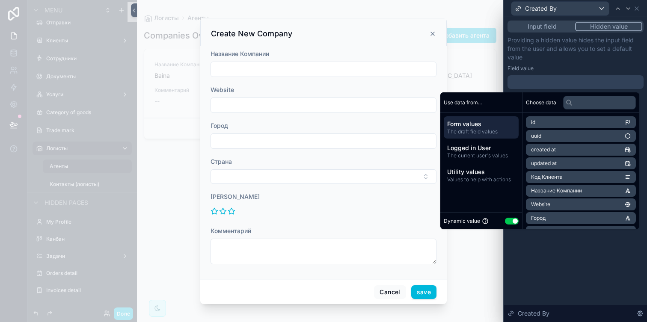
click at [486, 153] on span "The current user's values" at bounding box center [481, 155] width 68 height 7
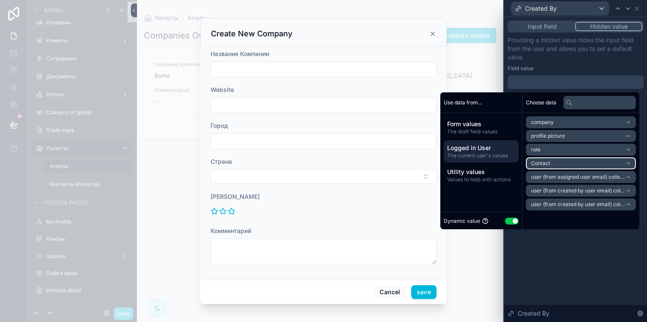
click at [554, 162] on li "Contact" at bounding box center [581, 163] width 110 height 12
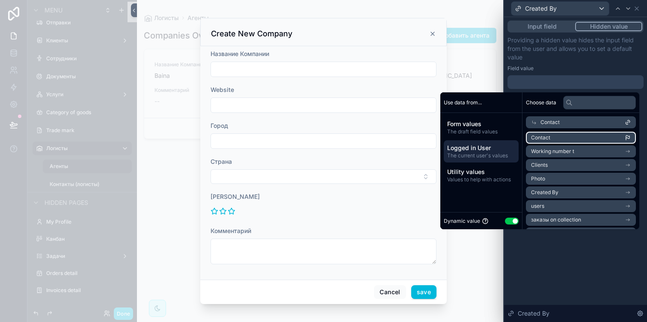
click at [561, 142] on li "Contact" at bounding box center [581, 138] width 110 height 12
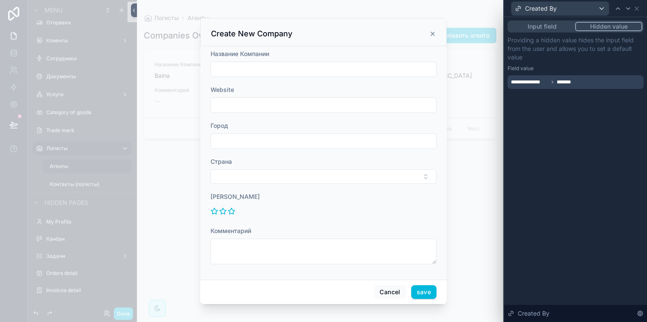
click at [524, 58] on p "Providing a hidden value hides the input field from the user and allows you to …" at bounding box center [575, 49] width 136 height 26
click at [636, 11] on icon at bounding box center [636, 8] width 7 height 7
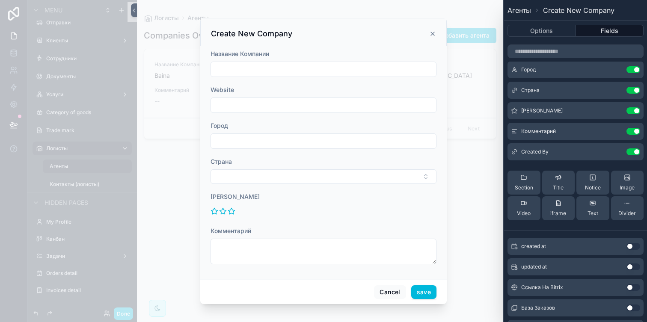
click at [0, 0] on icon at bounding box center [0, 0] width 0 height 0
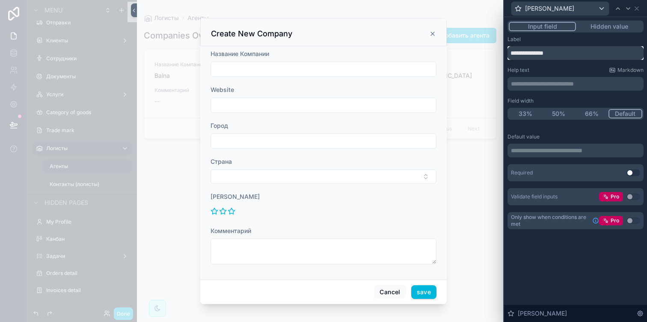
drag, startPoint x: 566, startPoint y: 51, endPoint x: 535, endPoint y: 50, distance: 31.3
click at [535, 50] on input "**********" at bounding box center [575, 53] width 136 height 14
type input "*******"
click at [637, 5] on icon at bounding box center [636, 8] width 7 height 7
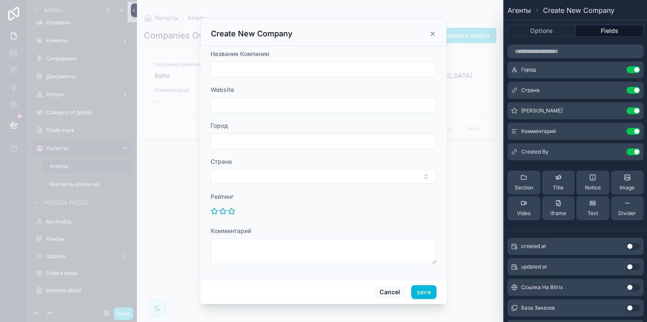
click at [634, 110] on button "Use setting" at bounding box center [633, 110] width 14 height 7
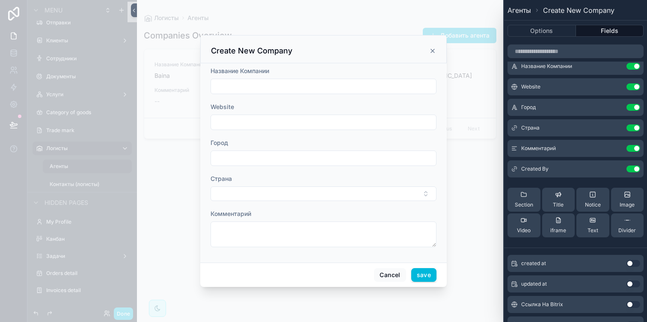
scroll to position [0, 0]
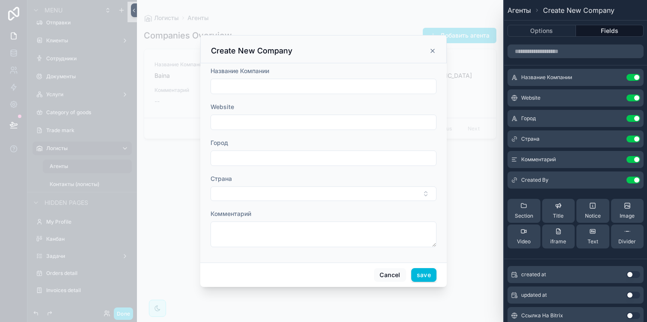
click at [441, 58] on div "Create New Company" at bounding box center [323, 49] width 246 height 28
click at [317, 198] on button "Select Button" at bounding box center [323, 193] width 226 height 15
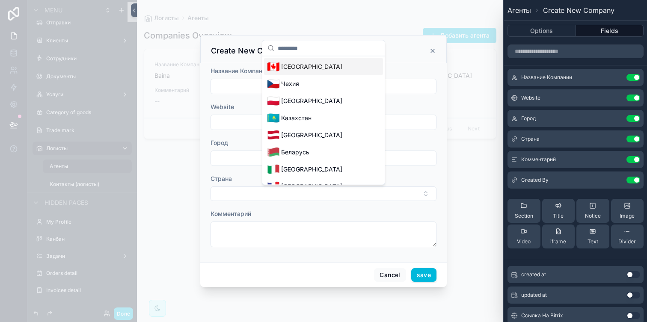
click at [317, 198] on button "Select Button" at bounding box center [323, 193] width 226 height 15
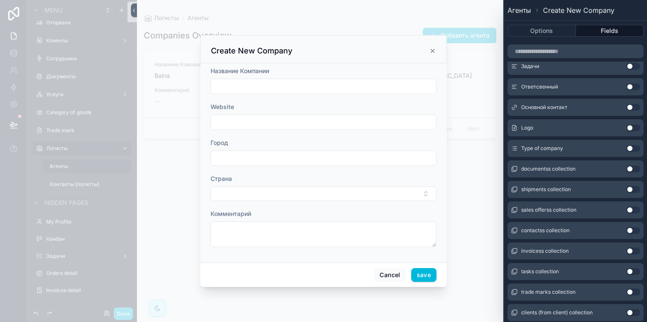
scroll to position [317, 0]
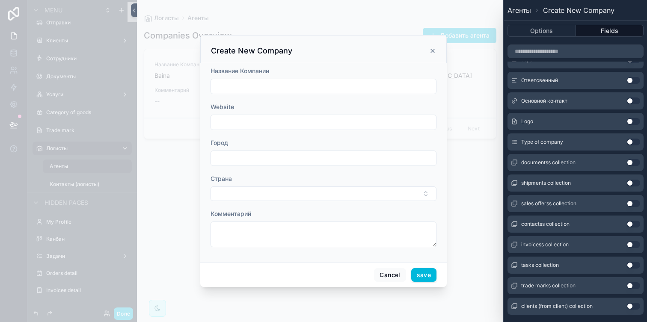
click at [636, 142] on button "Use setting" at bounding box center [633, 142] width 14 height 7
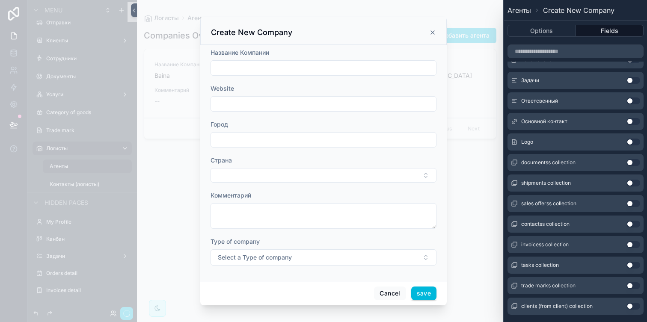
scroll to position [320, 0]
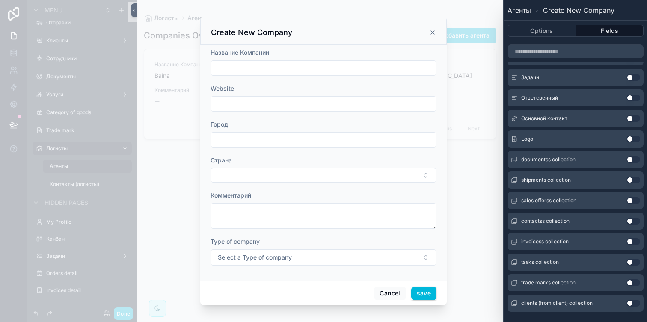
click at [541, 33] on button "Options" at bounding box center [541, 31] width 68 height 12
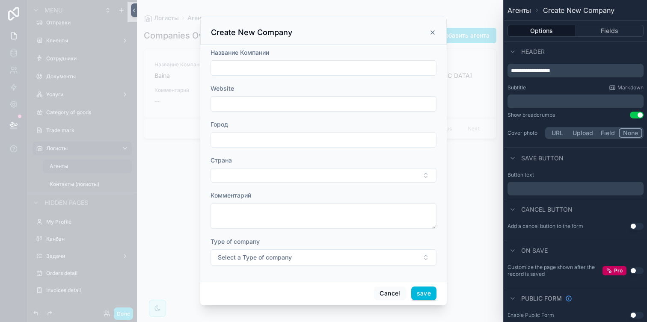
scroll to position [0, 0]
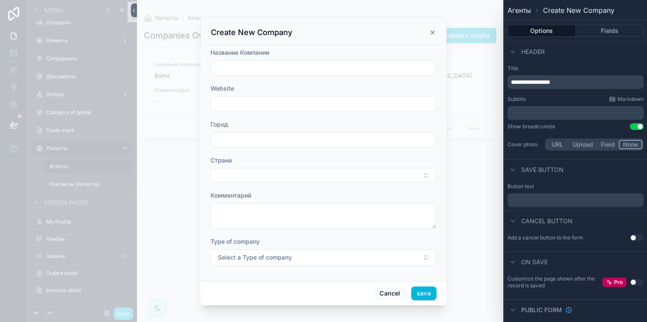
click at [595, 31] on button "Fields" at bounding box center [610, 31] width 68 height 12
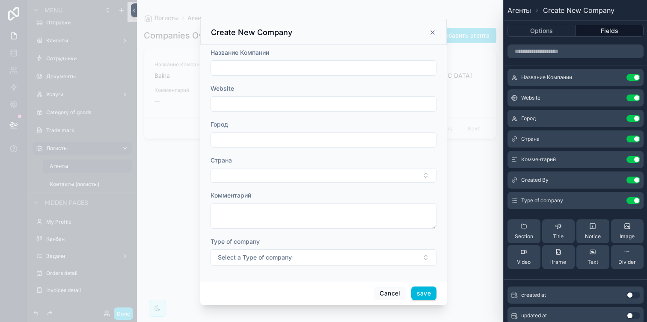
click at [0, 0] on icon at bounding box center [0, 0] width 0 height 0
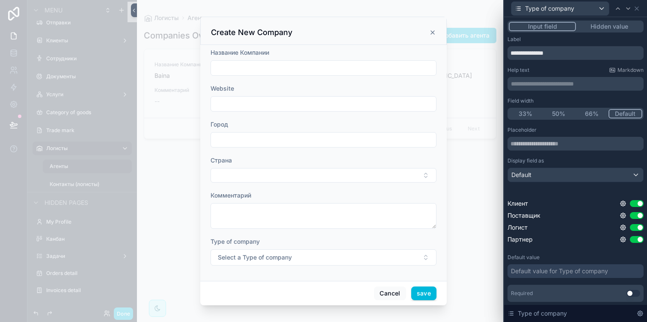
click at [604, 28] on button "Hidden value" at bounding box center [609, 26] width 66 height 9
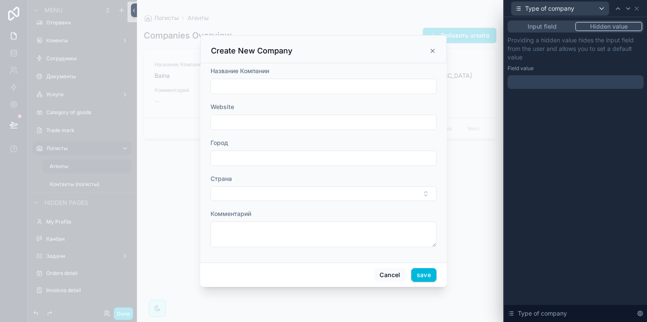
click at [553, 84] on div at bounding box center [575, 82] width 136 height 14
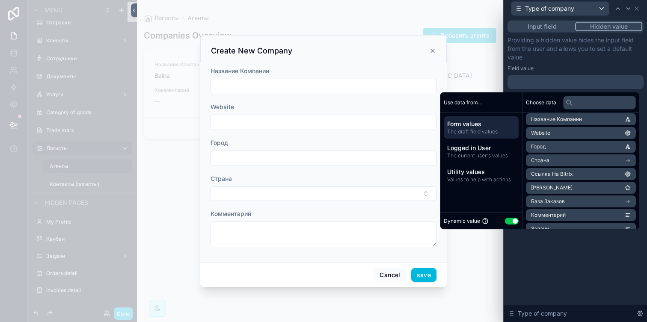
scroll to position [79, 0]
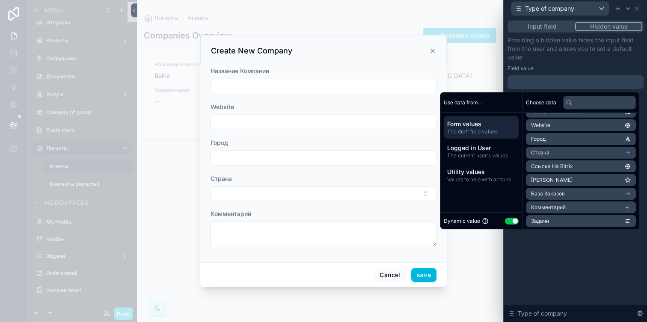
click at [511, 219] on button "Use setting" at bounding box center [512, 221] width 14 height 7
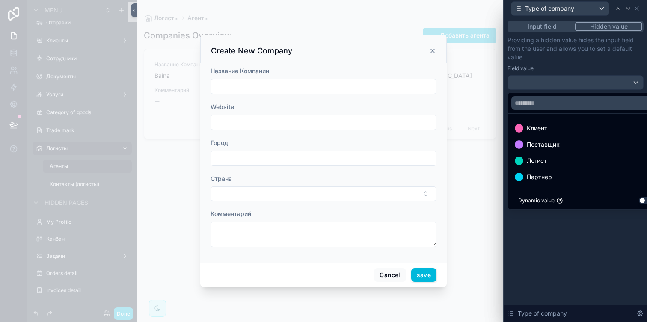
click at [552, 164] on div "Логист" at bounding box center [585, 161] width 141 height 10
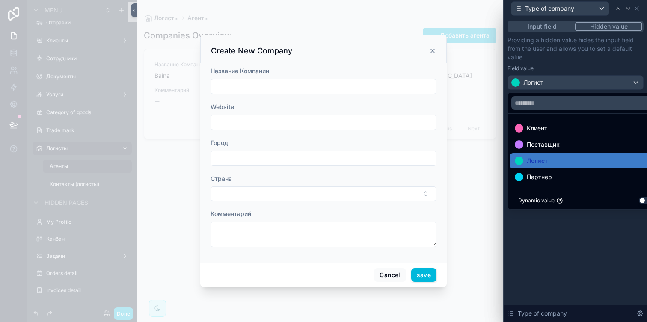
click at [562, 60] on p "Providing a hidden value hides the input field from the user and allows you to …" at bounding box center [575, 49] width 136 height 26
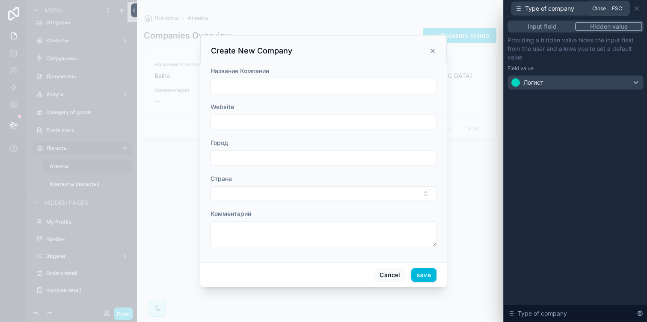
click at [636, 9] on icon at bounding box center [636, 8] width 7 height 7
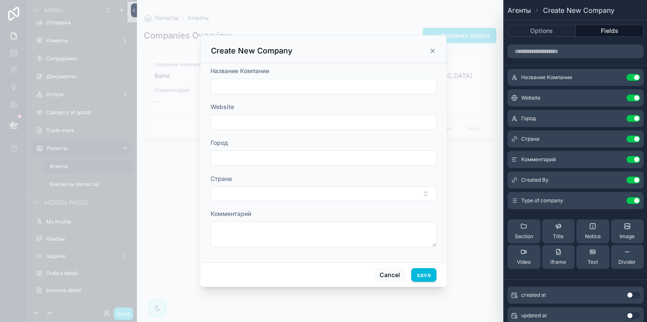
click at [405, 261] on div "Название Компании Website Город Страна Комментарий" at bounding box center [323, 162] width 246 height 199
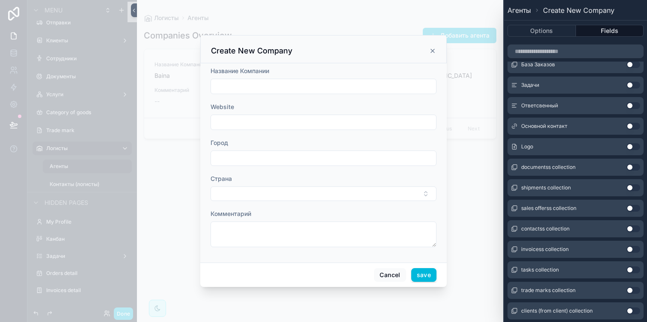
scroll to position [320, 0]
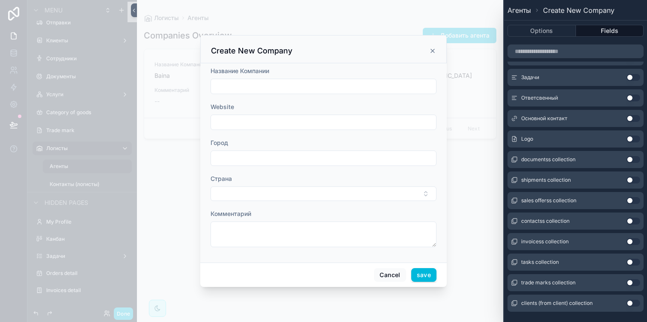
click at [432, 53] on icon "scrollable content" at bounding box center [432, 50] width 7 height 7
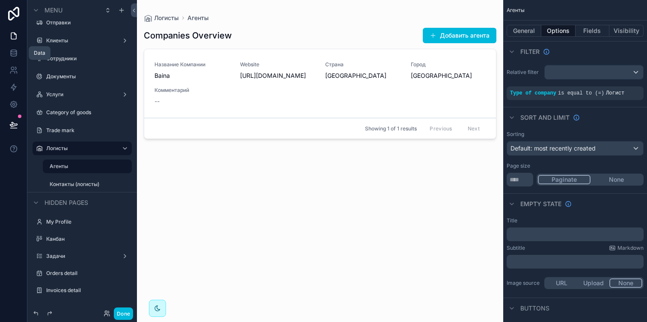
click at [11, 56] on icon at bounding box center [13, 53] width 9 height 9
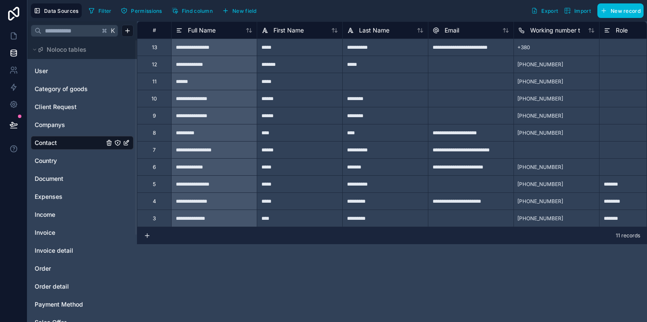
click at [53, 123] on span "Companys" at bounding box center [50, 125] width 30 height 9
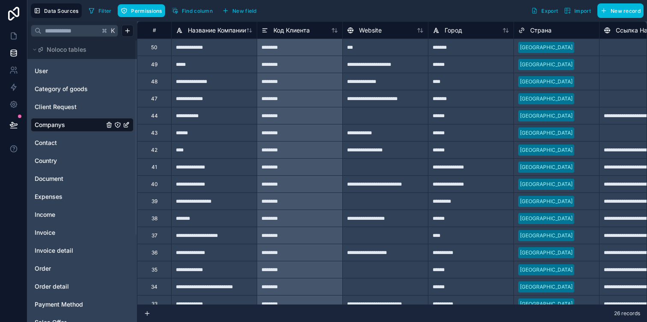
click at [239, 6] on button "New field" at bounding box center [239, 10] width 41 height 13
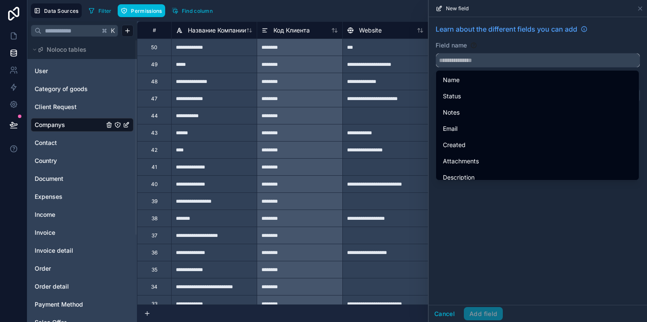
click at [450, 59] on input "text" at bounding box center [538, 60] width 204 height 14
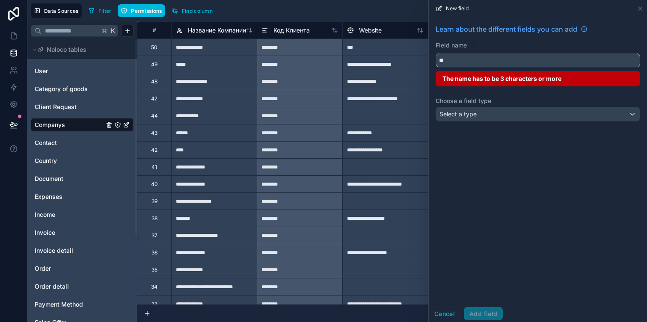
click at [435, 53] on button "**" at bounding box center [537, 60] width 204 height 15
type input "*"
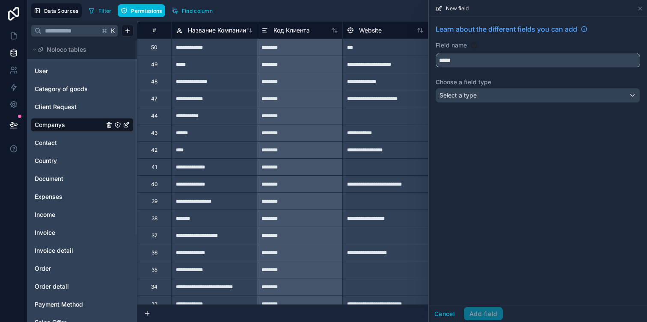
click at [473, 62] on input "*****" at bounding box center [538, 60] width 204 height 14
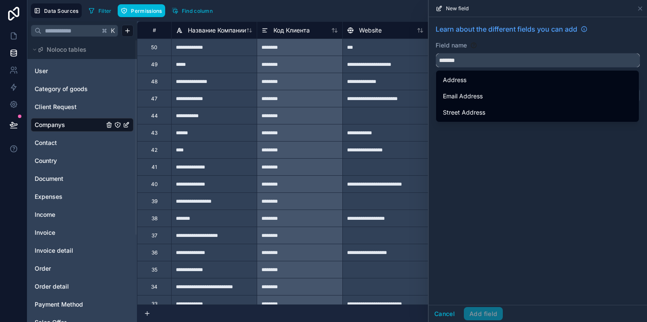
type input "*******"
click at [481, 78] on div "Address" at bounding box center [537, 80] width 189 height 10
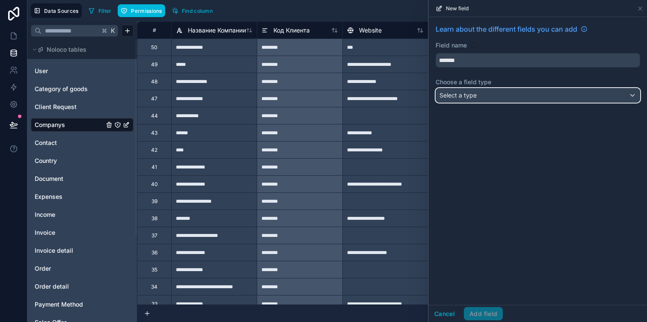
click at [478, 95] on div "Select a type" at bounding box center [538, 96] width 204 height 14
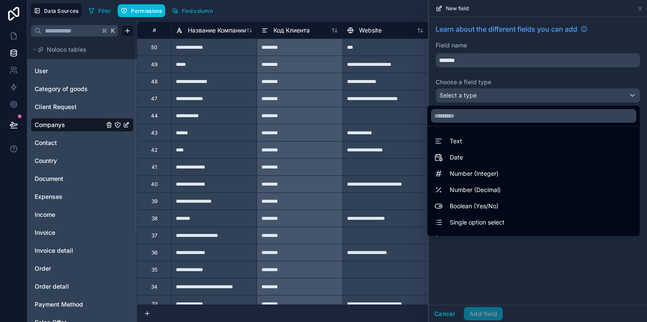
click at [481, 142] on div "Text" at bounding box center [533, 141] width 198 height 10
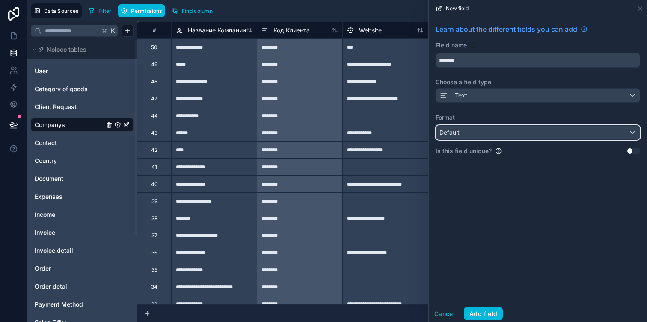
click at [483, 130] on div "Default" at bounding box center [538, 133] width 204 height 14
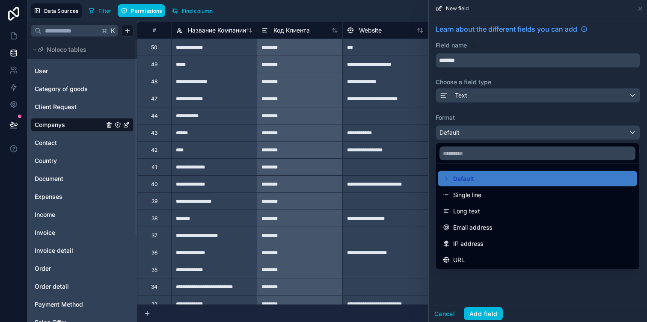
click at [479, 210] on span "Long text" at bounding box center [466, 211] width 27 height 10
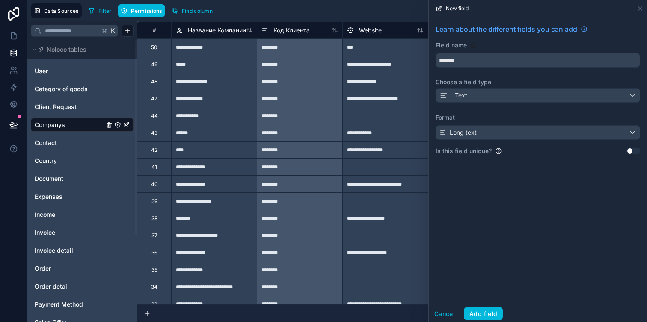
click at [488, 312] on button "Add field" at bounding box center [483, 314] width 39 height 14
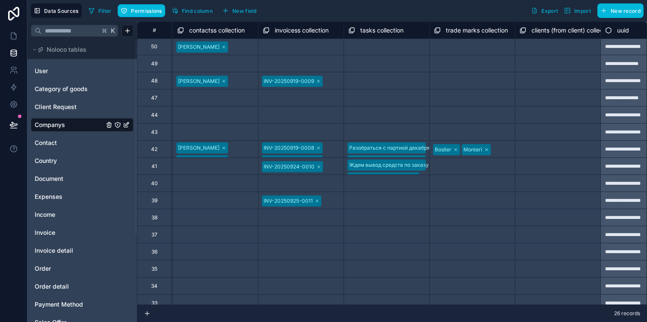
scroll to position [1, 1966]
click at [10, 38] on icon at bounding box center [13, 36] width 9 height 9
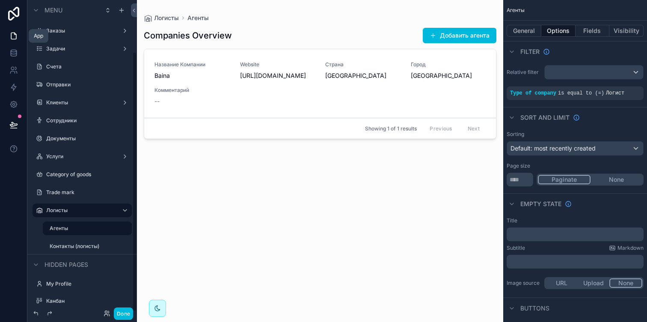
scroll to position [62, 0]
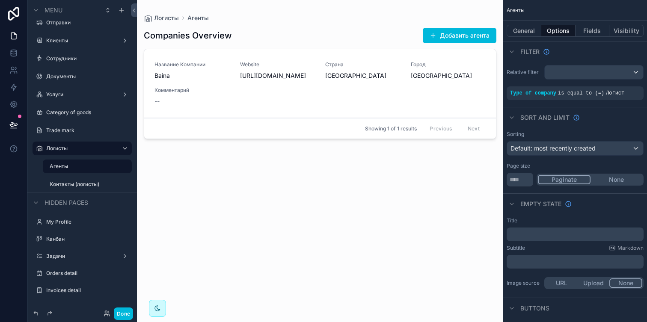
click at [464, 34] on button "Добавить агента" at bounding box center [460, 35] width 74 height 15
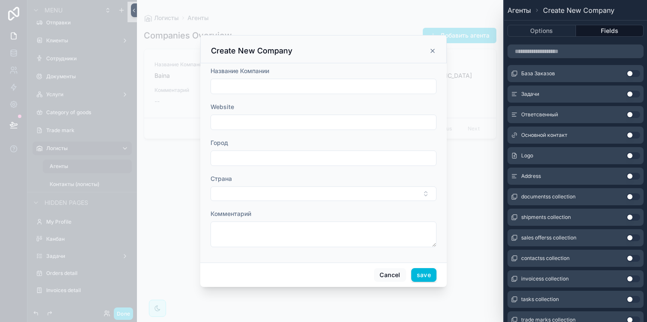
click at [634, 178] on button "Use setting" at bounding box center [633, 176] width 14 height 7
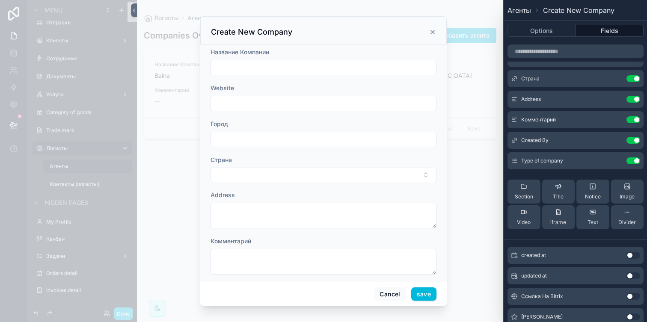
scroll to position [8, 0]
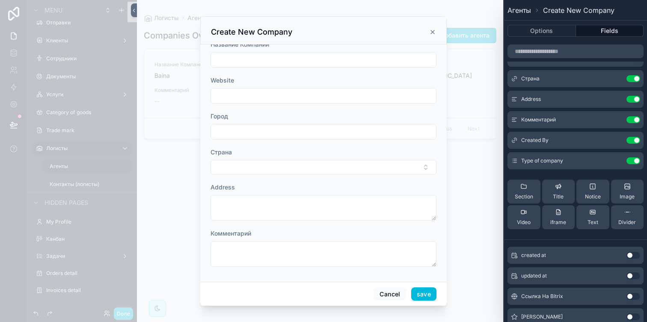
click at [0, 0] on icon at bounding box center [0, 0] width 0 height 0
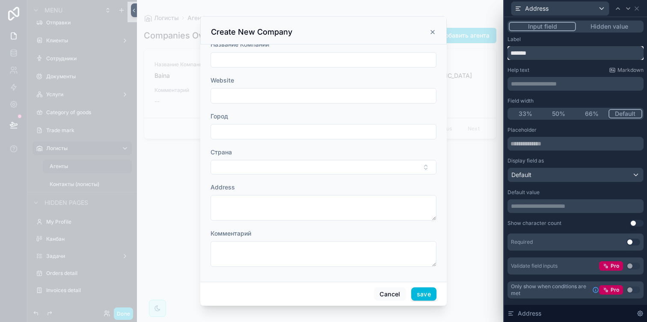
click at [545, 56] on input "*******" at bounding box center [575, 53] width 136 height 14
type input "*"
type input "**********"
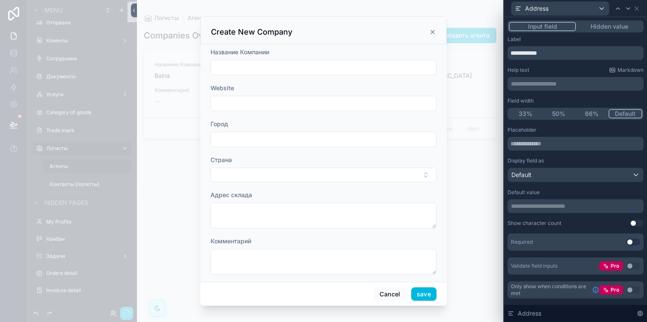
click at [600, 38] on div "Label" at bounding box center [575, 39] width 136 height 7
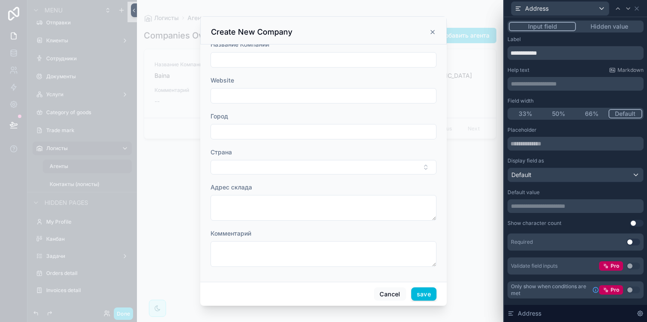
scroll to position [0, 0]
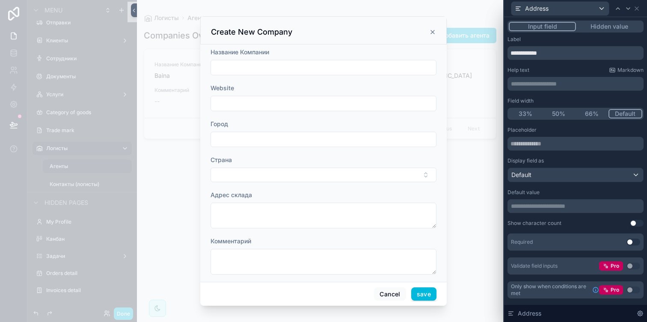
click at [272, 65] on input "scrollable content" at bounding box center [323, 68] width 225 height 12
type input "*"
type input "**********"
click at [252, 137] on input "scrollable content" at bounding box center [323, 139] width 225 height 12
click at [253, 99] on input "scrollable content" at bounding box center [323, 104] width 225 height 12
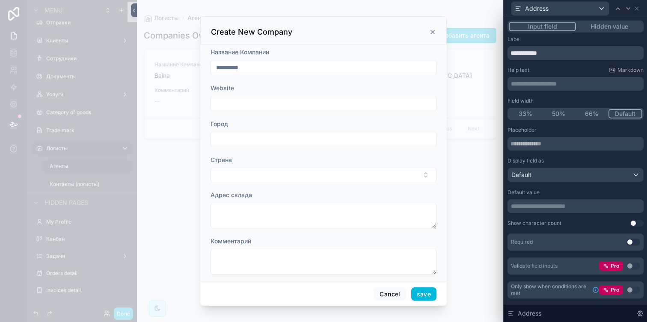
paste input "**********"
type input "**********"
click at [269, 133] on input "scrollable content" at bounding box center [323, 139] width 225 height 12
click at [233, 159] on div "Страна" at bounding box center [323, 160] width 226 height 9
click at [238, 139] on input "scrollable content" at bounding box center [323, 139] width 225 height 12
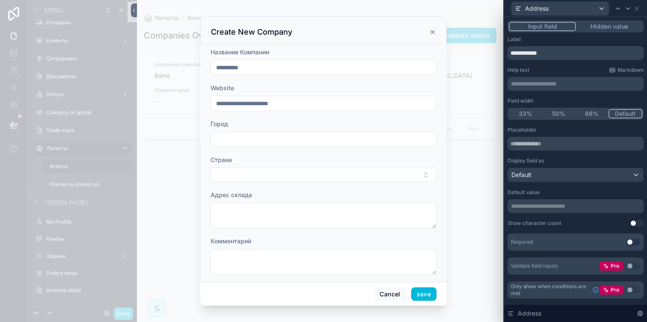
scroll to position [8, 0]
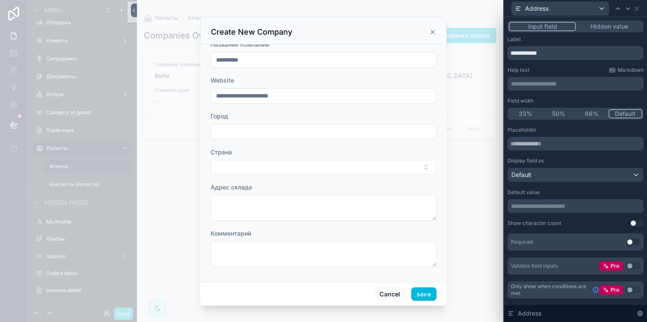
click at [261, 169] on button "Select Button" at bounding box center [323, 167] width 226 height 15
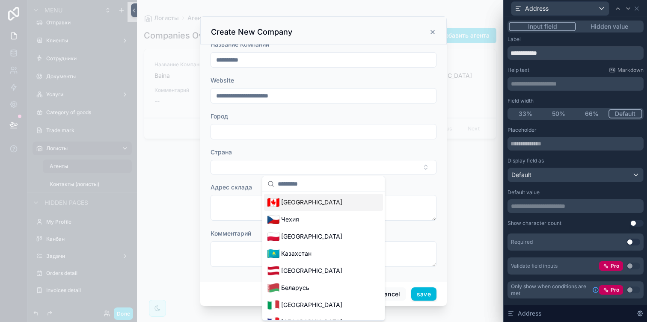
click at [280, 148] on div "Страна" at bounding box center [323, 152] width 226 height 9
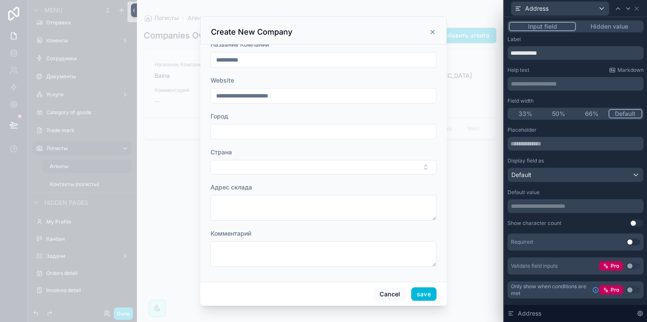
scroll to position [0, 0]
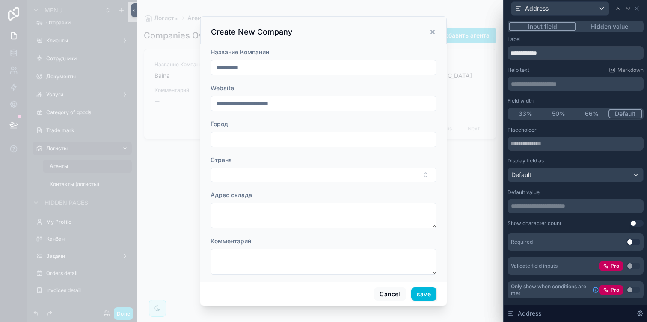
click at [432, 30] on icon "scrollable content" at bounding box center [432, 32] width 7 height 7
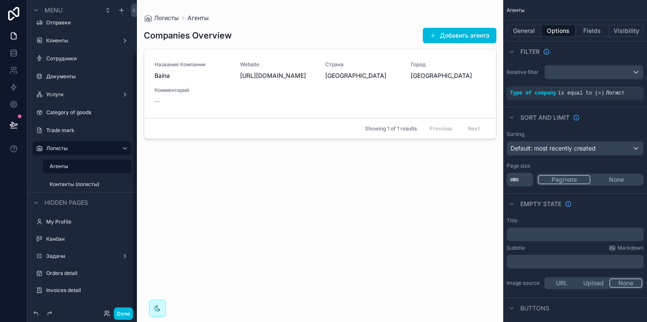
click at [122, 314] on button "Done" at bounding box center [123, 314] width 19 height 12
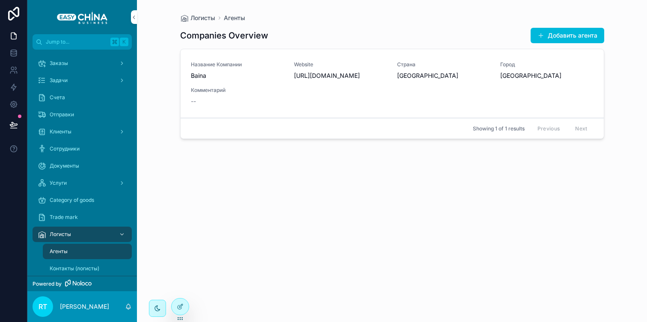
click at [238, 83] on div "Название Компании Baina Website [URL][DOMAIN_NAME] Страна [GEOGRAPHIC_DATA] Гор…" at bounding box center [392, 83] width 403 height 44
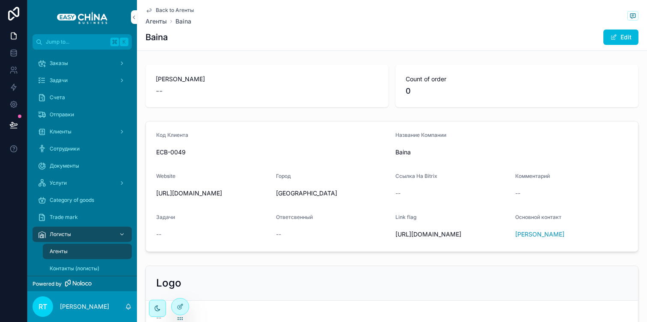
click at [182, 309] on icon at bounding box center [180, 306] width 7 height 7
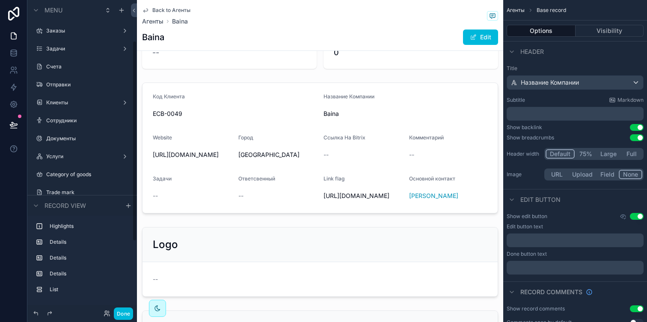
scroll to position [63, 0]
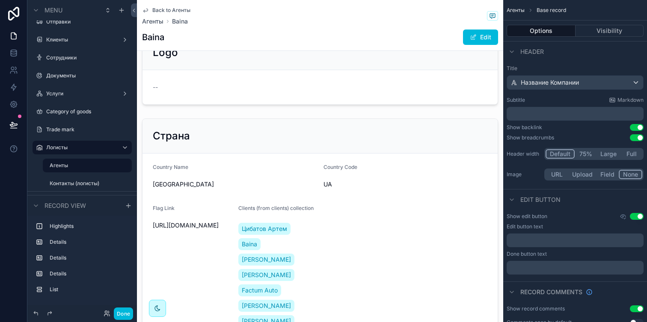
click at [280, 91] on div "scrollable content" at bounding box center [320, 70] width 366 height 77
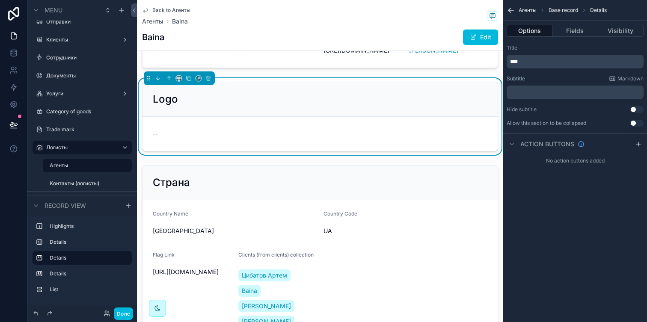
scroll to position [182, 0]
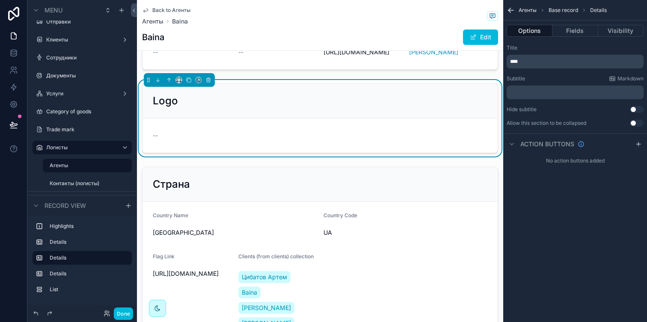
click at [574, 29] on button "Fields" at bounding box center [574, 31] width 45 height 12
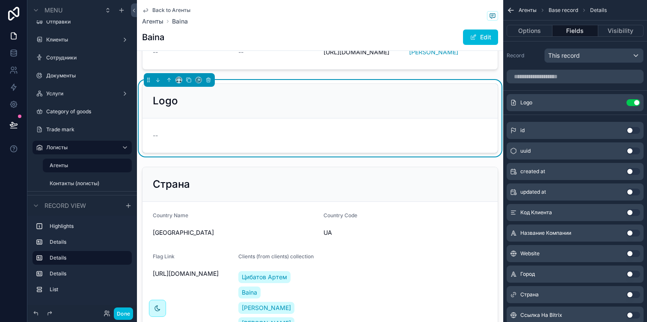
click at [538, 30] on button "Options" at bounding box center [529, 31] width 46 height 12
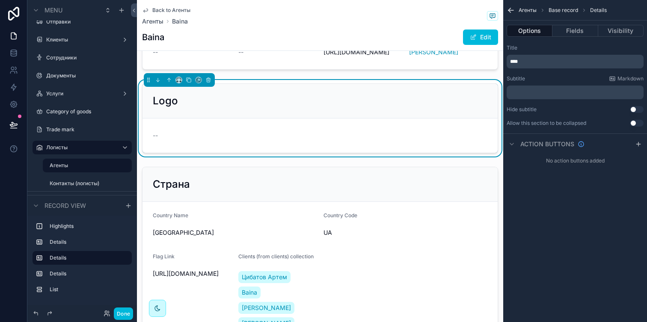
drag, startPoint x: 524, startPoint y: 58, endPoint x: 513, endPoint y: 58, distance: 10.7
click at [513, 58] on p "****" at bounding box center [576, 61] width 132 height 7
click at [525, 60] on p "****" at bounding box center [576, 61] width 132 height 7
click at [544, 50] on div "Title" at bounding box center [574, 47] width 137 height 7
click at [572, 28] on button "Fields" at bounding box center [574, 31] width 45 height 12
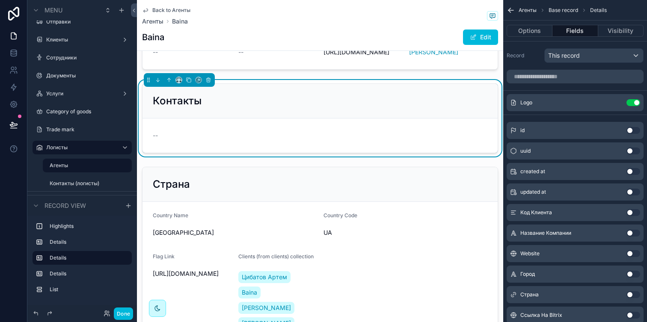
click at [629, 101] on button "Use setting" at bounding box center [633, 102] width 14 height 7
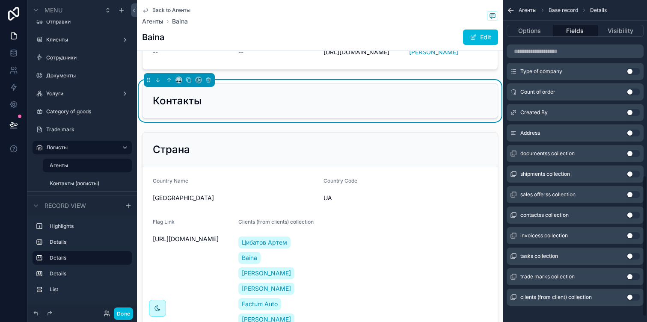
scroll to position [412, 0]
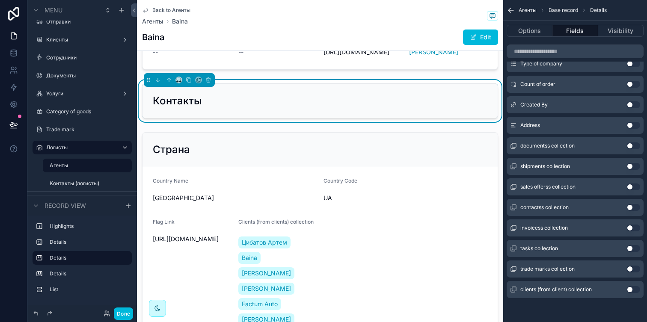
click at [631, 208] on button "Use setting" at bounding box center [633, 207] width 14 height 7
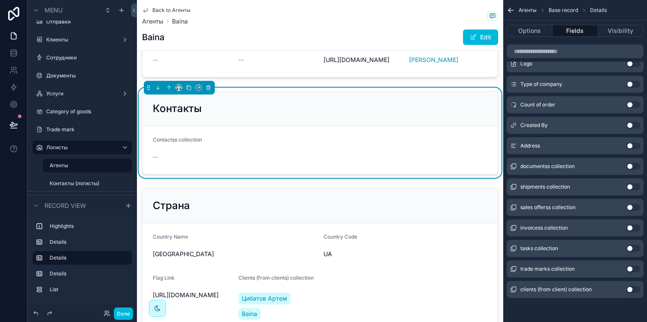
scroll to position [173, 0]
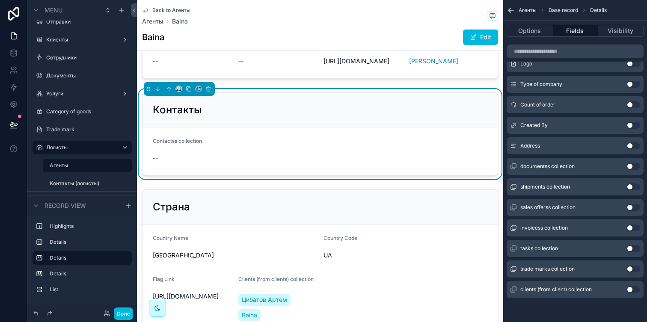
click at [537, 36] on button "Options" at bounding box center [529, 31] width 46 height 12
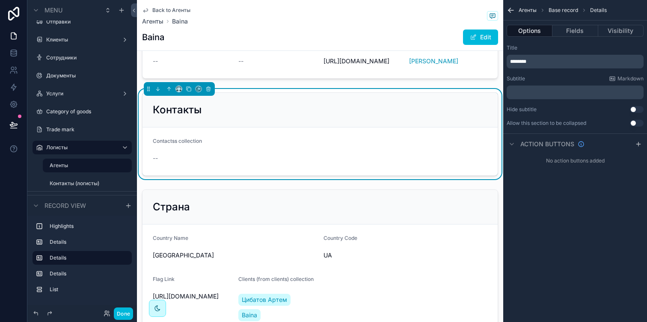
click at [564, 28] on button "Fields" at bounding box center [574, 31] width 45 height 12
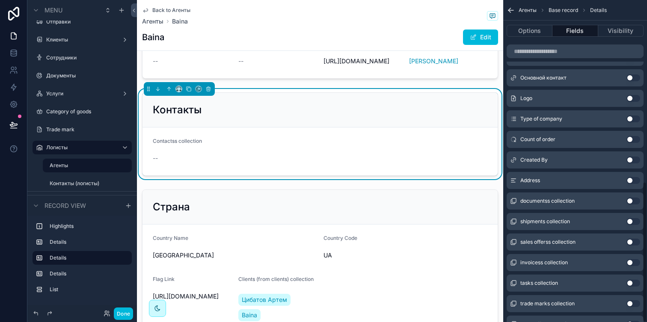
scroll to position [416, 0]
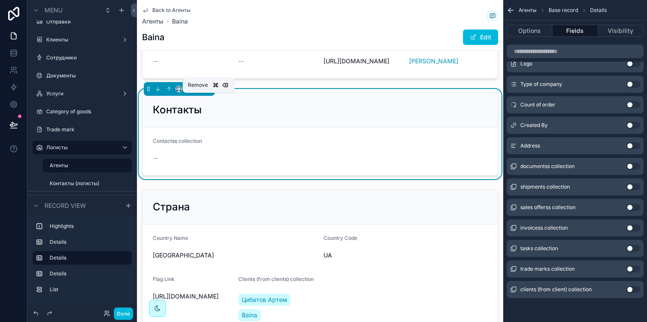
click at [211, 94] on button "scrollable content" at bounding box center [208, 88] width 9 height 9
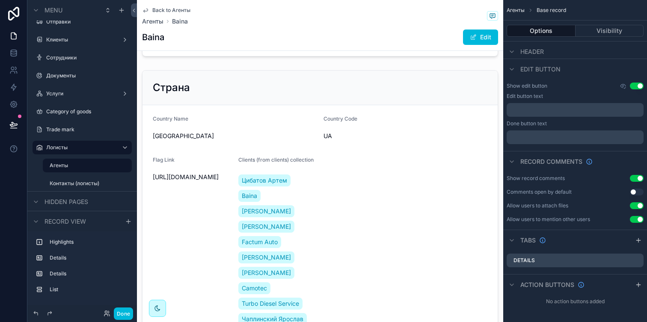
scroll to position [194, 0]
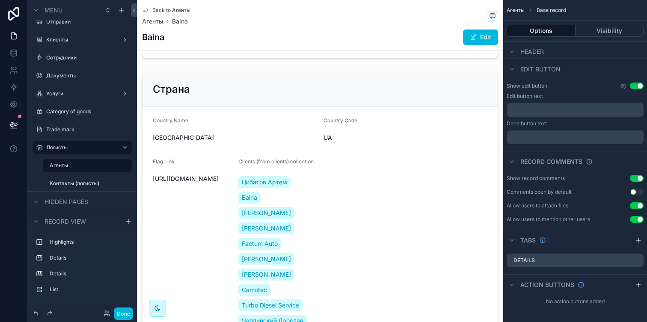
click at [216, 108] on div "scrollable content" at bounding box center [320, 229] width 366 height 323
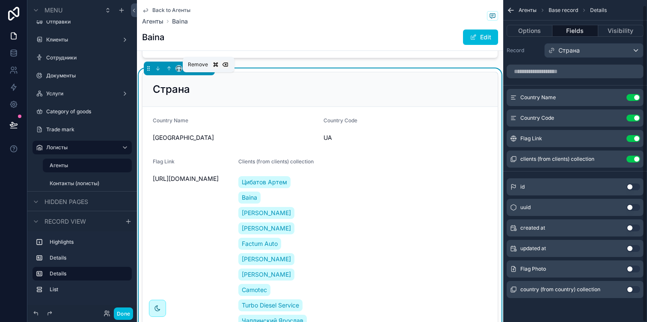
click at [209, 73] on button "scrollable content" at bounding box center [208, 68] width 9 height 9
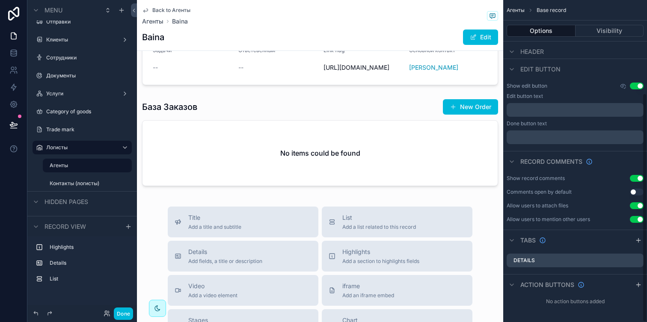
scroll to position [160, 0]
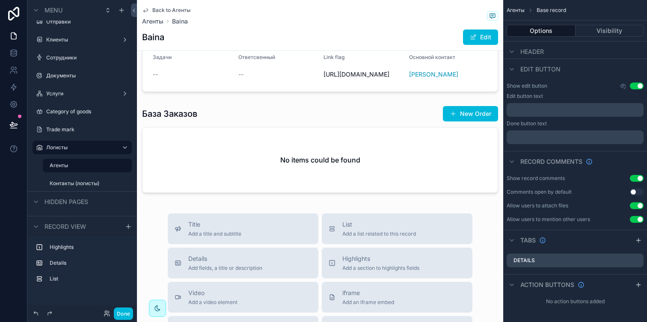
click at [245, 139] on div "scrollable content" at bounding box center [320, 151] width 366 height 98
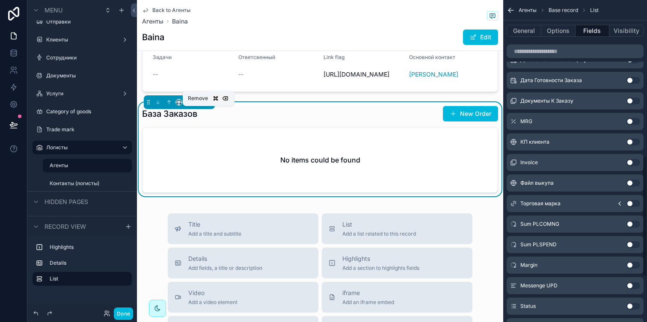
click at [207, 107] on button "scrollable content" at bounding box center [208, 102] width 9 height 9
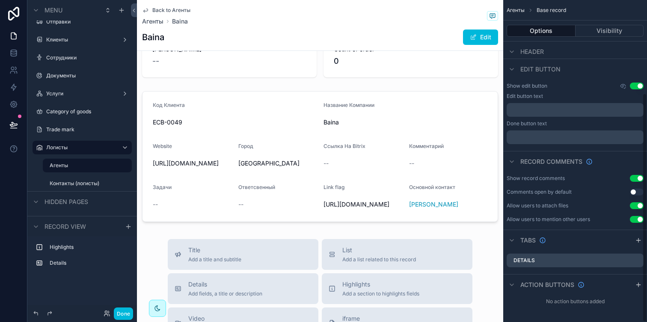
scroll to position [13, 0]
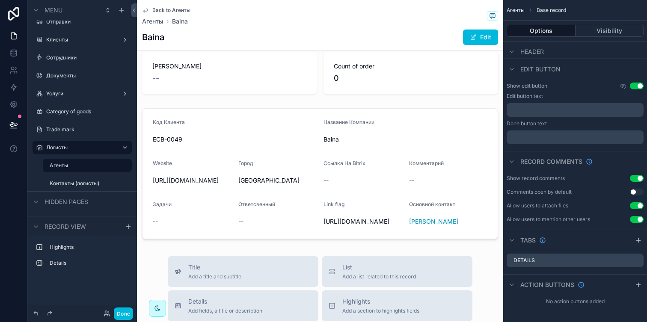
click at [293, 158] on div "scrollable content" at bounding box center [320, 174] width 366 height 138
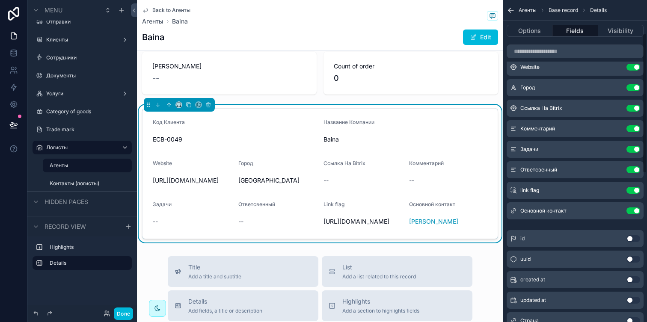
scroll to position [73, 0]
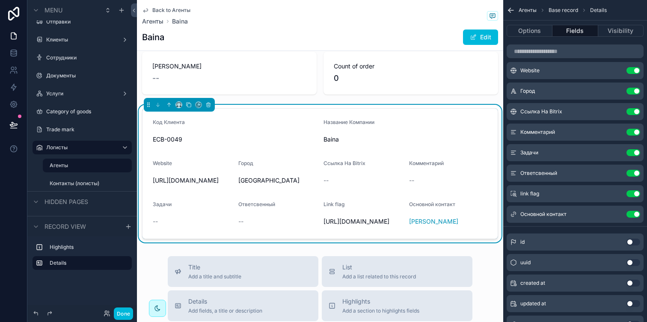
click at [630, 113] on button "Use setting" at bounding box center [633, 111] width 14 height 7
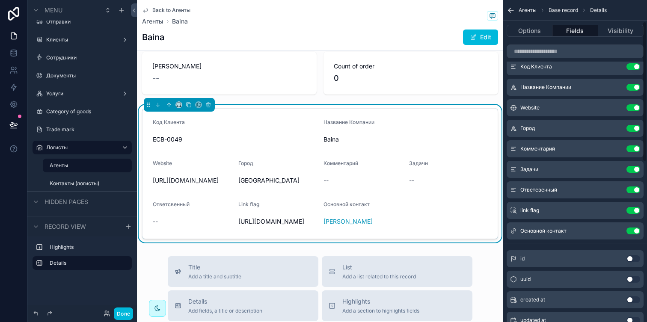
scroll to position [30, 0]
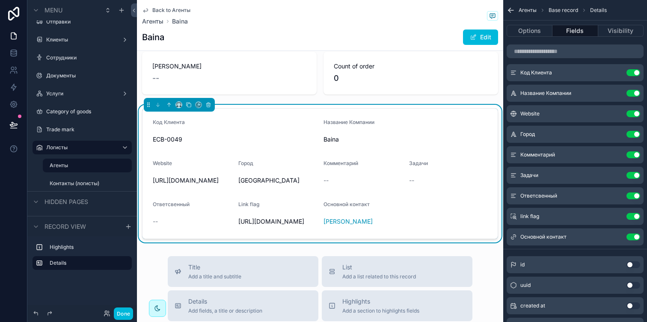
click at [633, 216] on button "Use setting" at bounding box center [633, 216] width 14 height 7
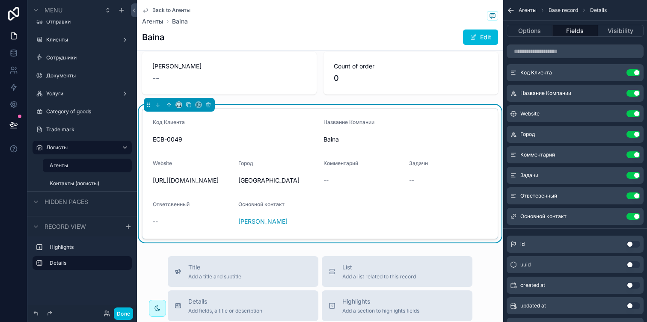
click at [630, 194] on button "Use setting" at bounding box center [633, 195] width 14 height 7
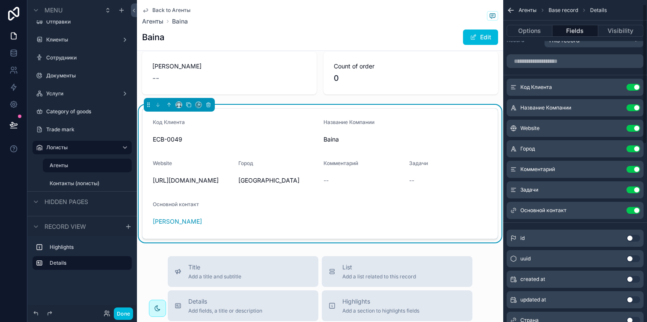
scroll to position [0, 0]
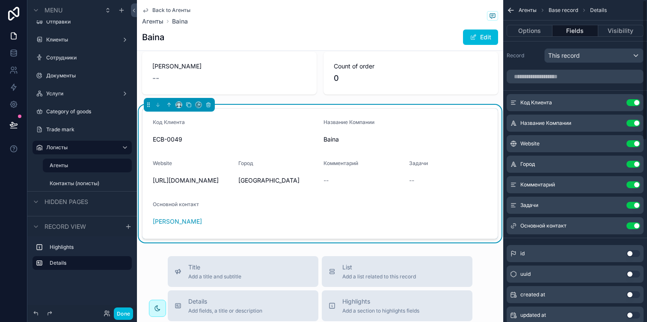
click at [631, 103] on button "Use setting" at bounding box center [633, 102] width 14 height 7
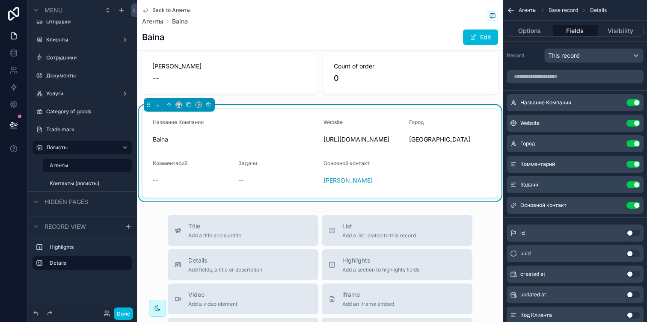
click at [630, 184] on button "Use setting" at bounding box center [633, 184] width 14 height 7
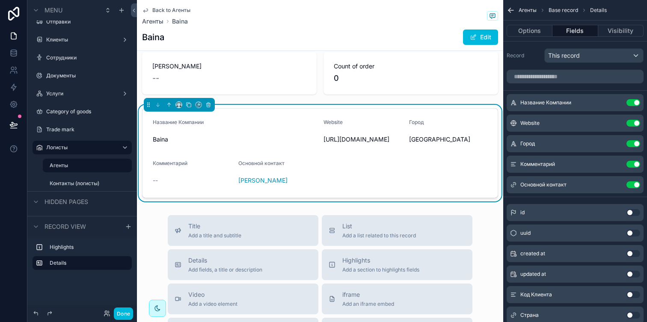
click at [0, 0] on icon "scrollable content" at bounding box center [0, 0] width 0 height 0
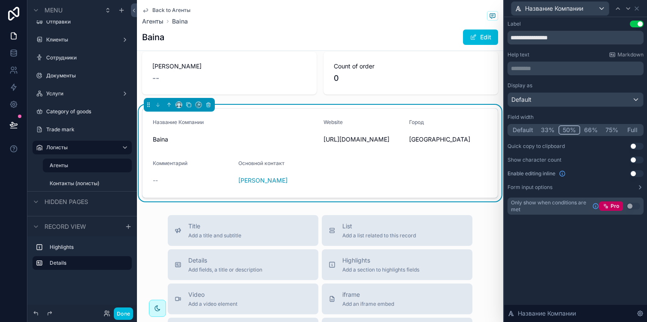
click at [530, 130] on button "Default" at bounding box center [523, 129] width 28 height 9
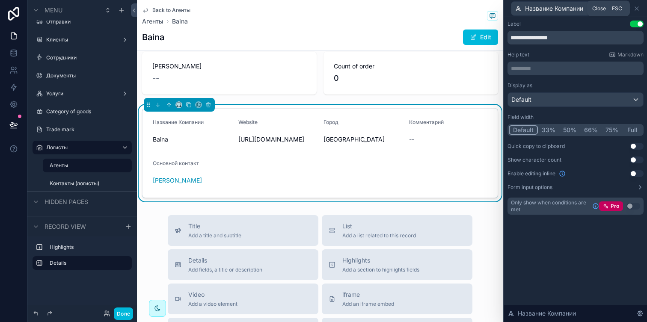
click at [638, 10] on icon at bounding box center [636, 8] width 7 height 7
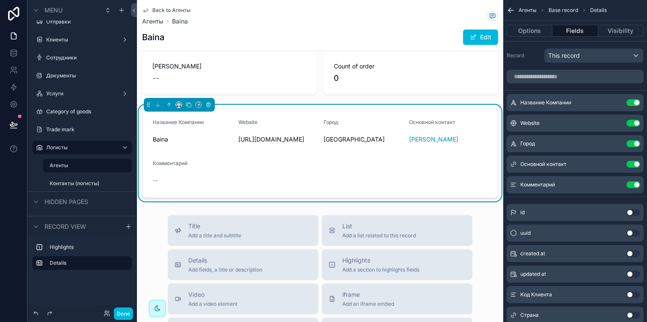
click at [0, 0] on icon "scrollable content" at bounding box center [0, 0] width 0 height 0
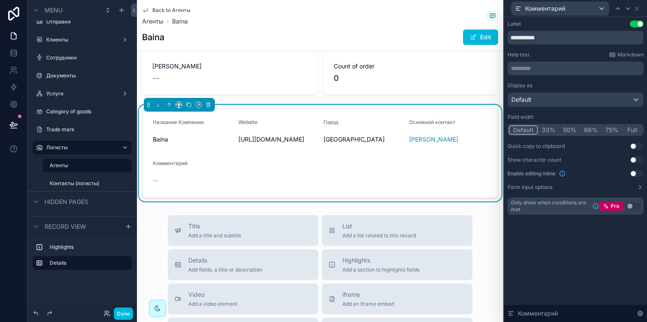
click at [628, 127] on button "Full" at bounding box center [632, 129] width 20 height 9
click at [125, 311] on button "Done" at bounding box center [123, 314] width 19 height 12
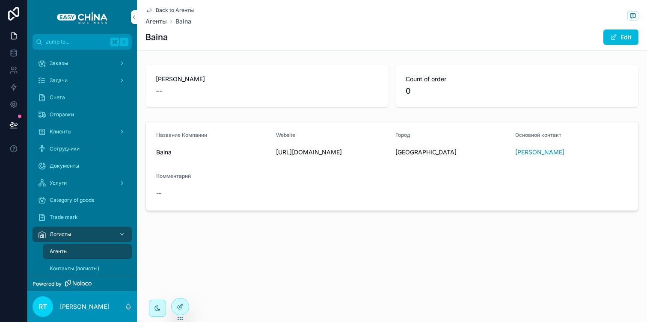
click at [186, 311] on div at bounding box center [180, 307] width 17 height 16
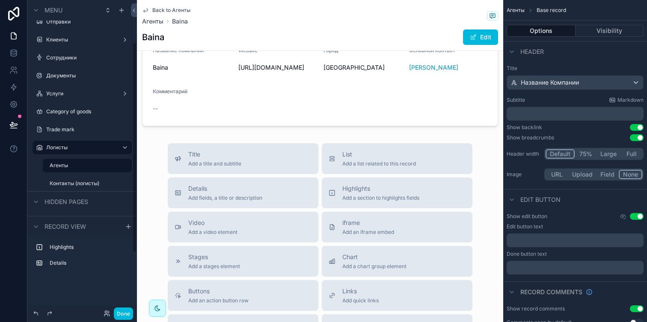
scroll to position [87, 0]
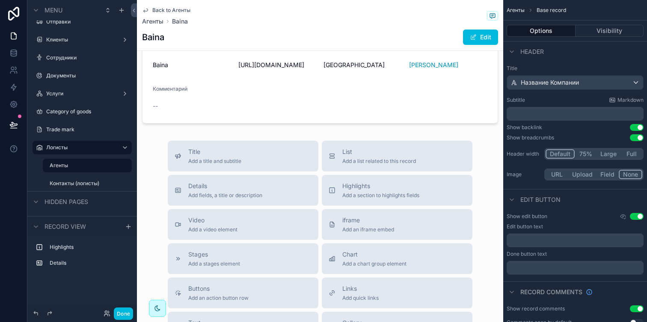
click at [354, 157] on div "List Add a list related to this record" at bounding box center [379, 156] width 74 height 17
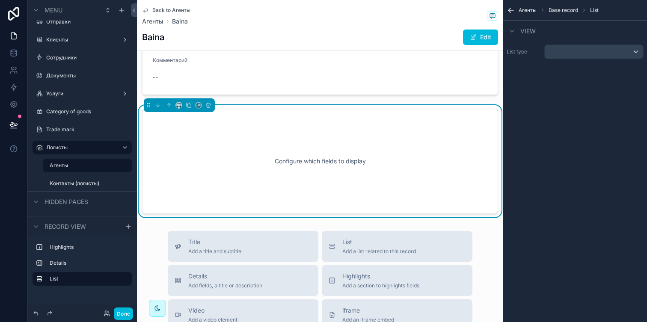
scroll to position [116, 0]
click at [586, 45] on div "scrollable content" at bounding box center [594, 52] width 98 height 14
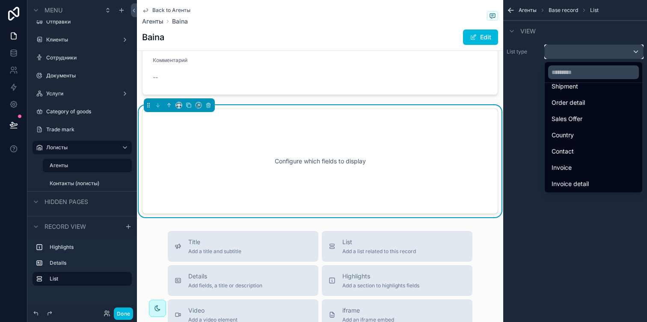
scroll to position [126, 0]
click at [581, 133] on div "Contact" at bounding box center [593, 131] width 84 height 10
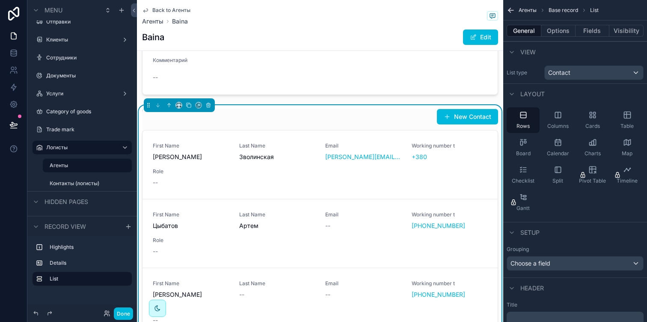
click at [563, 29] on button "Options" at bounding box center [558, 31] width 34 height 12
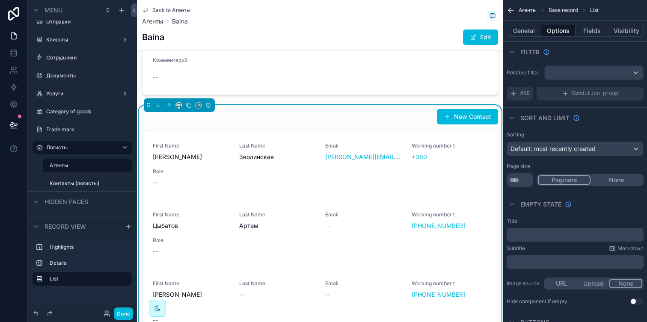
click at [528, 94] on span "AND" at bounding box center [524, 93] width 9 height 7
click at [0, 0] on div "scrollable content" at bounding box center [0, 0] width 0 height 0
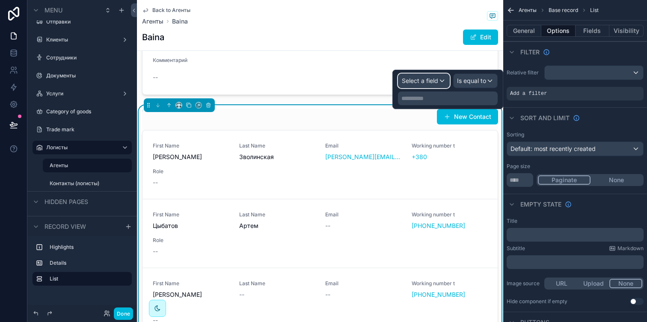
click at [408, 80] on span "Select a field" at bounding box center [420, 80] width 36 height 7
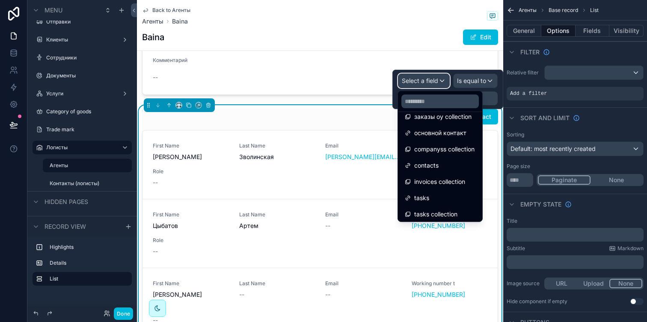
scroll to position [369, 0]
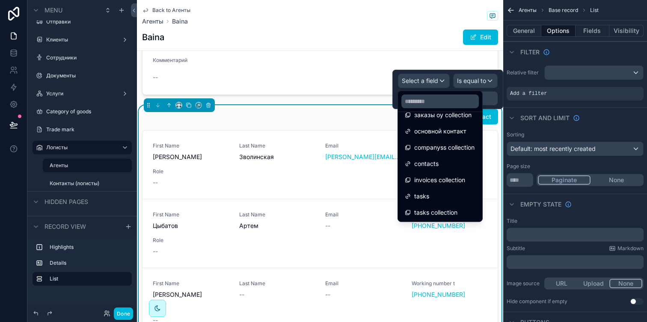
click at [440, 150] on span "companyss collection" at bounding box center [444, 147] width 60 height 10
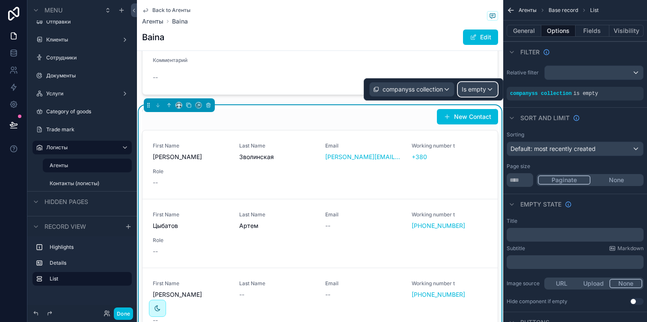
click at [483, 91] on span "Is empty" at bounding box center [474, 89] width 24 height 9
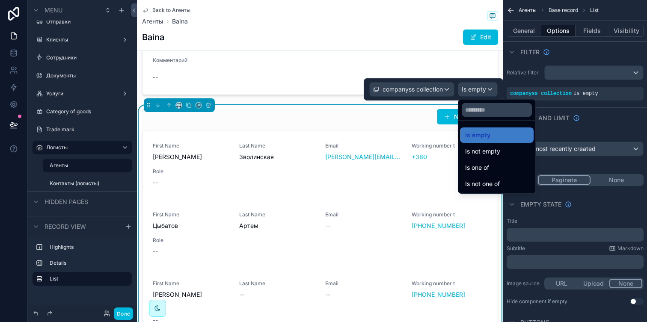
click at [496, 150] on span "Is not empty" at bounding box center [482, 151] width 35 height 10
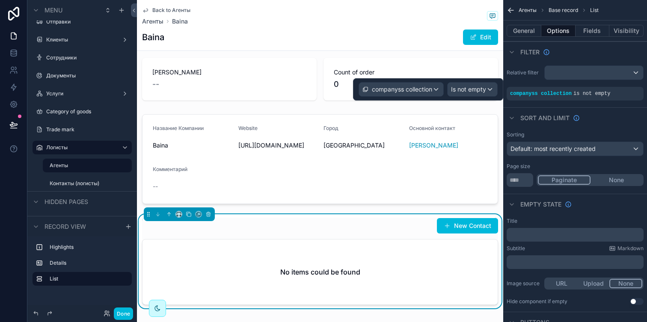
scroll to position [5, 0]
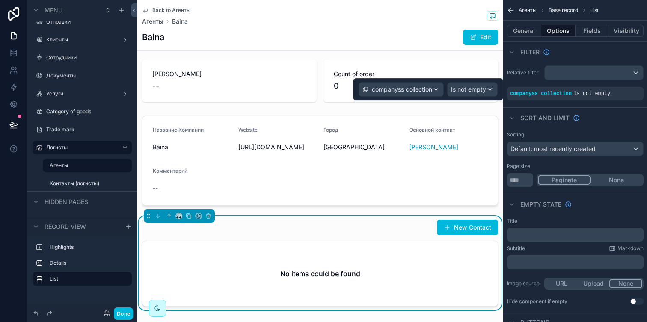
click at [450, 160] on div "scrollable content" at bounding box center [320, 160] width 366 height 97
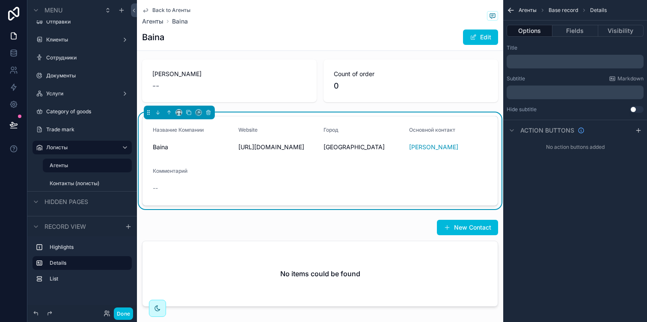
click at [414, 148] on span "[PERSON_NAME]" at bounding box center [433, 147] width 49 height 9
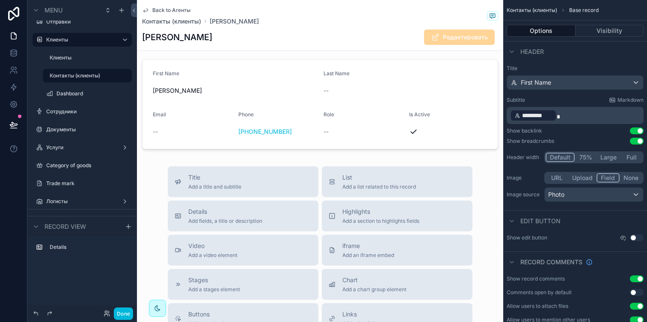
click at [167, 11] on span "Back to Агенты" at bounding box center [171, 10] width 38 height 7
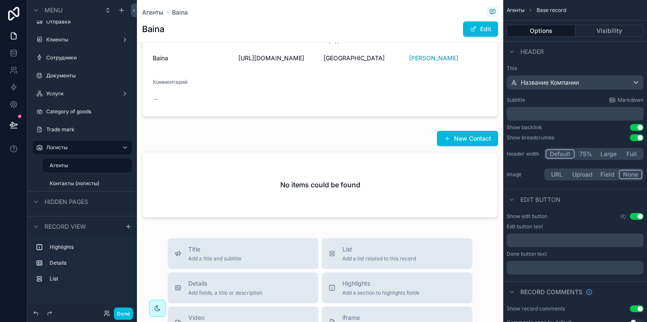
scroll to position [96, 0]
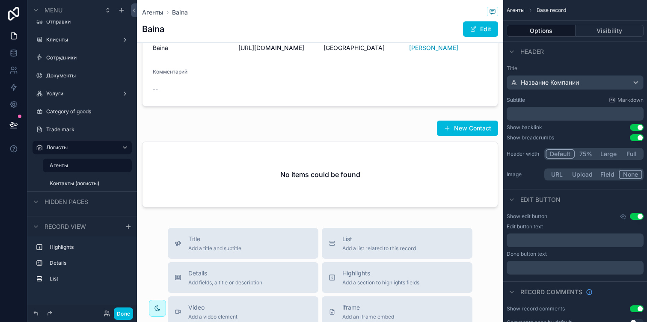
click at [311, 166] on div "scrollable content" at bounding box center [320, 166] width 366 height 98
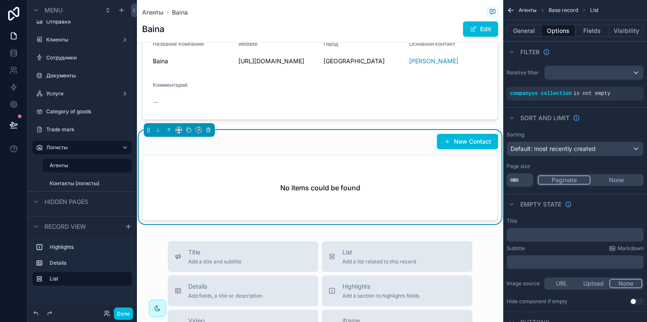
scroll to position [74, 0]
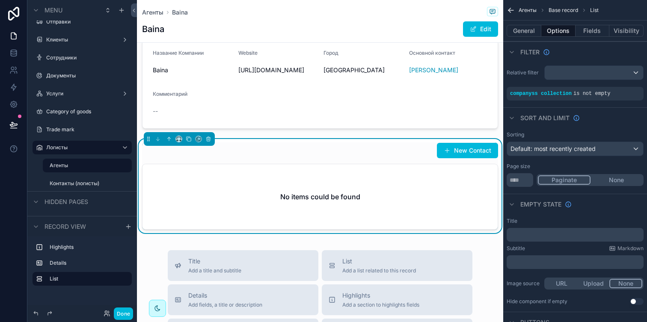
click at [527, 34] on button "General" at bounding box center [523, 31] width 35 height 12
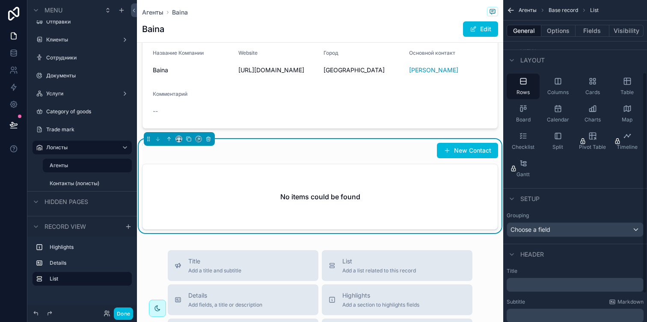
scroll to position [0, 0]
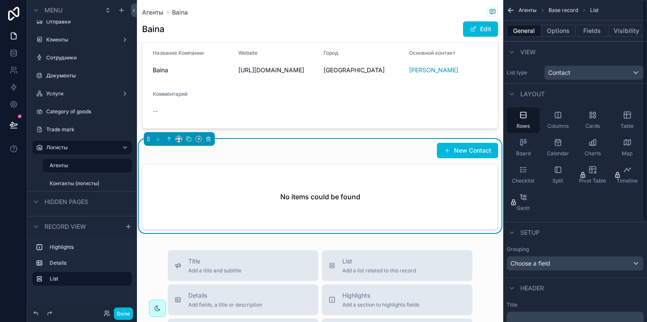
click at [563, 30] on button "Options" at bounding box center [558, 31] width 34 height 12
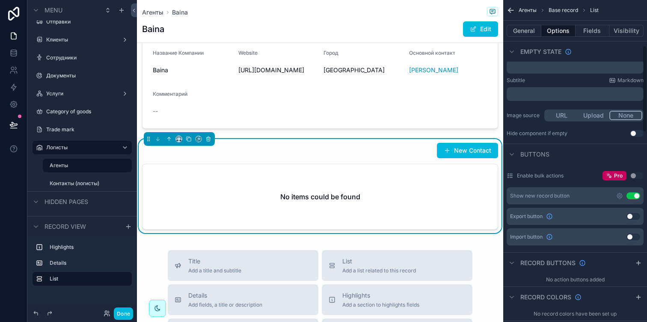
scroll to position [169, 0]
click at [632, 196] on button "Use setting" at bounding box center [633, 194] width 14 height 7
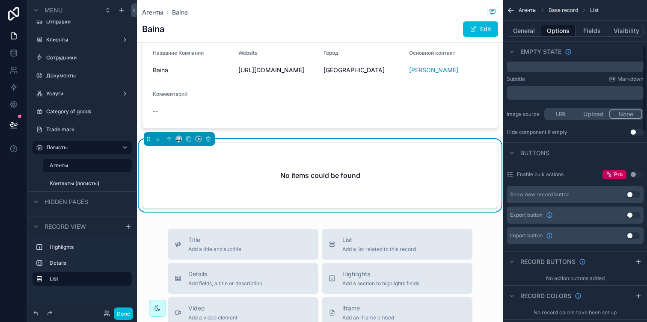
click at [632, 191] on div "Show new record button Use setting" at bounding box center [574, 194] width 137 height 17
click at [632, 192] on button "Use setting" at bounding box center [633, 194] width 14 height 7
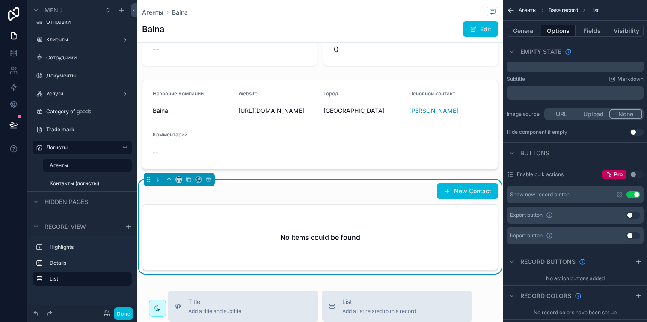
scroll to position [34, 0]
click at [479, 183] on div "New Contact" at bounding box center [464, 191] width 68 height 16
click at [476, 190] on button "New Contact" at bounding box center [467, 190] width 61 height 15
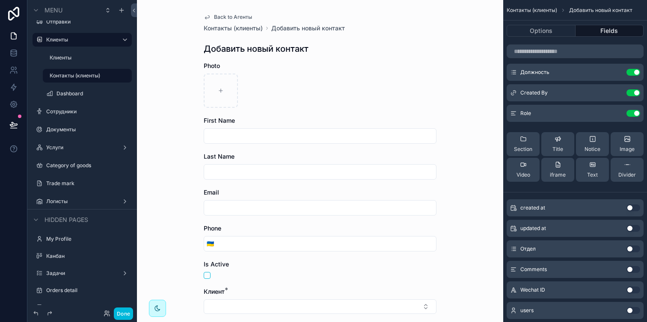
click at [222, 16] on span "Back to Агенты" at bounding box center [233, 17] width 38 height 7
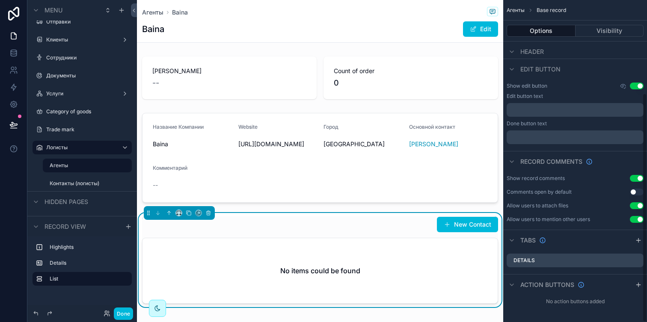
click at [466, 218] on button "New Contact" at bounding box center [467, 224] width 61 height 15
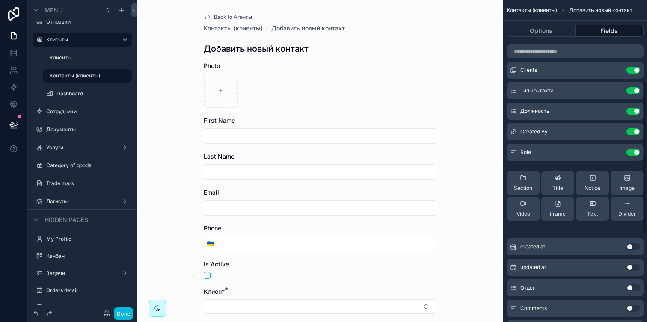
scroll to position [169, 0]
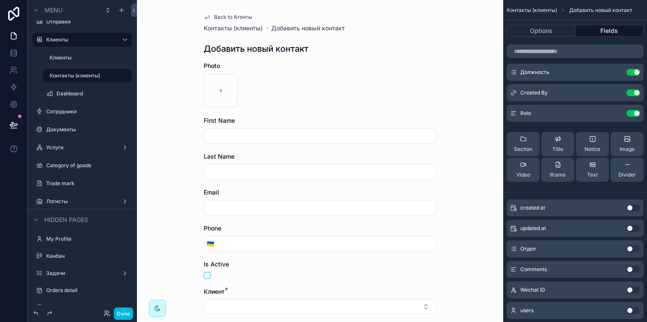
click at [541, 30] on button "Options" at bounding box center [540, 31] width 69 height 12
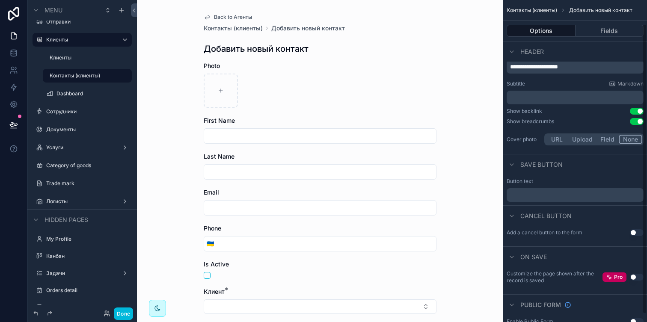
scroll to position [0, 0]
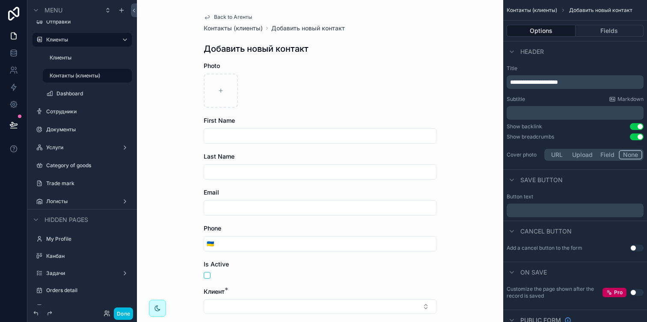
click at [605, 32] on button "Fields" at bounding box center [609, 31] width 68 height 12
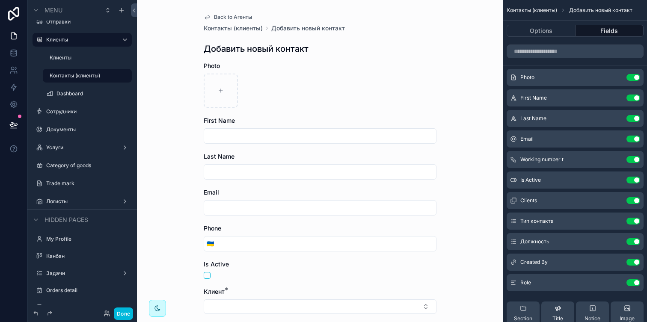
click at [227, 18] on span "Back to Агенты" at bounding box center [233, 17] width 38 height 7
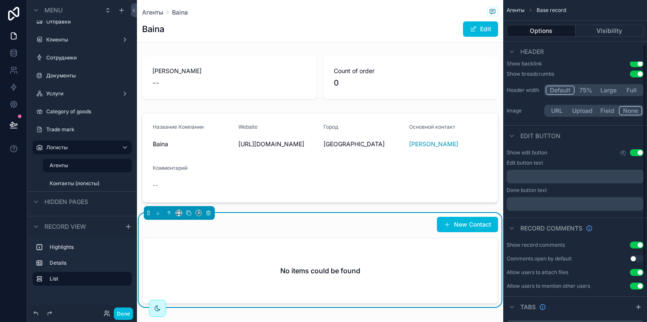
scroll to position [61, 0]
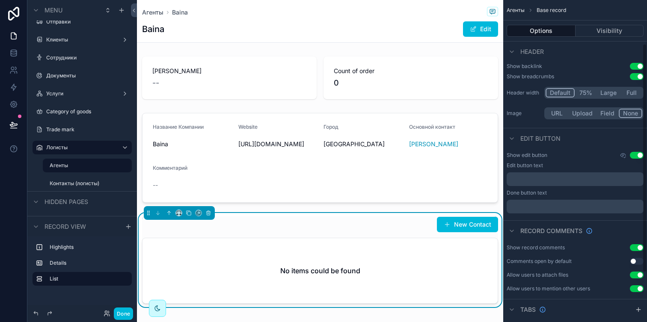
click at [364, 236] on div "New Contact No items could be found" at bounding box center [320, 259] width 356 height 87
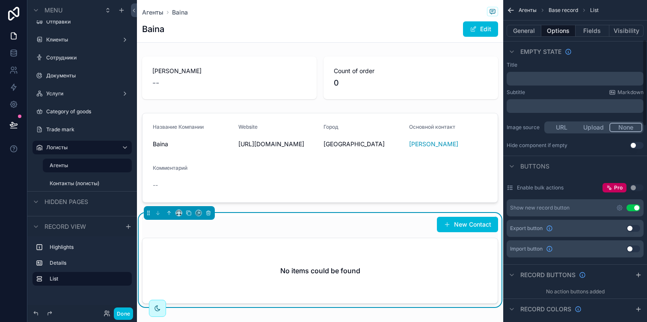
scroll to position [163, 0]
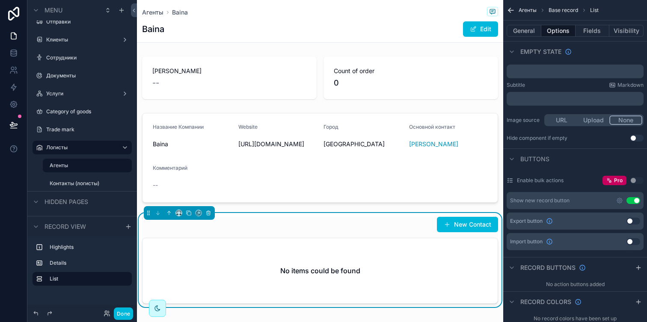
click at [620, 200] on icon "scrollable content" at bounding box center [619, 200] width 7 height 7
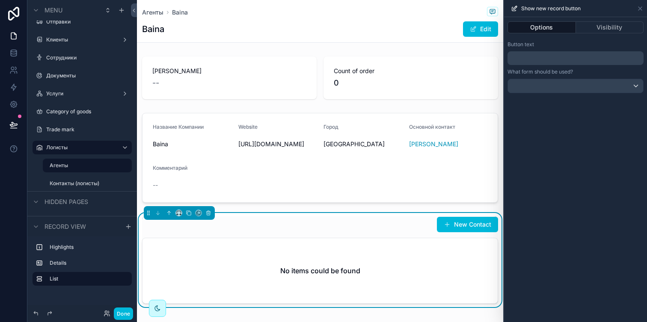
click at [565, 54] on p "﻿" at bounding box center [576, 58] width 131 height 10
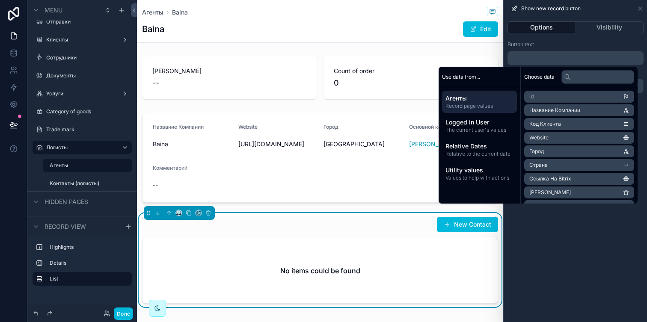
click at [570, 44] on div "Button text" at bounding box center [575, 44] width 136 height 7
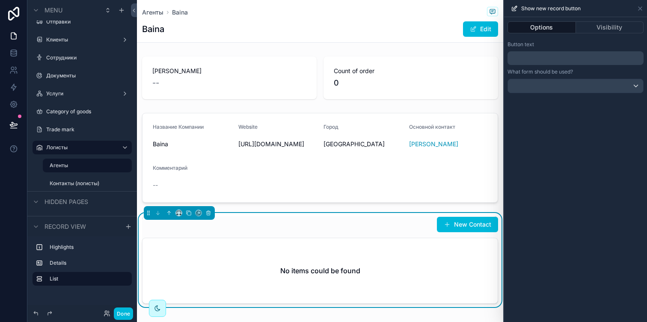
click at [599, 26] on button "Visibility" at bounding box center [610, 27] width 68 height 12
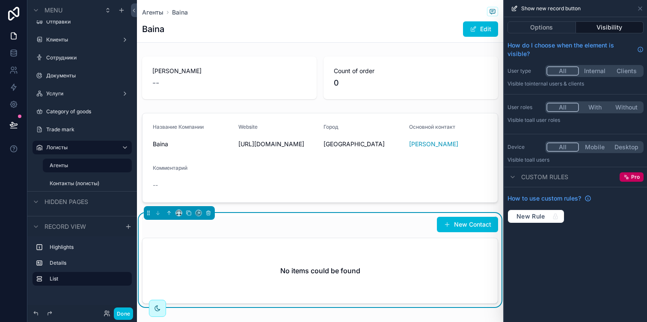
click at [548, 31] on button "Options" at bounding box center [541, 27] width 68 height 12
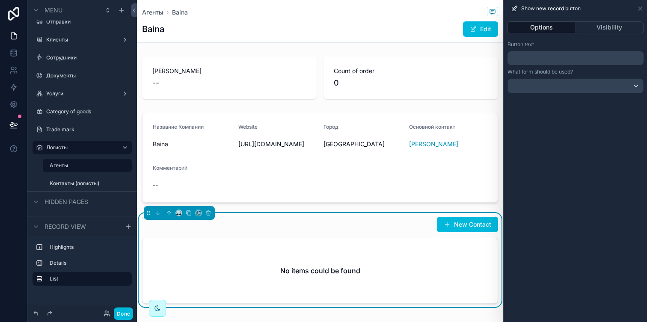
click at [573, 56] on p "﻿" at bounding box center [576, 58] width 131 height 10
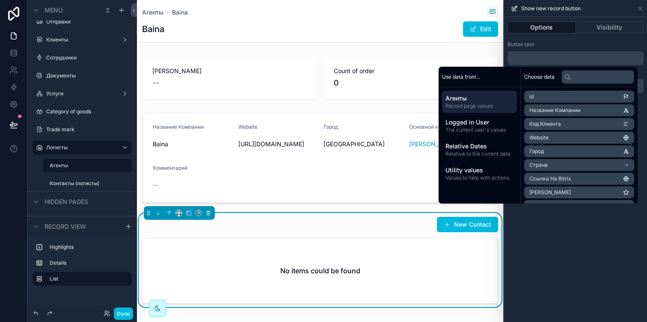
click at [573, 34] on div "Options Visibility" at bounding box center [575, 27] width 143 height 21
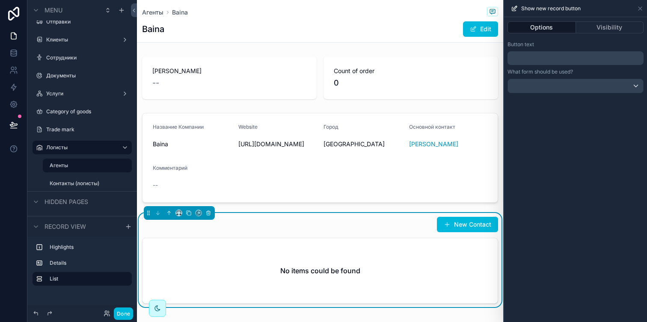
click at [260, 216] on div "New Contact" at bounding box center [320, 224] width 356 height 16
click at [641, 6] on icon at bounding box center [639, 8] width 7 height 7
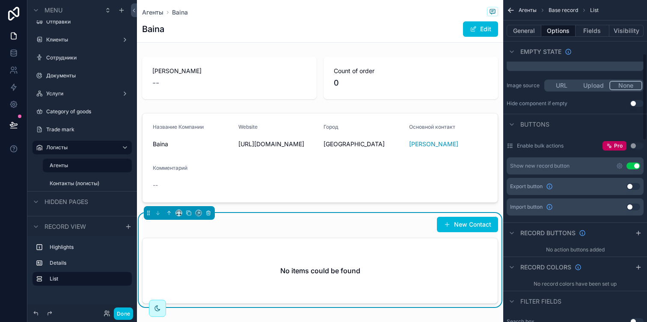
scroll to position [198, 0]
click at [630, 163] on button "Use setting" at bounding box center [633, 165] width 14 height 7
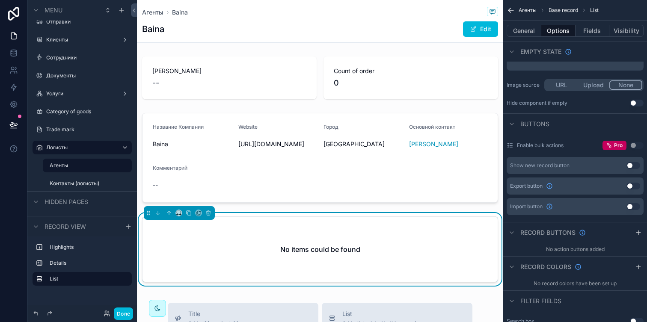
click at [408, 222] on div "No items could be found" at bounding box center [319, 249] width 355 height 65
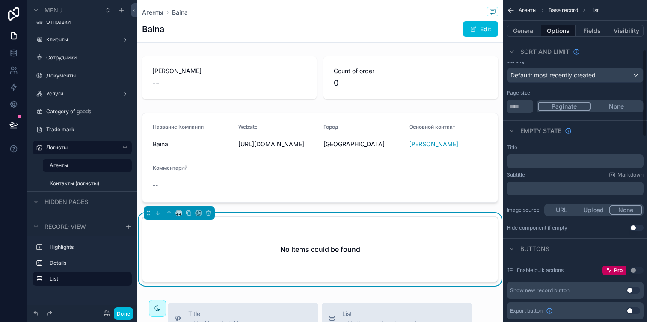
scroll to position [0, 0]
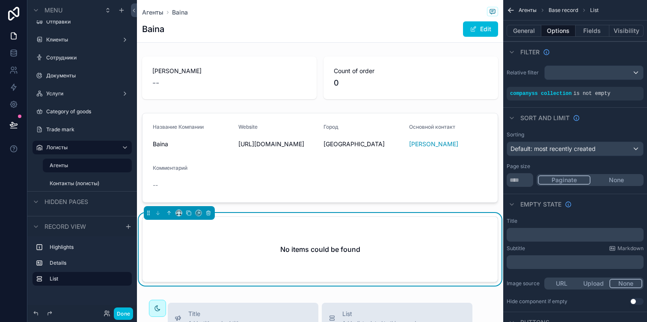
click at [0, 0] on div "scrollable content" at bounding box center [0, 0] width 0 height 0
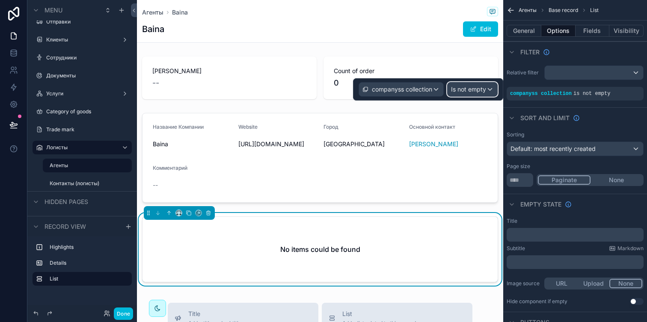
click at [465, 86] on span "Is not empty" at bounding box center [468, 89] width 35 height 9
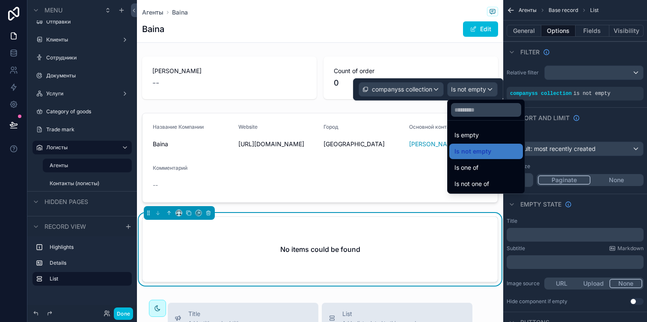
click at [471, 171] on span "Is one of" at bounding box center [466, 168] width 24 height 10
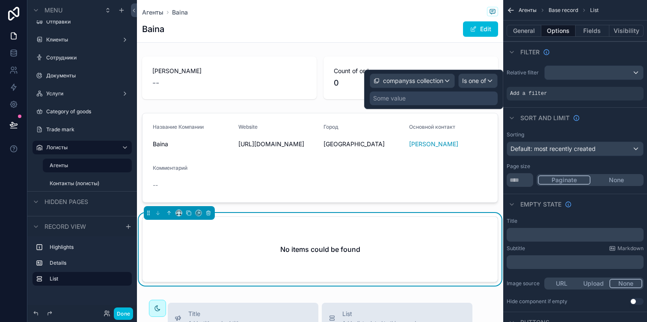
click at [424, 99] on div "Some value" at bounding box center [434, 99] width 128 height 14
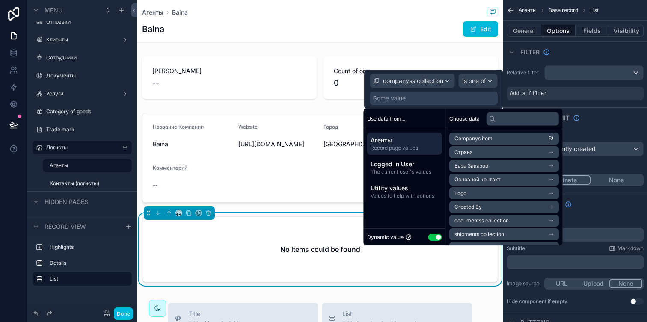
click at [407, 165] on span "Logged in User" at bounding box center [404, 164] width 68 height 9
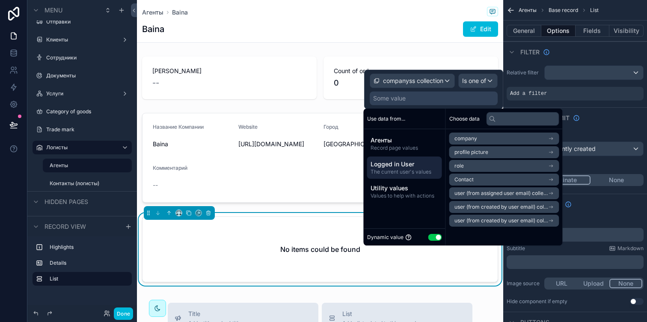
click at [411, 144] on span "Агенты" at bounding box center [404, 140] width 68 height 9
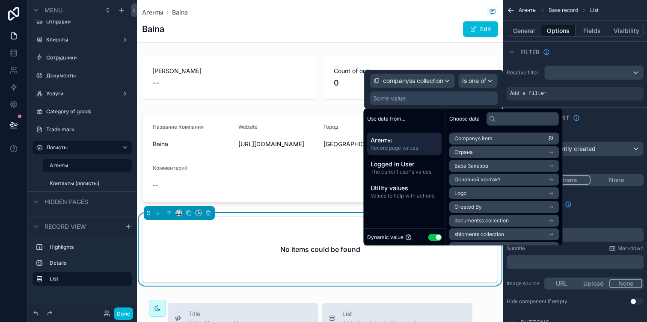
scroll to position [80, 0]
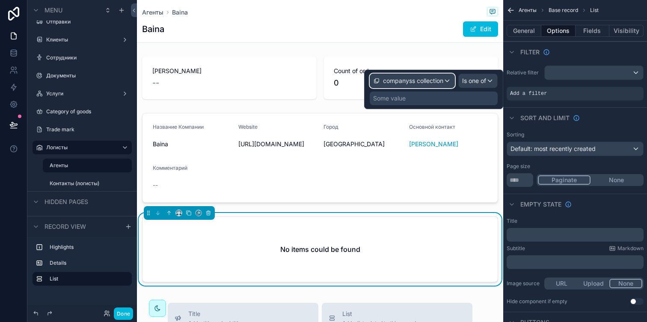
click at [441, 80] on span "companyss collection" at bounding box center [413, 81] width 60 height 9
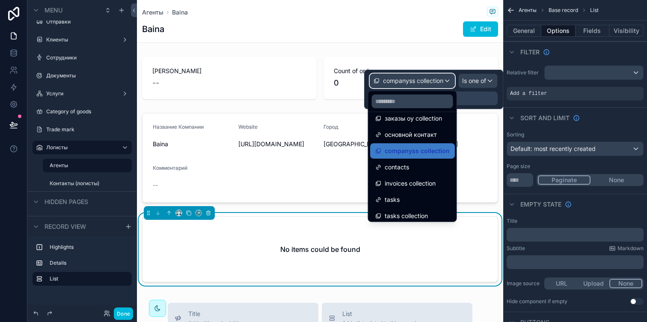
scroll to position [370, 0]
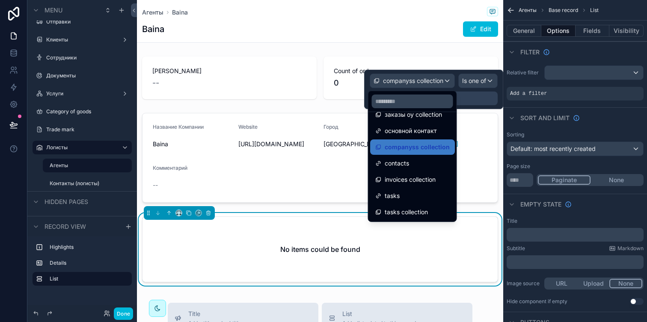
click at [418, 162] on div "contacts" at bounding box center [412, 163] width 74 height 10
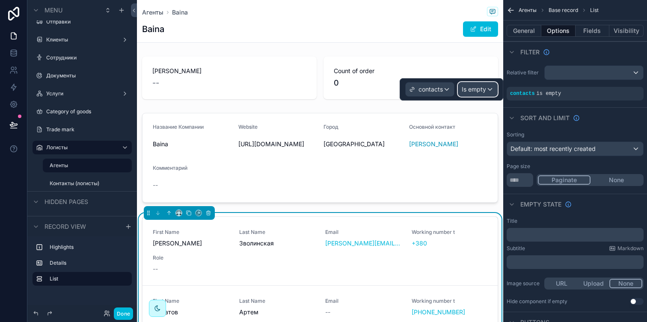
click at [480, 89] on span "Is empty" at bounding box center [474, 89] width 24 height 9
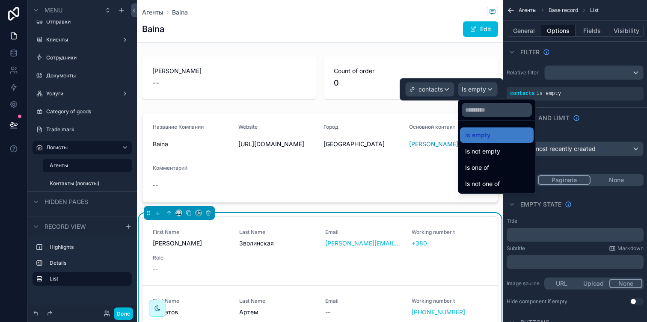
click at [483, 146] on span "Is not empty" at bounding box center [482, 151] width 35 height 10
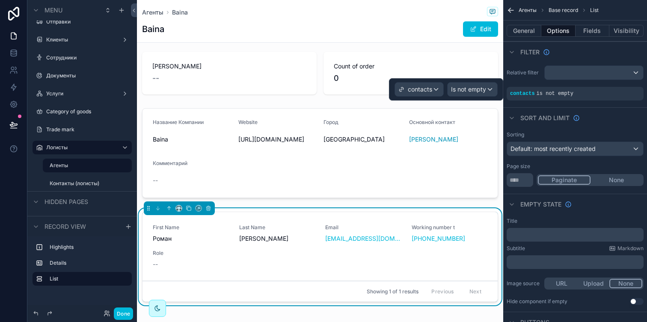
scroll to position [0, 0]
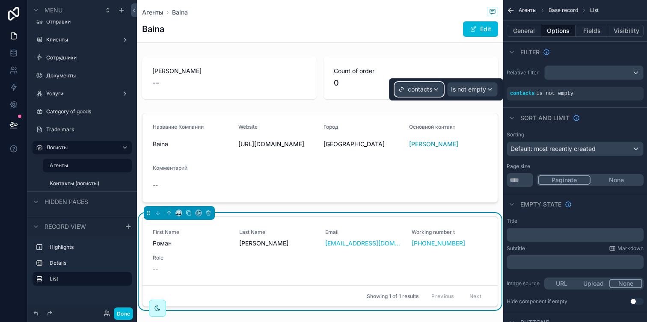
click at [434, 89] on div "contacts" at bounding box center [419, 90] width 48 height 14
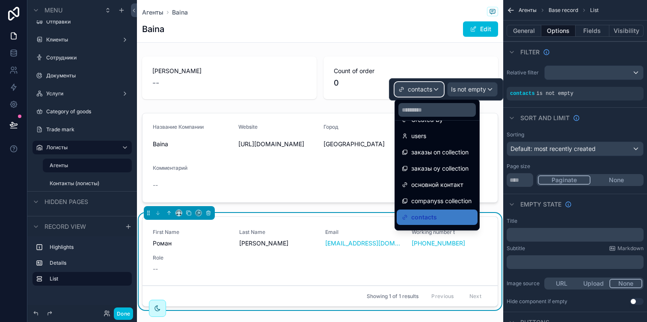
scroll to position [336, 0]
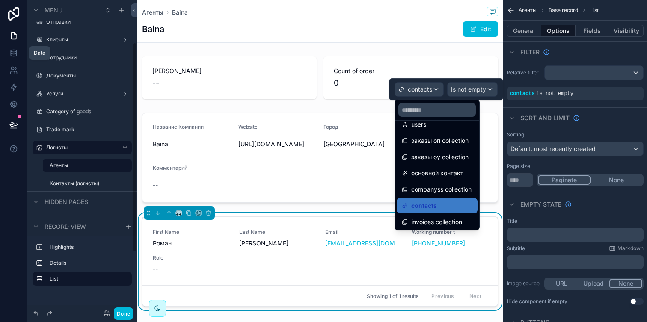
click at [10, 55] on icon at bounding box center [13, 53] width 9 height 9
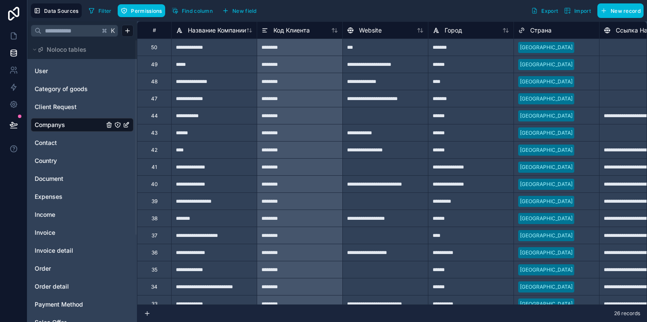
click at [50, 144] on span "Contact" at bounding box center [46, 143] width 22 height 9
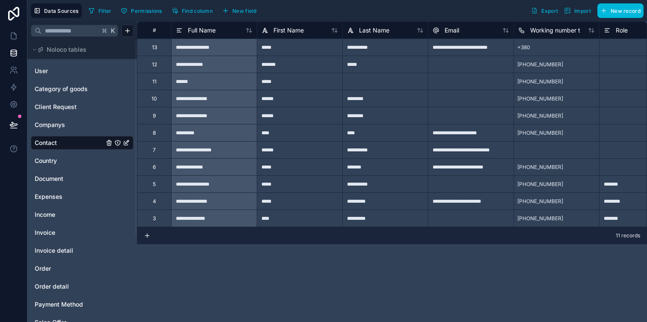
click at [160, 82] on div "11" at bounding box center [154, 81] width 34 height 17
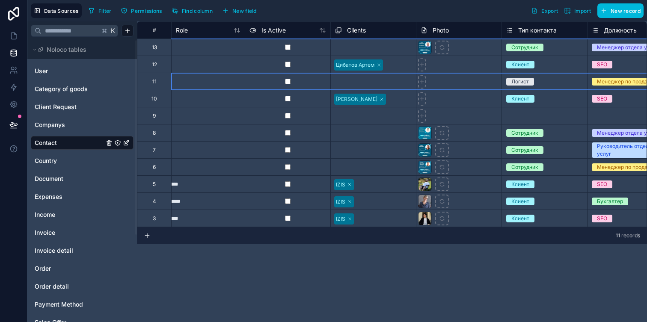
scroll to position [0, 449]
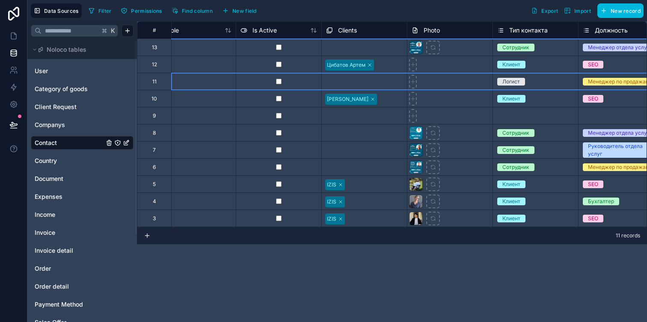
click at [340, 82] on div "Select a Clients" at bounding box center [345, 82] width 38 height 7
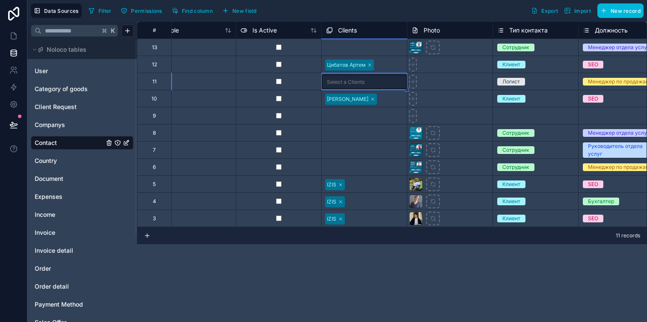
click at [340, 82] on div "Select a Clients" at bounding box center [346, 82] width 38 height 7
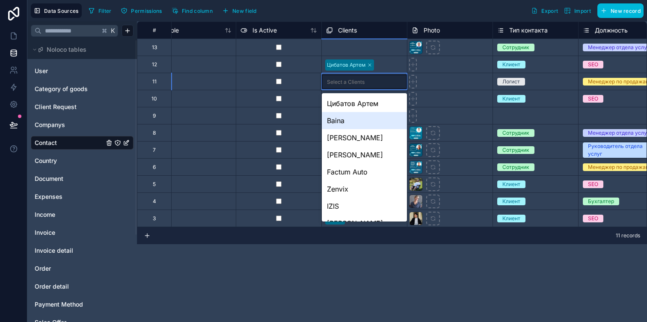
click at [346, 121] on div "Baina" at bounding box center [364, 120] width 85 height 17
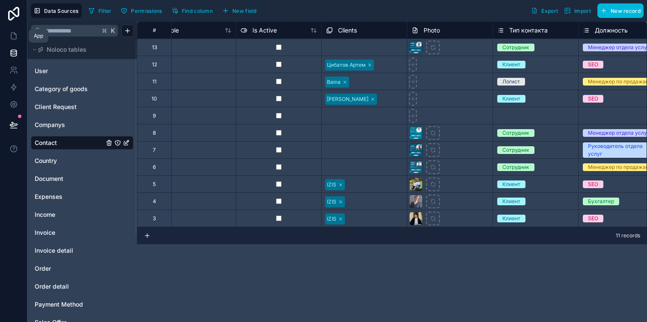
click at [9, 32] on link at bounding box center [13, 35] width 27 height 17
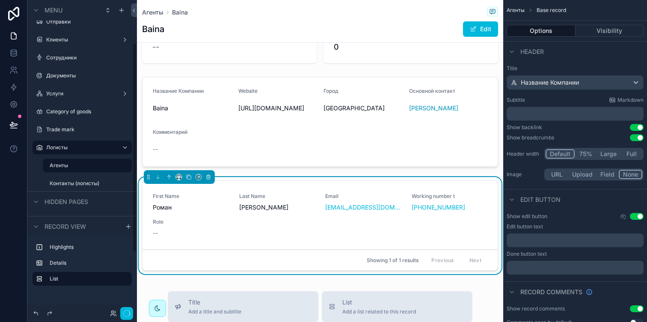
scroll to position [37, 0]
click at [420, 198] on div "Working number t +380 63 229 9685" at bounding box center [449, 201] width 76 height 19
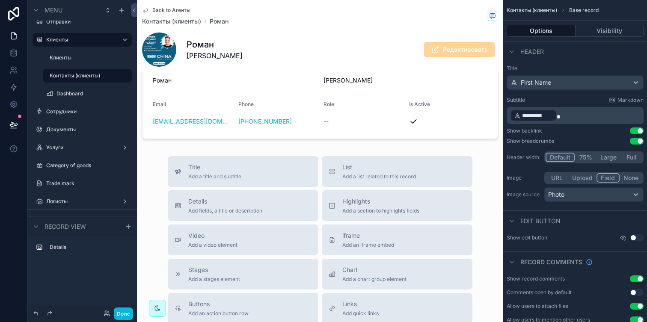
click at [171, 9] on span "Back to Агенты" at bounding box center [171, 10] width 38 height 7
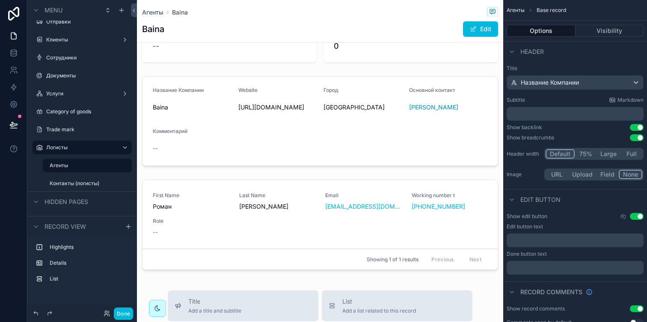
click at [259, 157] on div "scrollable content" at bounding box center [320, 121] width 366 height 97
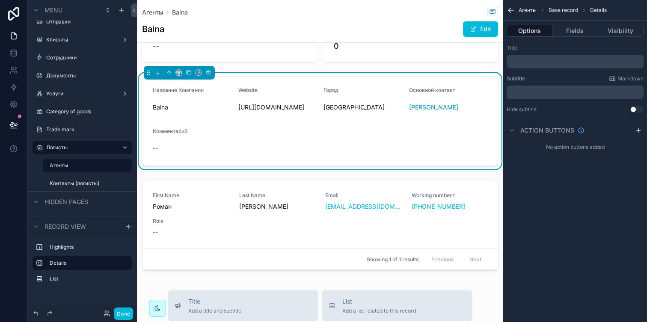
click at [247, 228] on div "scrollable content" at bounding box center [320, 226] width 366 height 101
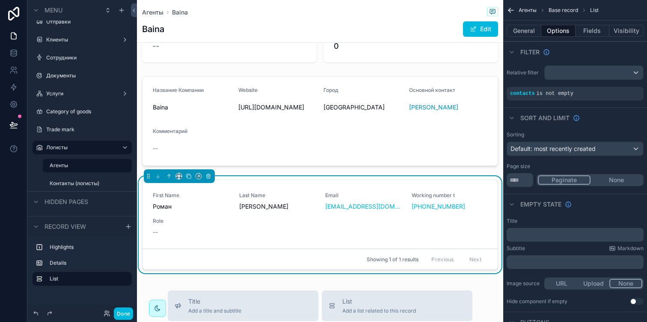
click at [589, 90] on div "contacts is not empty" at bounding box center [575, 93] width 130 height 7
click at [0, 0] on icon "scrollable content" at bounding box center [0, 0] width 0 height 0
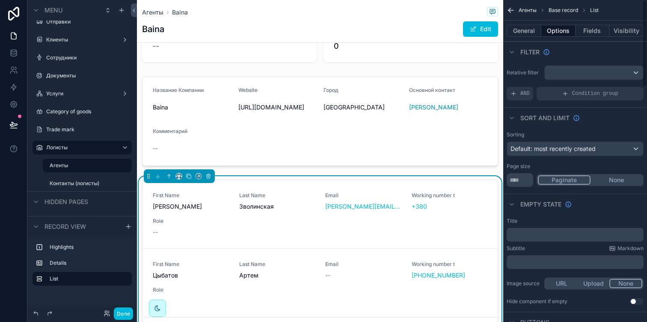
click at [527, 97] on div "AND" at bounding box center [519, 94] width 27 height 14
click at [0, 0] on div "scrollable content" at bounding box center [0, 0] width 0 height 0
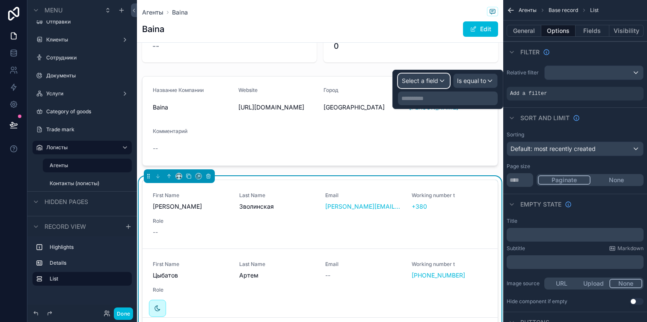
click at [438, 82] on div "Select a field" at bounding box center [423, 81] width 51 height 14
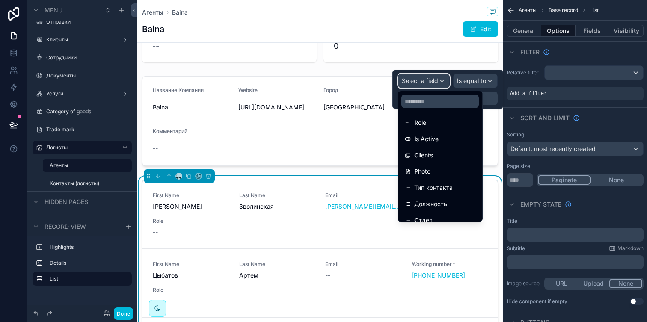
scroll to position [151, 0]
click at [443, 142] on div "Clients" at bounding box center [440, 138] width 71 height 10
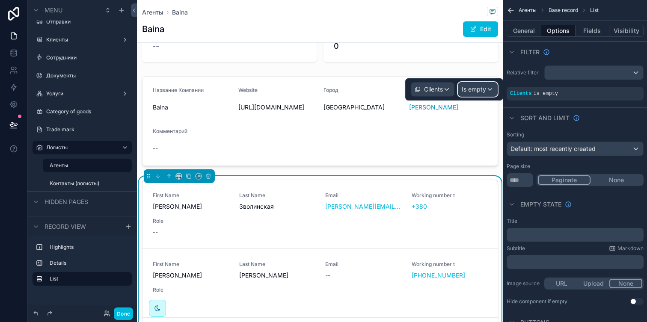
click at [487, 92] on div "Is empty" at bounding box center [477, 90] width 39 height 14
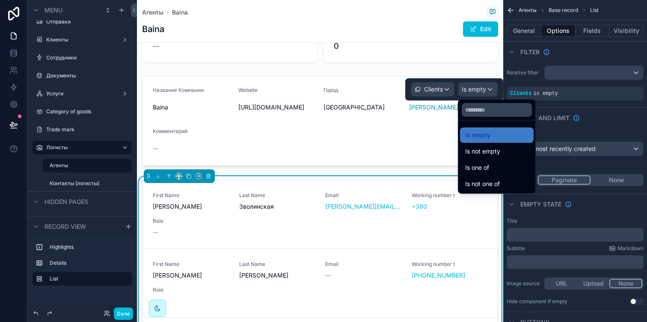
click at [489, 150] on span "Is not empty" at bounding box center [482, 151] width 35 height 10
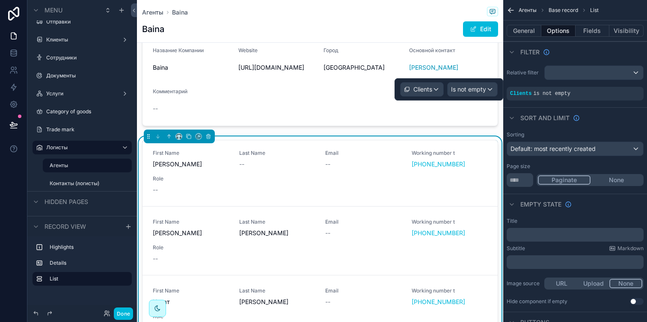
scroll to position [0, 0]
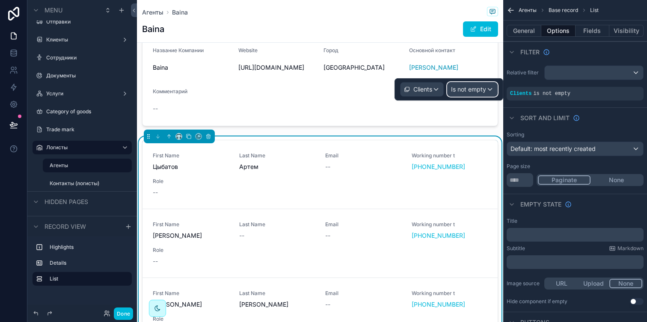
click at [454, 86] on span "Is not empty" at bounding box center [468, 89] width 35 height 9
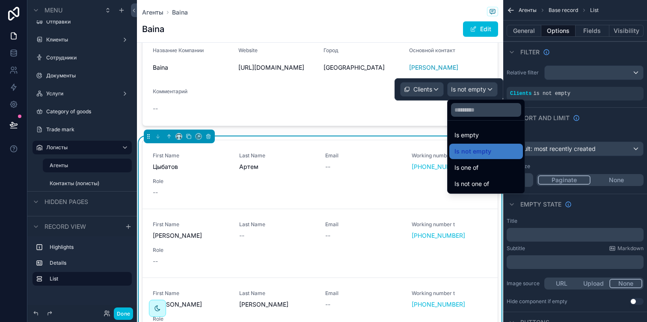
click at [488, 163] on div "Is one of" at bounding box center [485, 168] width 63 height 10
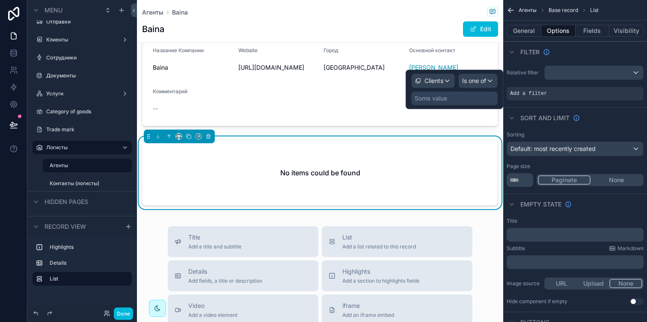
click at [469, 102] on div "Some value" at bounding box center [454, 99] width 86 height 14
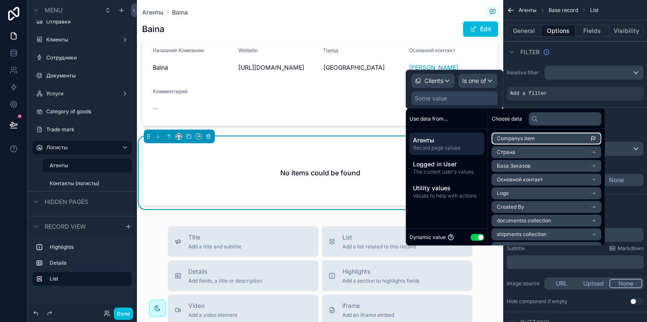
click at [546, 136] on li "Companys item" at bounding box center [546, 139] width 110 height 12
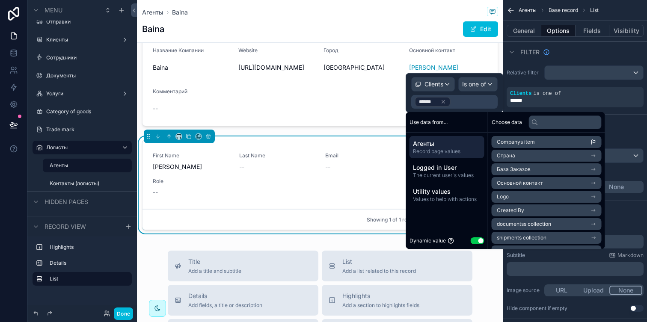
click at [340, 130] on div "Рейтинг Клиента -- Count of order 0 Название Компании Baina Website https://bai…" at bounding box center [320, 106] width 366 height 260
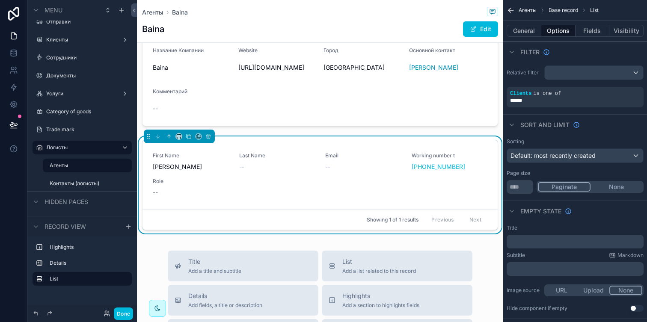
click at [423, 163] on link "[PHONE_NUMBER]" at bounding box center [437, 167] width 53 height 9
click at [590, 33] on button "Fields" at bounding box center [592, 31] width 34 height 12
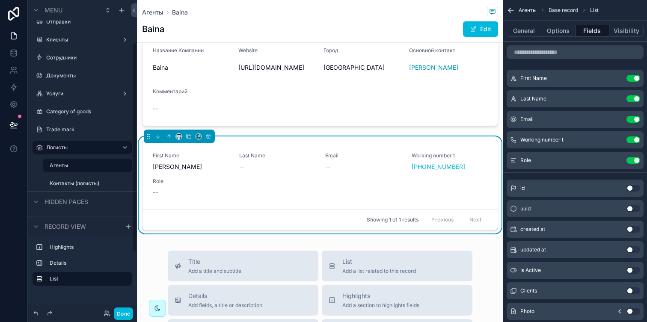
click at [127, 307] on div "Done" at bounding box center [82, 313] width 110 height 17
click at [127, 311] on button "Done" at bounding box center [123, 314] width 19 height 12
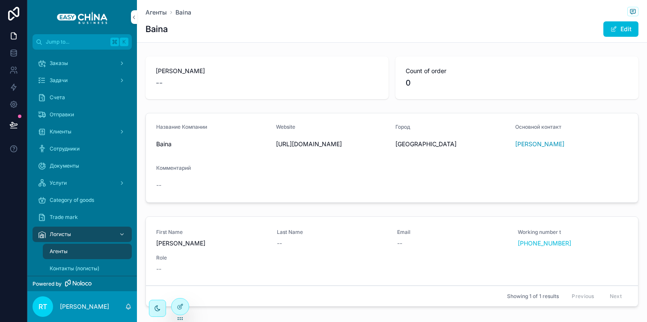
click at [73, 65] on div "Заказы" at bounding box center [82, 63] width 89 height 14
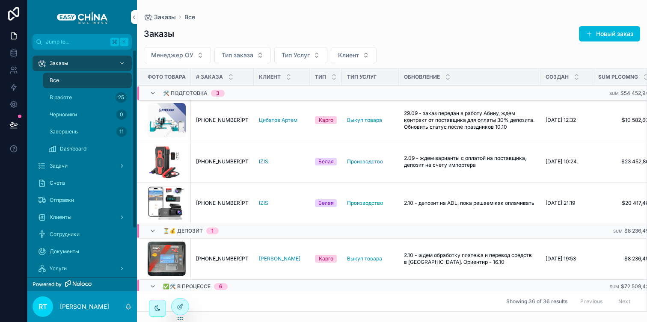
click at [65, 108] on div "Черновики 0" at bounding box center [87, 115] width 79 height 14
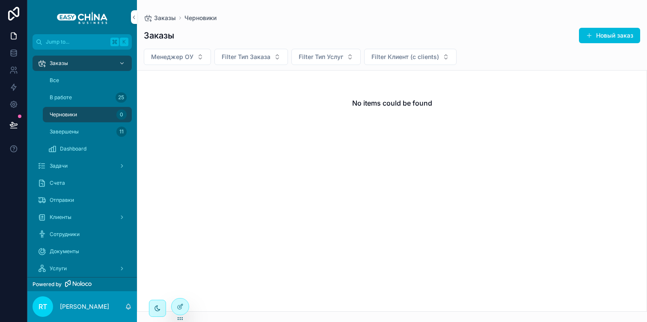
click at [68, 96] on span "В работе" at bounding box center [61, 97] width 22 height 7
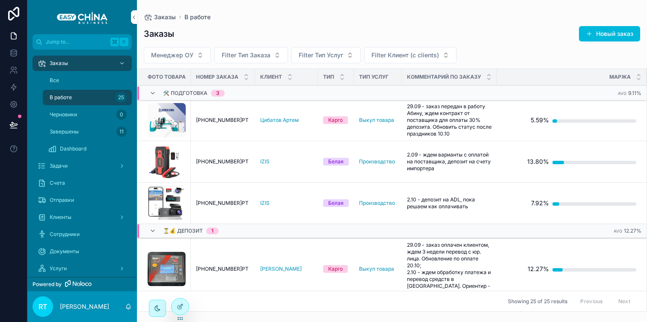
click at [74, 81] on div "Все" at bounding box center [87, 81] width 79 height 14
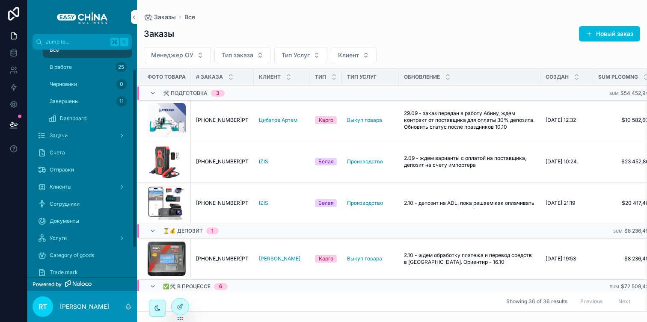
scroll to position [33, 0]
click at [90, 204] on div "Сотрудники" at bounding box center [82, 202] width 89 height 14
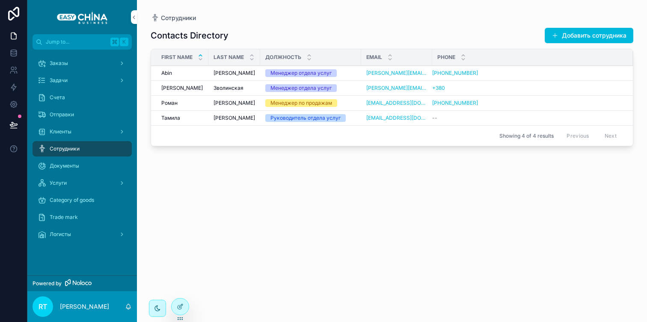
click at [82, 168] on div "Документы" at bounding box center [82, 166] width 89 height 14
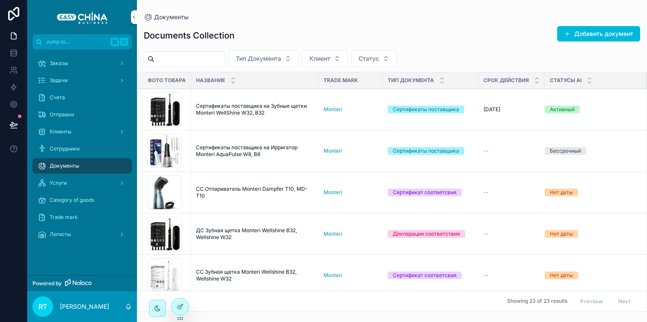
click at [74, 58] on div "Заказы" at bounding box center [82, 63] width 89 height 14
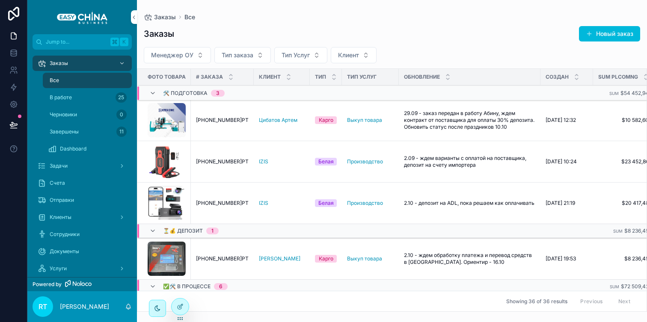
click at [219, 121] on span "[PHONE_NUMBER]РТ" at bounding box center [222, 120] width 53 height 7
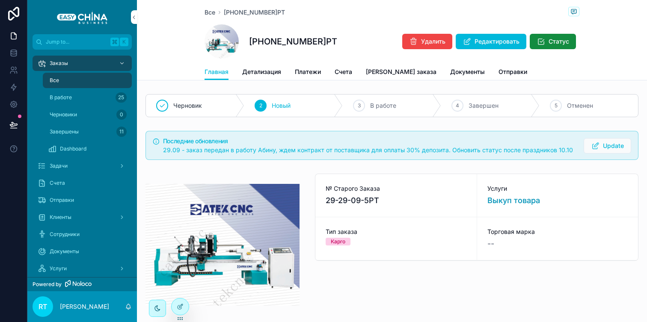
click at [485, 34] on button "Редактировать" at bounding box center [491, 41] width 71 height 15
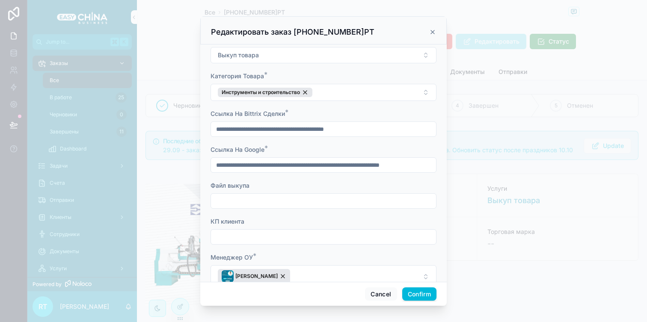
scroll to position [70, 0]
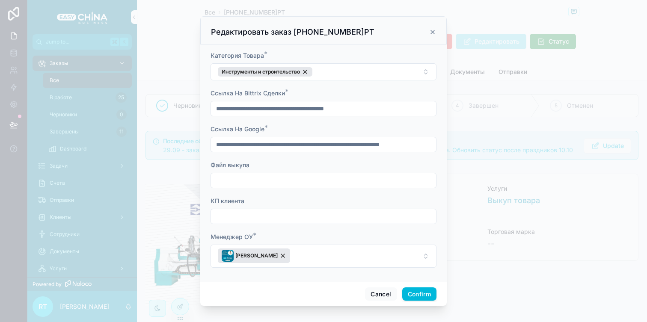
click at [303, 255] on button "[PERSON_NAME]" at bounding box center [323, 256] width 226 height 23
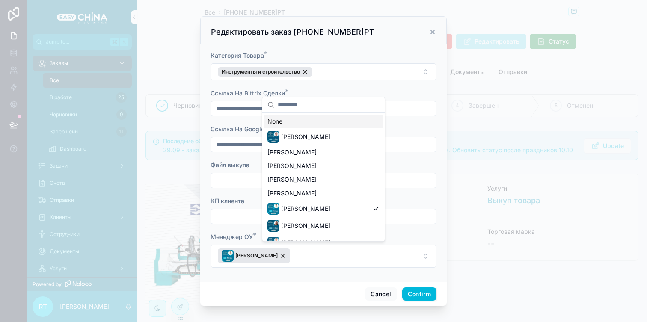
click at [304, 254] on button "[PERSON_NAME]" at bounding box center [323, 256] width 226 height 23
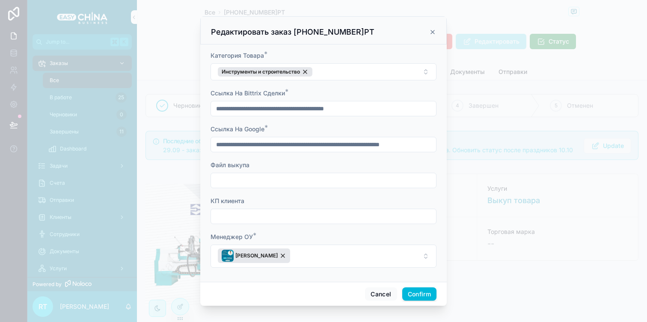
click at [434, 34] on icon at bounding box center [432, 32] width 7 height 7
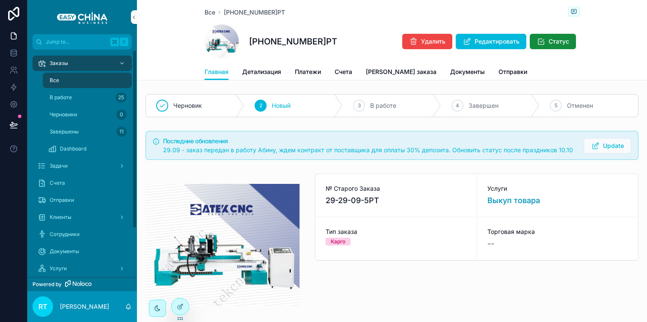
click at [58, 153] on div "Dashboard" at bounding box center [87, 149] width 79 height 14
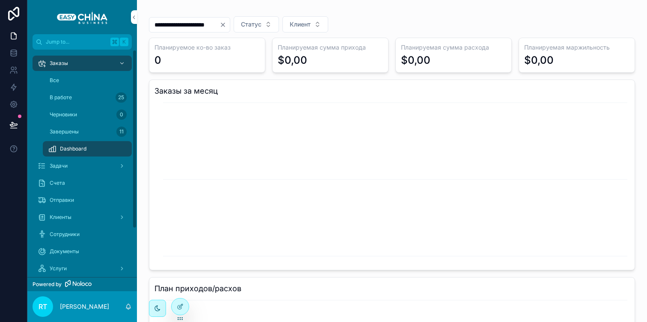
click at [230, 30] on div "**********" at bounding box center [189, 24] width 81 height 15
click at [226, 28] on icon "Clear" at bounding box center [222, 24] width 7 height 7
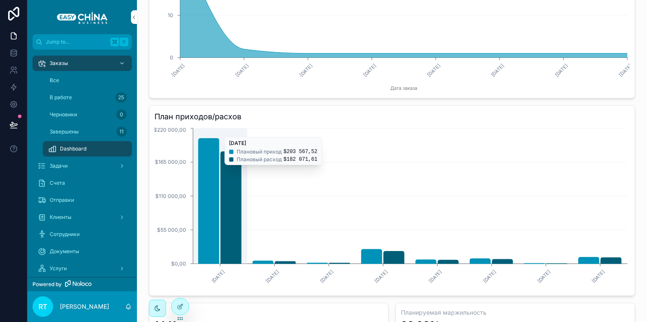
scroll to position [174, 0]
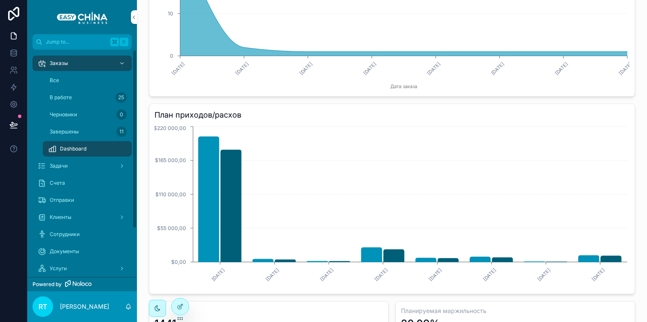
click at [50, 167] on span "Задачи" at bounding box center [59, 166] width 18 height 7
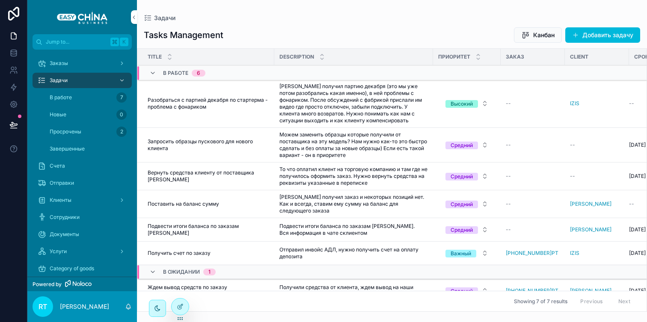
click at [71, 52] on div "Заказы Задачи В работе 7 Новые 0 Просрочены 2 Завершенные Счета Отправки Клиент…" at bounding box center [82, 186] width 110 height 272
click at [71, 57] on div "Заказы" at bounding box center [82, 63] width 89 height 14
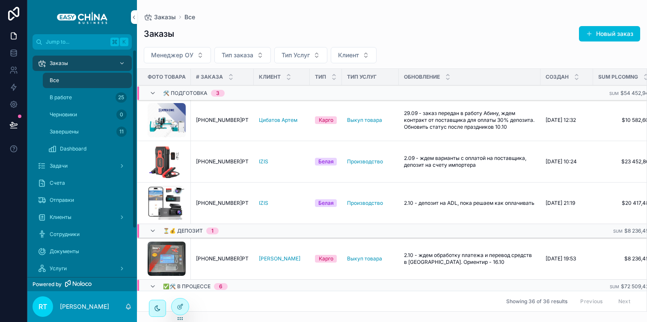
click at [95, 145] on div "Dashboard" at bounding box center [87, 149] width 79 height 14
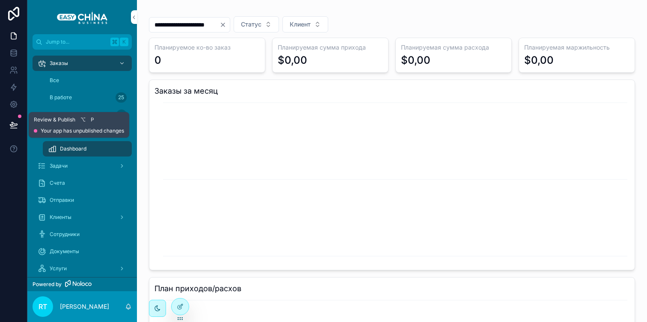
click at [13, 125] on icon at bounding box center [13, 125] width 9 height 9
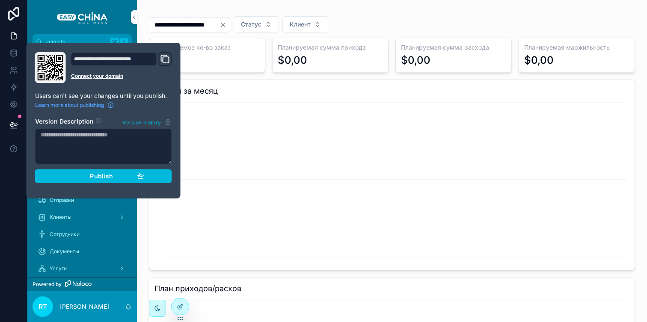
click at [97, 175] on span "Publish" at bounding box center [101, 176] width 23 height 8
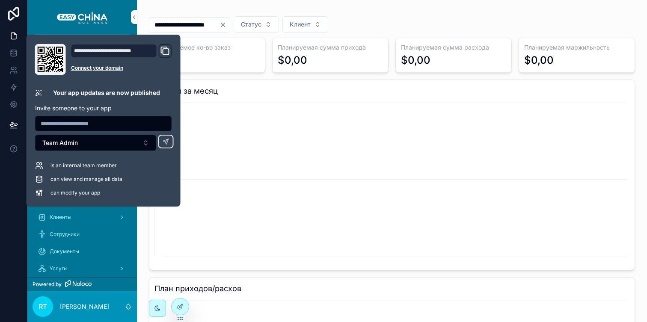
click at [237, 149] on icon "chart" at bounding box center [391, 183] width 475 height 164
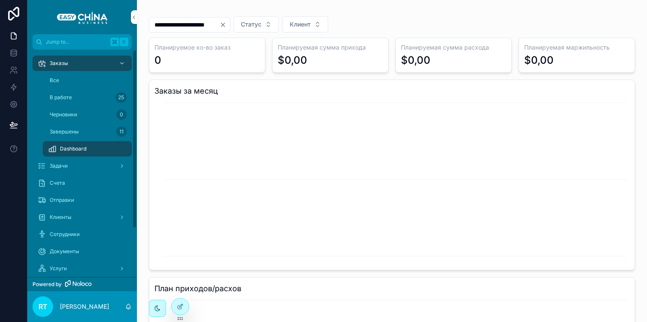
click at [96, 195] on div "Отправки" at bounding box center [82, 200] width 89 height 14
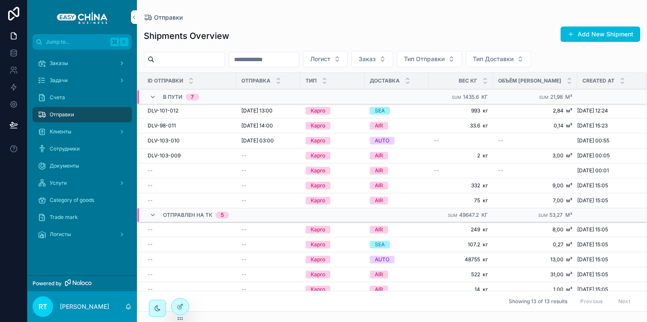
click at [74, 133] on div "Клиенты" at bounding box center [82, 132] width 89 height 14
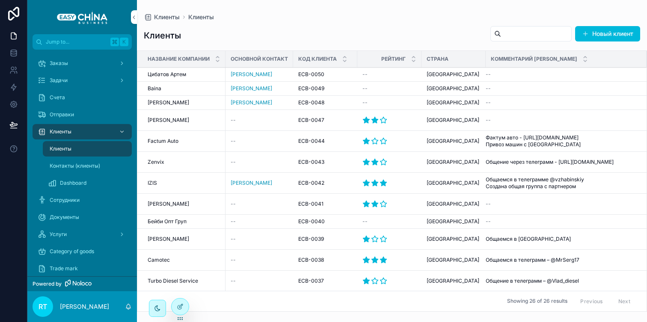
click at [73, 162] on div "Контакты (клиенты)" at bounding box center [87, 166] width 79 height 14
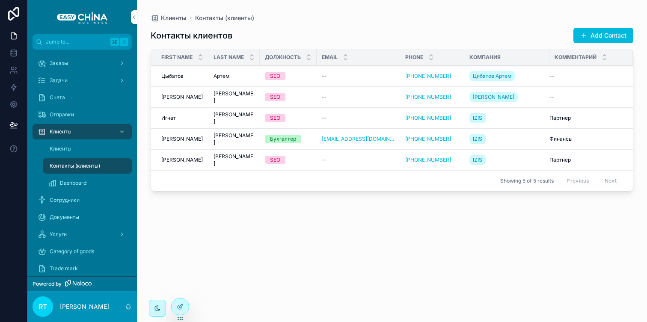
click at [73, 150] on div "Клиенты" at bounding box center [87, 149] width 79 height 14
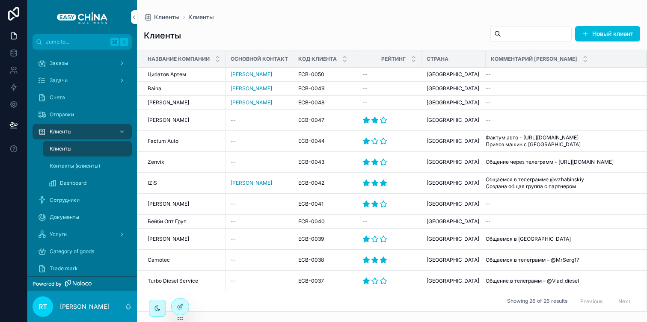
click at [73, 131] on div "Клиенты" at bounding box center [82, 132] width 89 height 14
click at [76, 182] on span "Dashboard" at bounding box center [73, 183] width 27 height 7
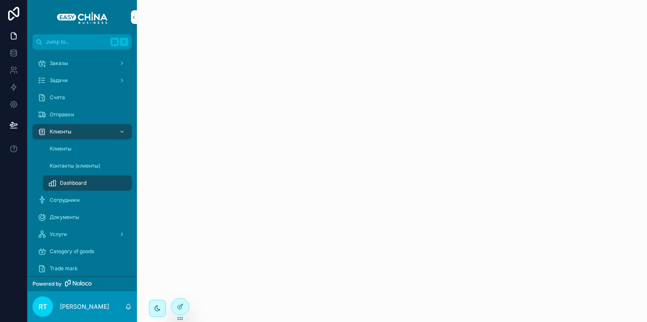
click at [79, 199] on span "Сотрудники" at bounding box center [65, 200] width 30 height 7
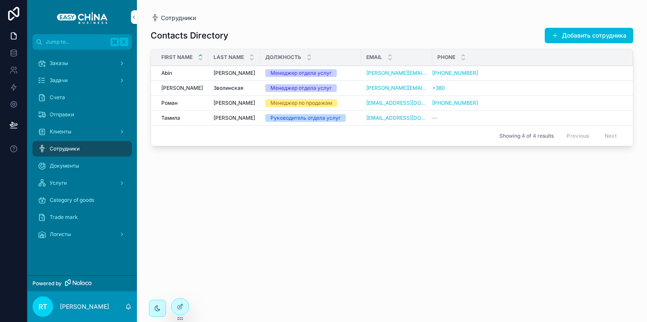
click at [185, 303] on div at bounding box center [180, 307] width 17 height 16
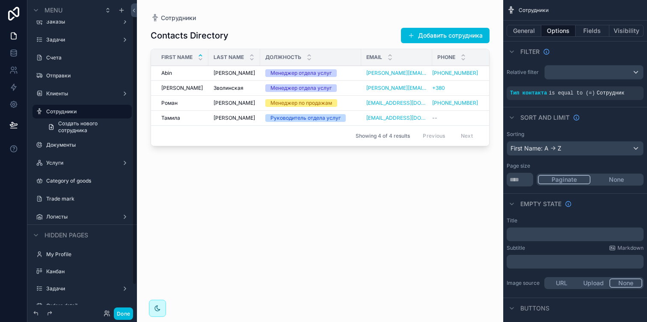
scroll to position [5, 0]
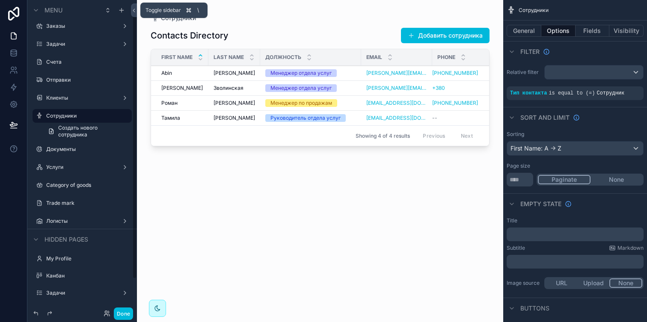
click at [135, 12] on icon at bounding box center [134, 10] width 6 height 6
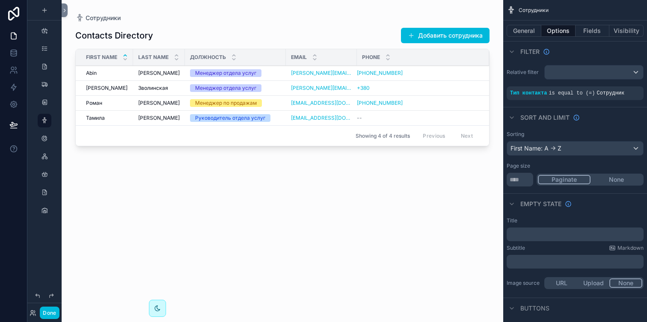
click at [68, 7] on div "scrollable content" at bounding box center [282, 156] width 441 height 312
click at [64, 10] on icon at bounding box center [65, 10] width 6 height 6
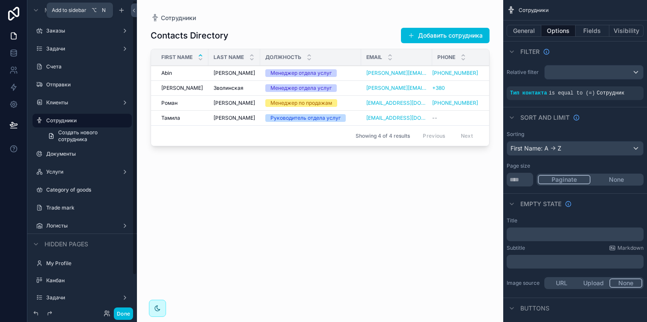
click at [121, 11] on icon "scrollable content" at bounding box center [121, 10] width 0 height 4
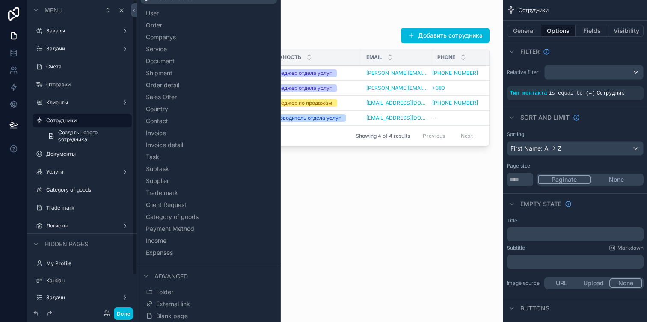
scroll to position [77, 0]
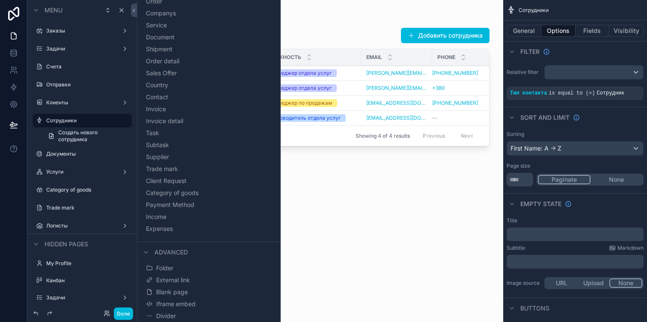
click at [186, 315] on button "Divider" at bounding box center [208, 316] width 129 height 12
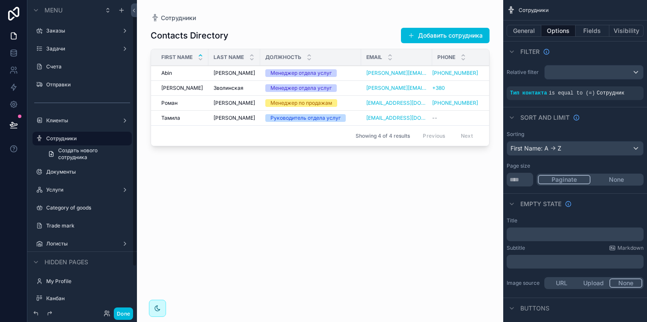
scroll to position [13, 0]
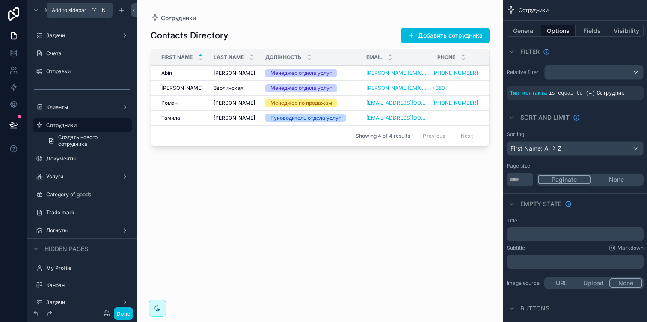
click at [120, 9] on icon "scrollable content" at bounding box center [121, 10] width 7 height 7
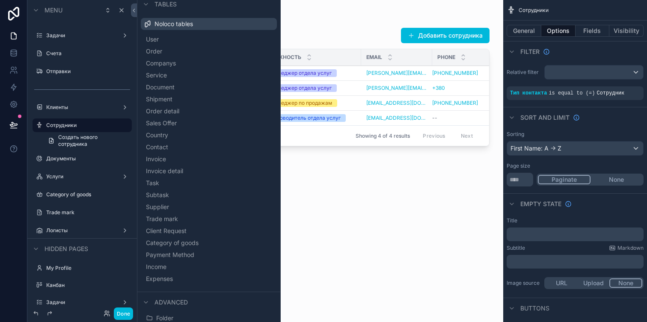
scroll to position [77, 0]
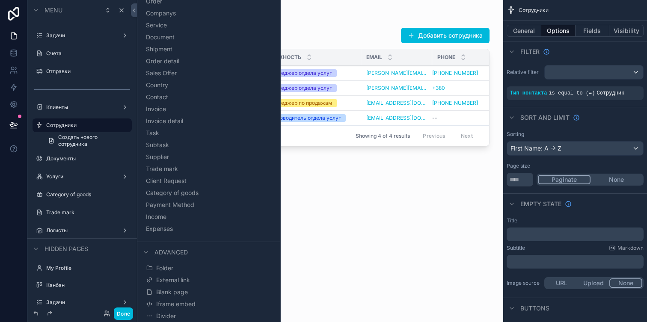
click at [174, 312] on span "Divider" at bounding box center [166, 316] width 20 height 9
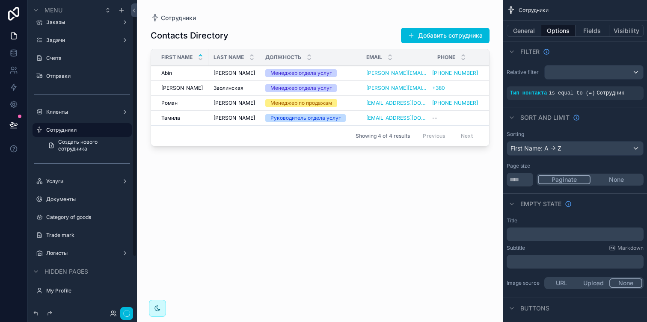
scroll to position [9, 0]
click at [0, 0] on icon "scrollable content" at bounding box center [0, 0] width 0 height 0
click at [153, 163] on span "Clone" at bounding box center [160, 163] width 16 height 9
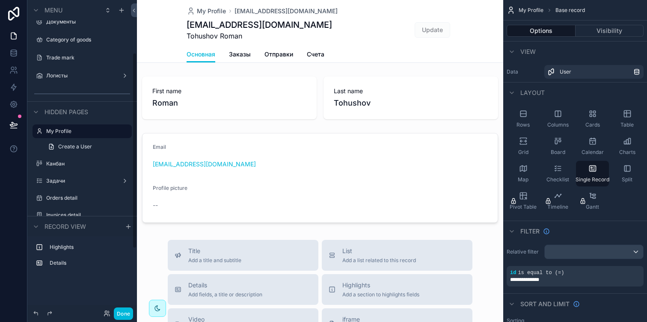
scroll to position [184, 0]
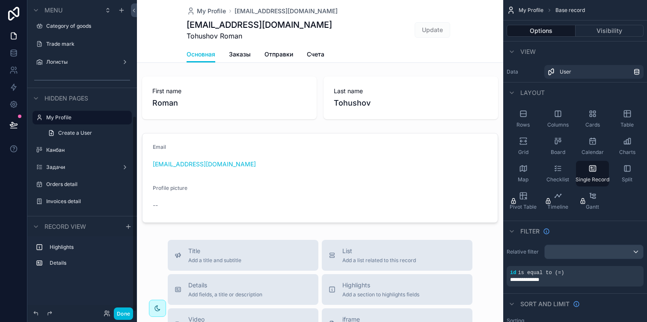
click at [121, 310] on button "Done" at bounding box center [123, 314] width 19 height 12
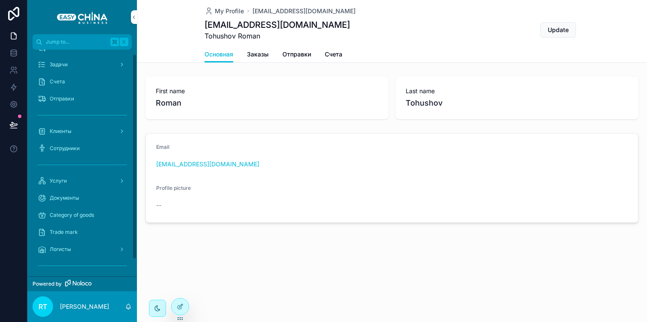
scroll to position [23, 0]
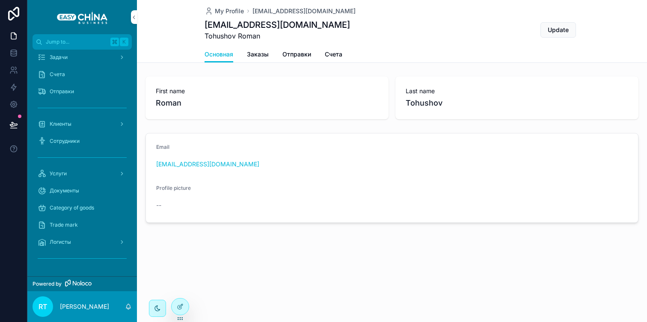
click at [181, 304] on icon at bounding box center [180, 305] width 3 height 3
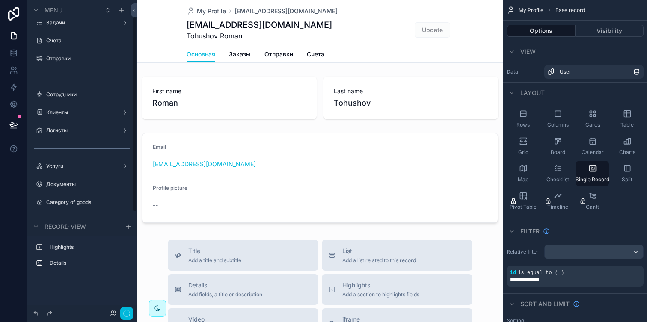
scroll to position [21, 0]
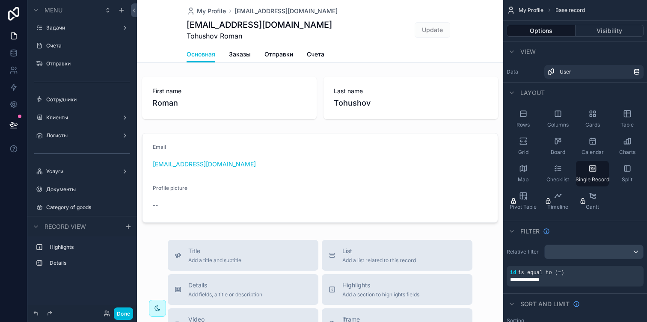
click at [121, 312] on button "Done" at bounding box center [123, 314] width 19 height 12
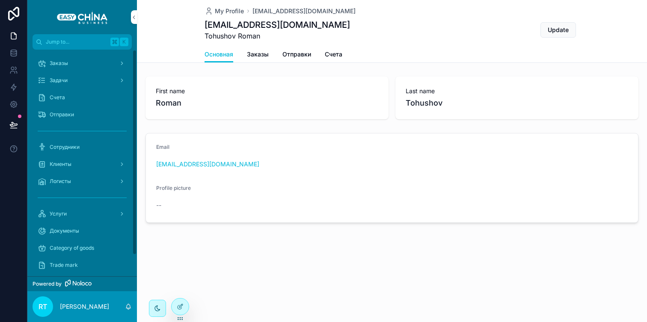
scroll to position [23, 0]
